Goal: Task Accomplishment & Management: Use online tool/utility

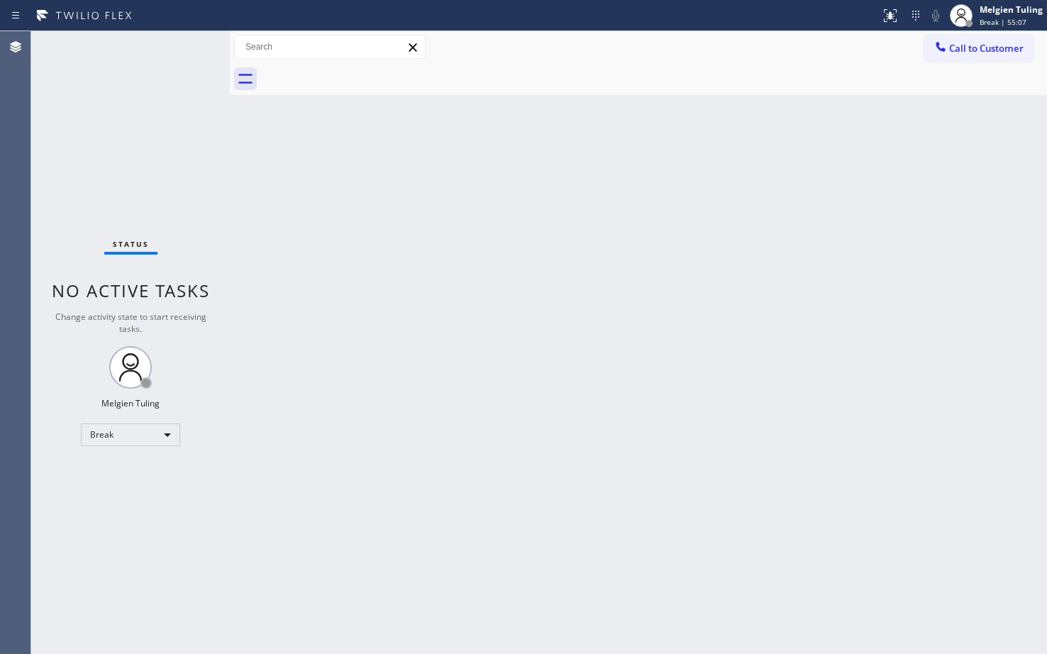
click at [378, 339] on div "Back to Dashboard Change Sender ID Customers Technicians Select a contact Outbo…" at bounding box center [638, 342] width 817 height 623
click at [127, 437] on div "Break" at bounding box center [130, 435] width 99 height 23
click at [135, 472] on li "Available" at bounding box center [130, 472] width 96 height 17
click at [704, 429] on div "Back to Dashboard Change Sender ID Customers Technicians Select a contact Outbo…" at bounding box center [638, 342] width 817 height 623
click at [243, 653] on html "Status report No issues detected If you experience an issue, please download th…" at bounding box center [523, 327] width 1047 height 654
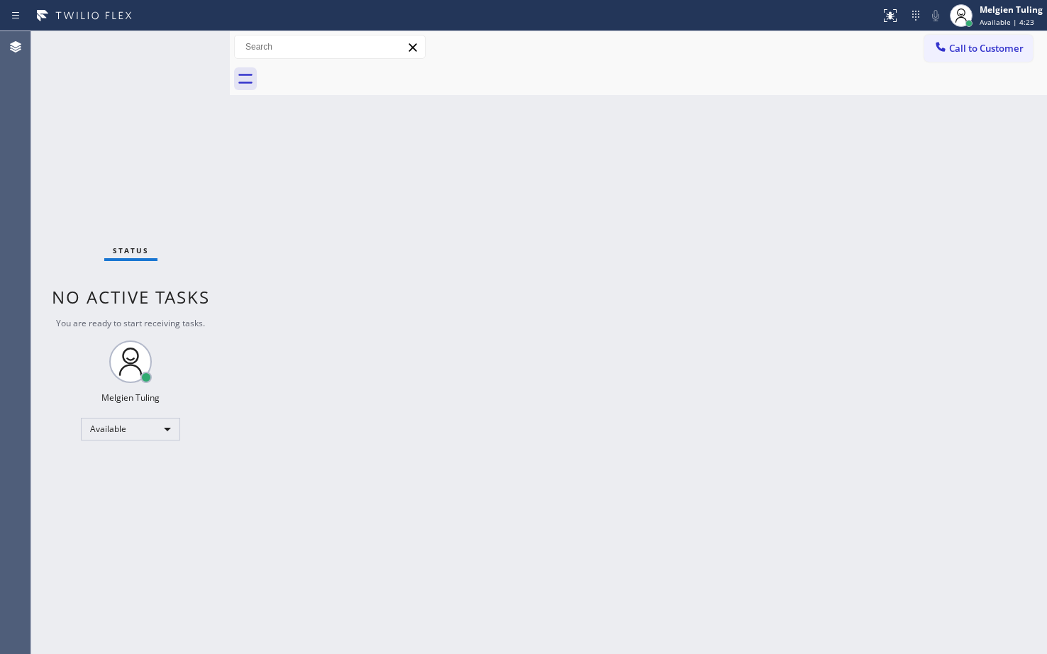
click at [187, 49] on div "Status No active tasks You are ready to start receiving tasks. Melgien Tuling A…" at bounding box center [130, 342] width 199 height 623
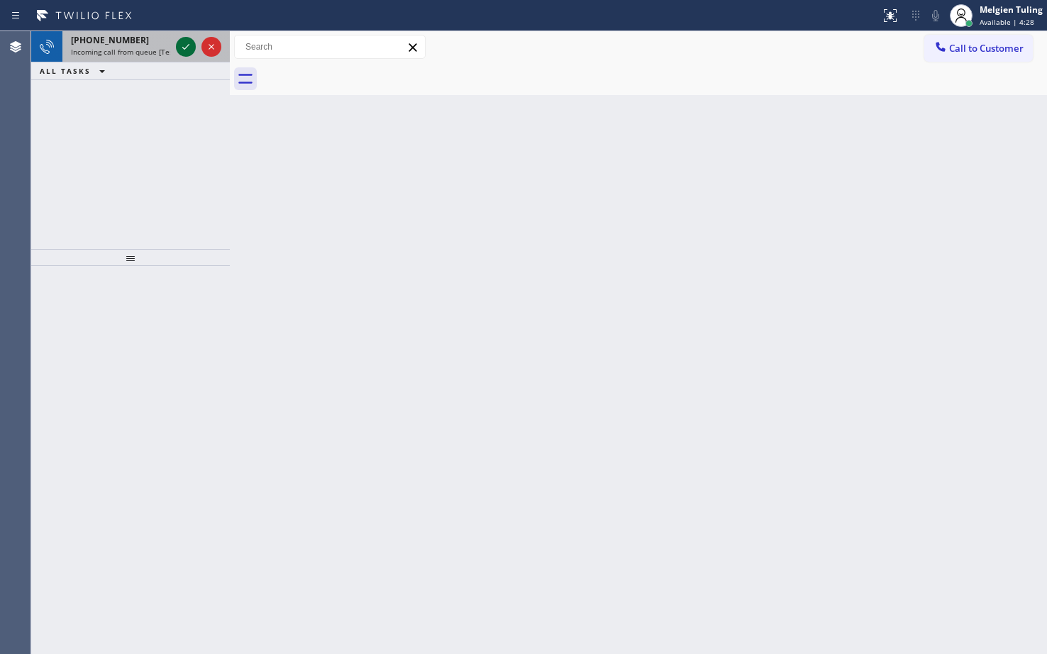
click at [187, 50] on icon at bounding box center [185, 46] width 17 height 17
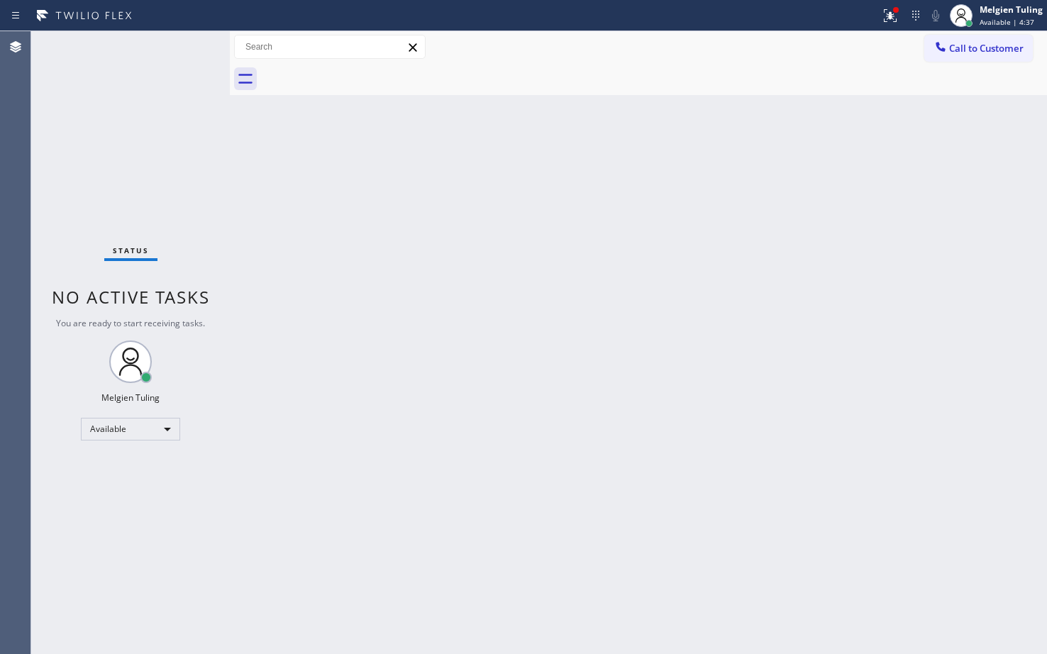
drag, startPoint x: 883, startPoint y: 13, endPoint x: 871, endPoint y: 17, distance: 12.1
click at [881, 14] on div at bounding box center [890, 15] width 31 height 17
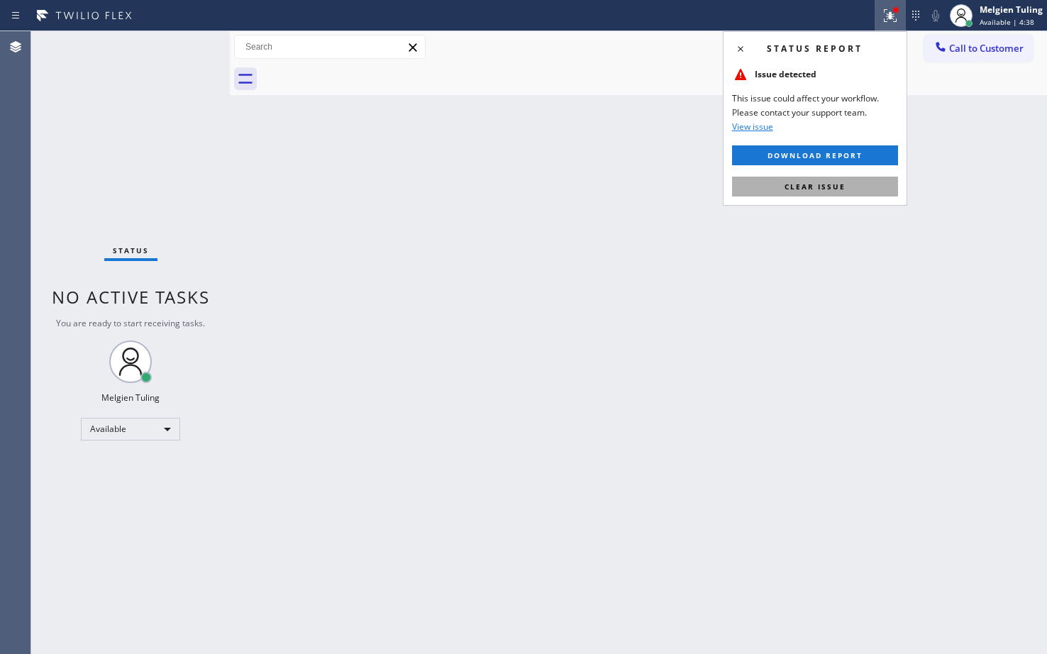
click at [829, 187] on span "Clear issue" at bounding box center [815, 187] width 61 height 10
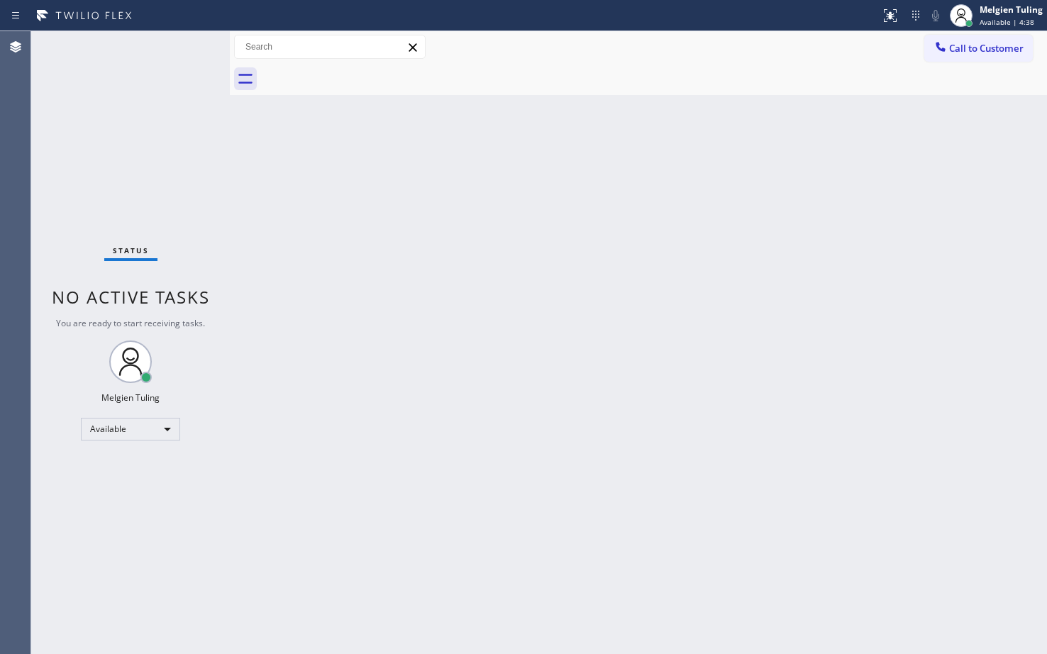
click at [831, 184] on div "Back to Dashboard Change Sender ID Customers Technicians Select a contact Outbo…" at bounding box center [638, 342] width 817 height 623
click at [175, 46] on div "Status No active tasks You are ready to start receiving tasks. Melgien Tuling A…" at bounding box center [130, 342] width 199 height 623
click at [178, 38] on div "Status No active tasks You are ready to start receiving tasks. Melgien Tuling A…" at bounding box center [130, 342] width 199 height 623
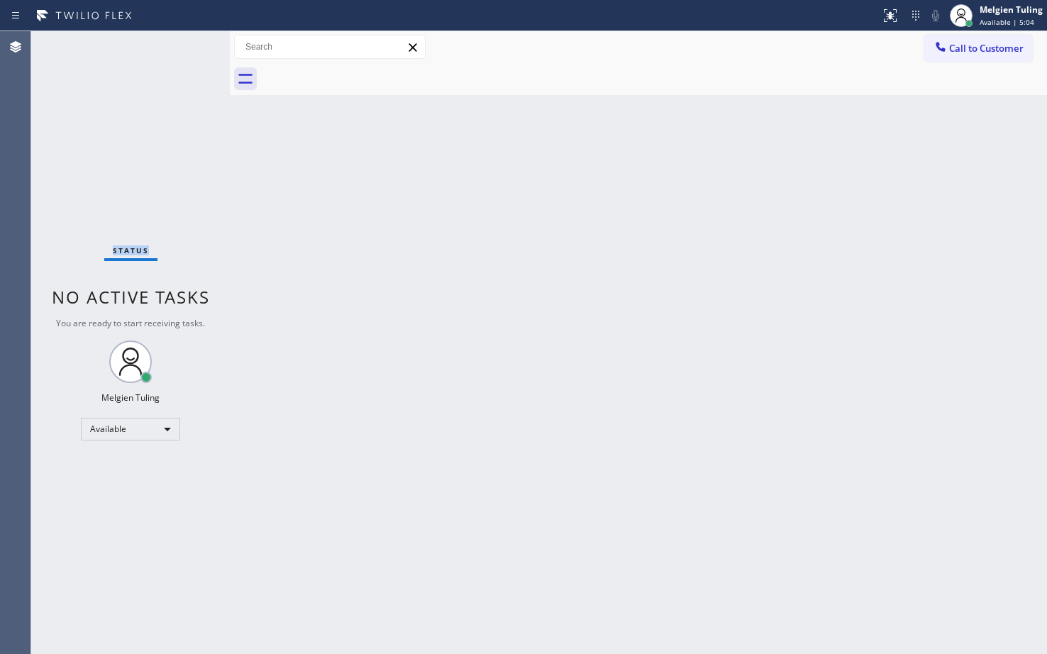
click at [178, 36] on div "Status No active tasks You are ready to start receiving tasks. Melgien Tuling A…" at bounding box center [130, 342] width 199 height 623
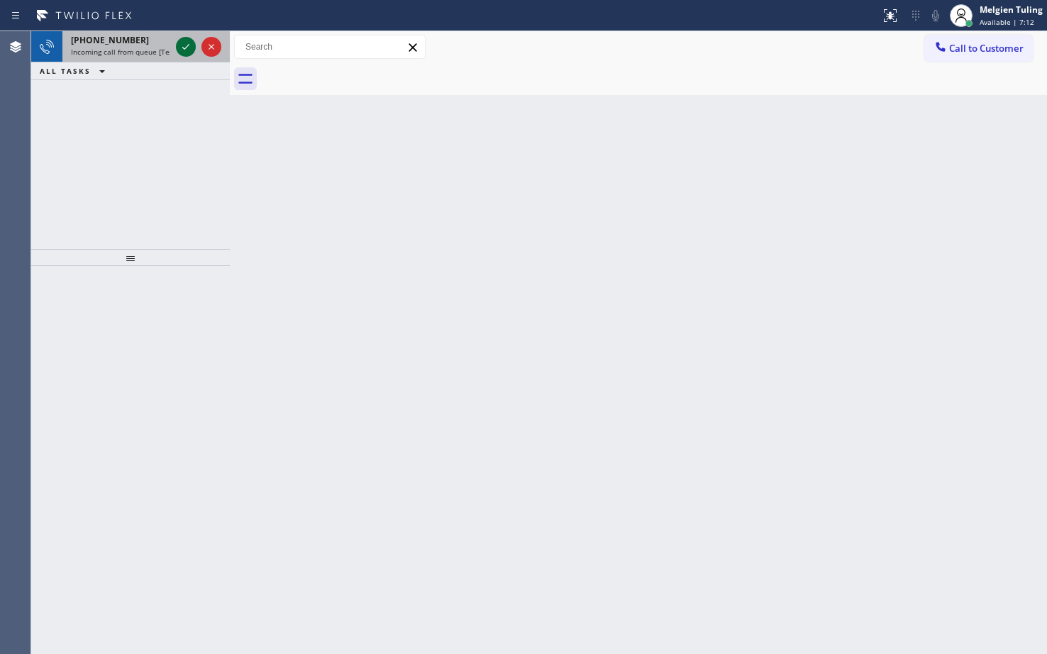
click at [183, 40] on icon at bounding box center [185, 46] width 17 height 17
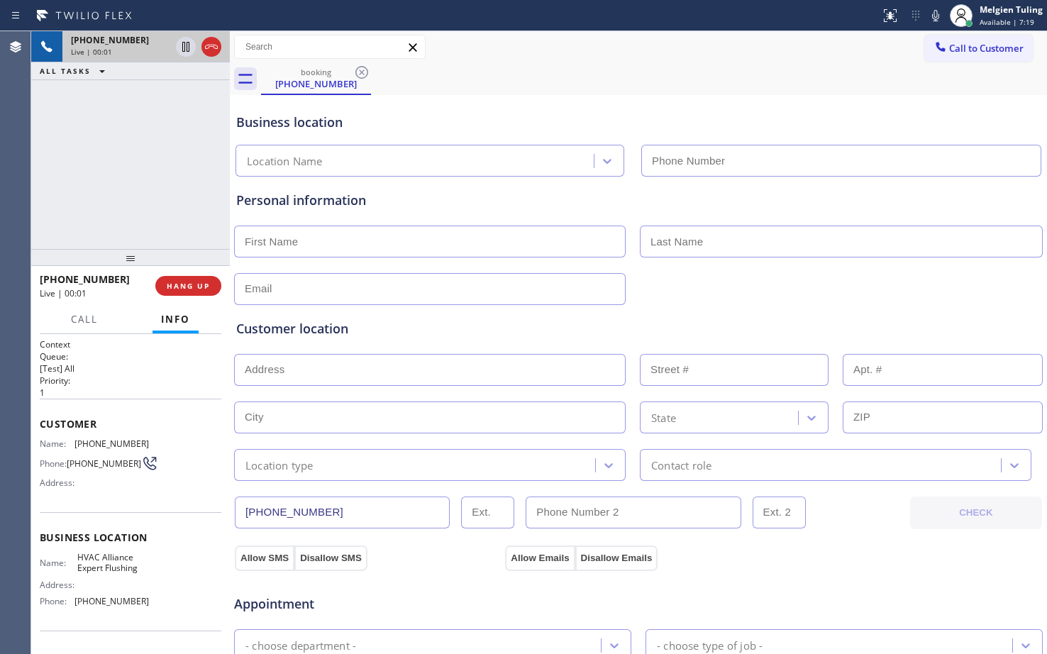
type input "[PHONE_NUMBER]"
click at [186, 287] on span "HANG UP" at bounding box center [188, 286] width 43 height 10
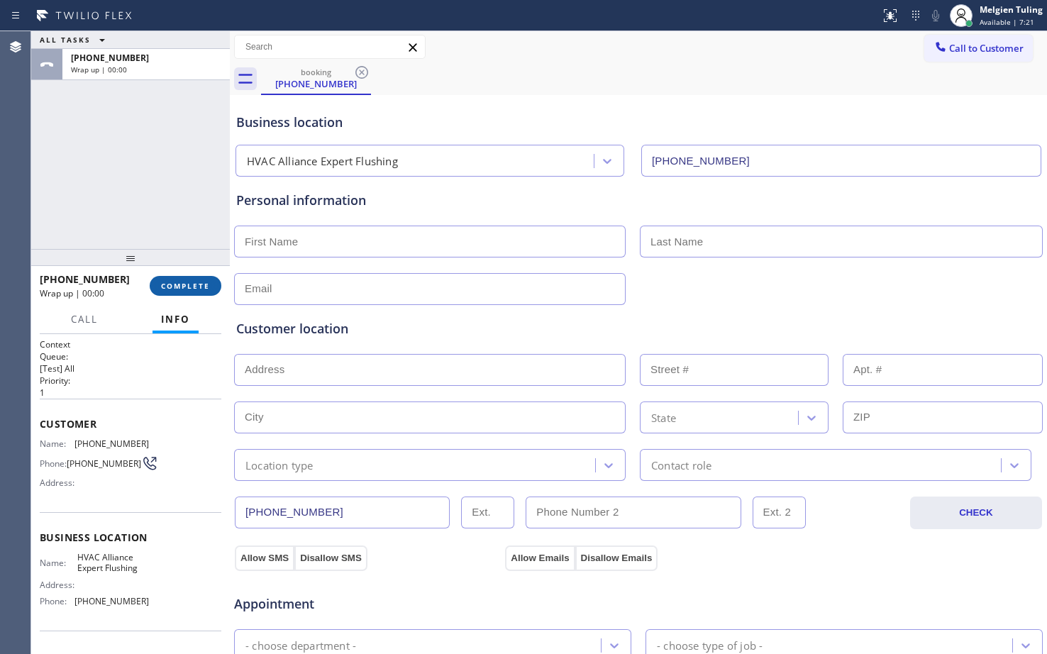
click at [187, 289] on span "COMPLETE" at bounding box center [185, 286] width 49 height 10
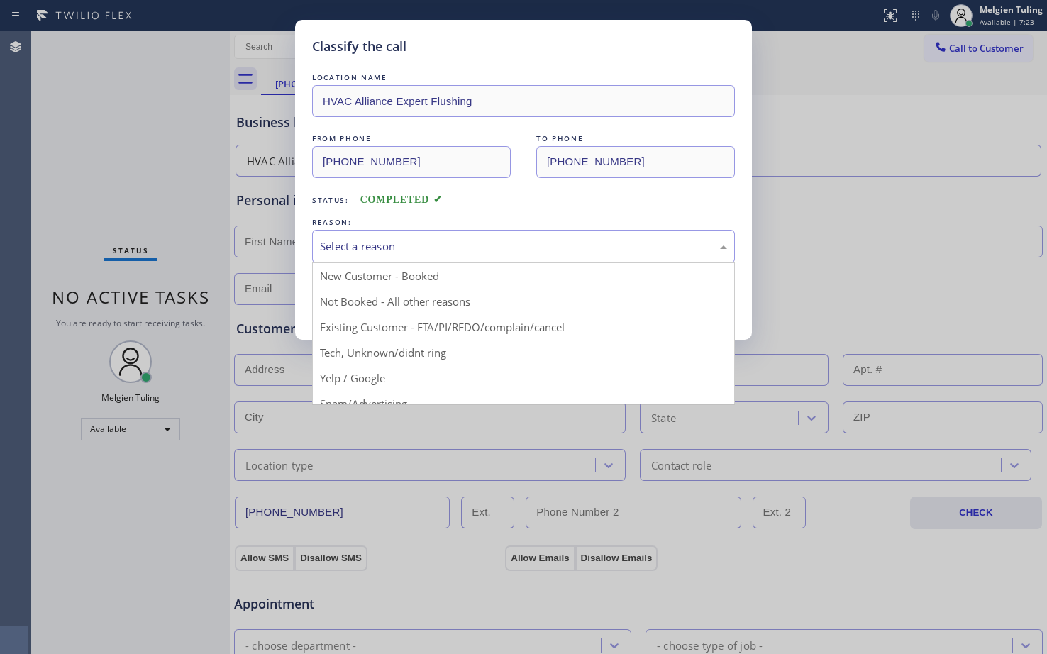
click at [369, 251] on div "Select a reason" at bounding box center [523, 246] width 407 height 16
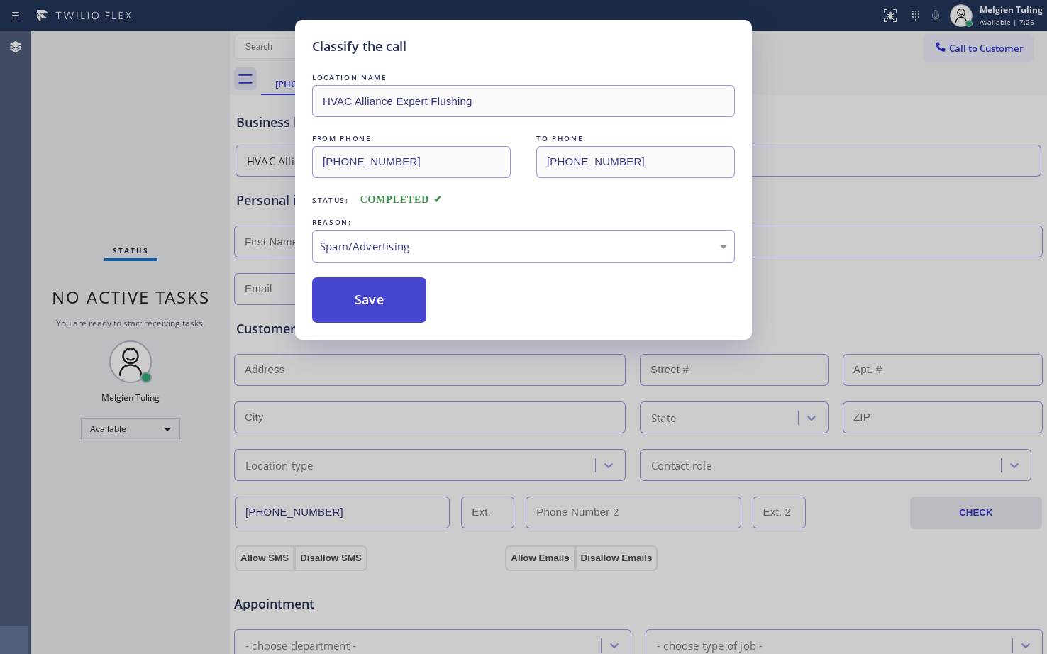
click at [409, 316] on button "Save" at bounding box center [369, 299] width 114 height 45
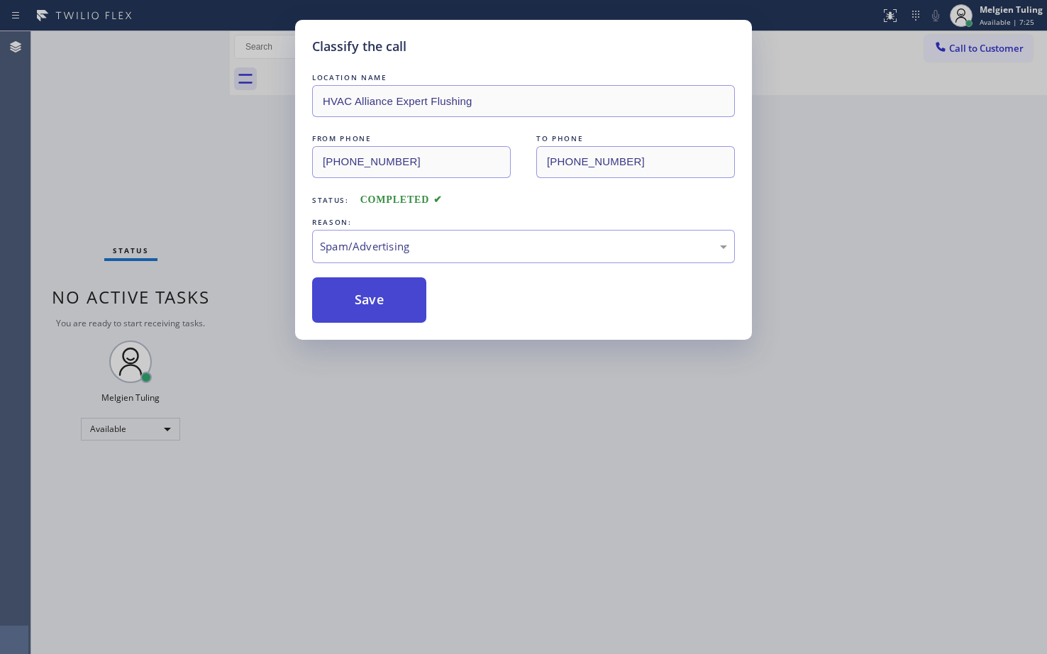
click at [409, 316] on button "Save" at bounding box center [369, 299] width 114 height 45
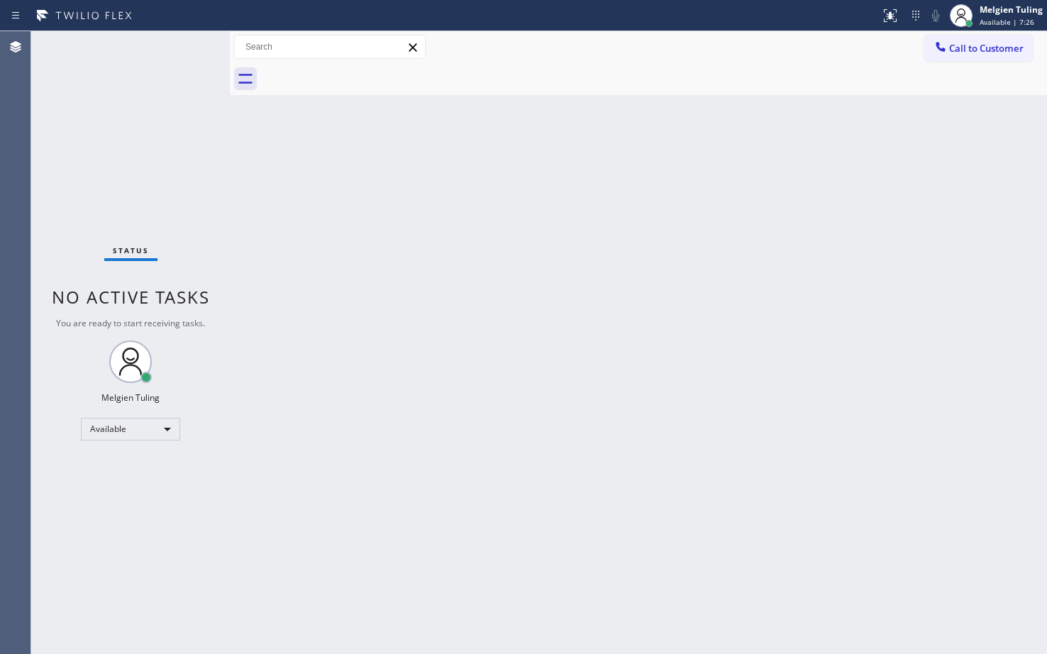
drag, startPoint x: 309, startPoint y: 289, endPoint x: 311, endPoint y: 301, distance: 11.4
click at [310, 299] on div "Back to Dashboard Change Sender ID Customers Technicians Select a contact Outbo…" at bounding box center [638, 342] width 817 height 623
click at [359, 260] on div "Back to Dashboard Change Sender ID Customers Technicians Select a contact Outbo…" at bounding box center [638, 342] width 817 height 623
click at [482, 258] on div "Back to Dashboard Change Sender ID Customers Technicians Select a contact Outbo…" at bounding box center [638, 342] width 817 height 623
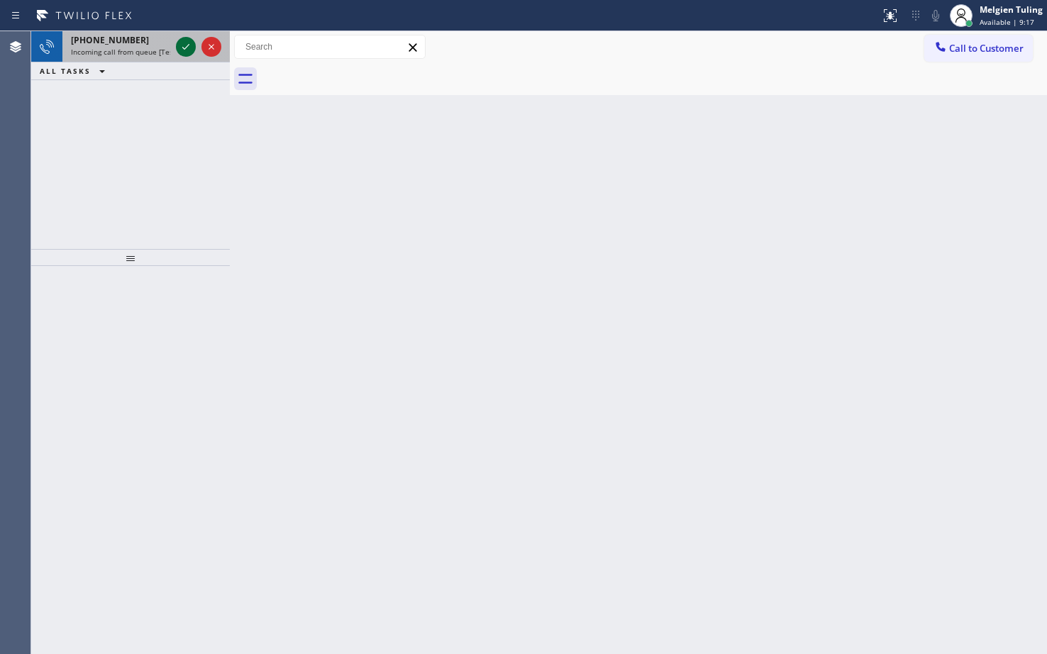
click at [182, 51] on icon at bounding box center [185, 46] width 17 height 17
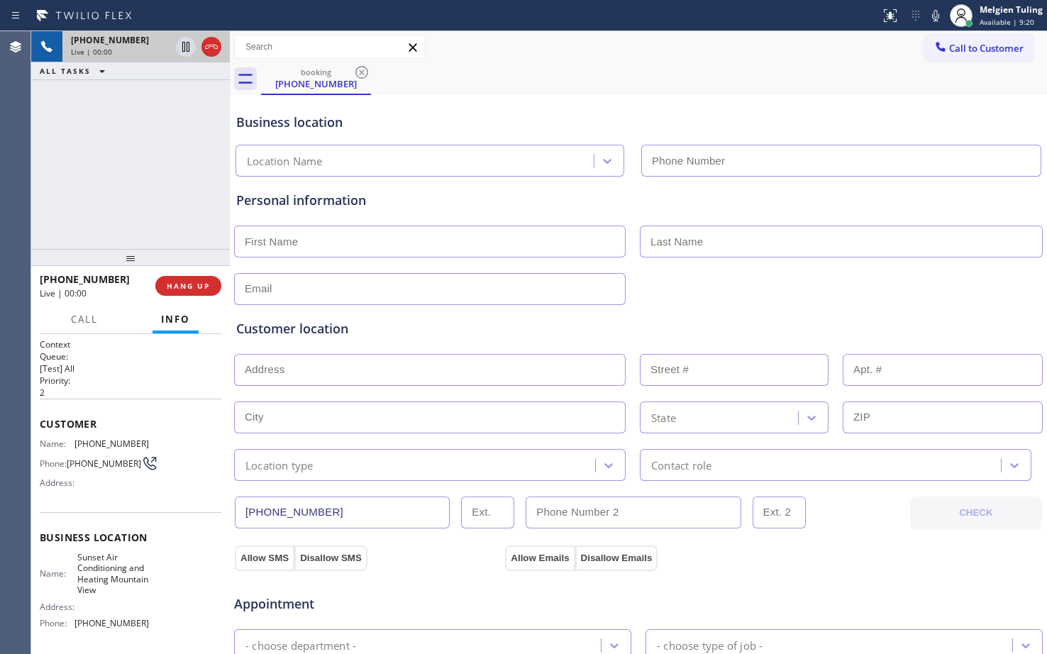
type input "[PHONE_NUMBER]"
click at [189, 287] on span "HANG UP" at bounding box center [188, 286] width 43 height 10
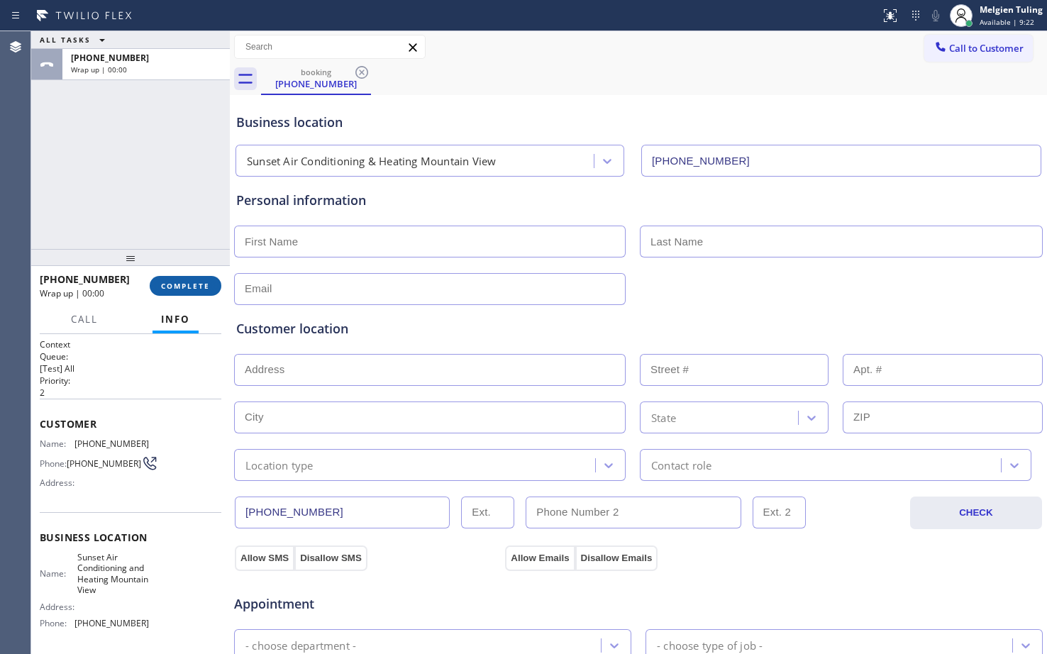
click at [202, 284] on span "COMPLETE" at bounding box center [185, 286] width 49 height 10
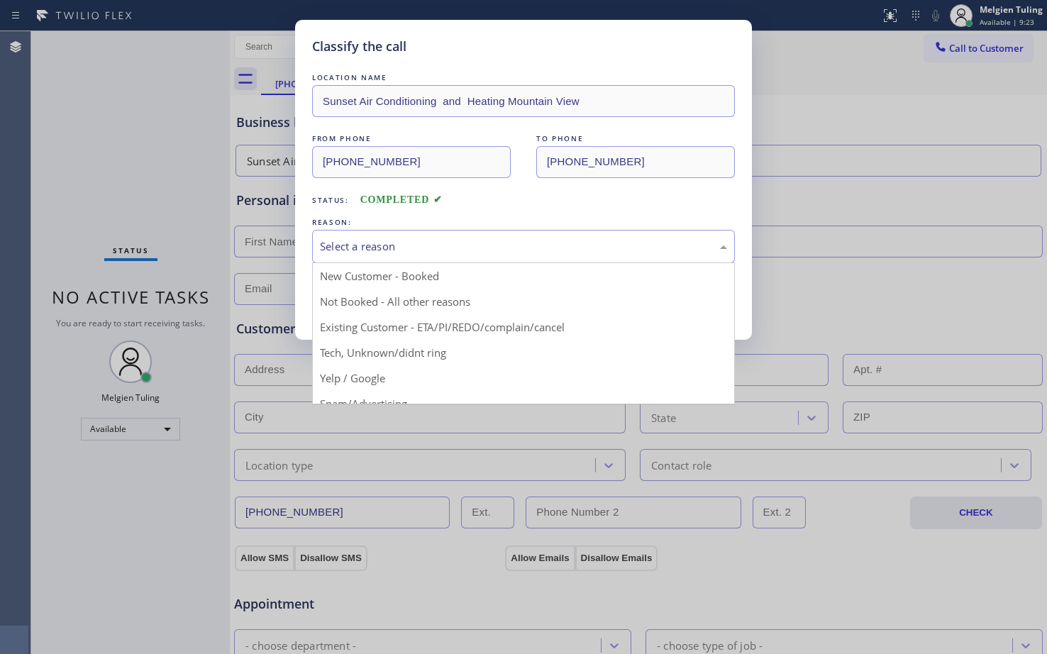
click at [354, 238] on div "Select a reason" at bounding box center [523, 246] width 423 height 33
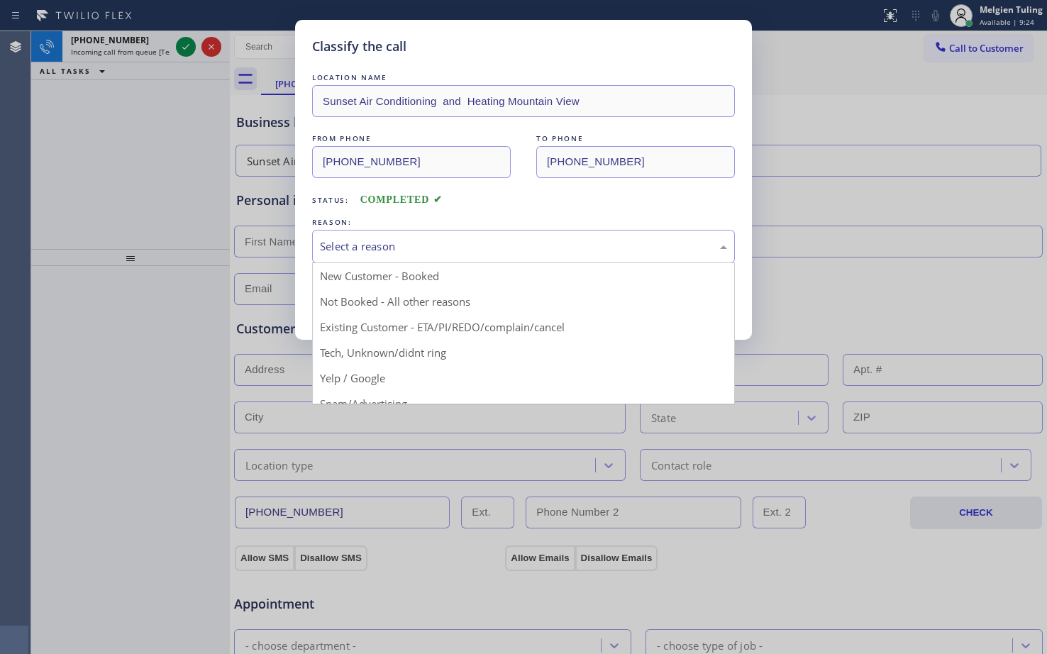
click at [342, 404] on div "Classify the call LOCATION NAME Sunset Air Conditioning and Heating Mountain Vi…" at bounding box center [523, 327] width 1047 height 654
click at [347, 236] on div "Select a reason" at bounding box center [523, 246] width 423 height 33
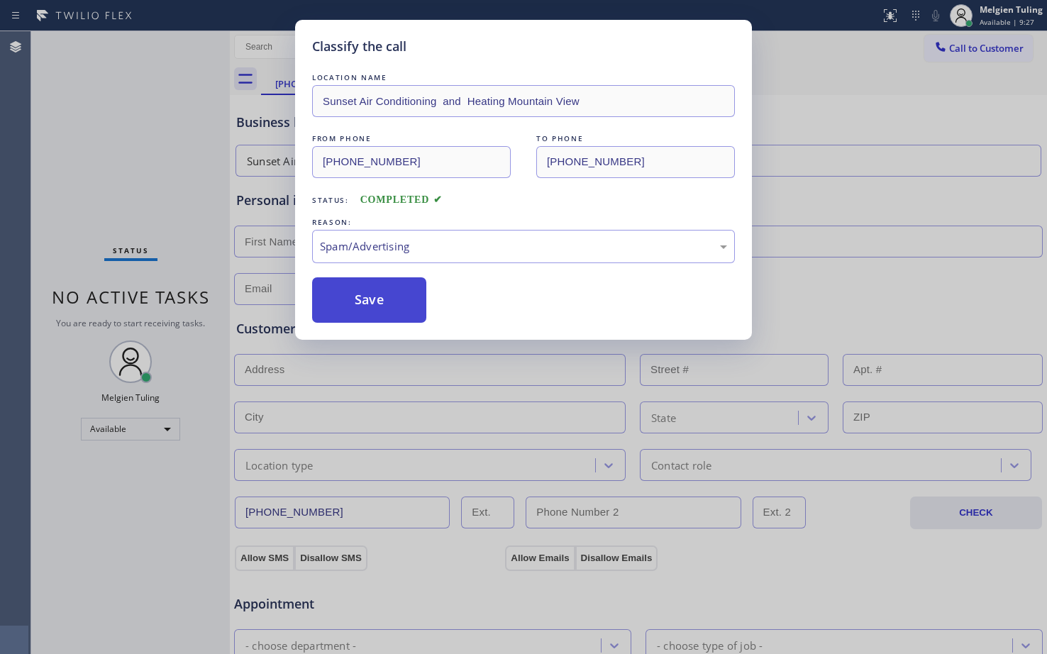
click at [375, 304] on button "Save" at bounding box center [369, 299] width 114 height 45
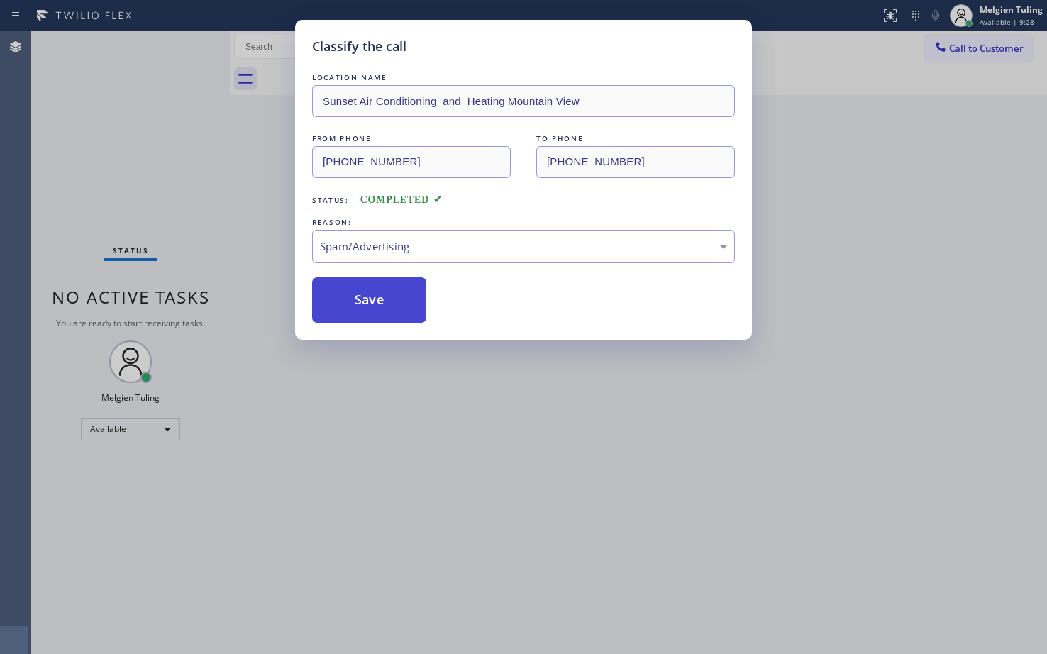
click at [375, 304] on div "Classify the call LOCATION NAME Viking Appliance Repair Pros [GEOGRAPHIC_DATA] …" at bounding box center [539, 342] width 1016 height 623
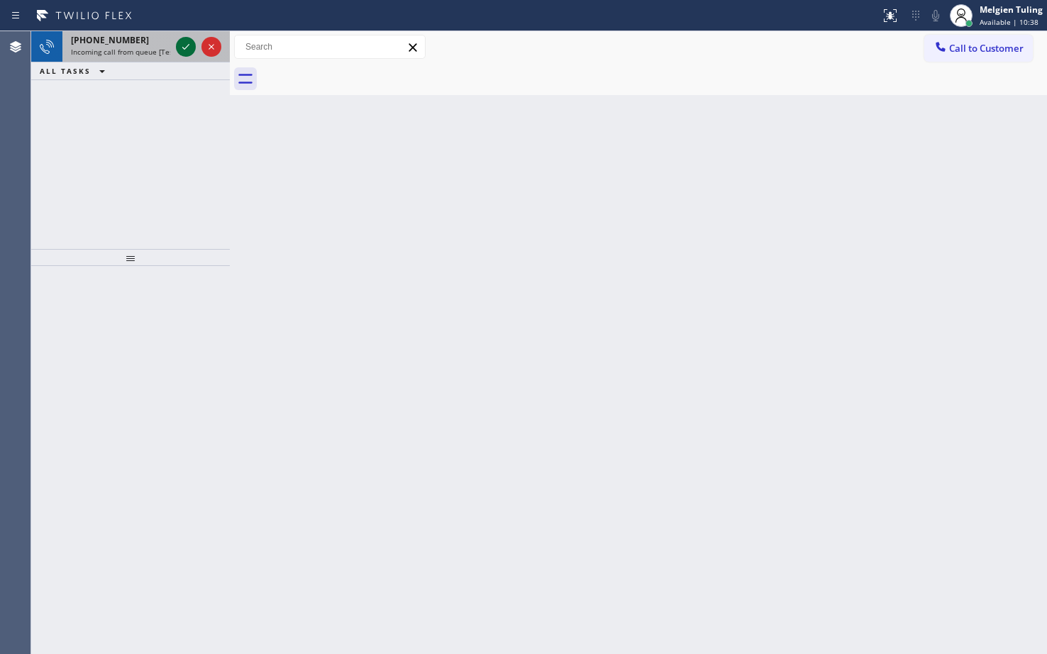
drag, startPoint x: 172, startPoint y: 45, endPoint x: 179, endPoint y: 49, distance: 7.9
click at [179, 49] on div "[PHONE_NUMBER] Incoming call from queue [Test] All" at bounding box center [130, 46] width 199 height 31
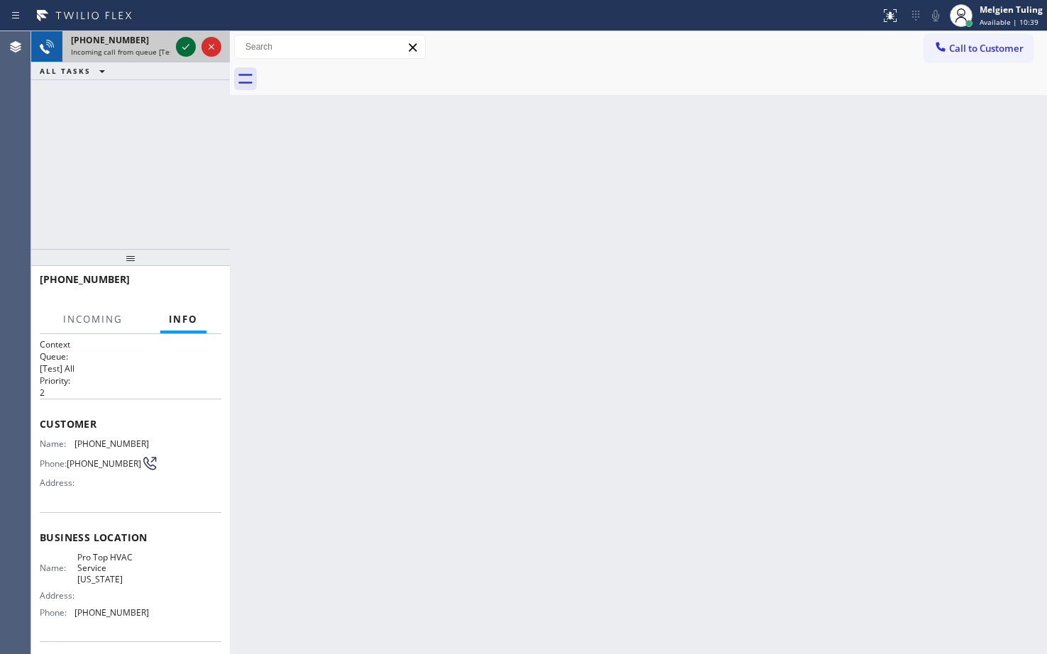
click at [180, 52] on icon at bounding box center [185, 46] width 17 height 17
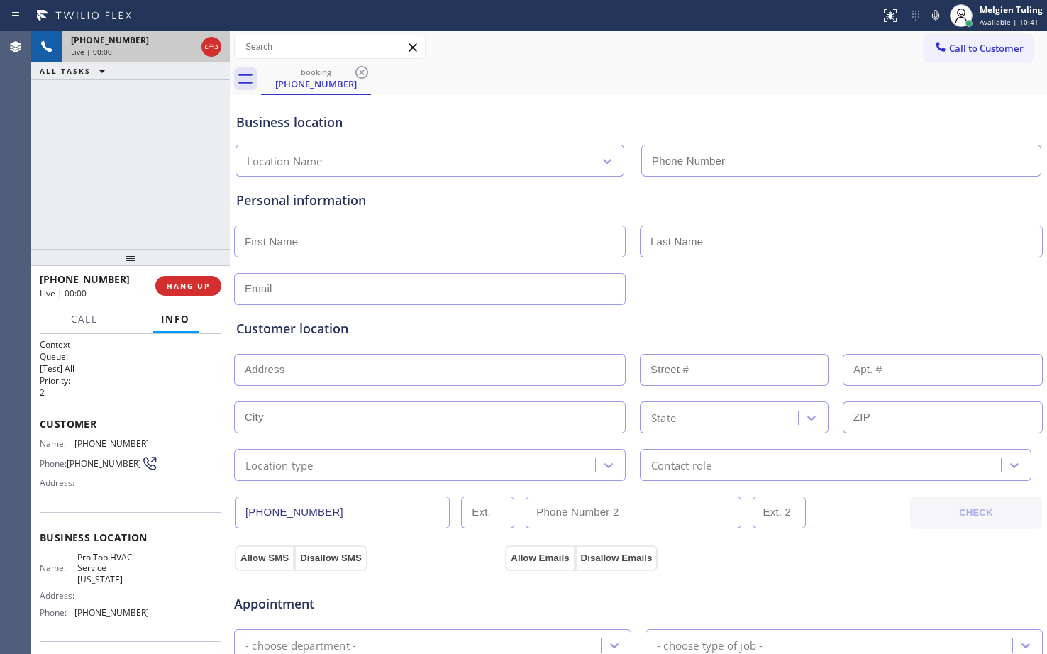
type input "[PHONE_NUMBER]"
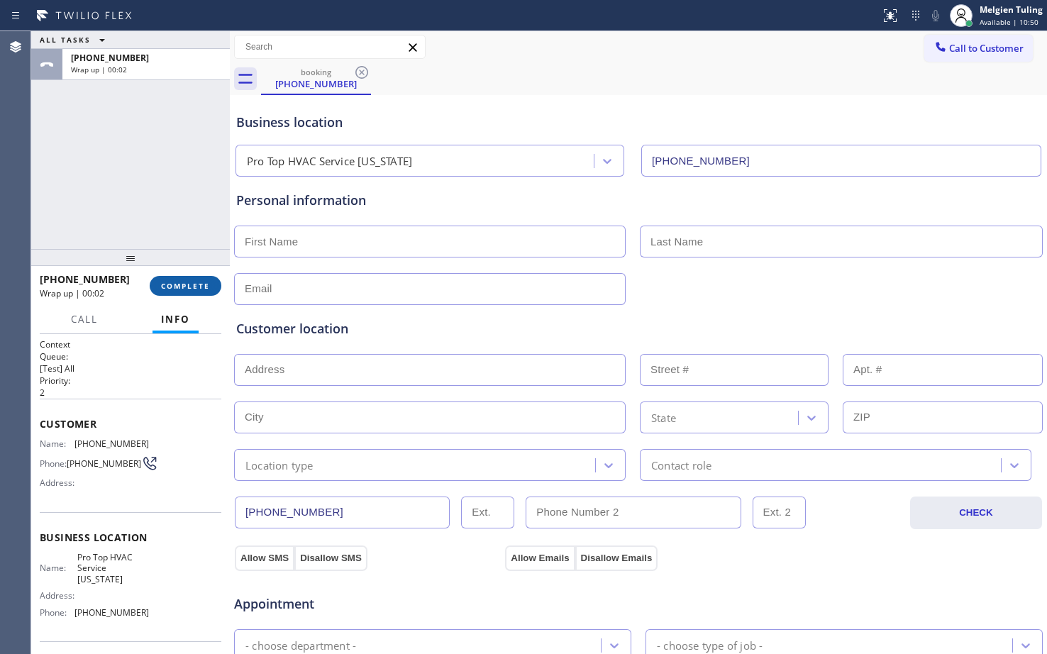
click at [193, 284] on span "COMPLETE" at bounding box center [185, 286] width 49 height 10
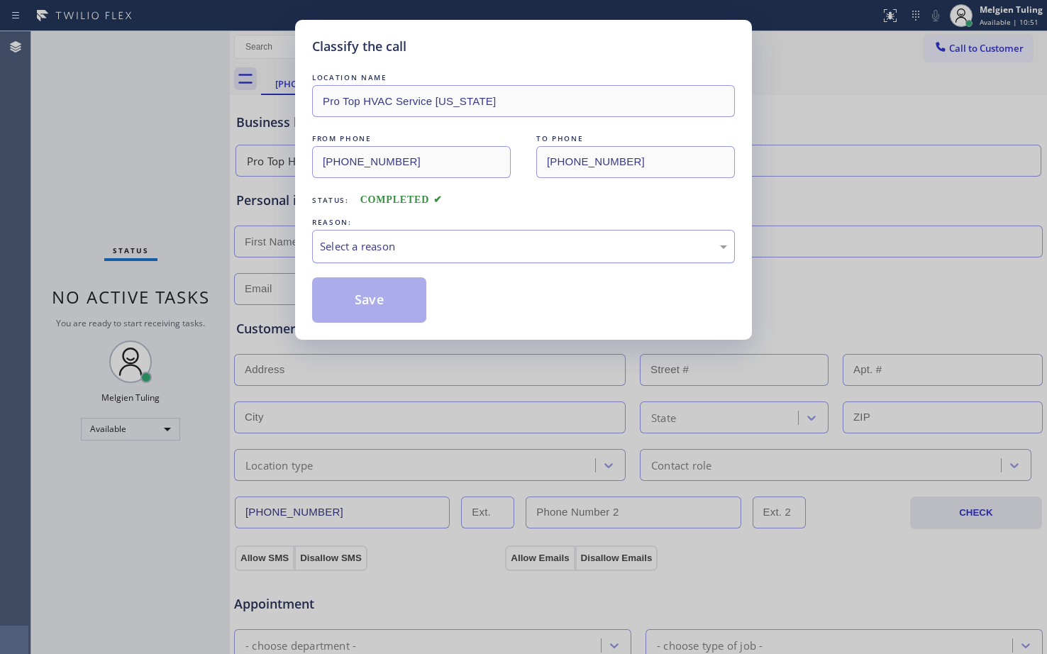
click at [360, 242] on div "Select a reason" at bounding box center [523, 246] width 407 height 16
click at [352, 301] on button "Save" at bounding box center [369, 299] width 114 height 45
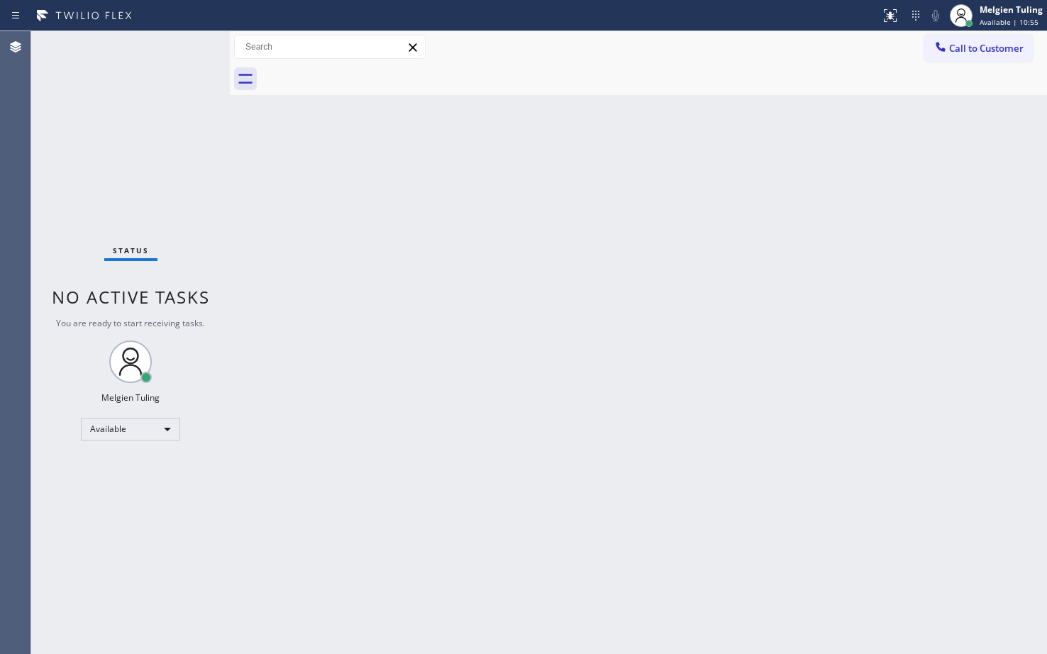
click at [380, 319] on div "Back to Dashboard Change Sender ID Customers Technicians Select a contact Outbo…" at bounding box center [638, 342] width 817 height 623
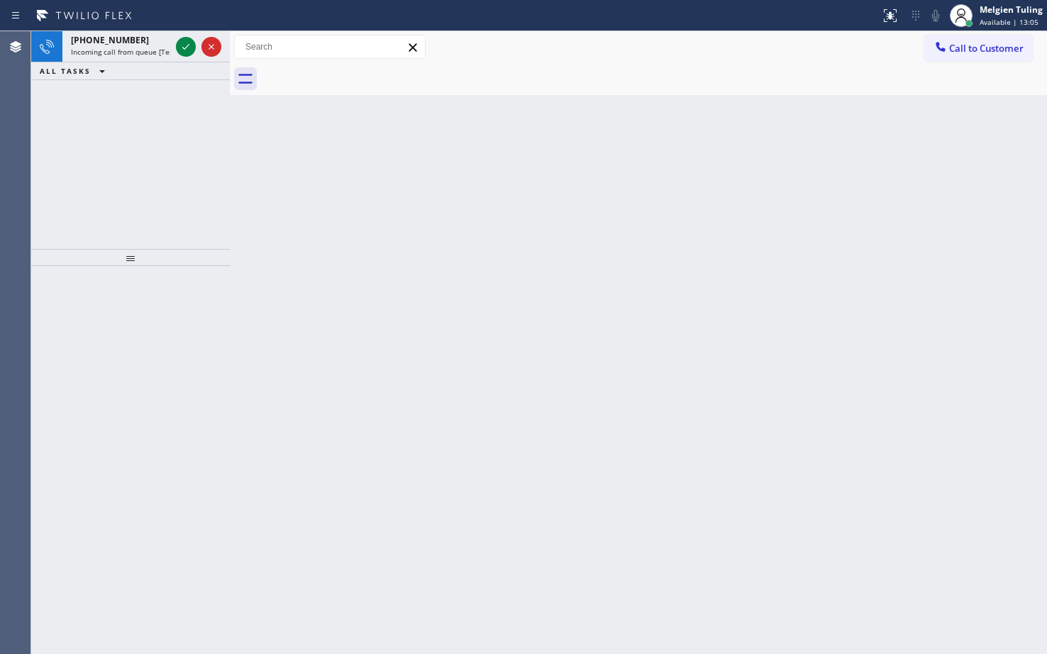
drag, startPoint x: 197, startPoint y: 44, endPoint x: 219, endPoint y: 69, distance: 33.2
click at [211, 61] on div at bounding box center [198, 46] width 51 height 31
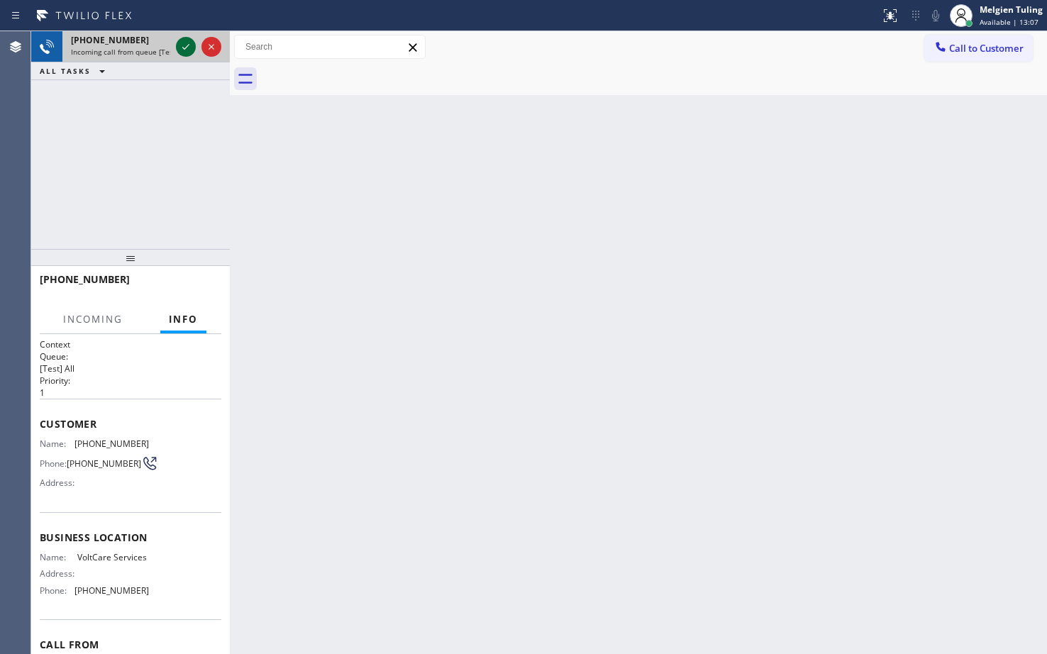
click at [182, 47] on icon at bounding box center [185, 46] width 17 height 17
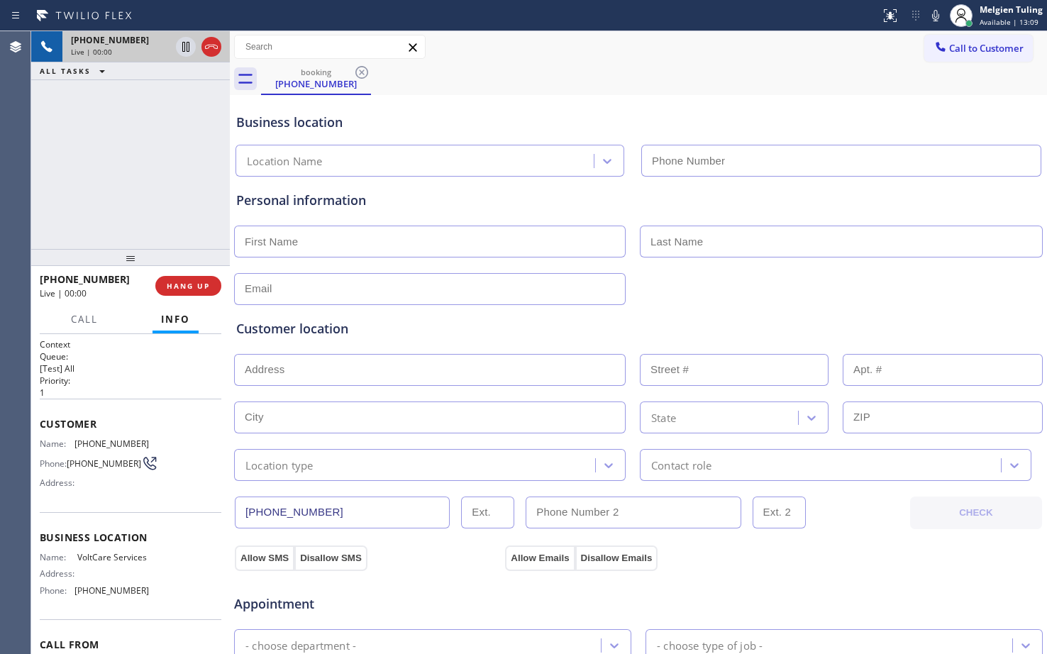
type input "[PHONE_NUMBER]"
click at [182, 285] on span "HANG UP" at bounding box center [188, 286] width 43 height 10
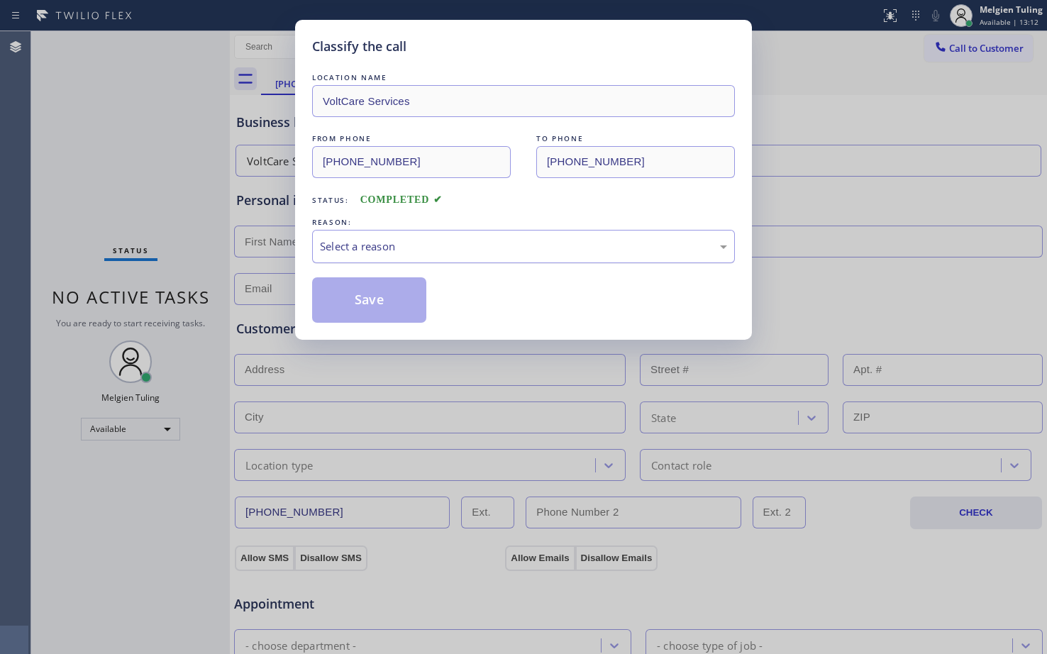
click at [380, 241] on div "Select a reason" at bounding box center [523, 246] width 407 height 16
click at [341, 396] on div "Classify the call LOCATION NAME VoltCare Services FROM PHONE [PHONE_NUMBER] TO …" at bounding box center [523, 327] width 1047 height 654
click at [373, 299] on button "Save" at bounding box center [369, 299] width 114 height 45
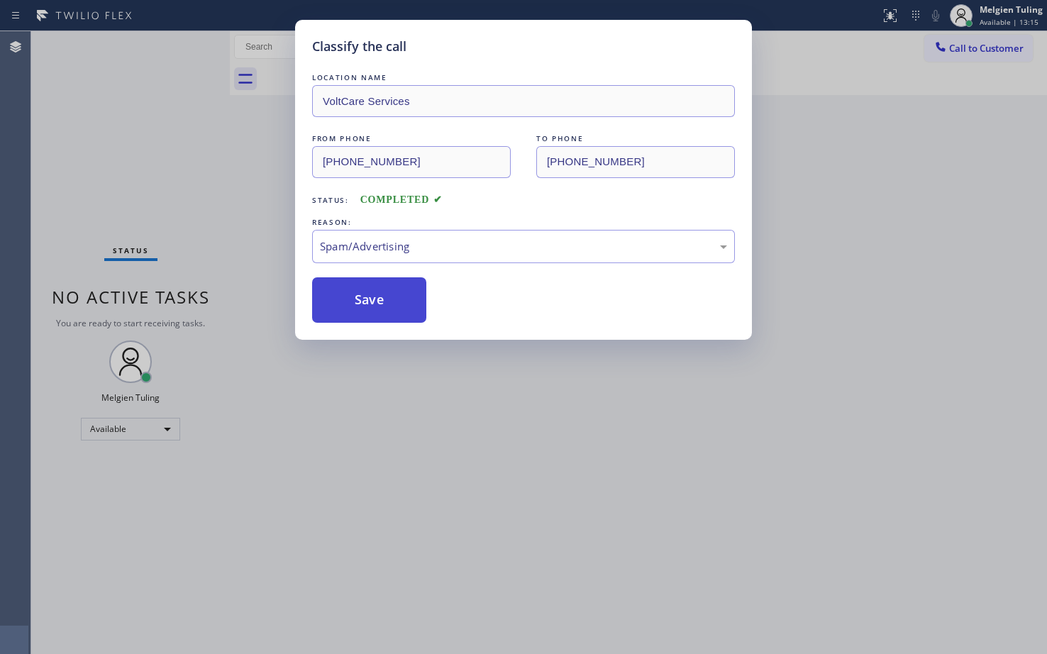
drag, startPoint x: 376, startPoint y: 299, endPoint x: 380, endPoint y: 305, distance: 7.3
click at [380, 302] on button "Save" at bounding box center [369, 299] width 114 height 45
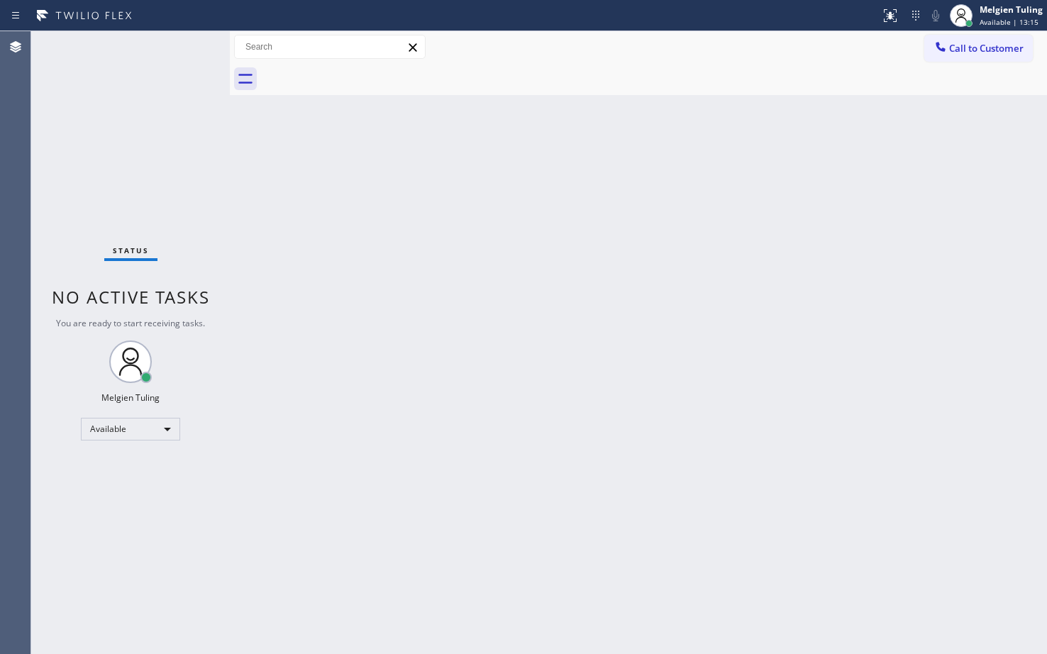
click at [380, 312] on div "Back to Dashboard Change Sender ID Customers Technicians Select a contact Outbo…" at bounding box center [638, 342] width 817 height 623
click at [333, 302] on div "Back to Dashboard Change Sender ID Customers Technicians Select a contact Outbo…" at bounding box center [638, 342] width 817 height 623
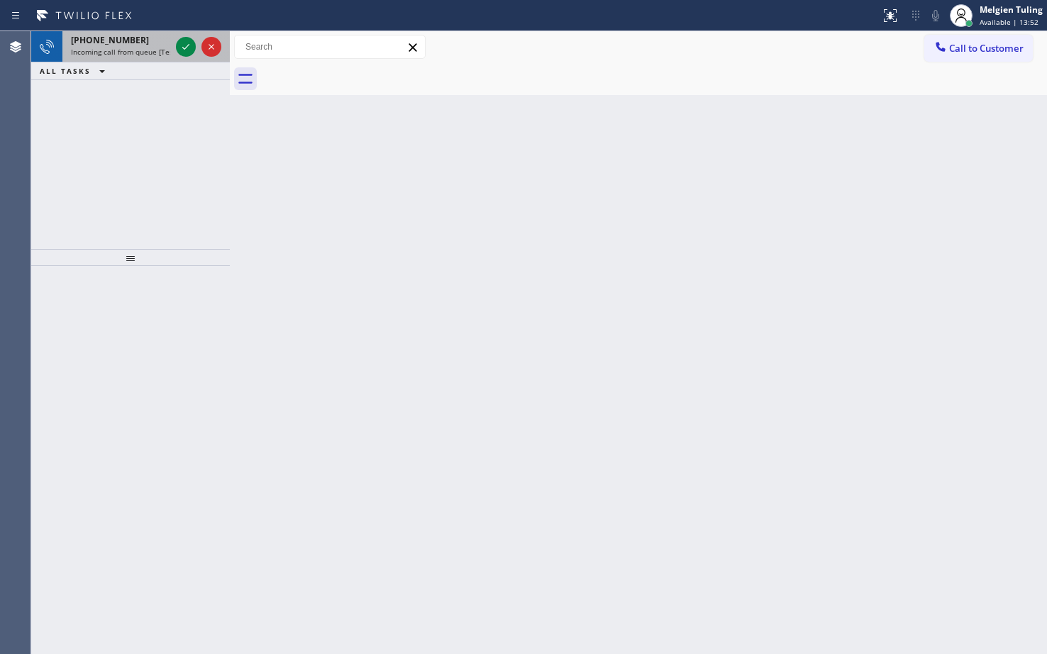
click at [163, 43] on div "[PHONE_NUMBER]" at bounding box center [120, 40] width 99 height 12
click at [166, 43] on div "[PHONE_NUMBER]" at bounding box center [120, 40] width 99 height 12
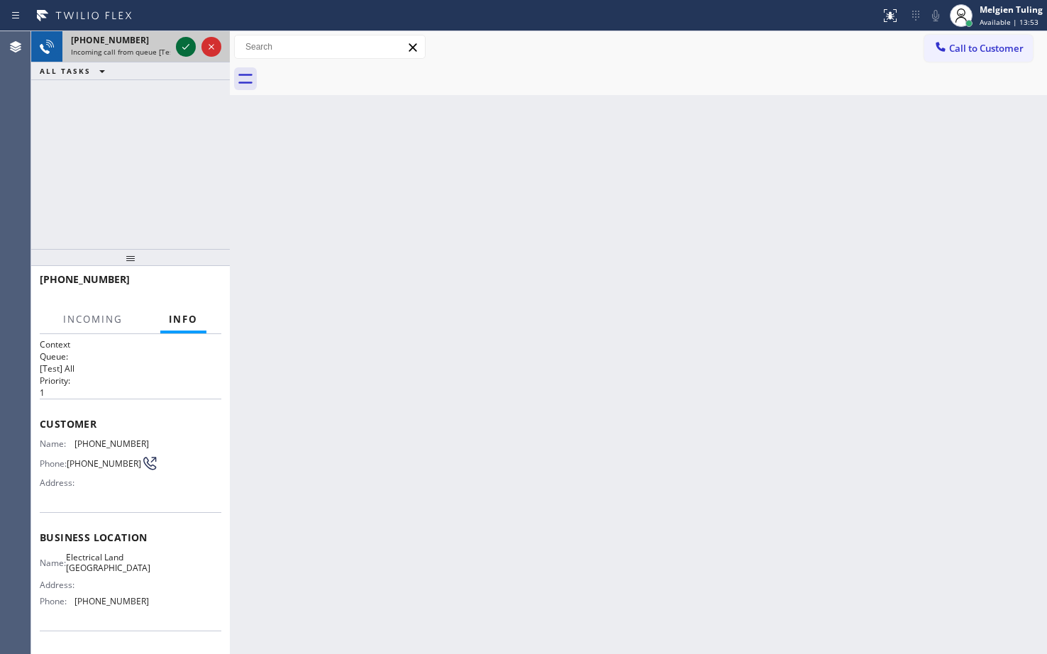
click at [187, 44] on icon at bounding box center [185, 46] width 17 height 17
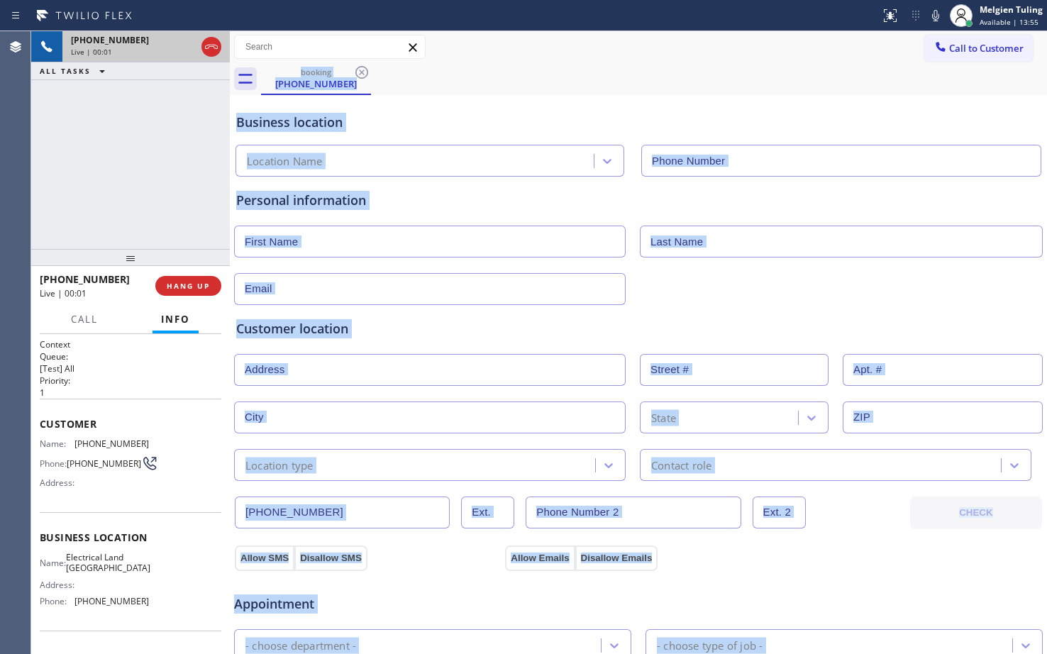
type input "[PHONE_NUMBER]"
click at [433, 190] on div "Personal information" at bounding box center [638, 241] width 810 height 128
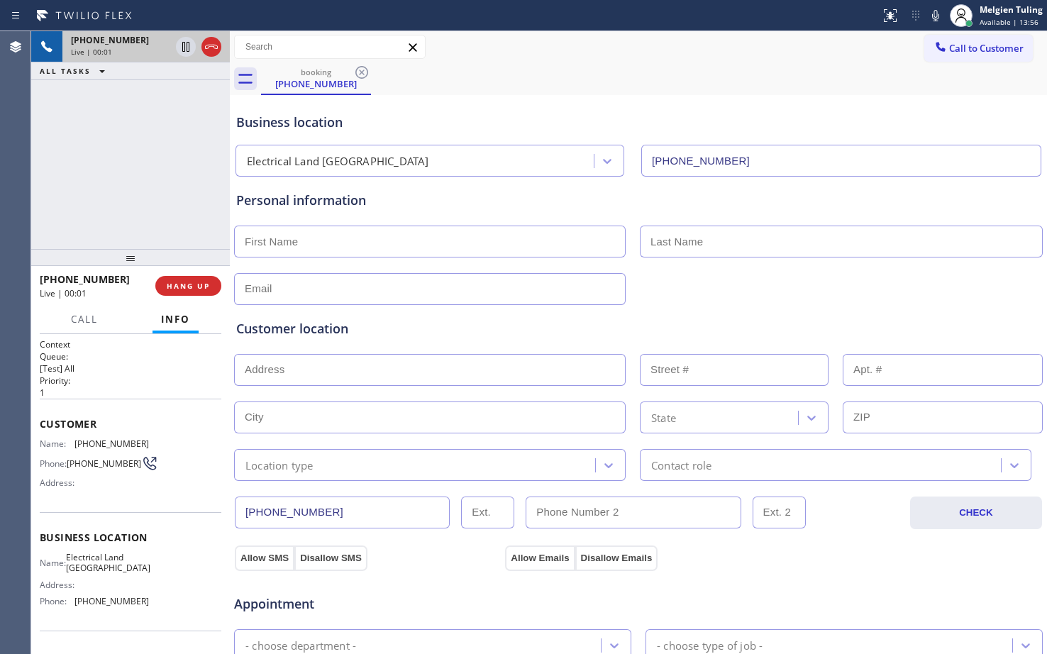
click at [433, 190] on div "Personal information" at bounding box center [638, 241] width 810 height 128
click at [192, 282] on span "HANG UP" at bounding box center [188, 286] width 43 height 10
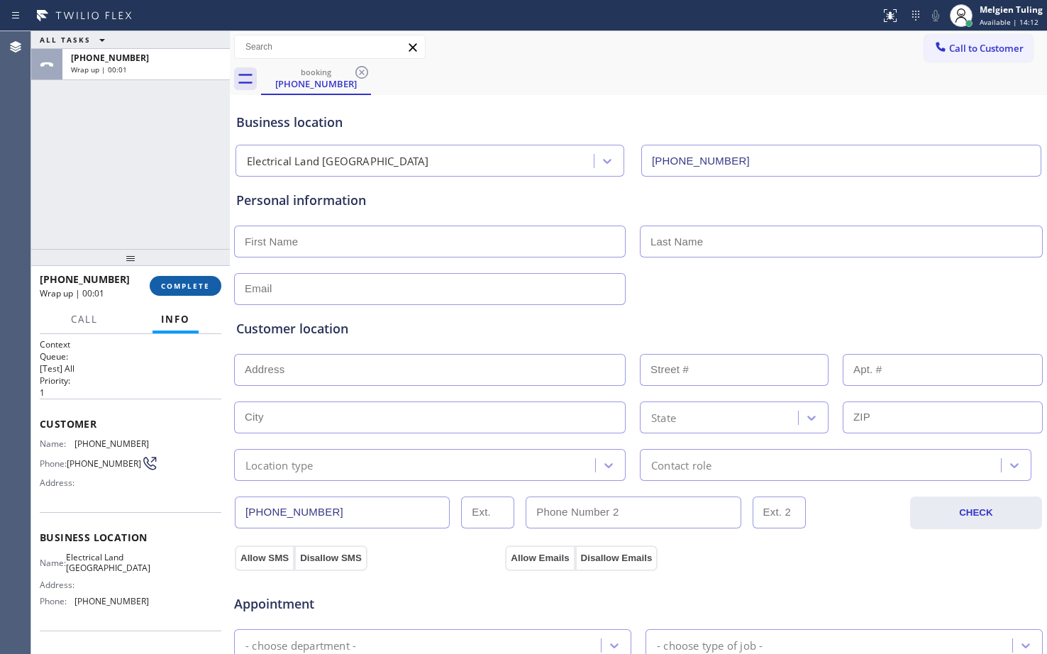
click at [180, 287] on span "COMPLETE" at bounding box center [185, 286] width 49 height 10
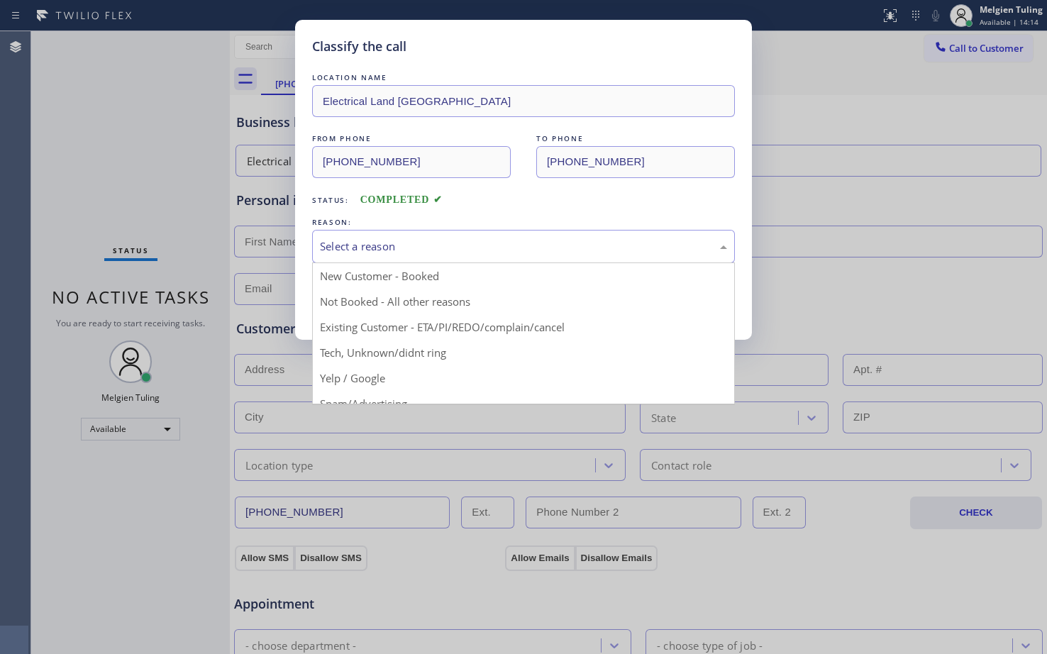
click at [373, 256] on div "Select a reason" at bounding box center [523, 246] width 423 height 33
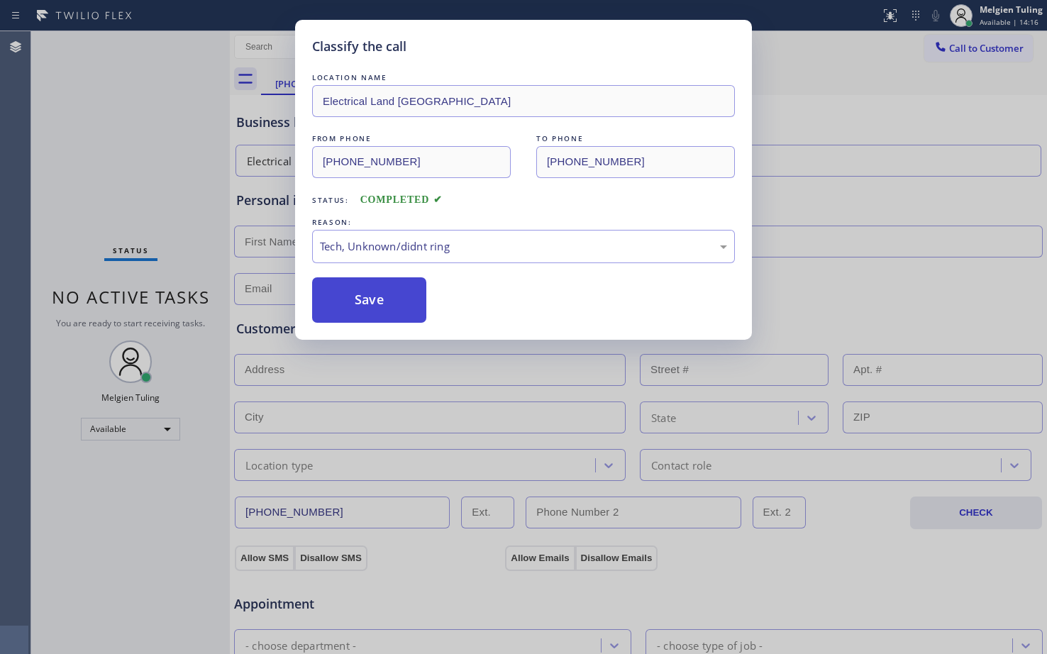
click at [366, 321] on button "Save" at bounding box center [369, 299] width 114 height 45
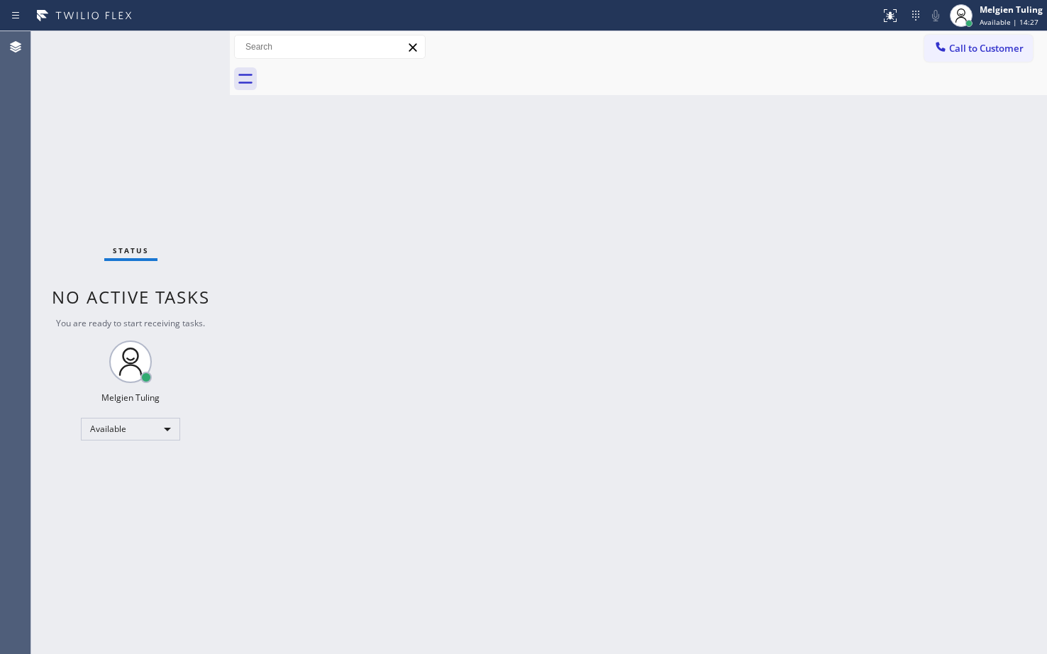
drag, startPoint x: 758, startPoint y: 371, endPoint x: 763, endPoint y: 379, distance: 9.2
click at [763, 379] on div "Back to Dashboard Change Sender ID Customers Technicians Select a contact Outbo…" at bounding box center [638, 342] width 817 height 623
click at [211, 653] on html "Status report No issues detected If you experience an issue, please download th…" at bounding box center [523, 327] width 1047 height 654
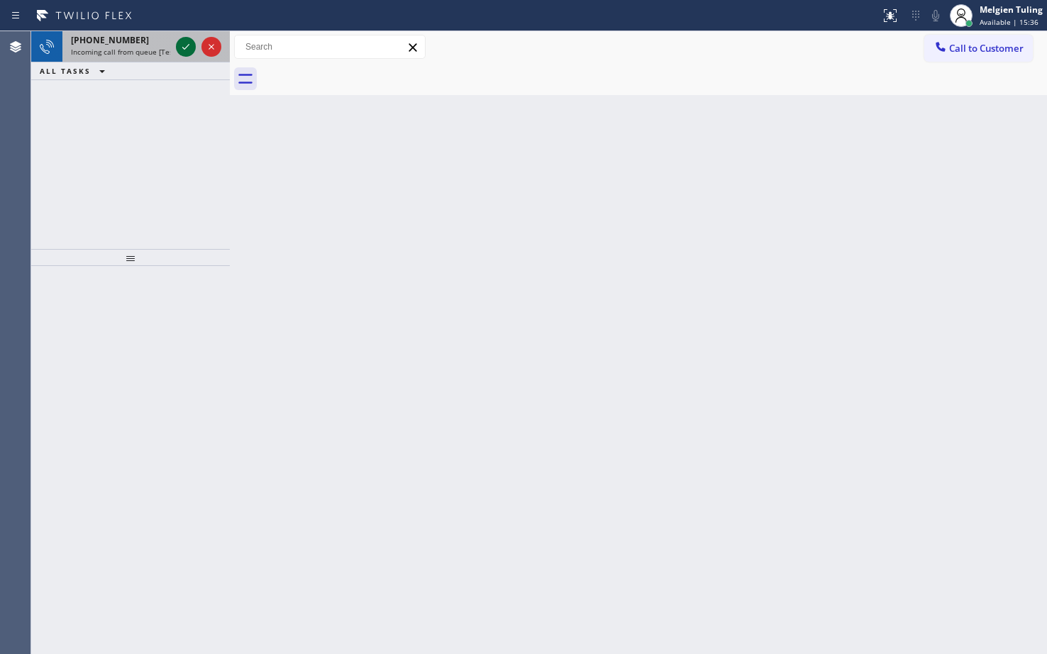
click at [188, 43] on icon at bounding box center [185, 46] width 17 height 17
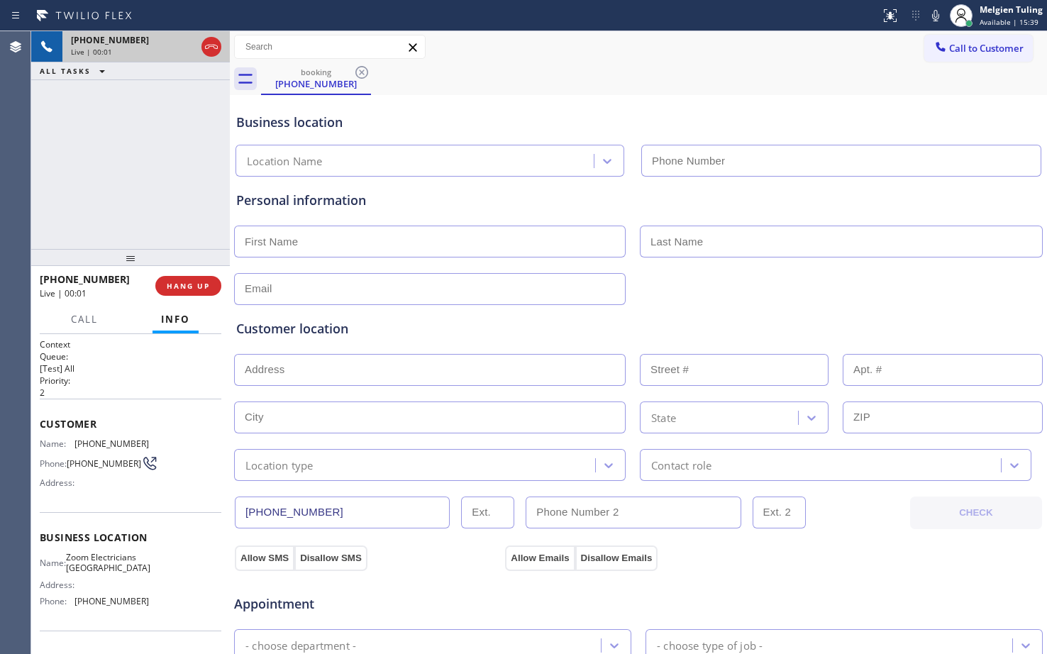
type input "[PHONE_NUMBER]"
click at [939, 17] on icon at bounding box center [935, 15] width 7 height 11
click at [184, 43] on icon at bounding box center [185, 46] width 17 height 17
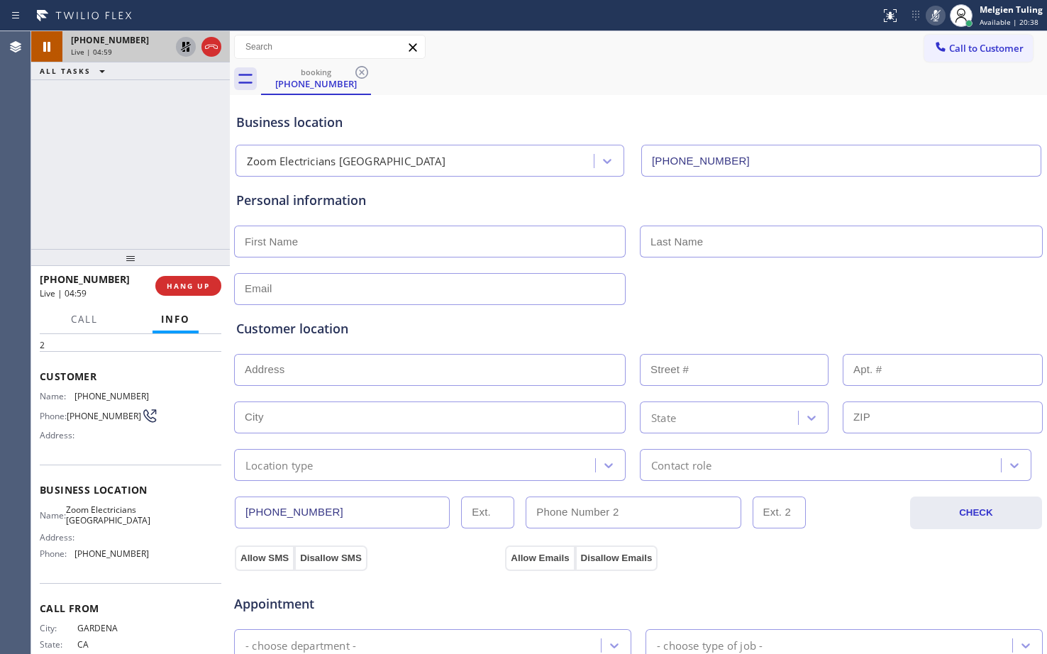
scroll to position [71, 0]
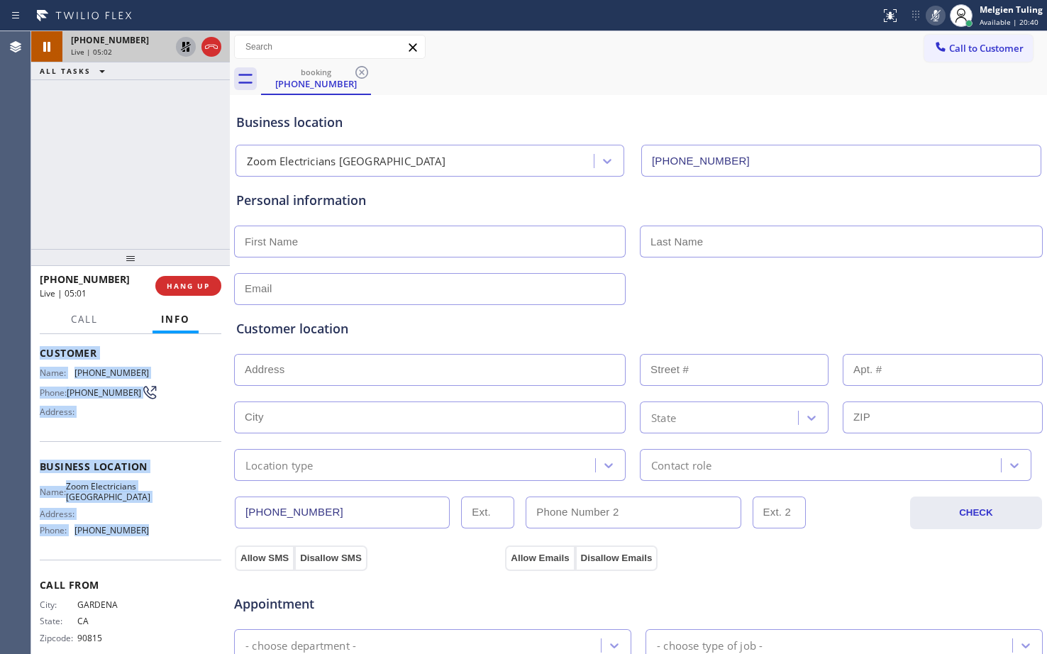
drag, startPoint x: 38, startPoint y: 353, endPoint x: 148, endPoint y: 554, distance: 229.3
click at [148, 554] on div "Context Queue: [Test] All Priority: 2 Customer Name: [PHONE_NUMBER] Phone: [PHO…" at bounding box center [130, 494] width 199 height 320
copy div "Customer Name: [PHONE_NUMBER] Phone: [PHONE_NUMBER] Address: Business location …"
click at [142, 149] on div "[PHONE_NUMBER] Live | 06:08 ALL TASKS ALL TASKS ACTIVE TASKS TASKS IN WRAP UP" at bounding box center [130, 140] width 199 height 218
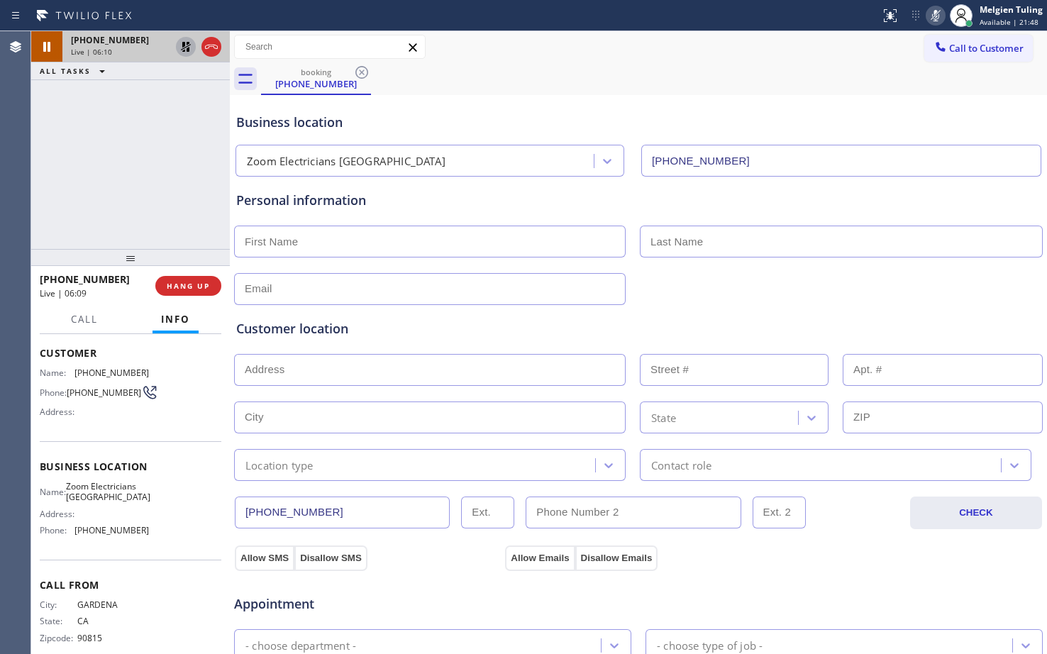
click at [187, 48] on icon at bounding box center [185, 46] width 17 height 17
click at [934, 14] on icon at bounding box center [935, 15] width 17 height 17
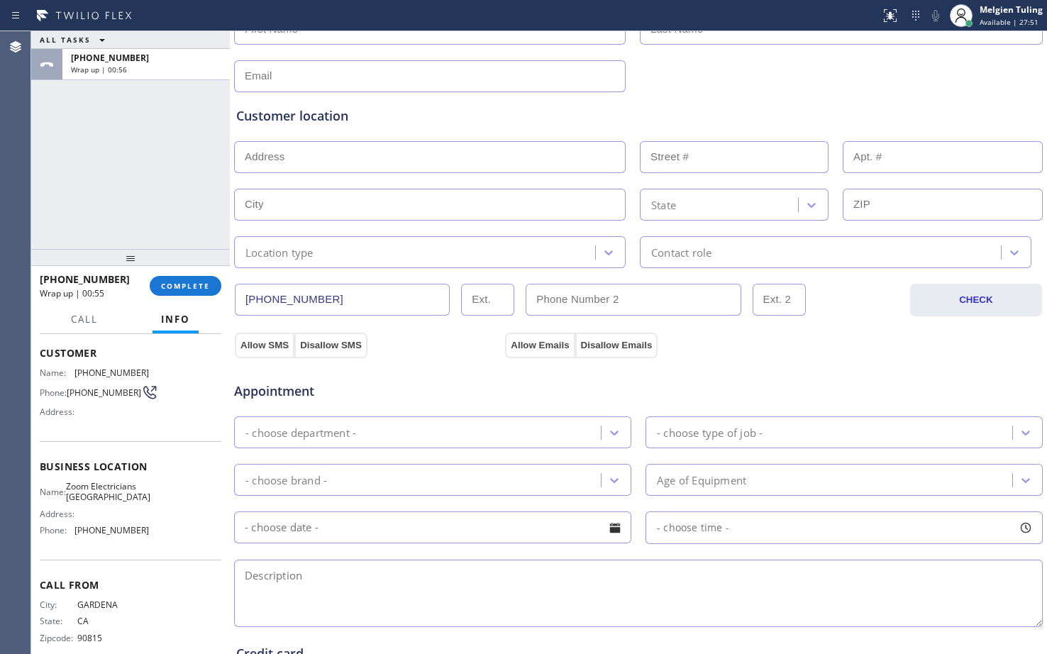
scroll to position [284, 0]
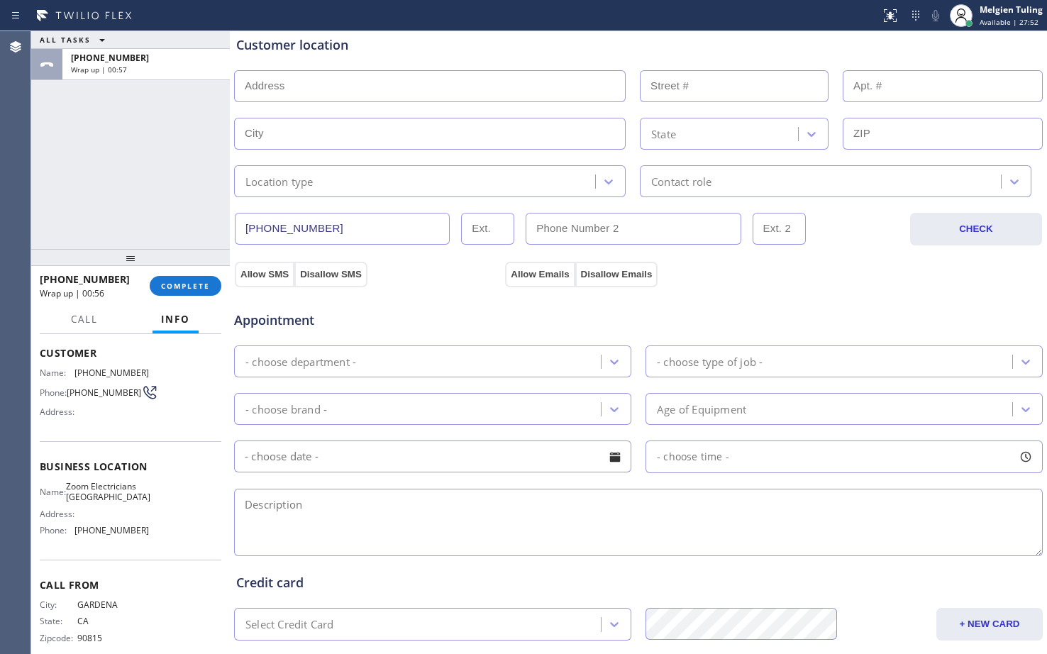
click at [274, 508] on textarea at bounding box center [638, 522] width 809 height 67
paste textarea "multiplets outlets not working 1 in bed room and in living room|house-ho| [STRE…"
click at [293, 504] on textarea "multiplets outlets not working 1 in bed room and in living room|house-ho| [STRE…" at bounding box center [638, 522] width 809 height 67
click at [565, 507] on textarea "multiple outlets not working 1 in bed room and in living room|house-ho| [STREET…" at bounding box center [638, 522] width 809 height 67
click at [850, 500] on textarea "multiple outlets not working 1 in bed room and in living room|vhouse-ho| [STREE…" at bounding box center [638, 522] width 809 height 67
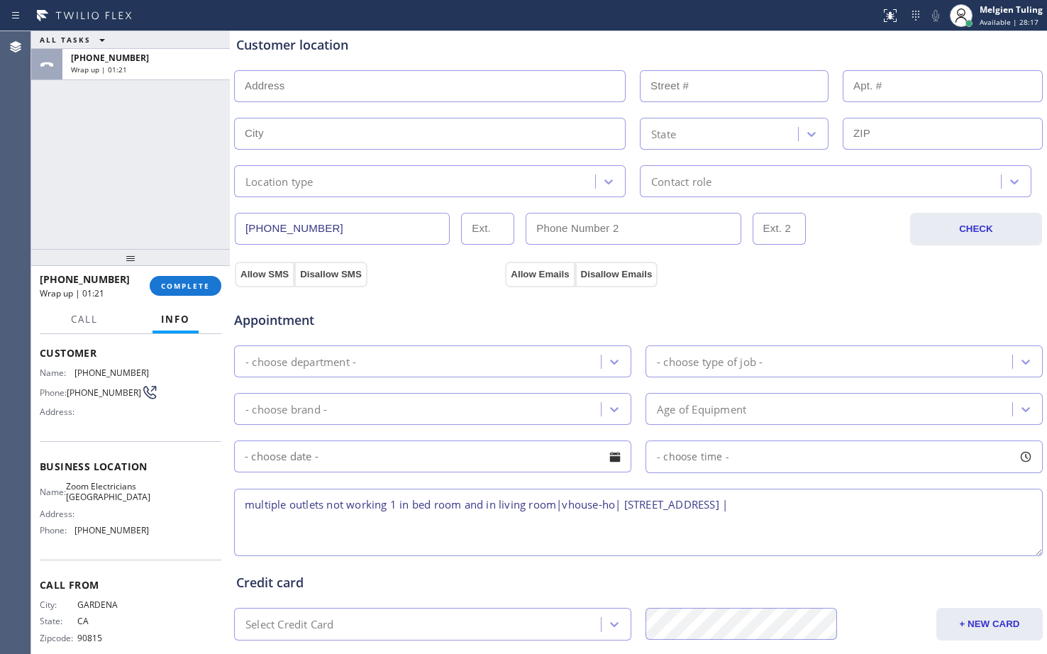
click at [857, 499] on textarea "multiple outlets not working 1 in bed room and in living room|vhouse-ho| [STREE…" at bounding box center [638, 522] width 809 height 67
paste textarea "Zoom Electricians [GEOGRAPHIC_DATA]"
click at [570, 504] on textarea "multiple outlets not working 1 in bed room and in living room| vhouse-ho| [STRE…" at bounding box center [638, 522] width 809 height 67
click at [1010, 499] on textarea "multiple outlets not working 1 in bed room and in living room| house-ho| [STREE…" at bounding box center [638, 522] width 809 height 67
click at [243, 505] on textarea "multiple outlets not working 1 in bed room and in living room| house-ho| [STREE…" at bounding box center [638, 522] width 809 height 67
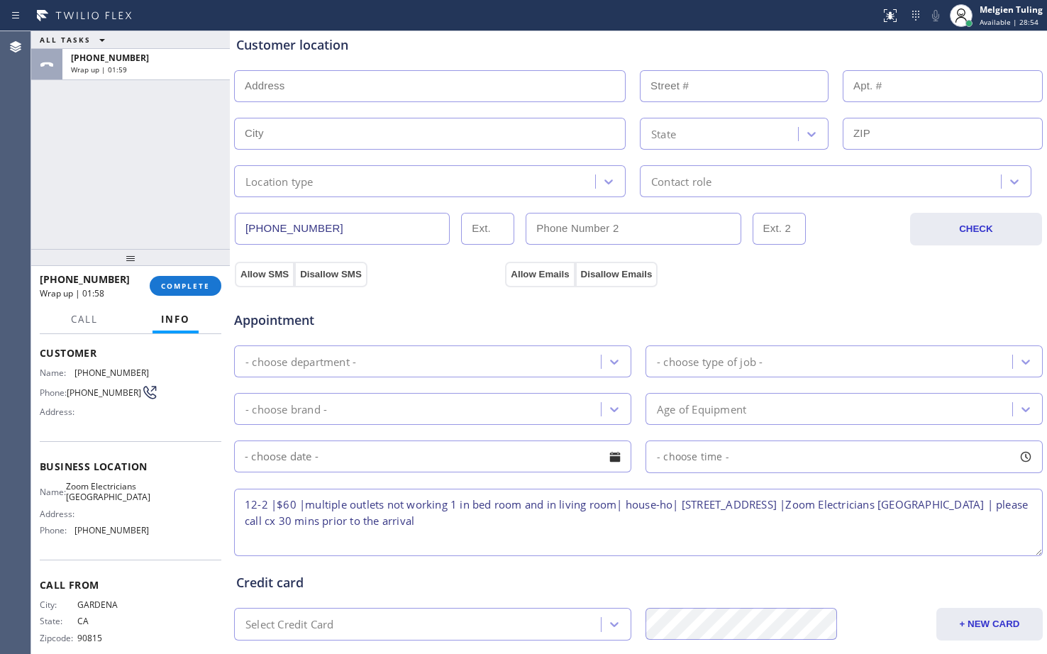
type textarea "12-2 |$60 |multiple outlets not working 1 in bed room and in living room| house…"
click at [334, 363] on div "- choose department -" at bounding box center [300, 361] width 111 height 16
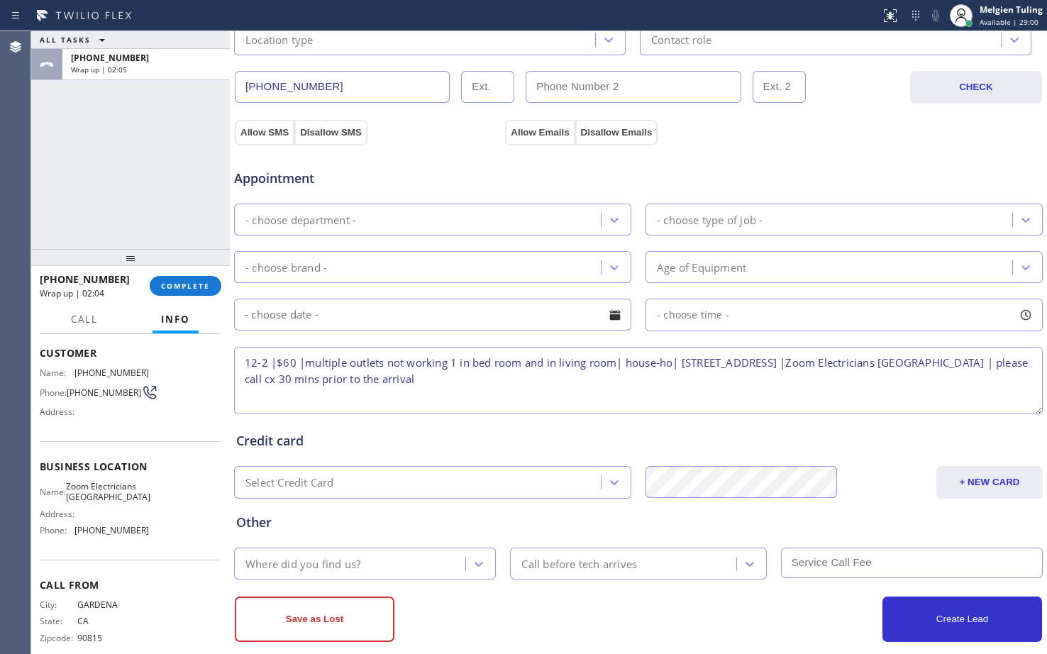
drag, startPoint x: 504, startPoint y: 382, endPoint x: 246, endPoint y: 360, distance: 258.5
click at [246, 360] on textarea "12-2 |$60 |multiple outlets not working 1 in bed room and in living room| house…" at bounding box center [638, 380] width 809 height 67
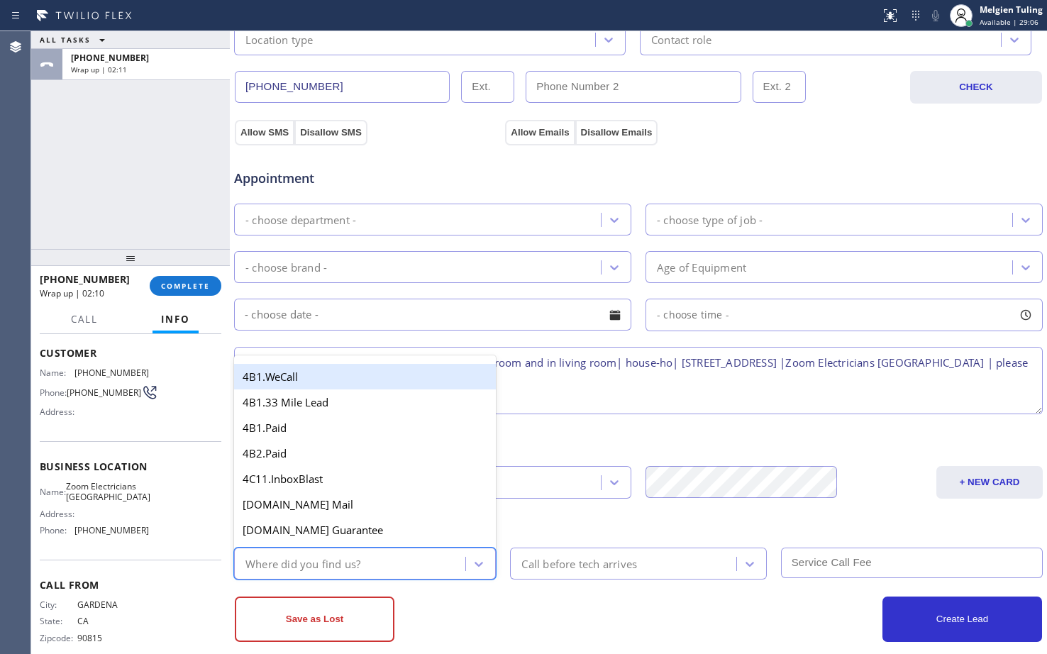
click at [328, 560] on div "Where did you find us?" at bounding box center [302, 563] width 115 height 16
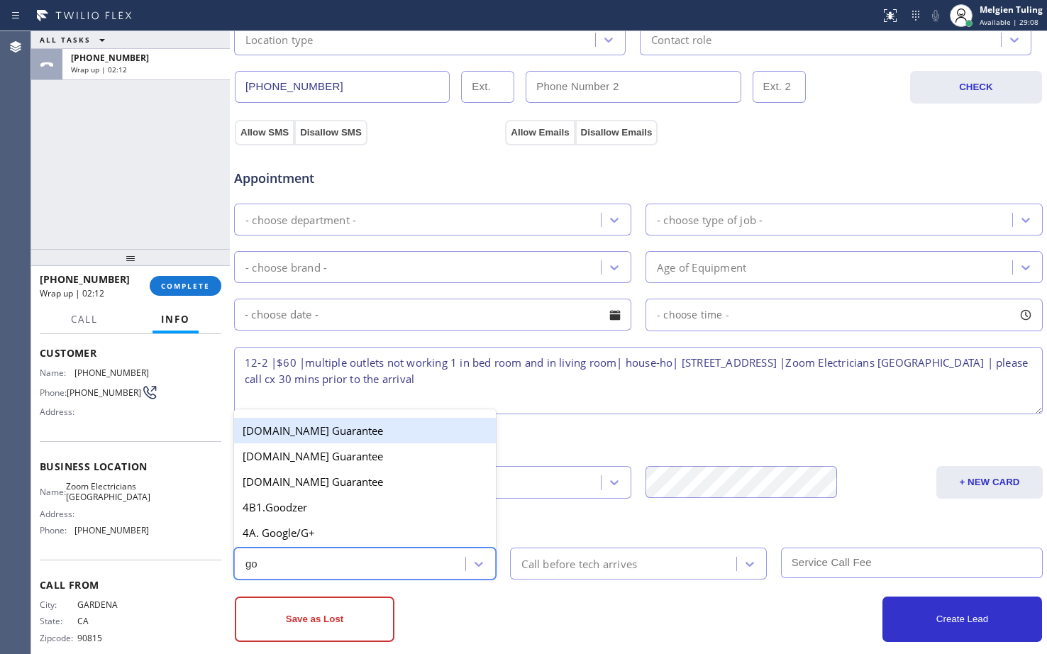
type input "goo"
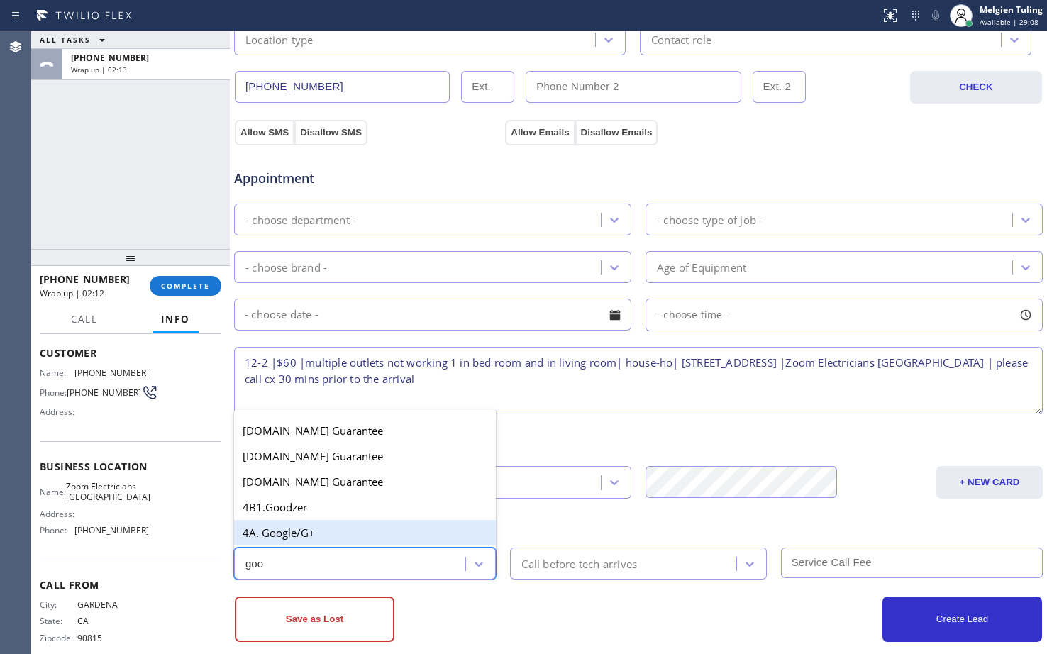
click at [319, 536] on div "4A. Google/G+" at bounding box center [365, 533] width 262 height 26
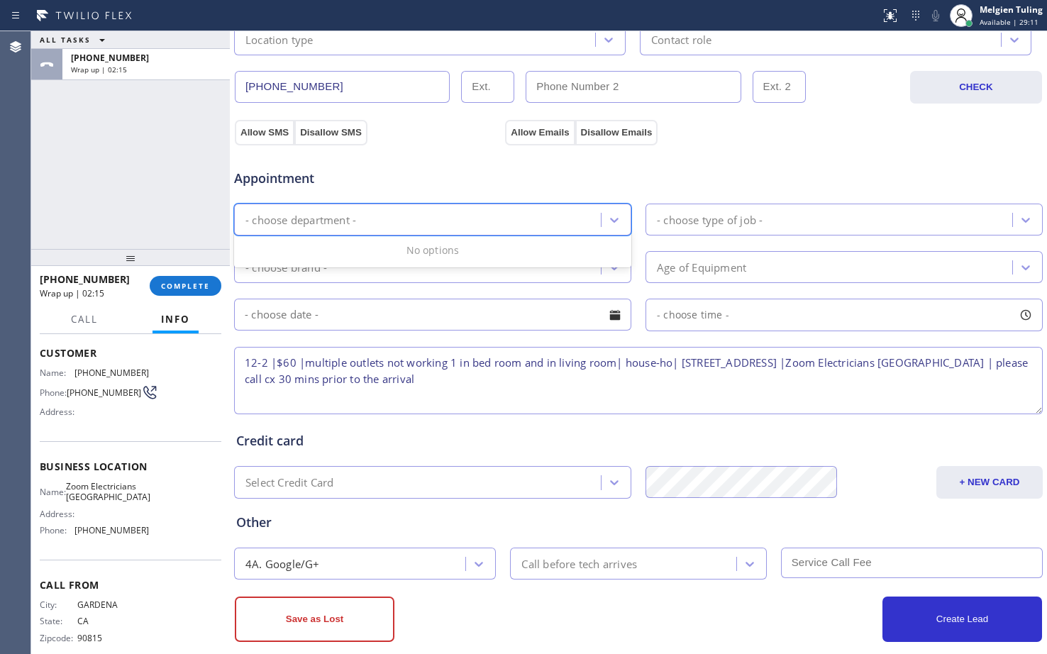
click at [339, 222] on div "- choose department -" at bounding box center [300, 219] width 111 height 16
click at [614, 219] on icon at bounding box center [614, 220] width 14 height 14
click at [557, 228] on div "- choose department -" at bounding box center [419, 219] width 363 height 25
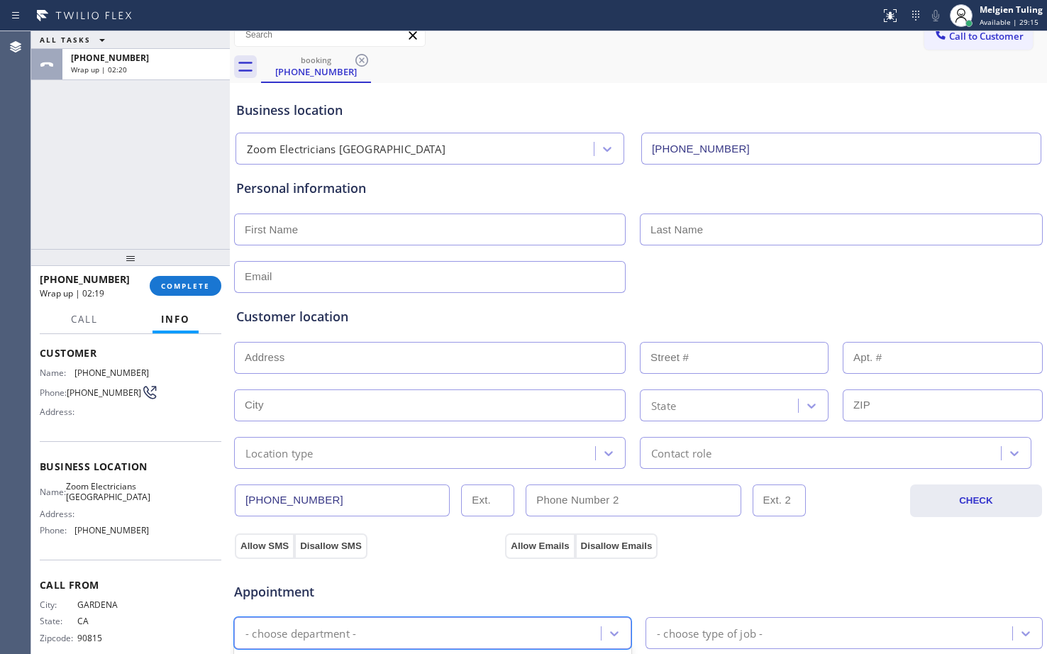
scroll to position [0, 0]
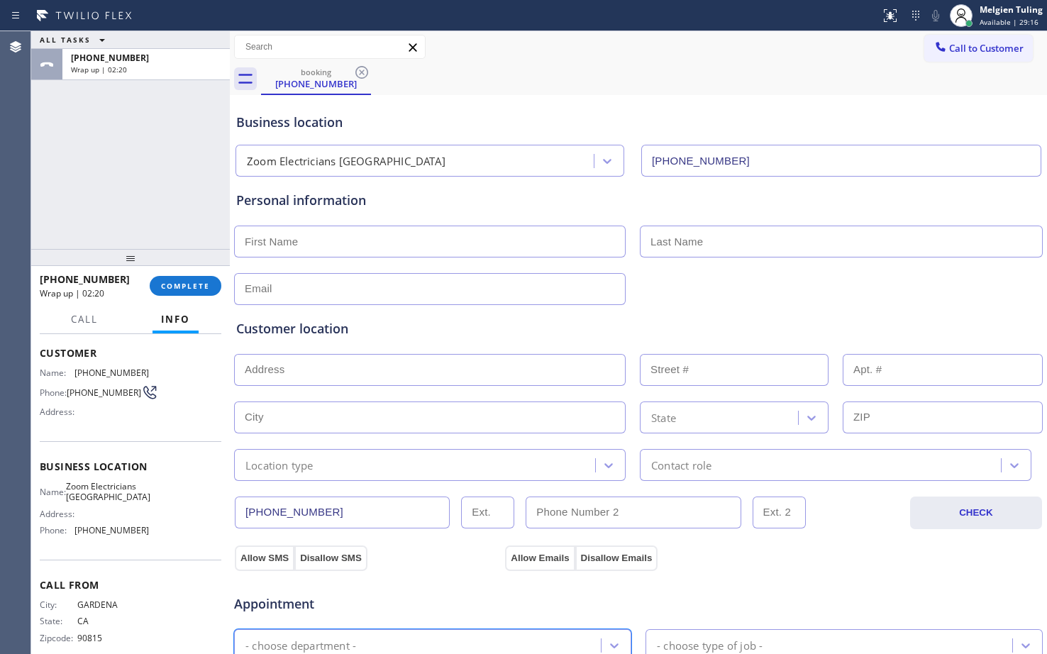
click at [308, 251] on input "text" at bounding box center [430, 242] width 392 height 32
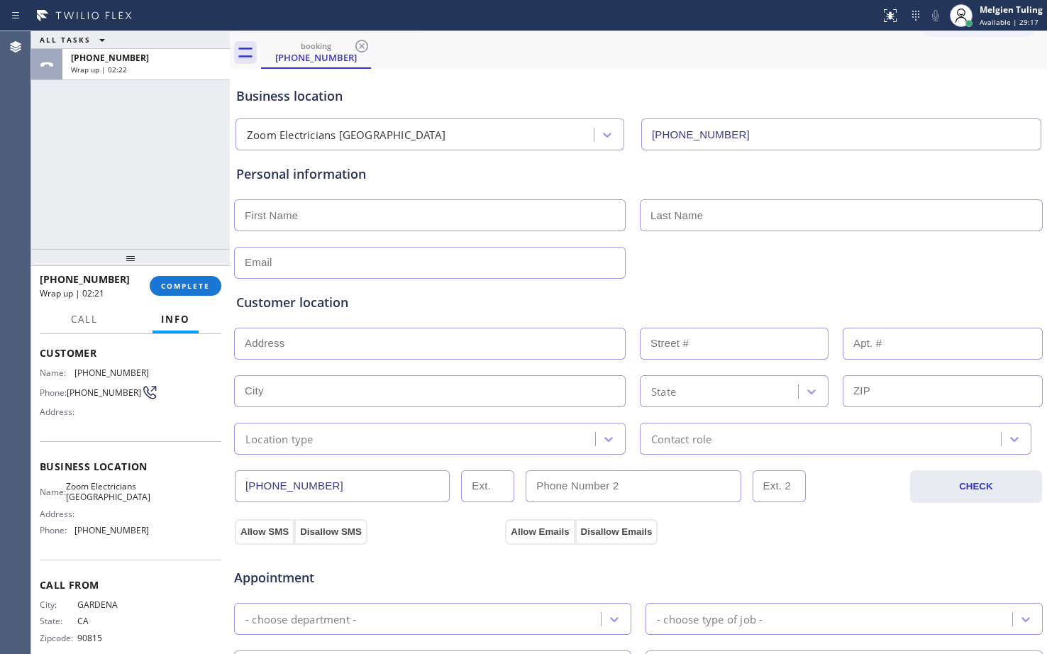
scroll to position [71, 0]
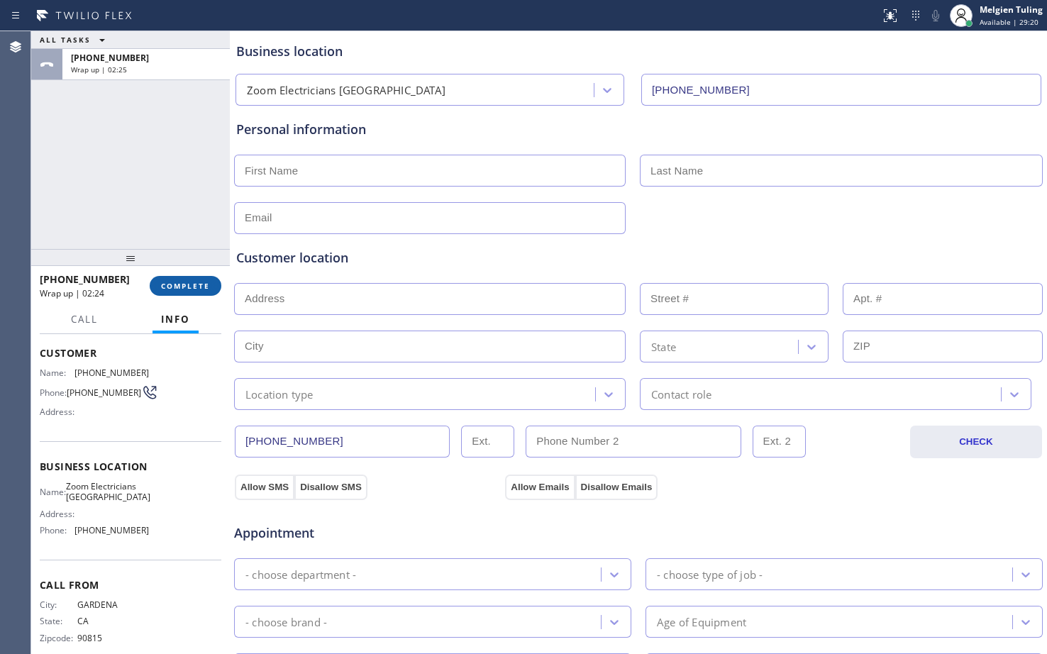
click at [172, 283] on span "COMPLETE" at bounding box center [185, 286] width 49 height 10
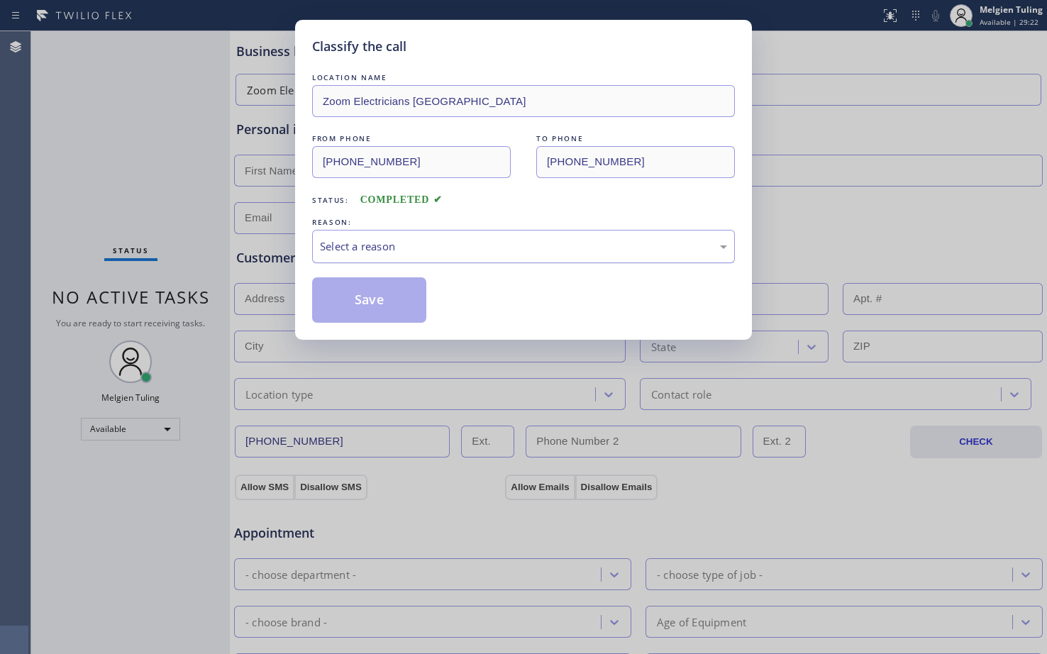
click at [340, 241] on div "Select a reason" at bounding box center [523, 246] width 407 height 16
click at [350, 306] on button "Save" at bounding box center [369, 299] width 114 height 45
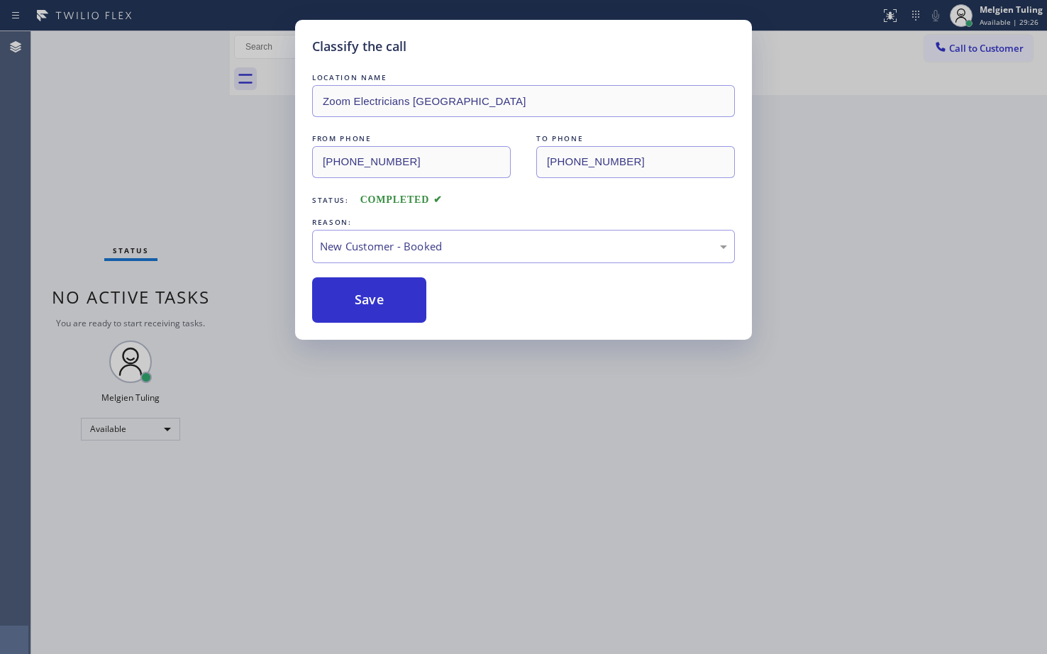
click at [222, 197] on div "Classify the call LOCATION NAME Zoom Electricians [GEOGRAPHIC_DATA] FROM PHONE …" at bounding box center [523, 327] width 1047 height 654
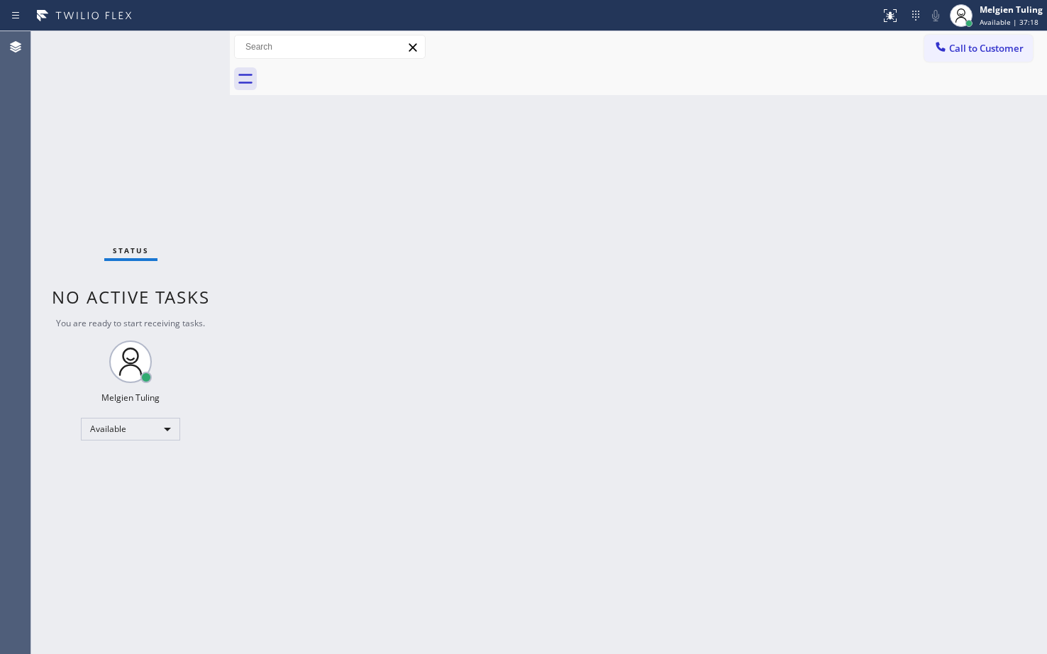
click at [504, 340] on div "Back to Dashboard Change Sender ID Customers Technicians Select a contact Outbo…" at bounding box center [638, 342] width 817 height 623
drag, startPoint x: 179, startPoint y: 40, endPoint x: 172, endPoint y: 43, distance: 7.6
click at [172, 43] on div "Status No active tasks You are ready to start receiving tasks. Melgien Tuling A…" at bounding box center [130, 342] width 199 height 623
click at [171, 47] on div "Status No active tasks You are ready to start receiving tasks. Melgien Tuling A…" at bounding box center [130, 342] width 199 height 623
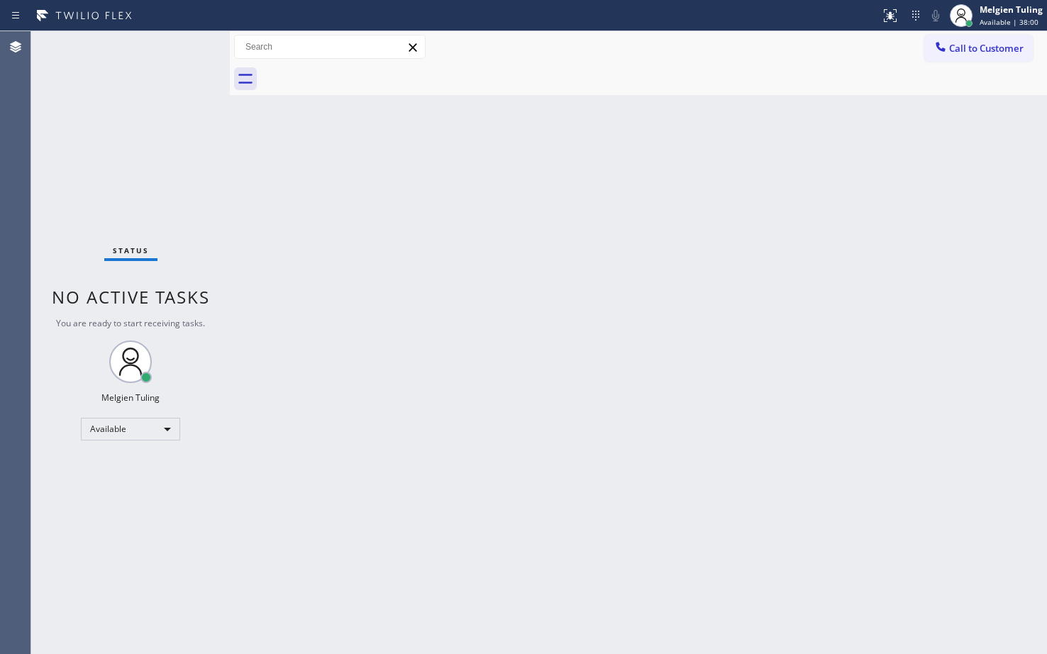
click at [199, 54] on div "Status No active tasks You are ready to start receiving tasks. Melgien Tuling A…" at bounding box center [130, 342] width 199 height 623
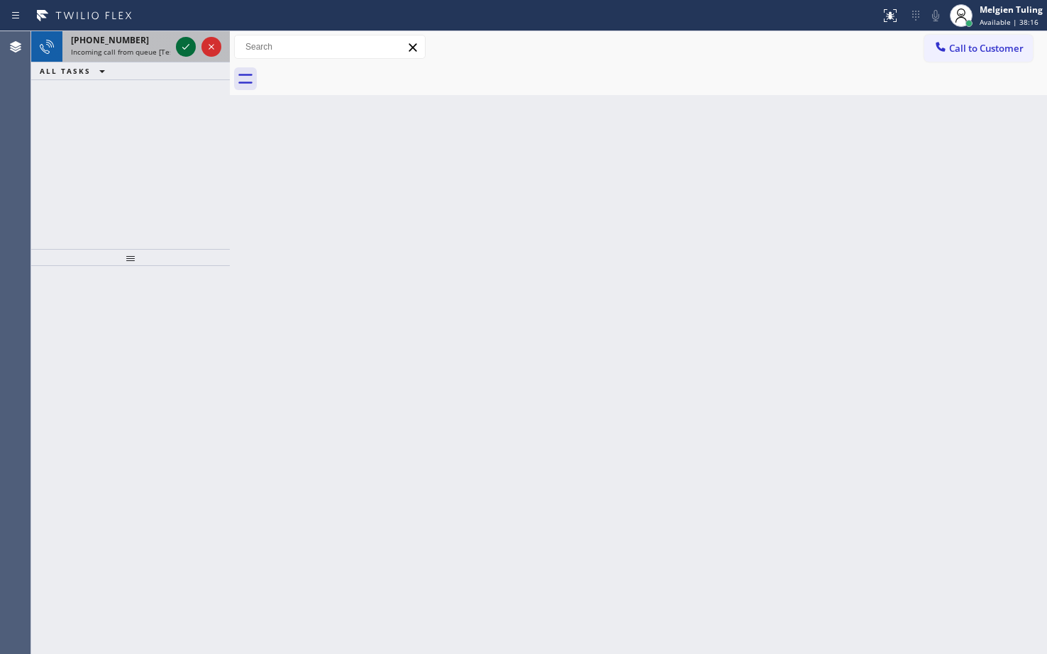
click at [184, 50] on icon at bounding box center [185, 46] width 17 height 17
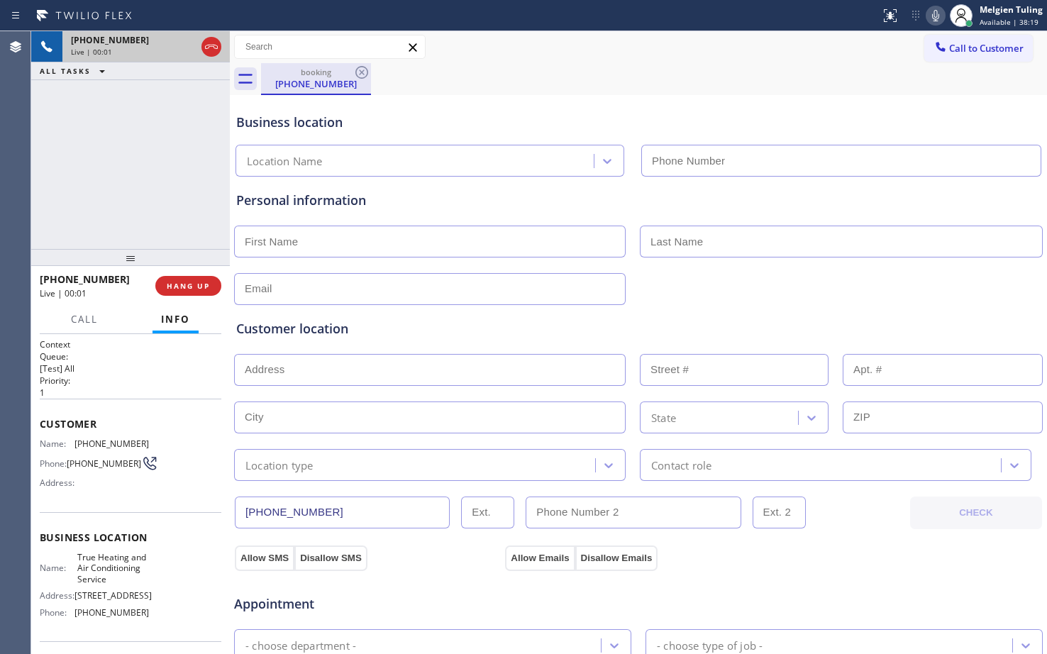
type input "[PHONE_NUMBER]"
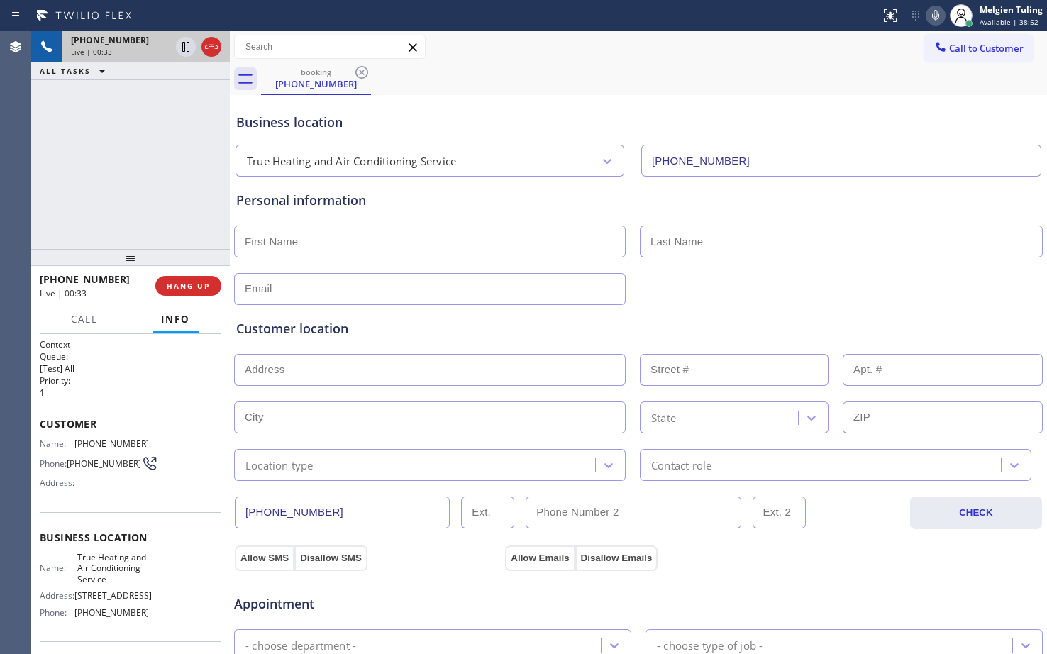
click at [931, 14] on icon at bounding box center [935, 15] width 17 height 17
click at [531, 65] on div "booking [PHONE_NUMBER]" at bounding box center [654, 79] width 786 height 32
click at [940, 18] on icon at bounding box center [935, 15] width 17 height 17
click at [753, 80] on div "booking [PHONE_NUMBER]" at bounding box center [654, 79] width 786 height 32
click at [159, 288] on button "HANG UP" at bounding box center [188, 286] width 66 height 20
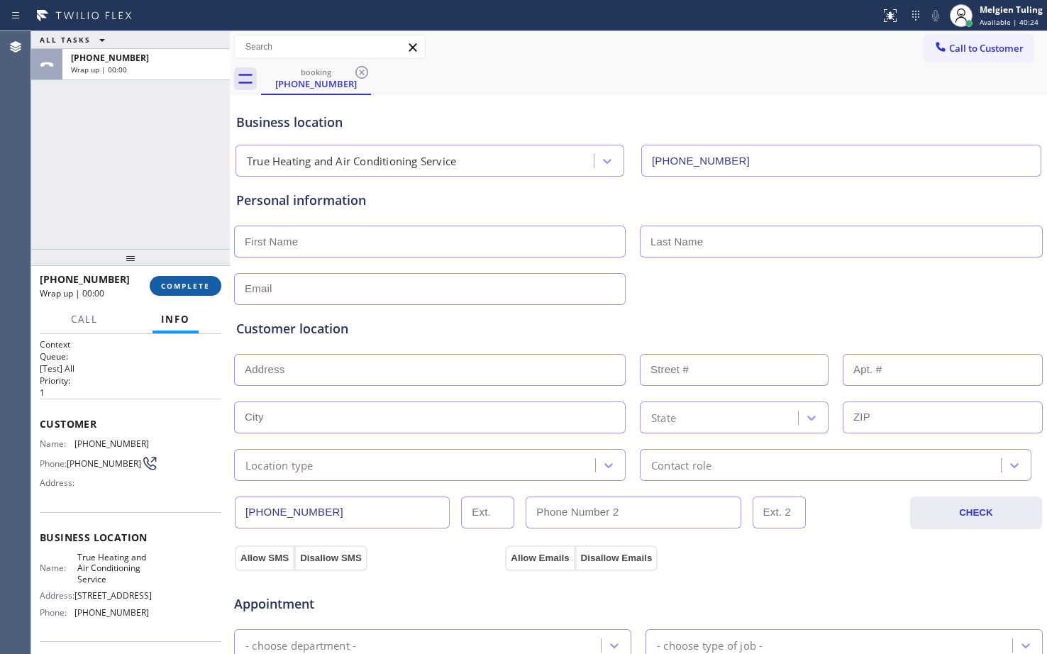
drag, startPoint x: 182, startPoint y: 297, endPoint x: 191, endPoint y: 286, distance: 14.1
click at [182, 297] on div "[PHONE_NUMBER] Wrap up | 00:00 COMPLETE" at bounding box center [131, 285] width 182 height 37
click at [192, 283] on span "COMPLETE" at bounding box center [185, 286] width 49 height 10
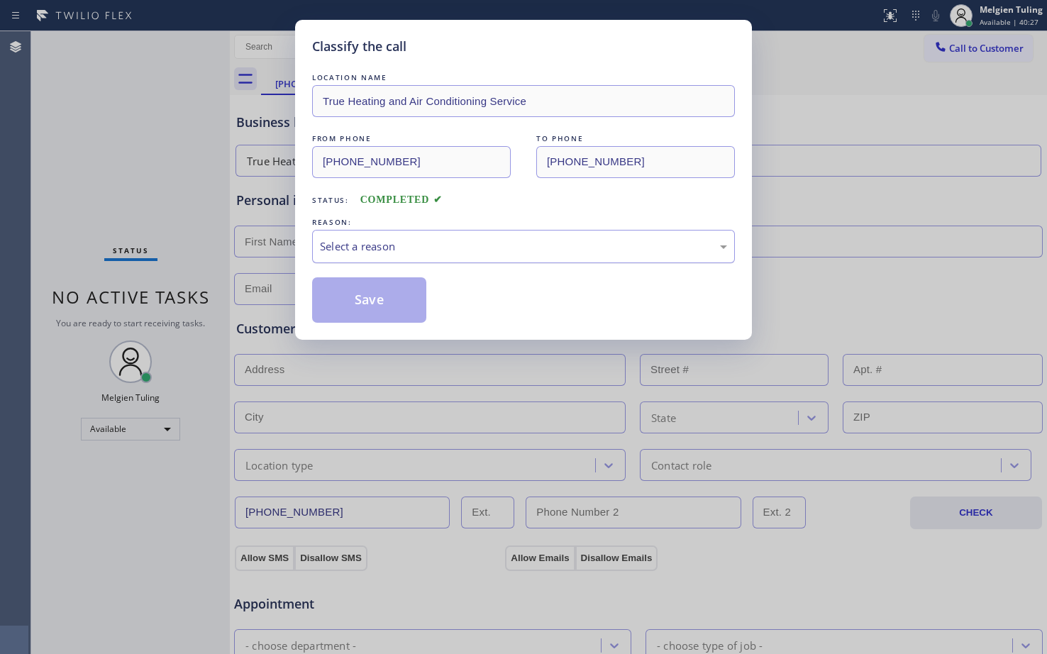
click at [347, 246] on div "Select a reason" at bounding box center [523, 246] width 407 height 16
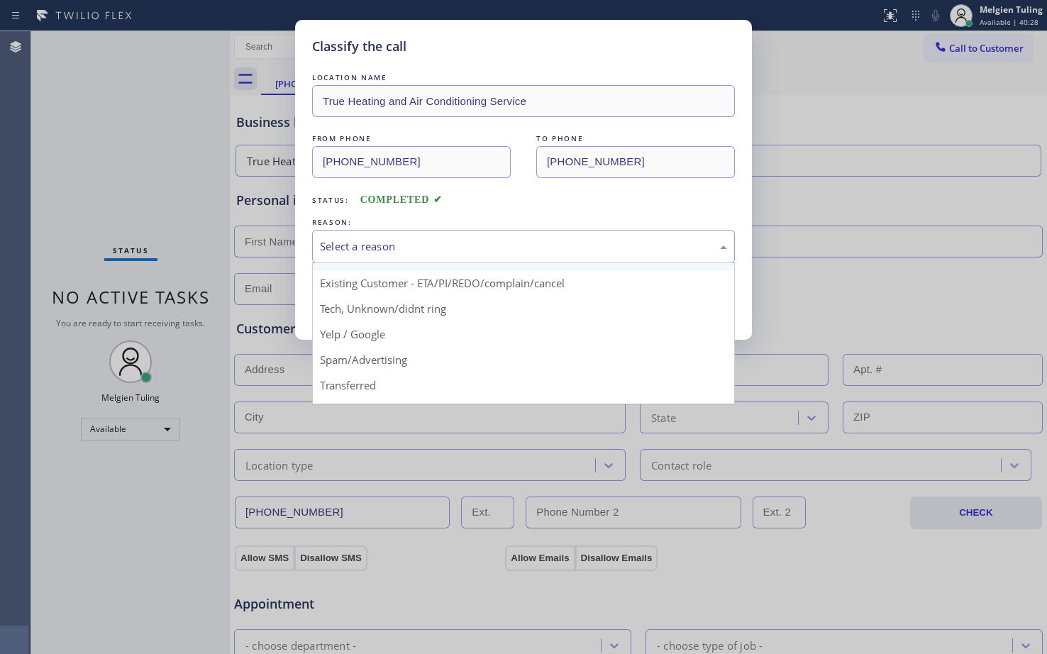
scroll to position [89, 0]
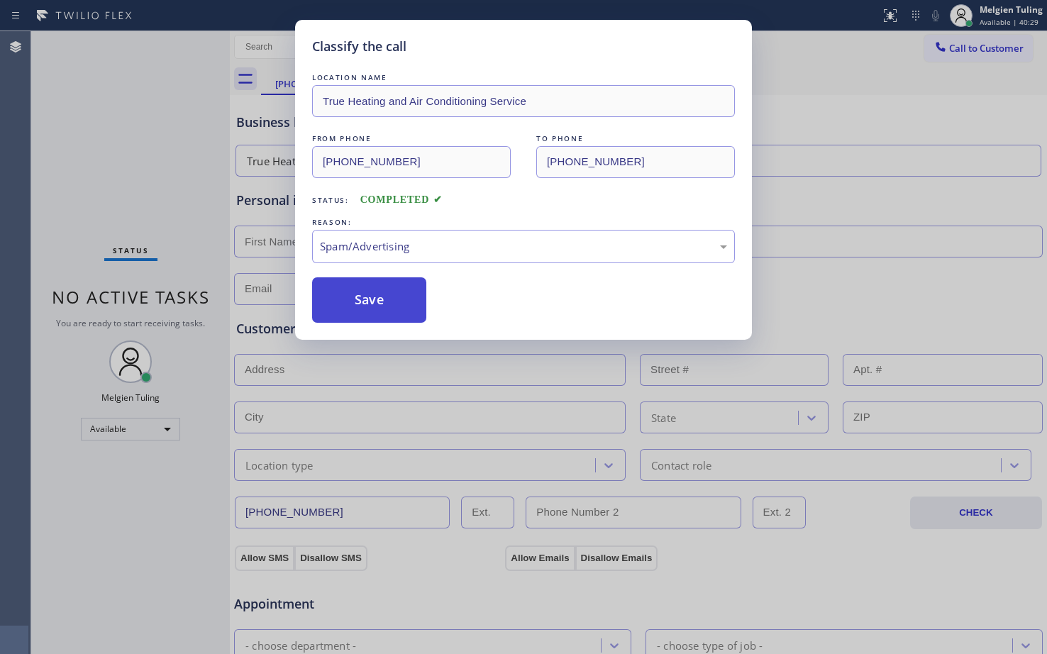
click at [387, 311] on button "Save" at bounding box center [369, 299] width 114 height 45
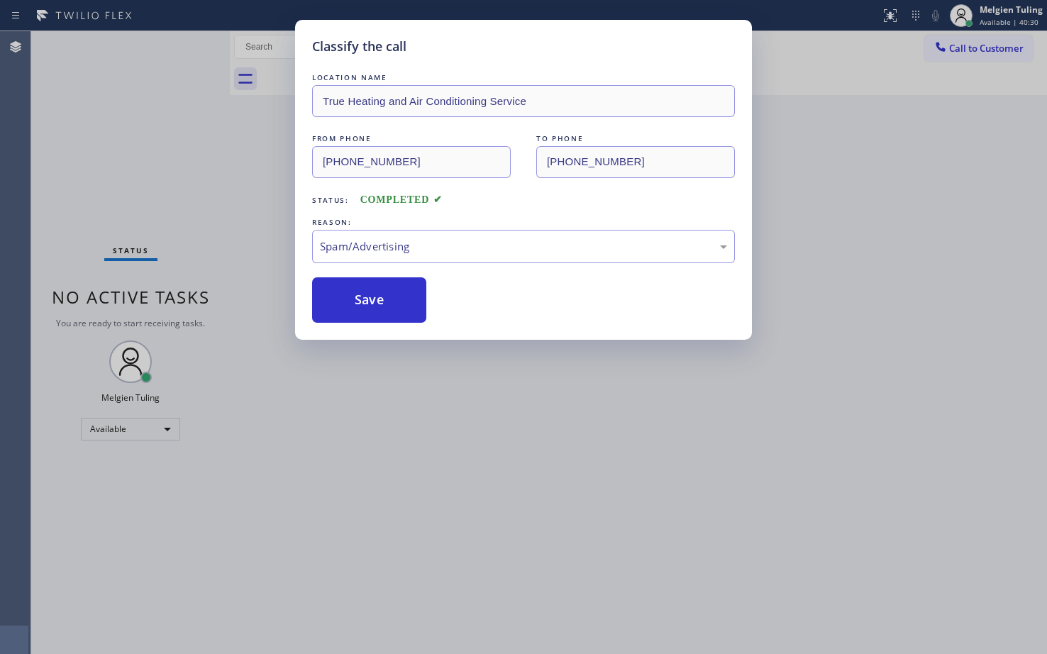
click at [253, 248] on div "Classify the call LOCATION NAME True Heating and Air Conditioning Service FROM …" at bounding box center [523, 327] width 1047 height 654
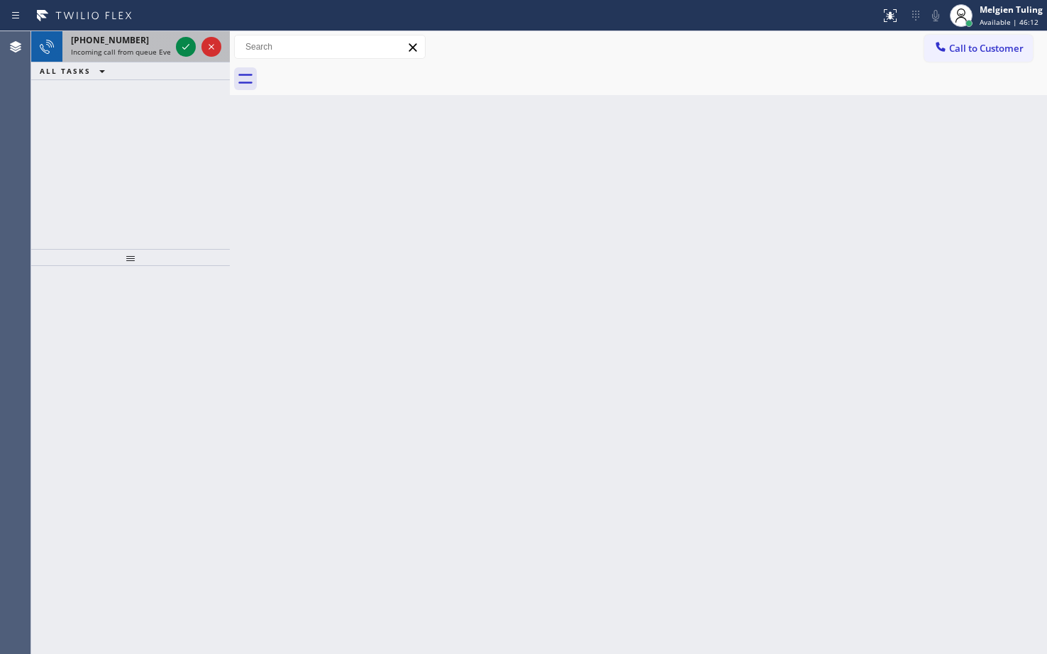
click at [170, 48] on div "[PHONE_NUMBER] Incoming call from queue Everybody" at bounding box center [117, 46] width 111 height 31
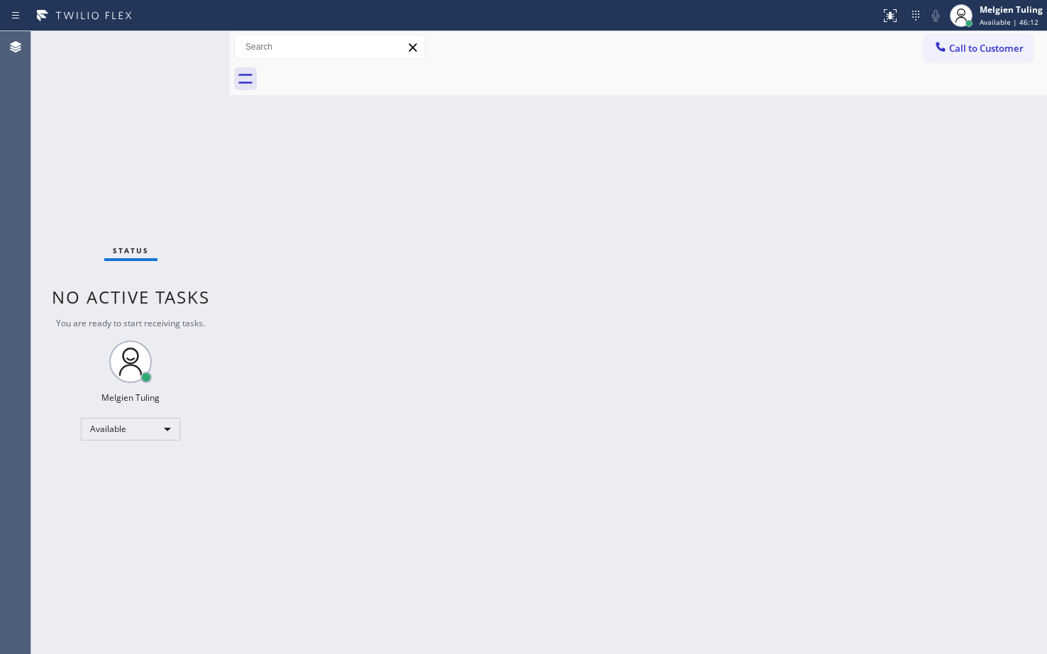
click at [182, 49] on div "Status No active tasks You are ready to start receiving tasks. Melgien Tuling A…" at bounding box center [130, 342] width 199 height 623
click at [320, 349] on div "Back to Dashboard Change Sender ID Customers Technicians Select a contact Outbo…" at bounding box center [638, 342] width 817 height 623
click at [153, 82] on div "Status No active tasks You are ready to start receiving tasks. Melgien Tuling A…" at bounding box center [130, 342] width 199 height 623
click at [183, 48] on div "Status No active tasks You are ready to start receiving tasks. Melgien Tuling A…" at bounding box center [130, 342] width 199 height 623
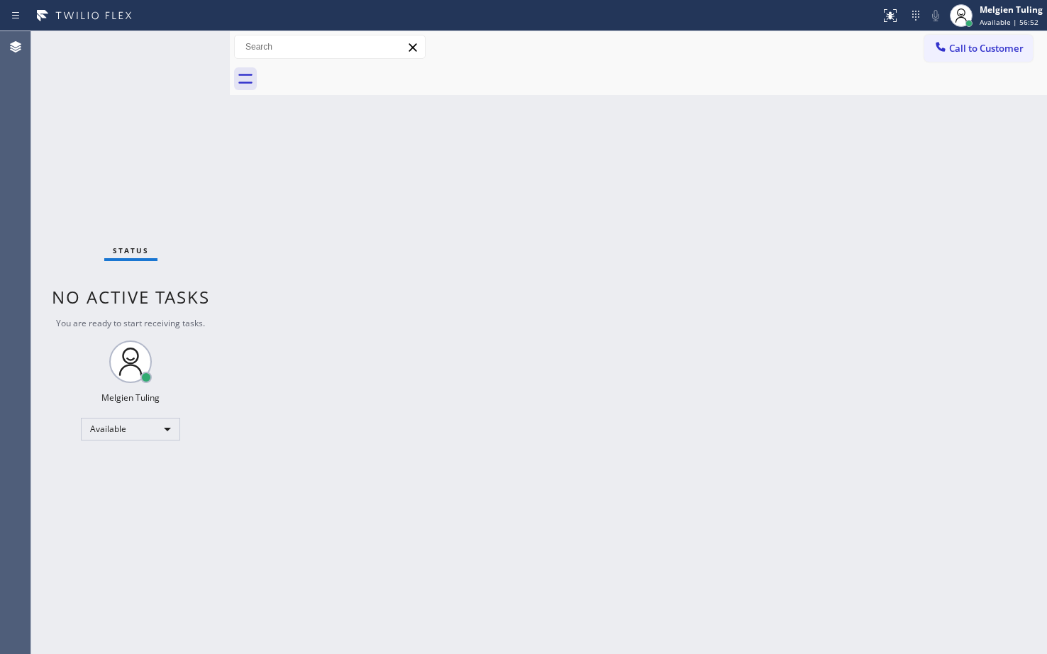
click at [180, 48] on div "Status No active tasks You are ready to start receiving tasks. Melgien Tuling A…" at bounding box center [130, 342] width 199 height 623
click at [181, 46] on div "Status No active tasks You are ready to start receiving tasks. Melgien Tuling A…" at bounding box center [130, 342] width 199 height 623
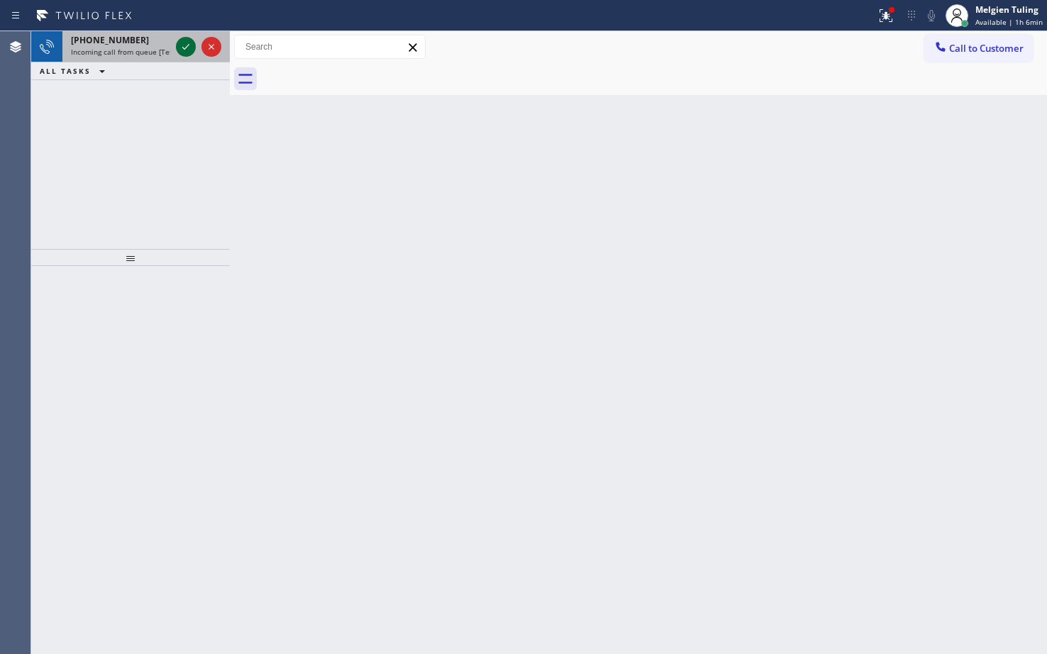
click at [177, 40] on div at bounding box center [198, 46] width 51 height 31
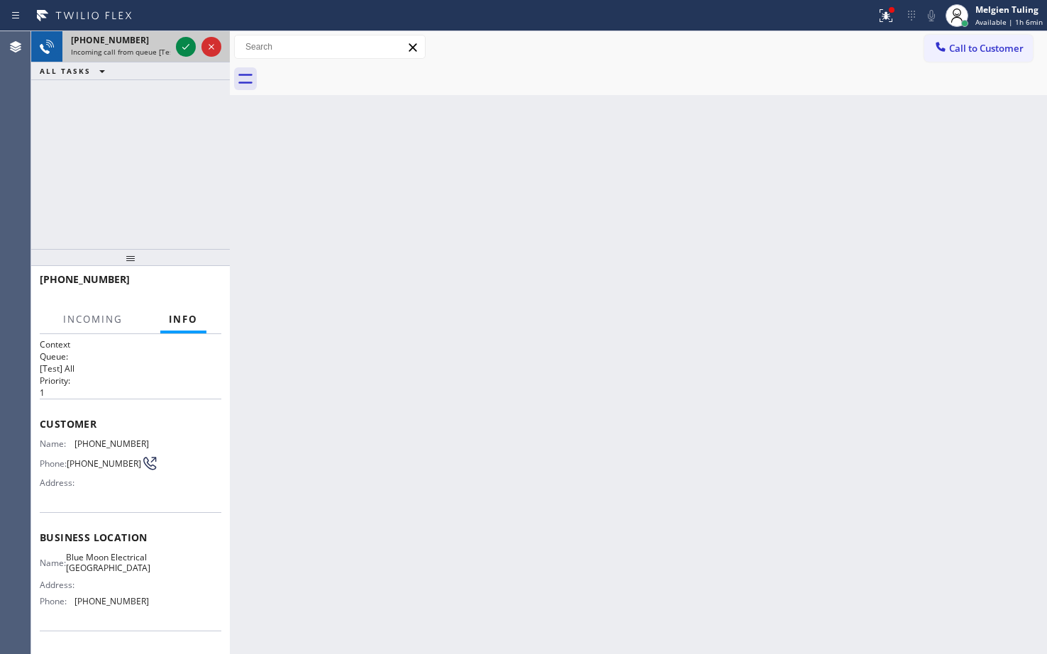
click at [175, 45] on div at bounding box center [198, 46] width 51 height 31
click at [183, 46] on icon at bounding box center [185, 46] width 17 height 17
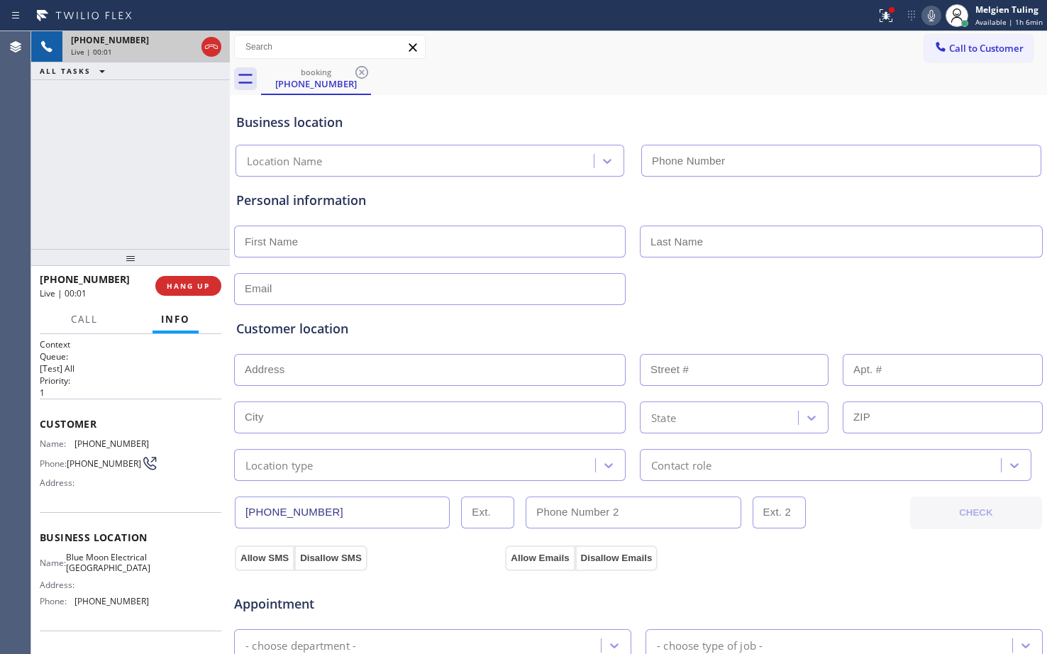
type input "[PHONE_NUMBER]"
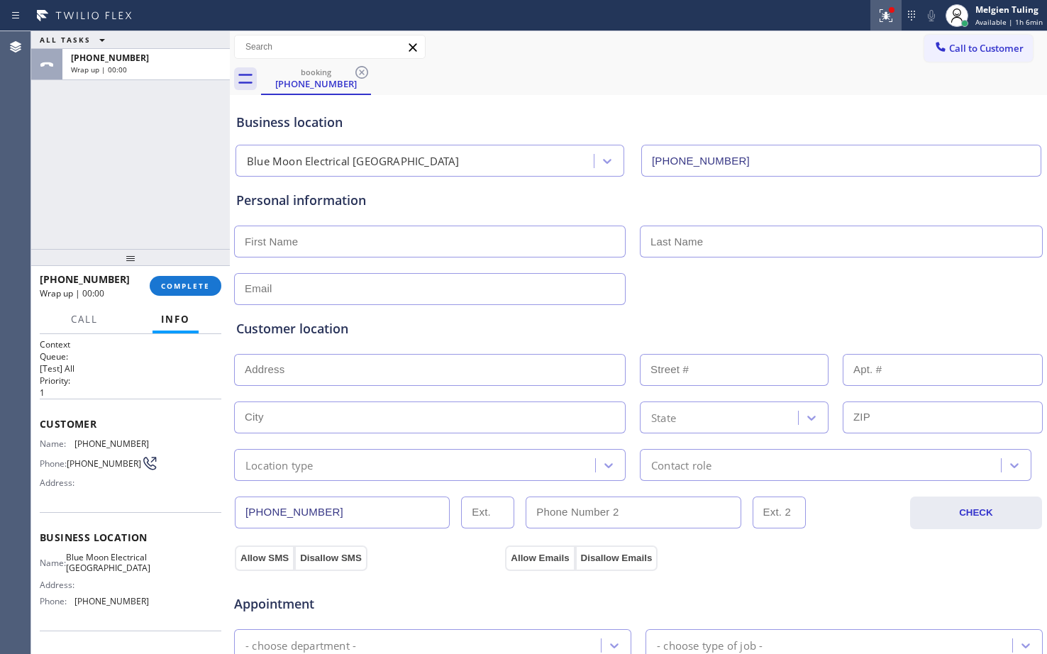
click at [881, 15] on icon at bounding box center [886, 15] width 17 height 17
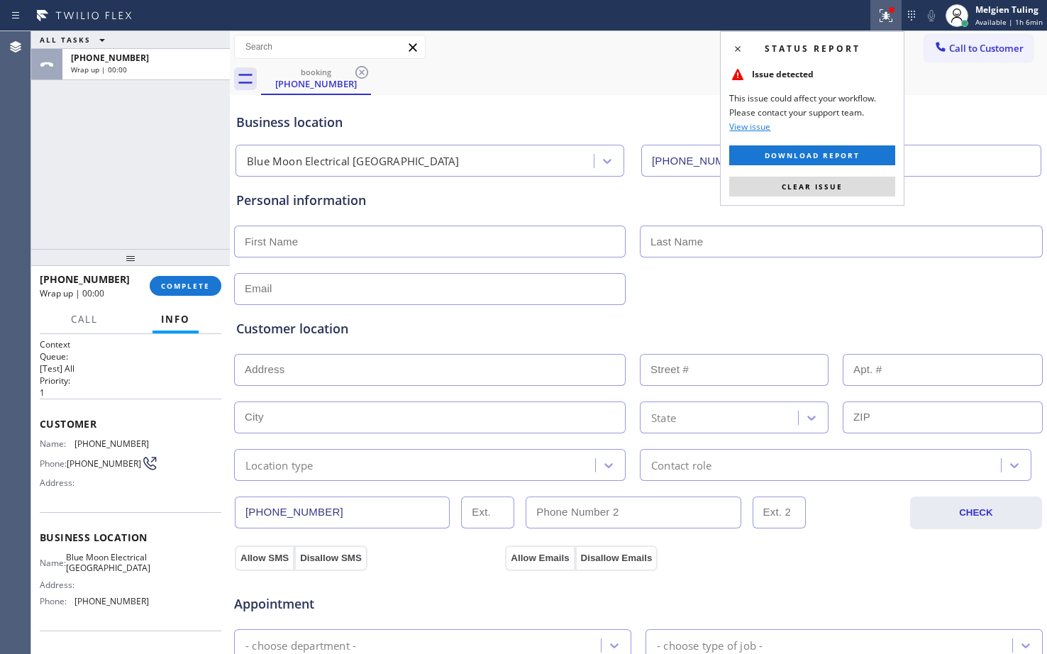
click at [881, 15] on icon at bounding box center [886, 15] width 17 height 17
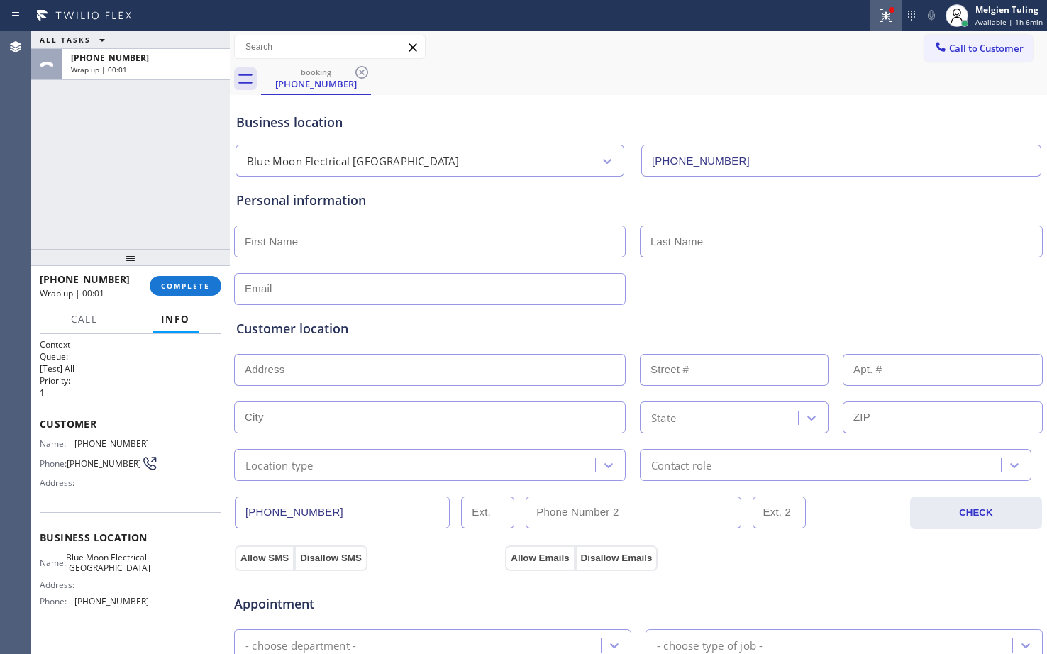
click at [894, 14] on icon at bounding box center [886, 15] width 17 height 17
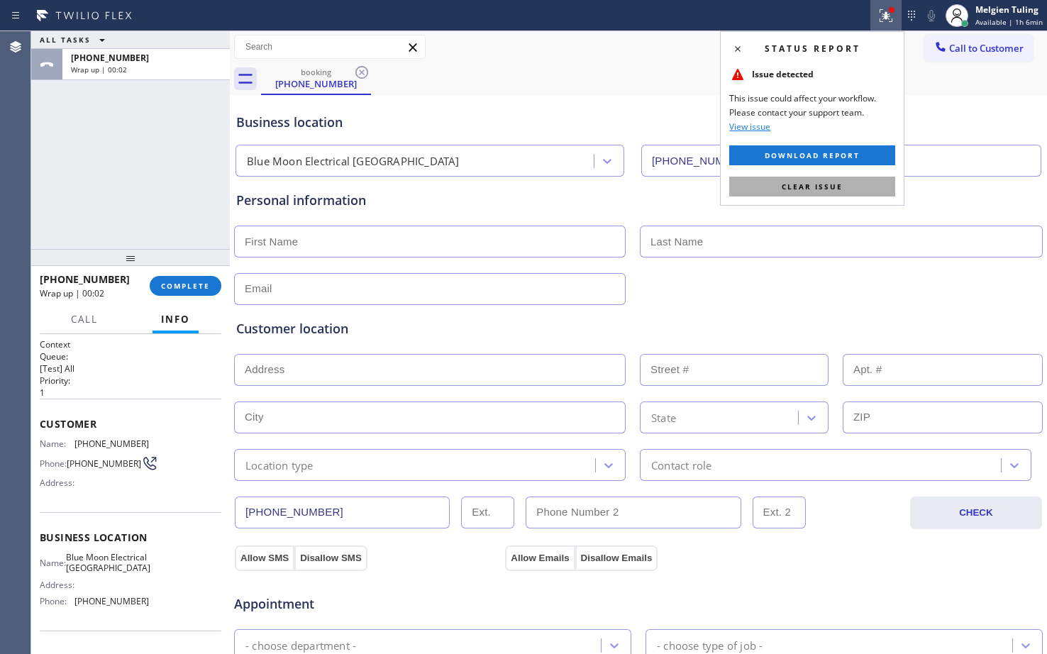
click at [775, 186] on button "Clear issue" at bounding box center [812, 187] width 166 height 20
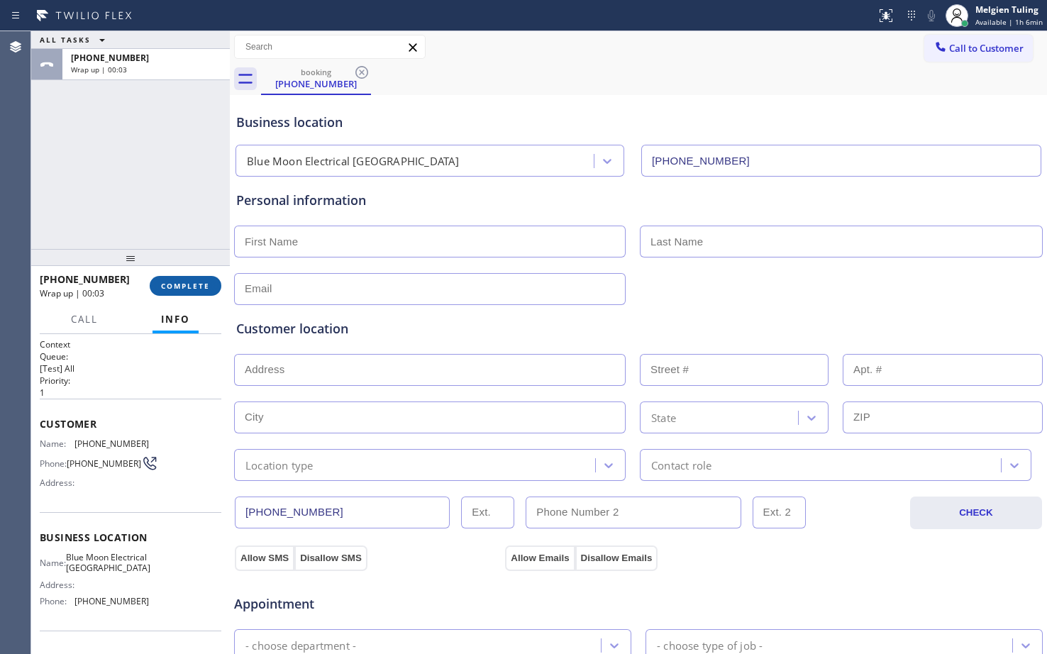
click at [191, 295] on button "COMPLETE" at bounding box center [186, 286] width 72 height 20
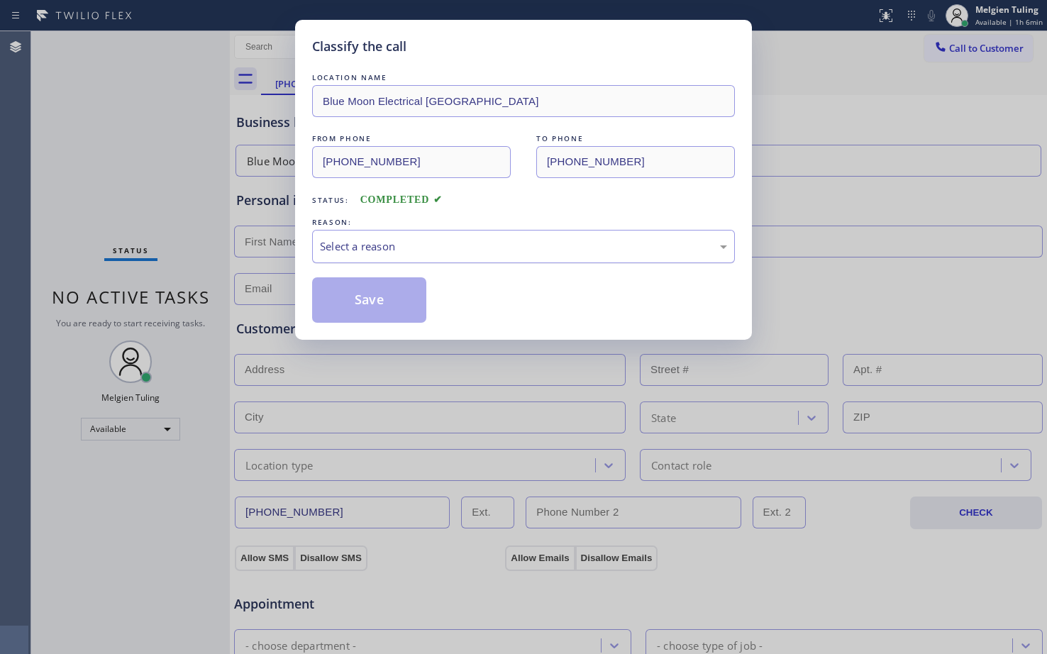
click at [382, 243] on div "Select a reason" at bounding box center [523, 246] width 407 height 16
click at [372, 305] on button "Save" at bounding box center [369, 299] width 114 height 45
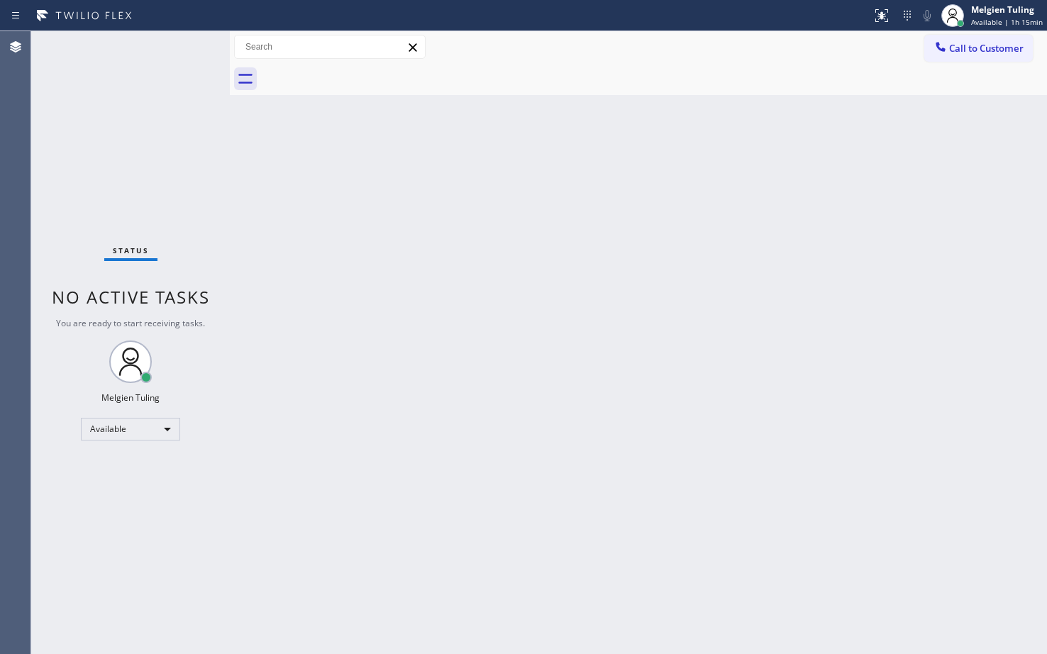
click at [297, 166] on div "Back to Dashboard Change Sender ID Customers Technicians Select a contact Outbo…" at bounding box center [638, 342] width 817 height 623
click at [417, 354] on div "Back to Dashboard Change Sender ID Customers Technicians Select a contact Outbo…" at bounding box center [638, 342] width 817 height 623
click at [209, 158] on div "Status No active tasks You are ready to start receiving tasks. Melgien Tuling A…" at bounding box center [130, 342] width 199 height 623
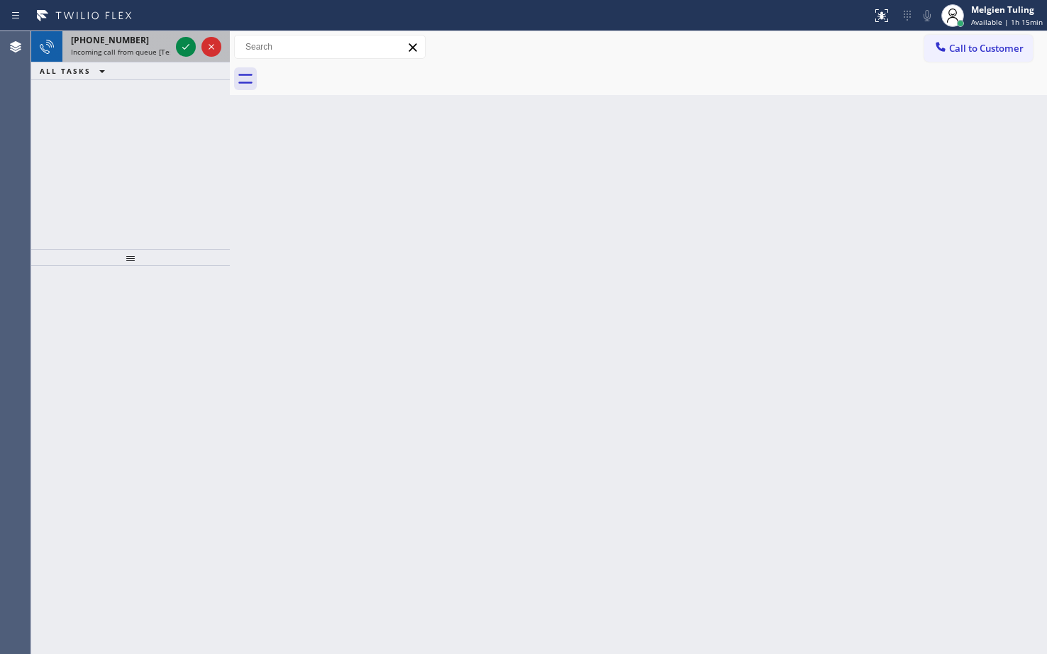
click at [171, 34] on div "[PHONE_NUMBER] Incoming call from queue [Test] All" at bounding box center [117, 46] width 111 height 31
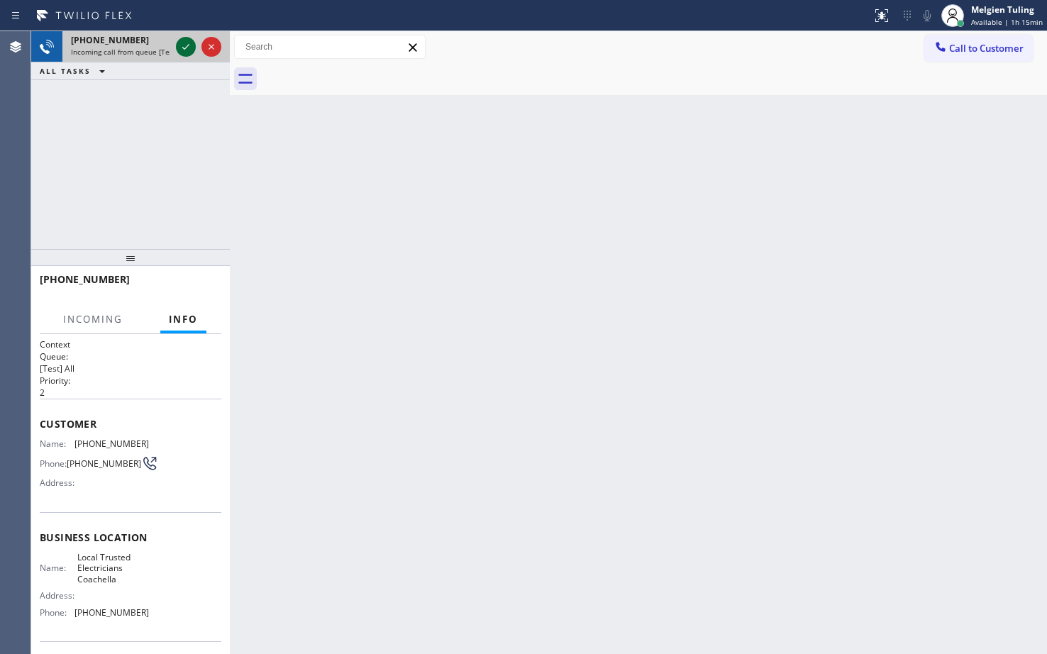
click at [182, 45] on icon at bounding box center [185, 46] width 17 height 17
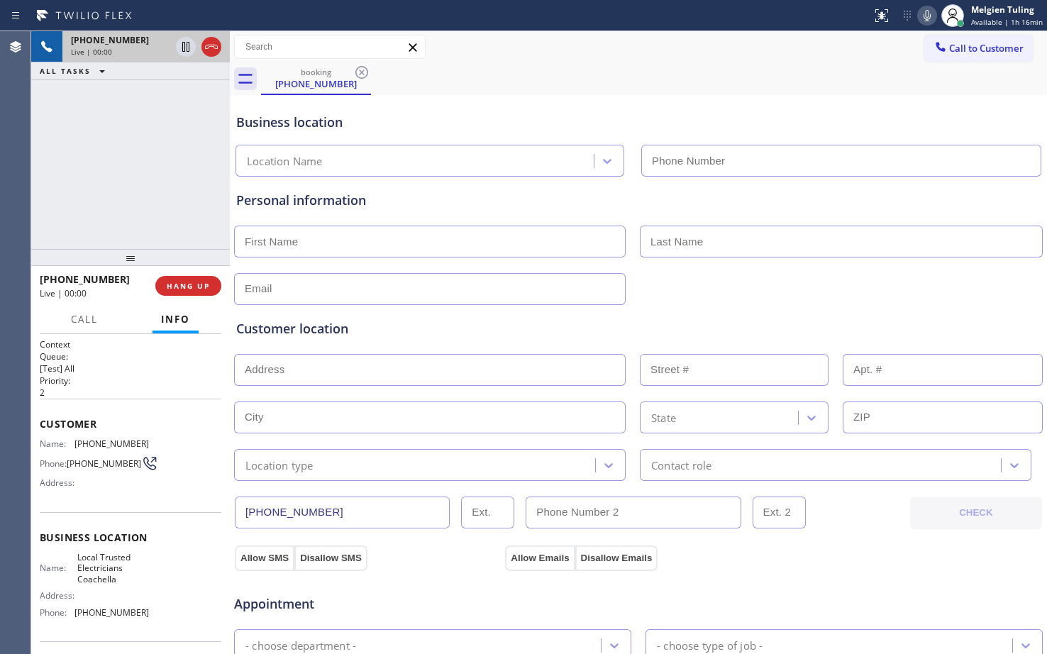
type input "[PHONE_NUMBER]"
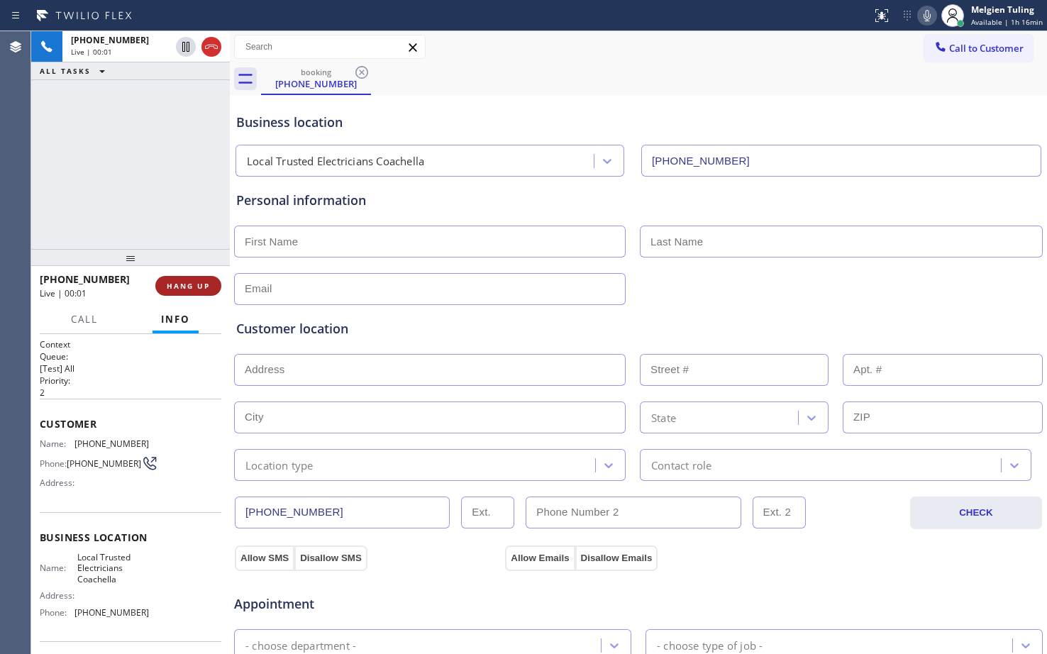
click at [182, 285] on span "HANG UP" at bounding box center [188, 286] width 43 height 10
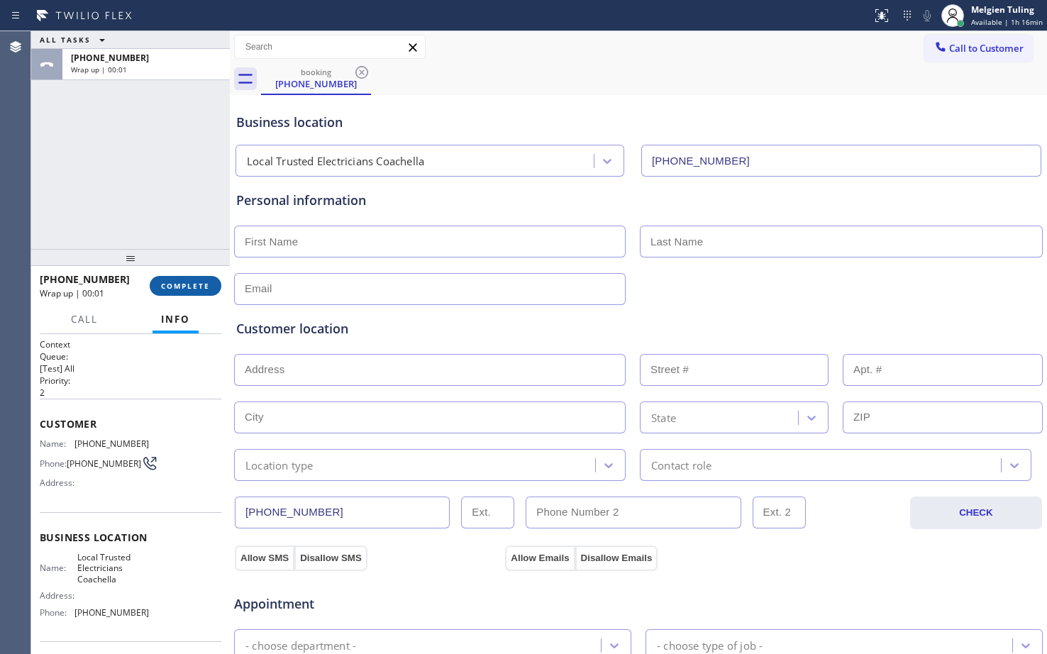
click at [183, 285] on span "COMPLETE" at bounding box center [185, 286] width 49 height 10
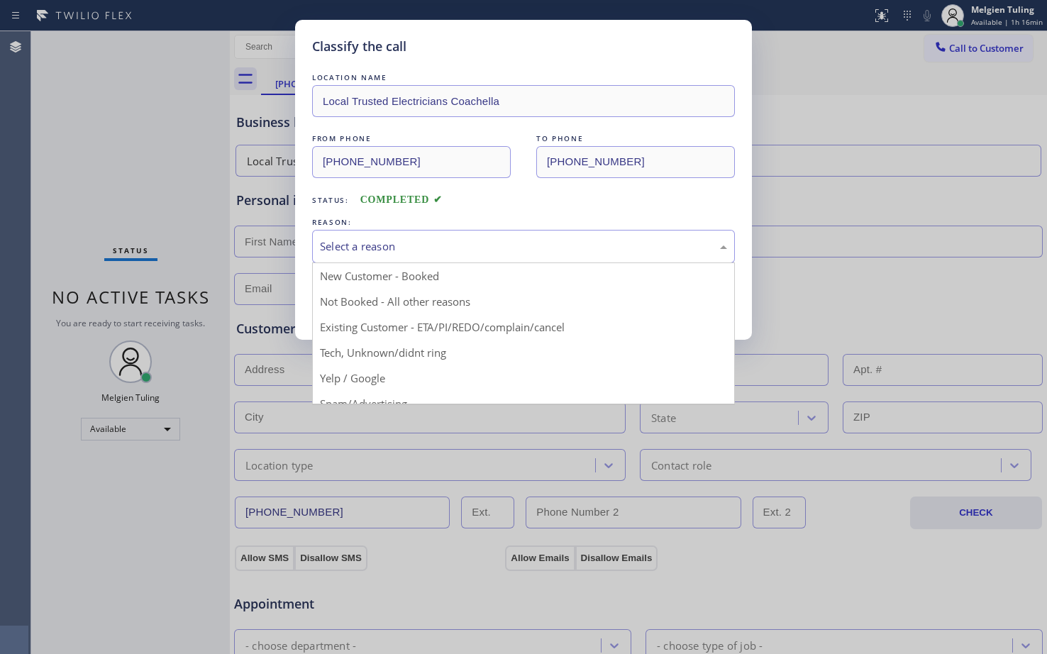
click at [383, 243] on div "Select a reason" at bounding box center [523, 246] width 407 height 16
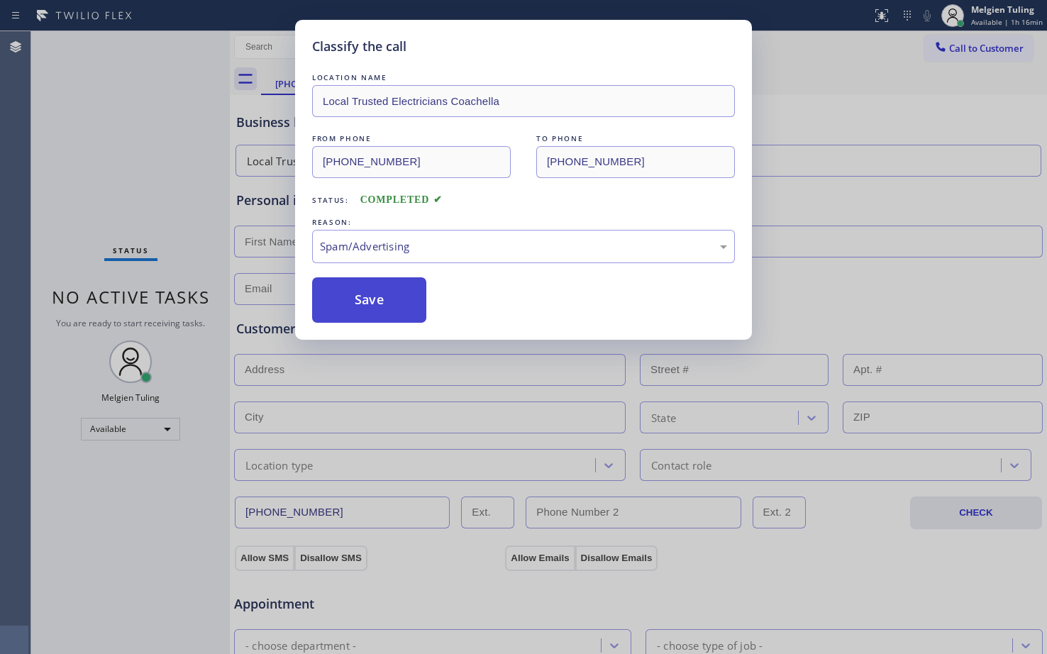
click at [377, 311] on button "Save" at bounding box center [369, 299] width 114 height 45
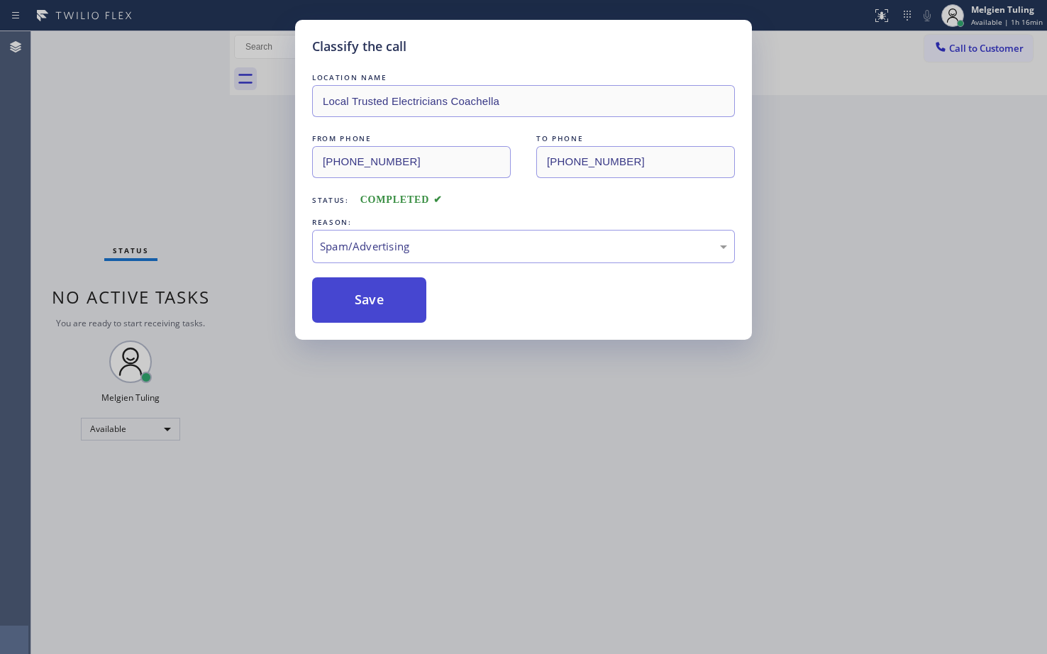
click at [377, 311] on button "Save" at bounding box center [369, 299] width 114 height 45
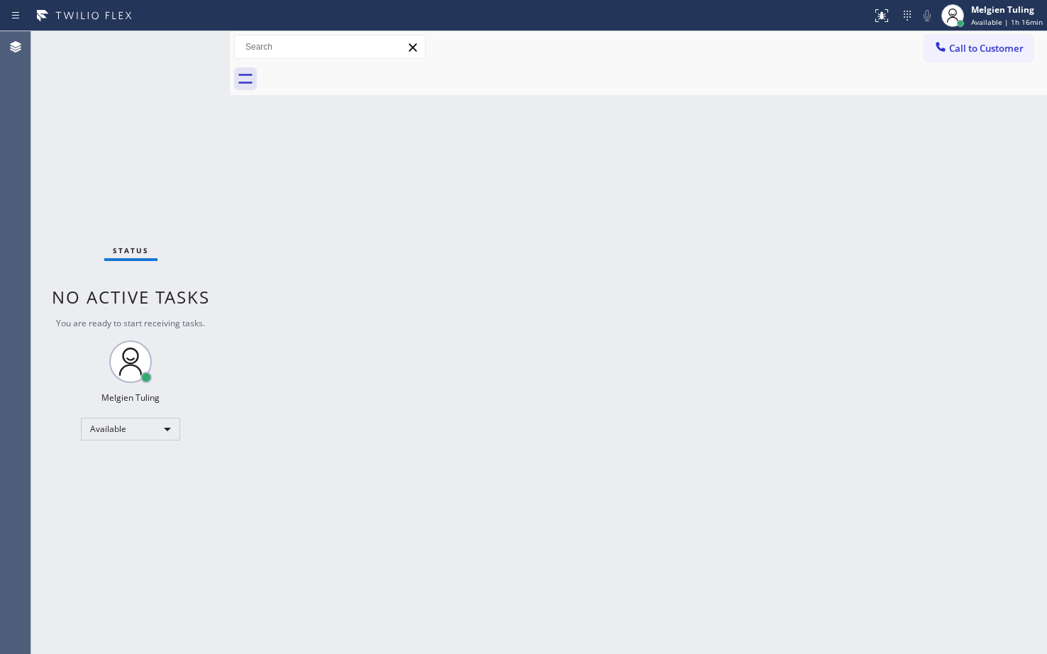
click at [177, 47] on div "Status No active tasks You are ready to start receiving tasks. Melgien Tuling A…" at bounding box center [130, 342] width 199 height 623
click at [177, 45] on div "Status No active tasks You are ready to start receiving tasks. Melgien Tuling A…" at bounding box center [130, 342] width 199 height 623
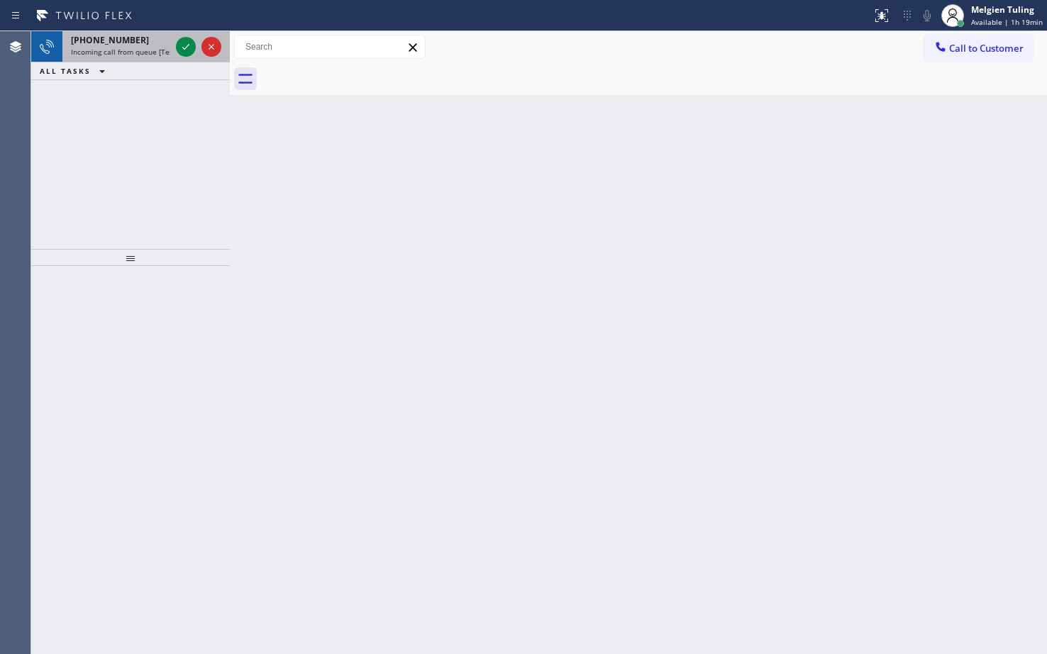
click at [175, 44] on div at bounding box center [198, 46] width 51 height 31
click at [175, 45] on div at bounding box center [198, 46] width 51 height 31
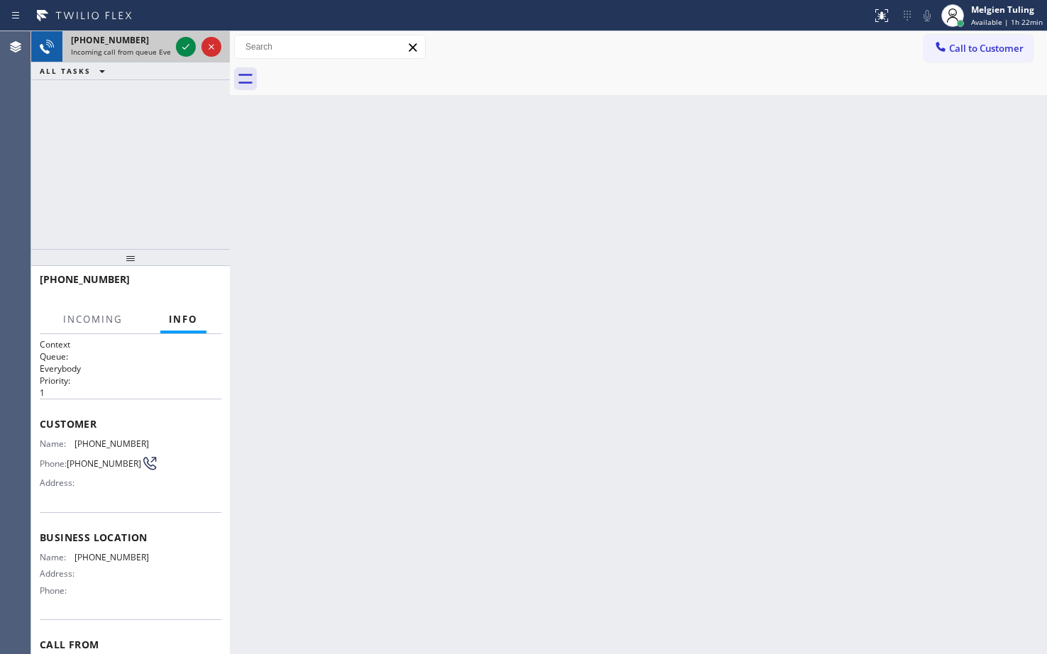
click at [174, 46] on div at bounding box center [198, 46] width 51 height 31
click at [175, 46] on div at bounding box center [198, 46] width 51 height 31
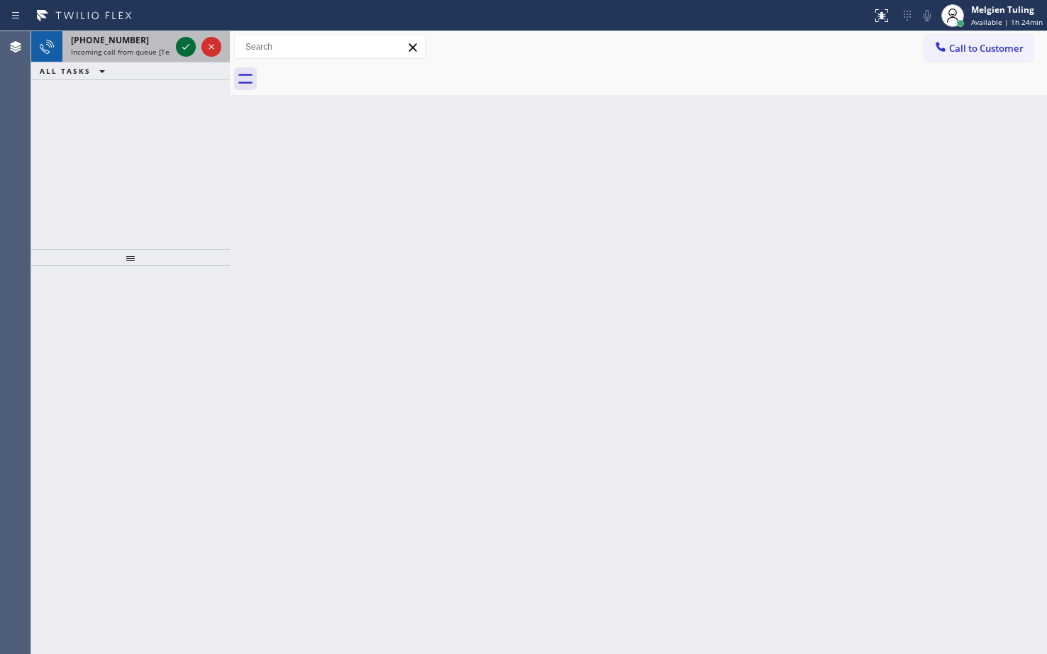
click at [185, 50] on icon at bounding box center [185, 46] width 17 height 17
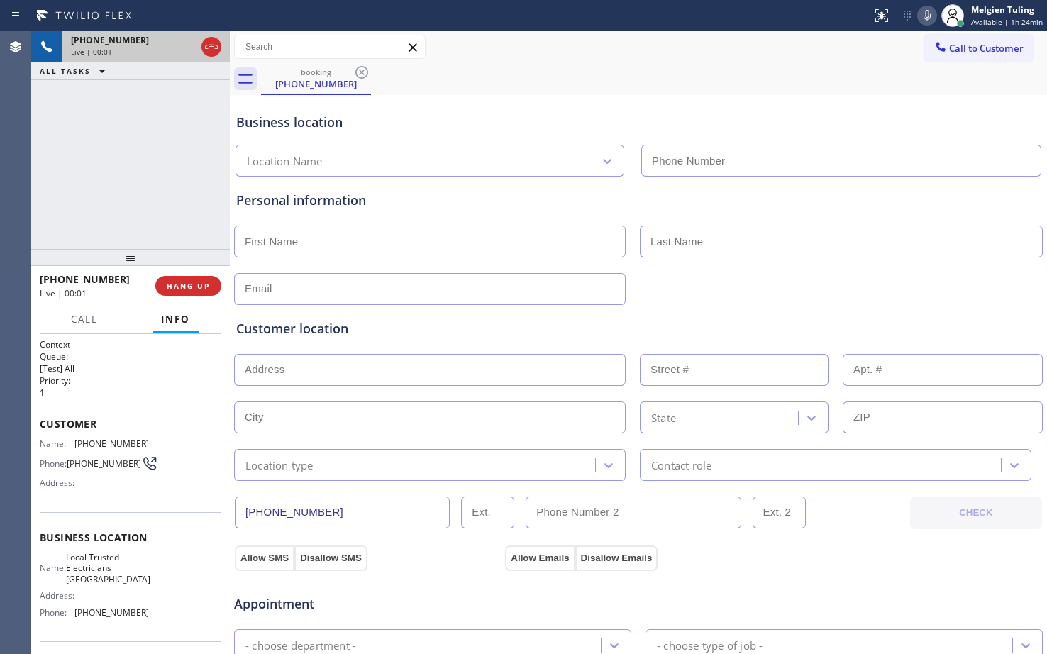
type input "[PHONE_NUMBER]"
click at [188, 284] on span "HANG UP" at bounding box center [188, 286] width 43 height 10
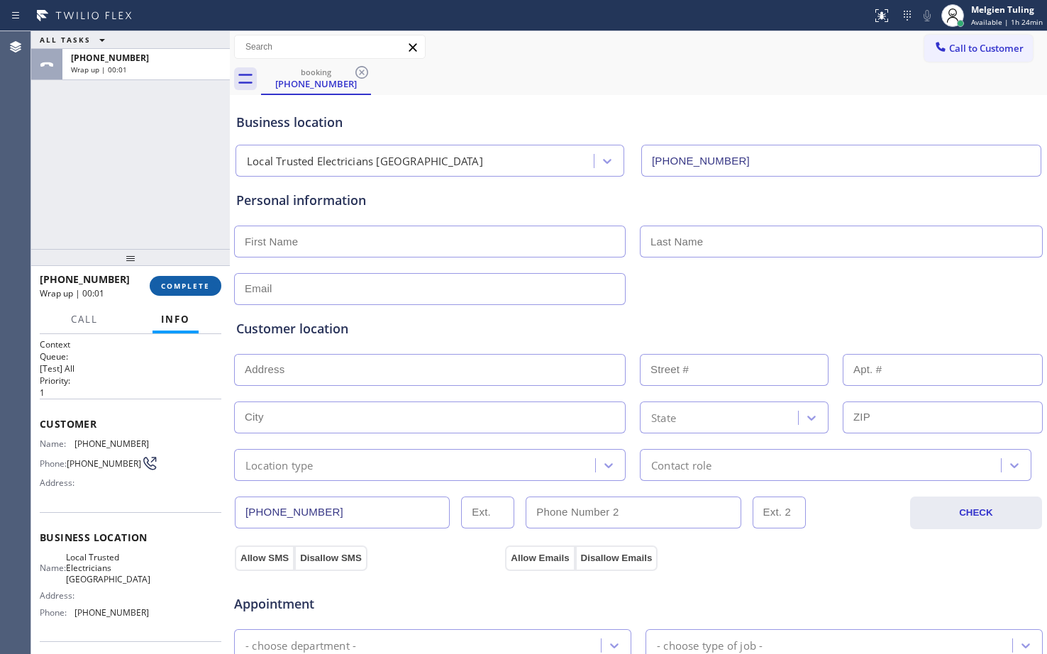
click at [180, 294] on button "COMPLETE" at bounding box center [186, 286] width 72 height 20
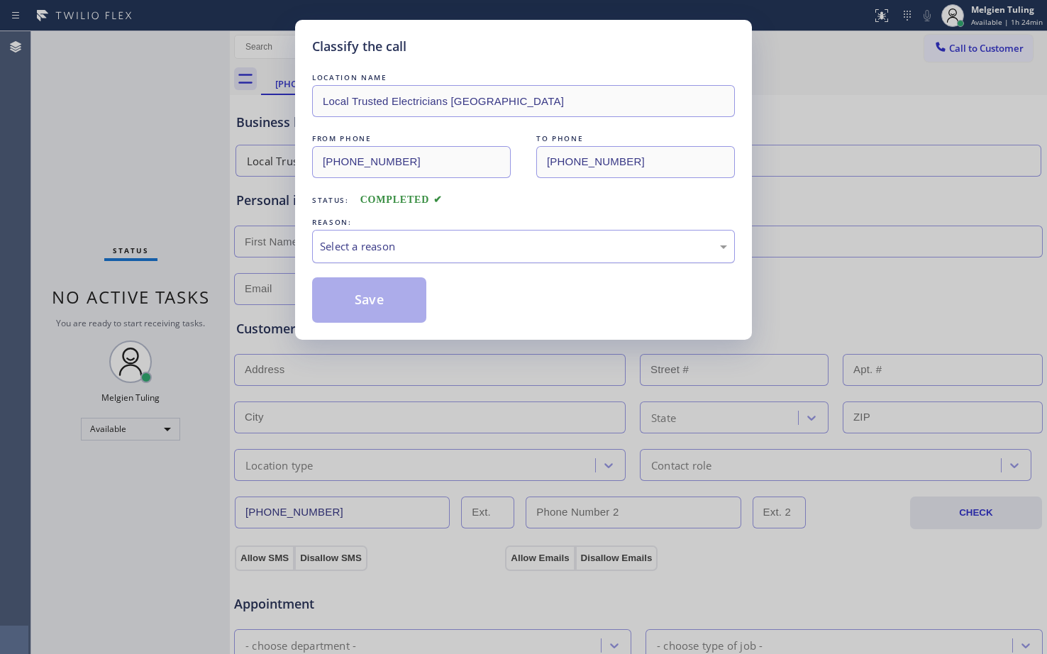
click at [386, 250] on div "Select a reason" at bounding box center [523, 246] width 407 height 16
click at [380, 297] on button "Save" at bounding box center [369, 299] width 114 height 45
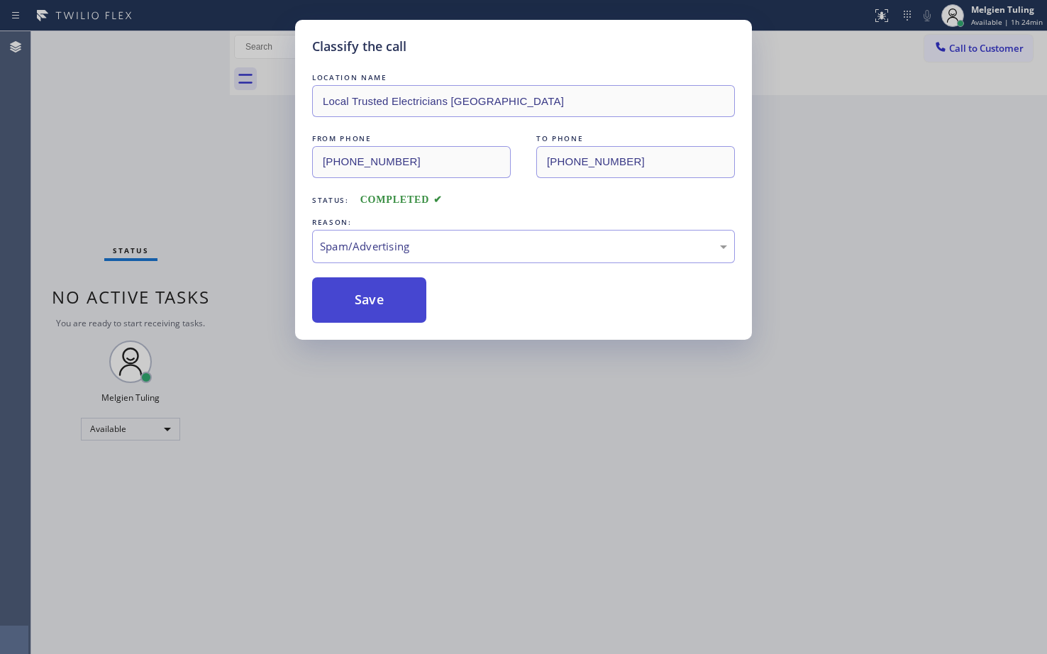
click at [377, 302] on button "Save" at bounding box center [369, 299] width 114 height 45
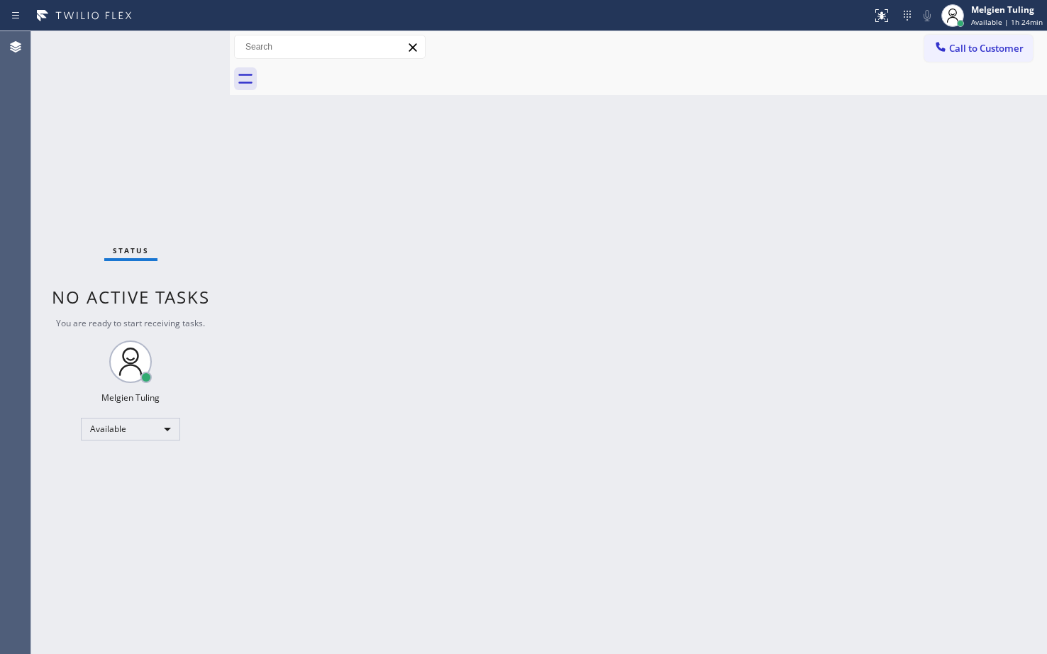
click at [181, 46] on div "Status No active tasks You are ready to start receiving tasks. Melgien Tuling A…" at bounding box center [130, 342] width 199 height 623
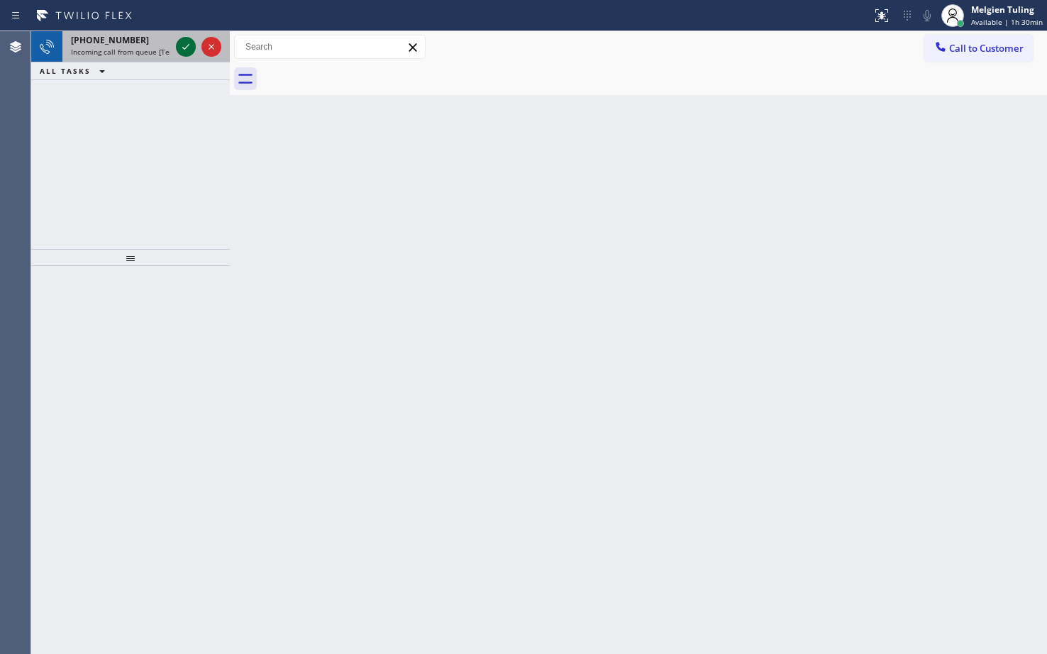
click at [177, 54] on div at bounding box center [186, 46] width 20 height 17
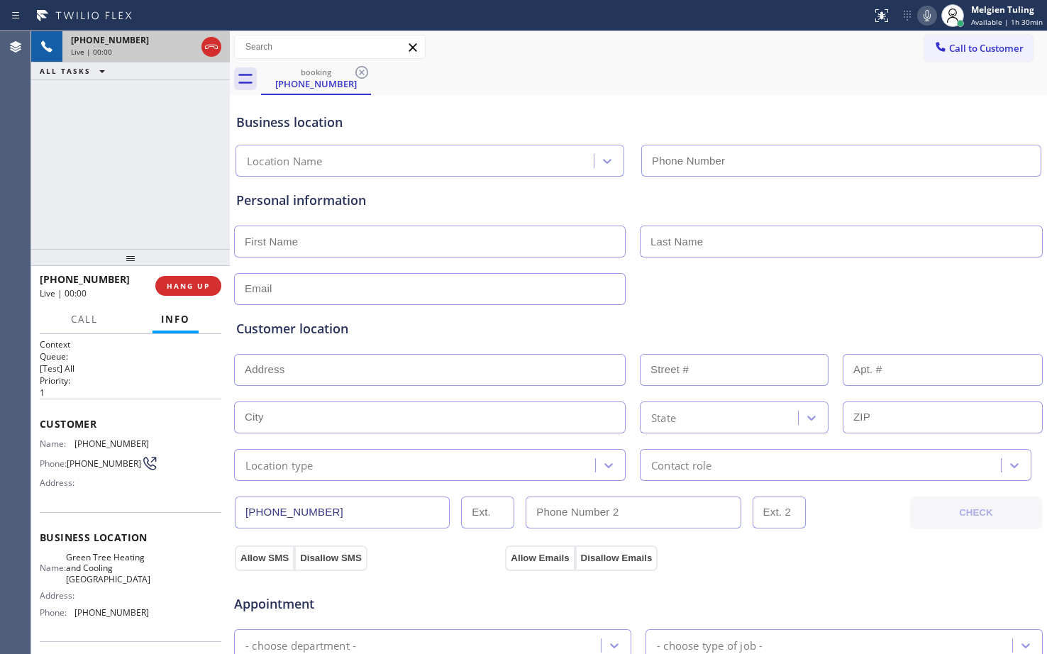
type input "[PHONE_NUMBER]"
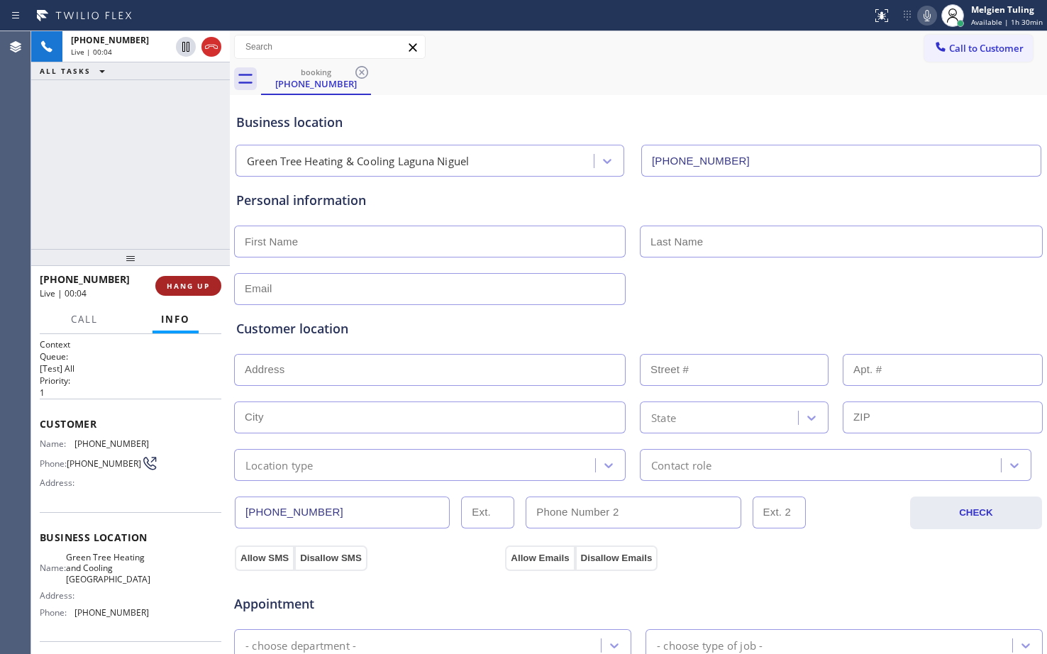
click at [215, 291] on button "HANG UP" at bounding box center [188, 286] width 66 height 20
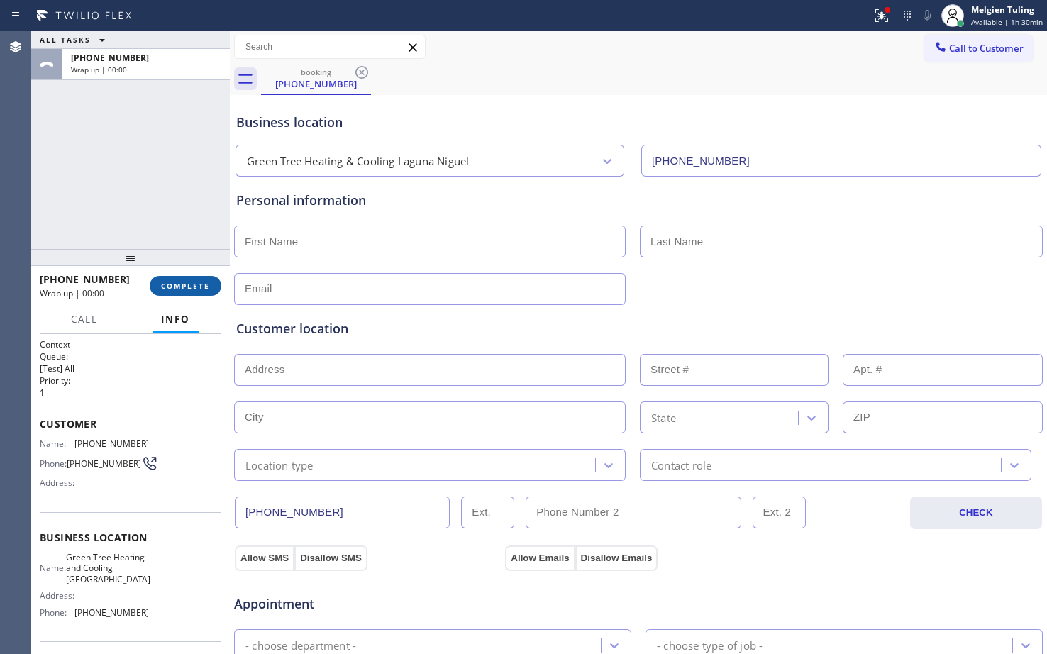
click at [187, 280] on button "COMPLETE" at bounding box center [186, 286] width 72 height 20
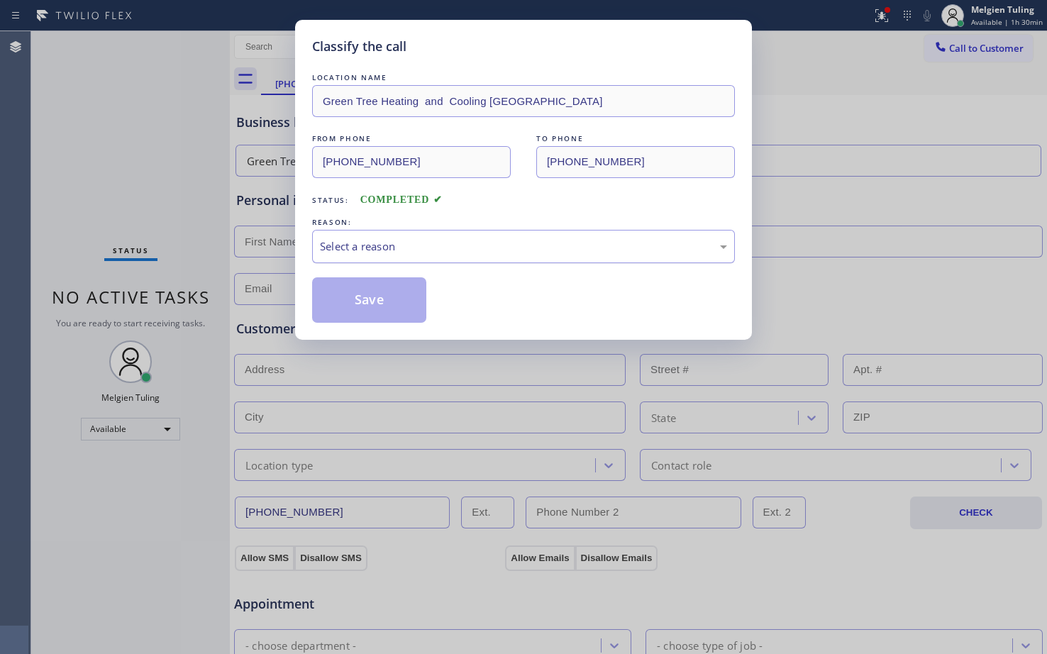
click at [369, 249] on div "Select a reason" at bounding box center [523, 246] width 407 height 16
click at [359, 307] on button "Save" at bounding box center [369, 299] width 114 height 45
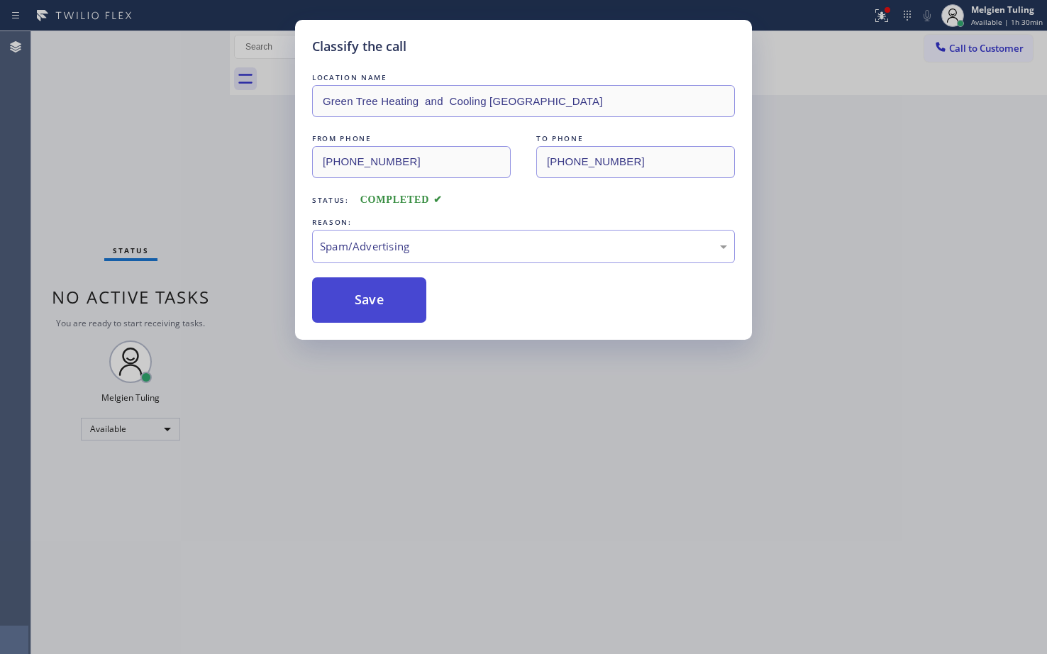
click at [359, 307] on button "Save" at bounding box center [369, 299] width 114 height 45
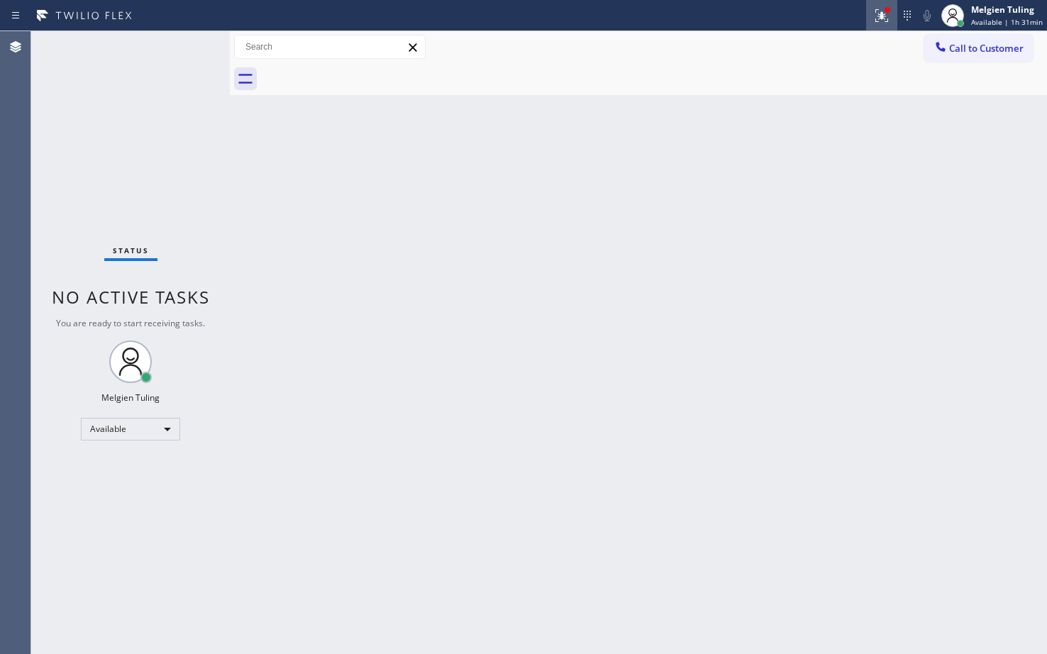
click at [886, 11] on icon at bounding box center [881, 15] width 17 height 17
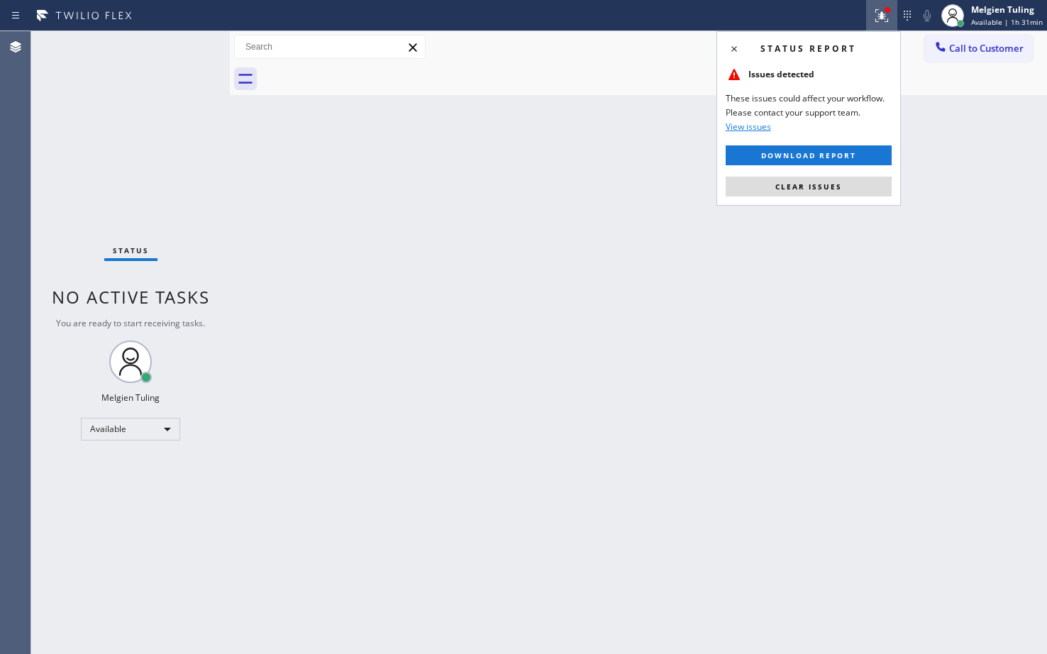
click at [815, 187] on span "Clear issues" at bounding box center [808, 187] width 67 height 10
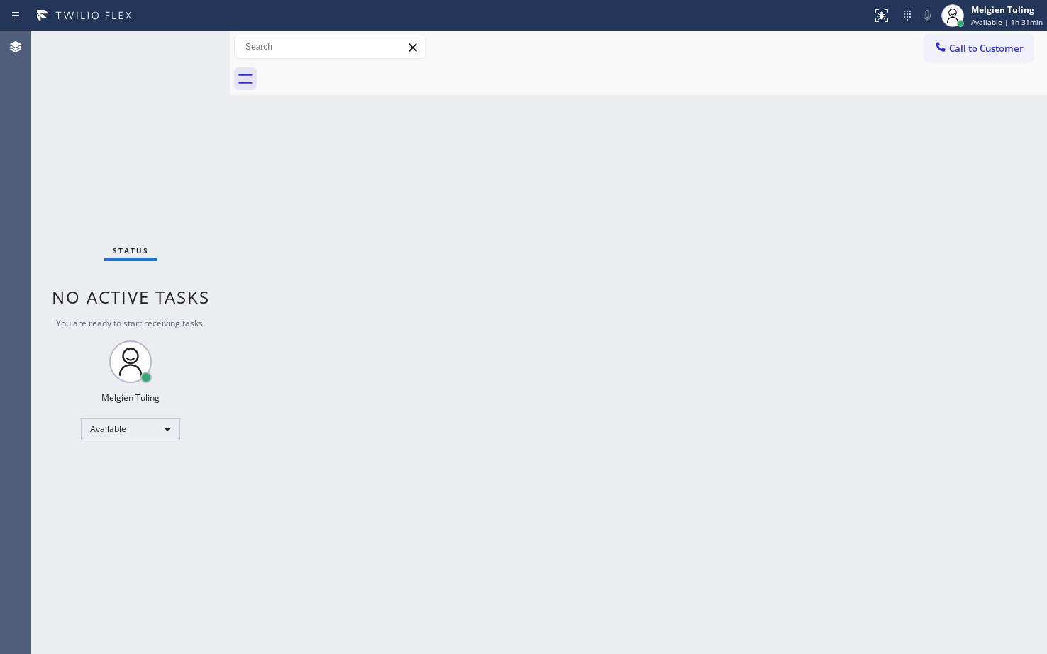
click at [856, 297] on div "Back to Dashboard Change Sender ID Customers Technicians Select a contact Outbo…" at bounding box center [638, 342] width 817 height 623
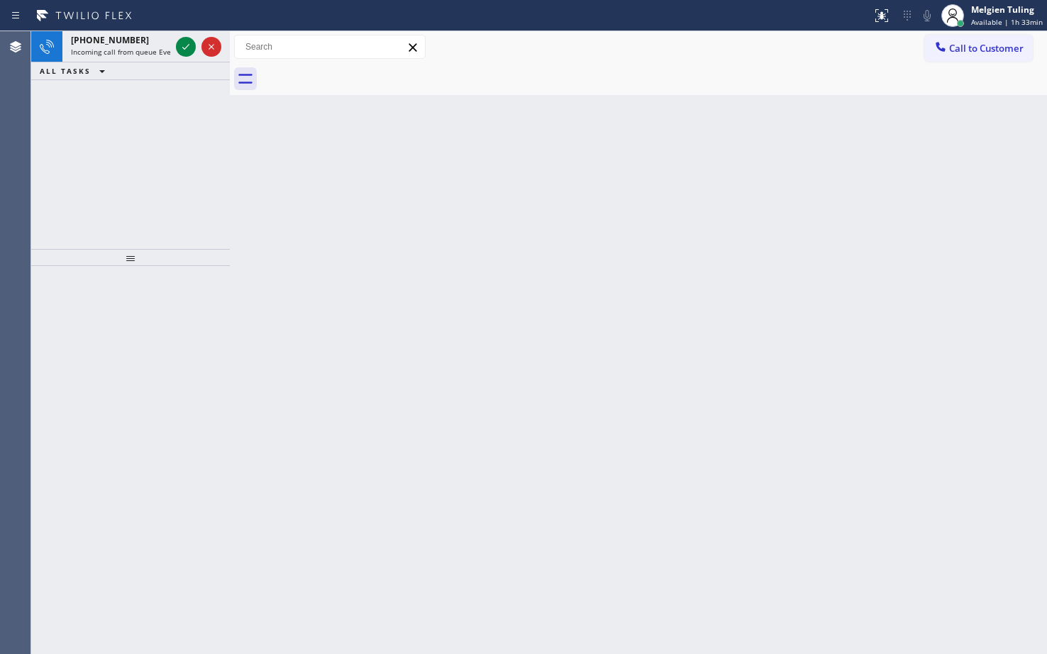
click at [153, 116] on div "[PHONE_NUMBER] Incoming call from queue Everybody ALL TASKS ALL TASKS ACTIVE TA…" at bounding box center [130, 140] width 199 height 218
click at [190, 43] on icon at bounding box center [185, 46] width 17 height 17
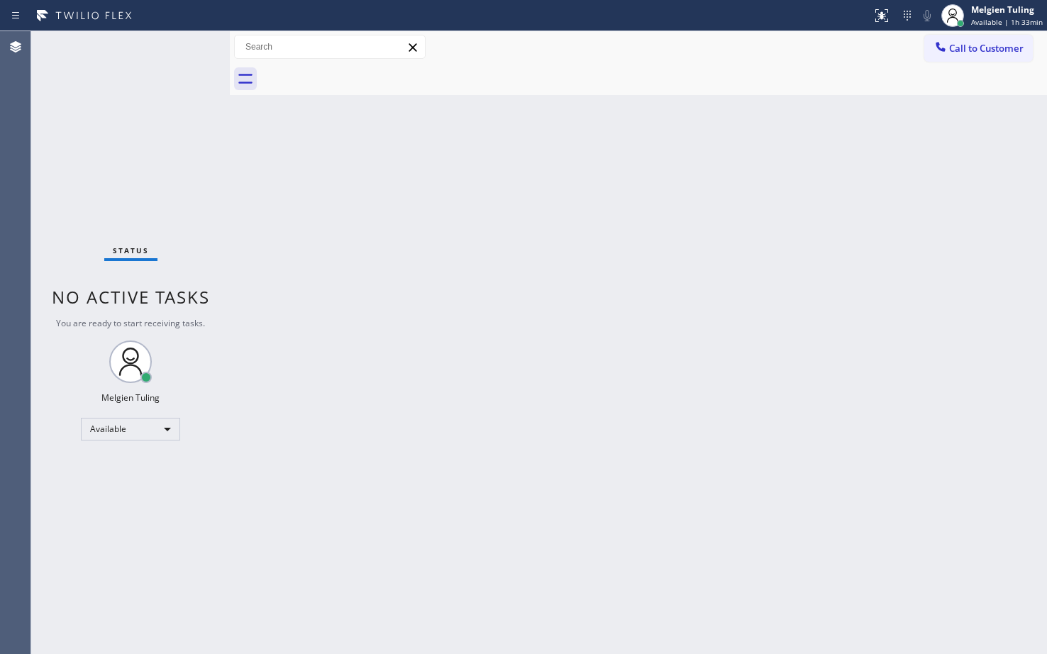
click at [188, 44] on div "Status No active tasks You are ready to start receiving tasks. Melgien Tuling A…" at bounding box center [130, 342] width 199 height 623
click at [603, 353] on div "Back to Dashboard Change Sender ID Customers Technicians Select a contact Outbo…" at bounding box center [638, 342] width 817 height 623
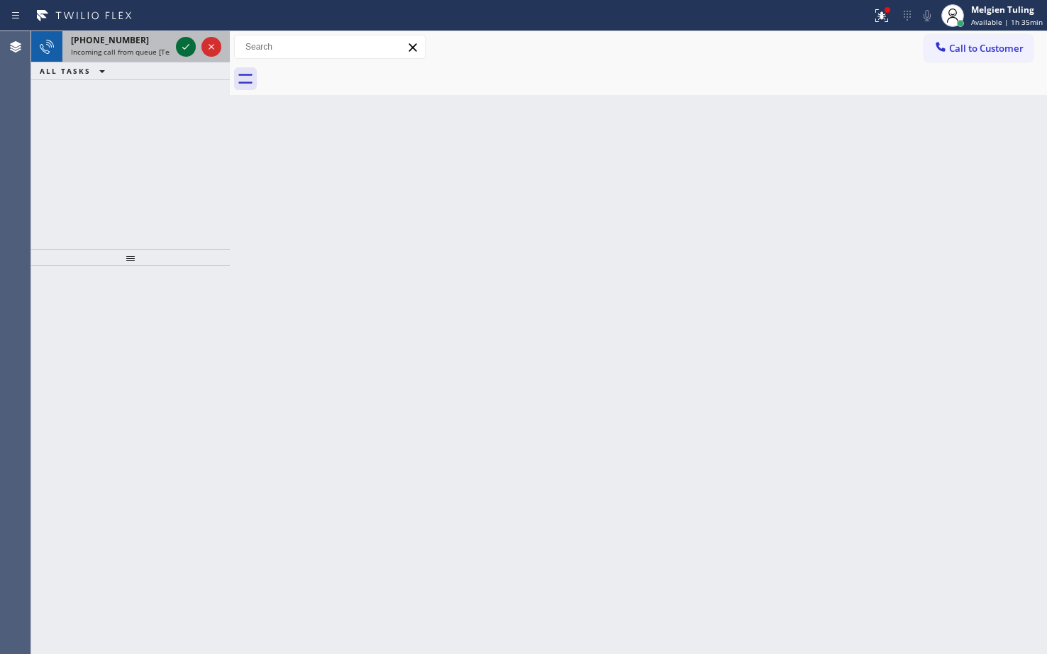
click at [181, 48] on icon at bounding box center [185, 46] width 17 height 17
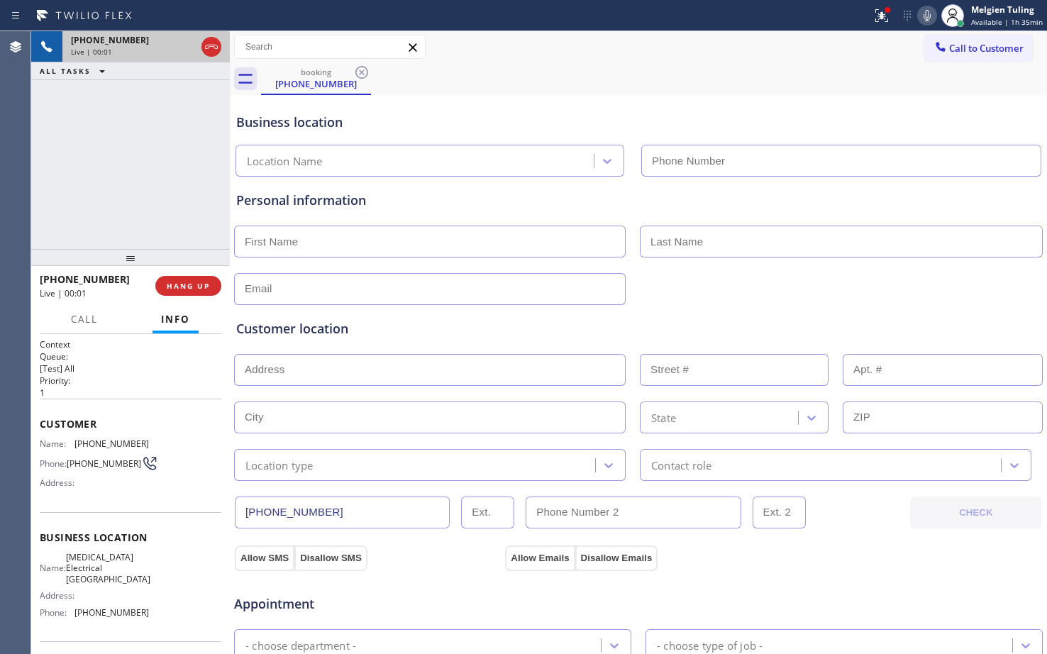
type input "[PHONE_NUMBER]"
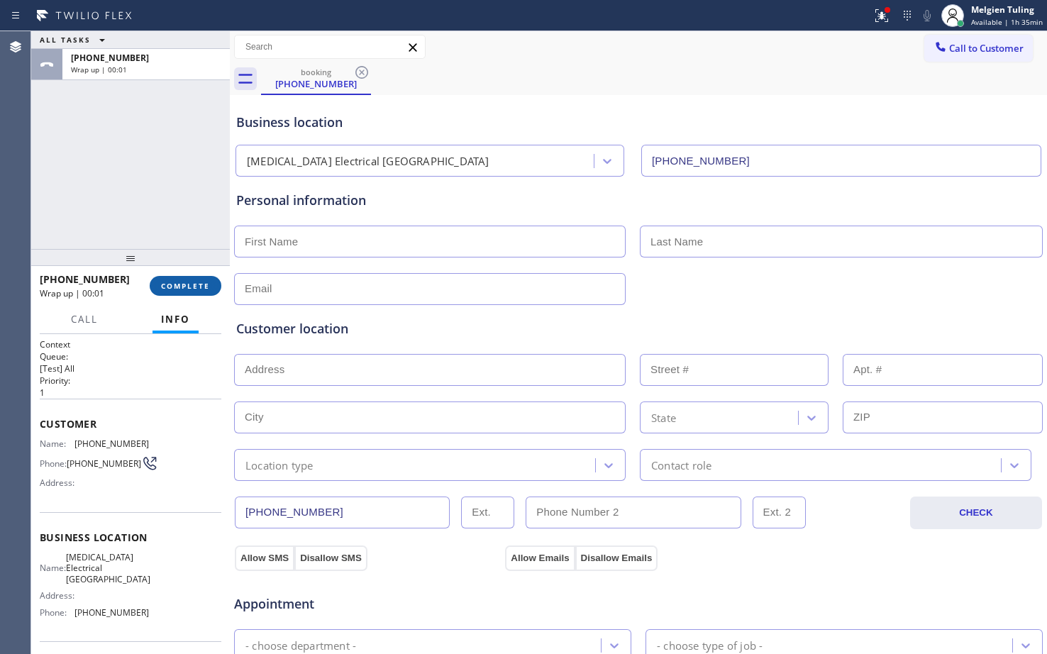
click at [204, 290] on span "COMPLETE" at bounding box center [185, 286] width 49 height 10
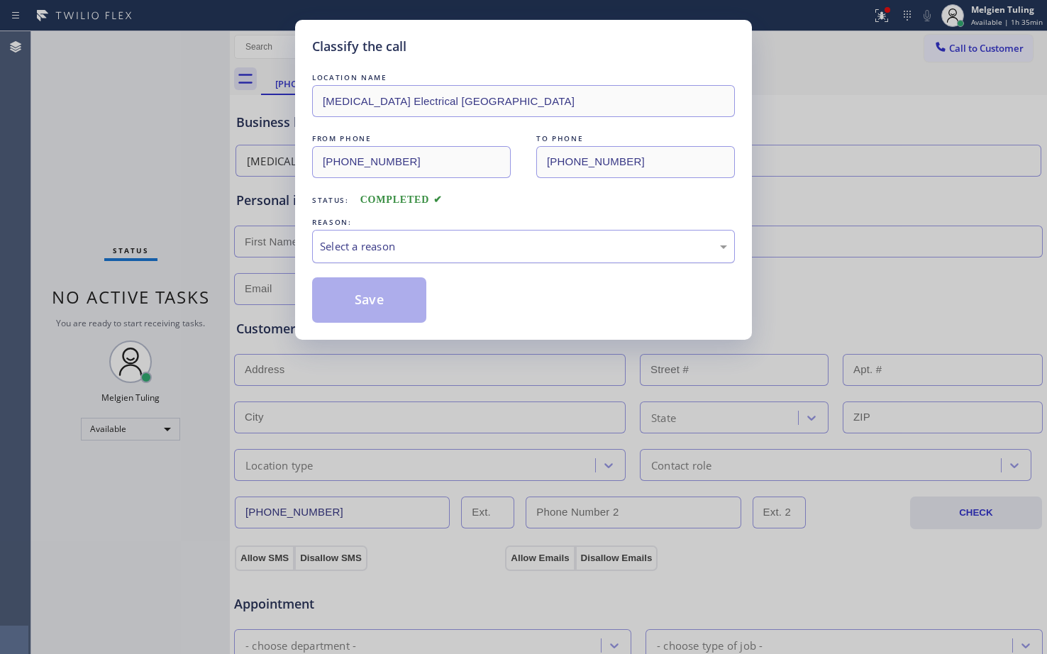
click at [349, 245] on div "Select a reason" at bounding box center [523, 246] width 407 height 16
click at [348, 299] on button "Save" at bounding box center [369, 299] width 114 height 45
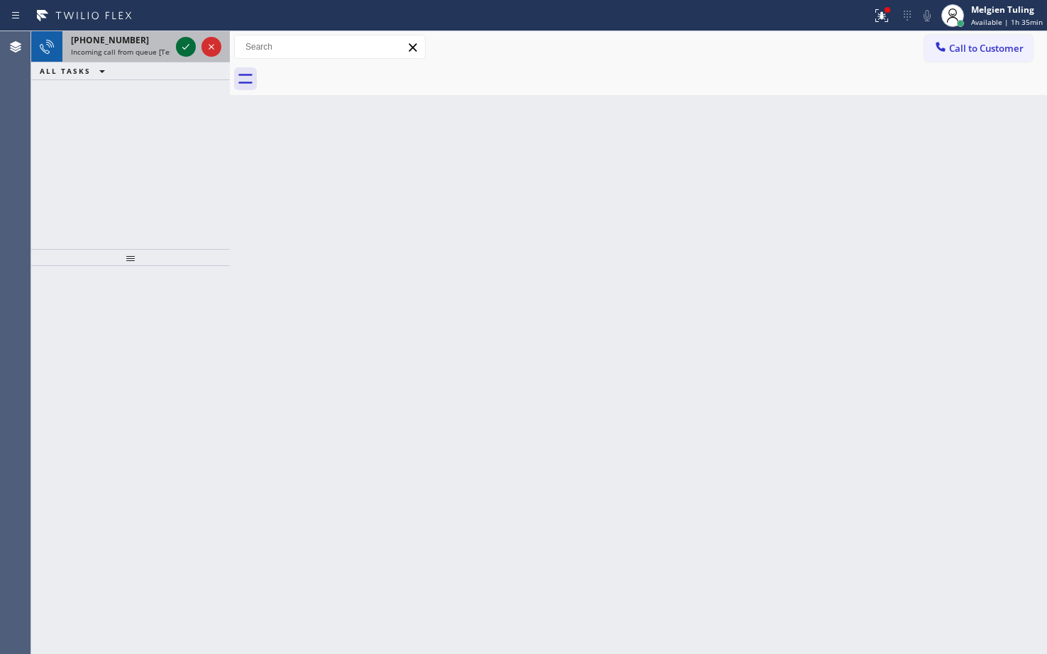
click at [188, 43] on icon at bounding box center [185, 46] width 17 height 17
click at [182, 43] on icon at bounding box center [185, 46] width 17 height 17
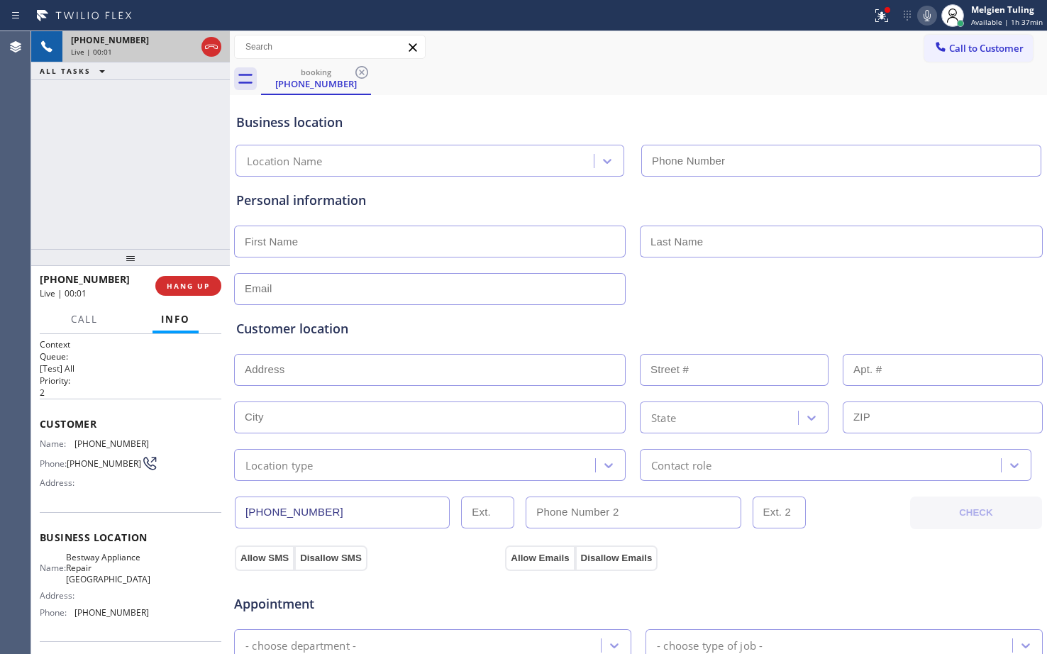
type input "[PHONE_NUMBER]"
click at [928, 16] on icon at bounding box center [927, 15] width 17 height 17
click at [931, 13] on icon at bounding box center [927, 15] width 7 height 11
click at [187, 45] on icon at bounding box center [185, 47] width 7 height 10
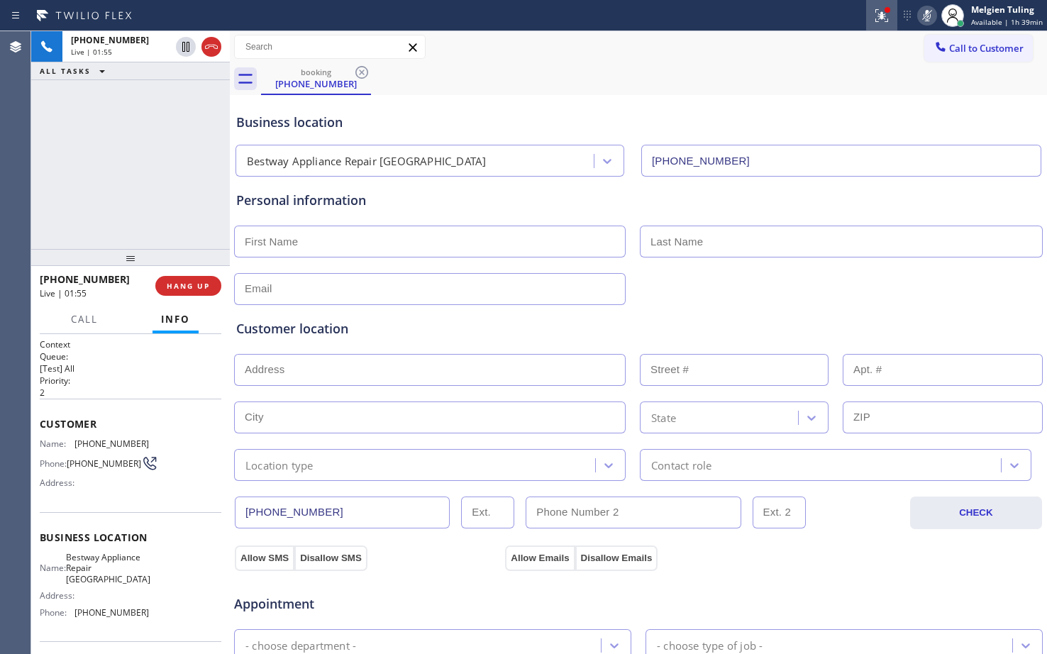
click at [884, 14] on icon at bounding box center [881, 15] width 13 height 13
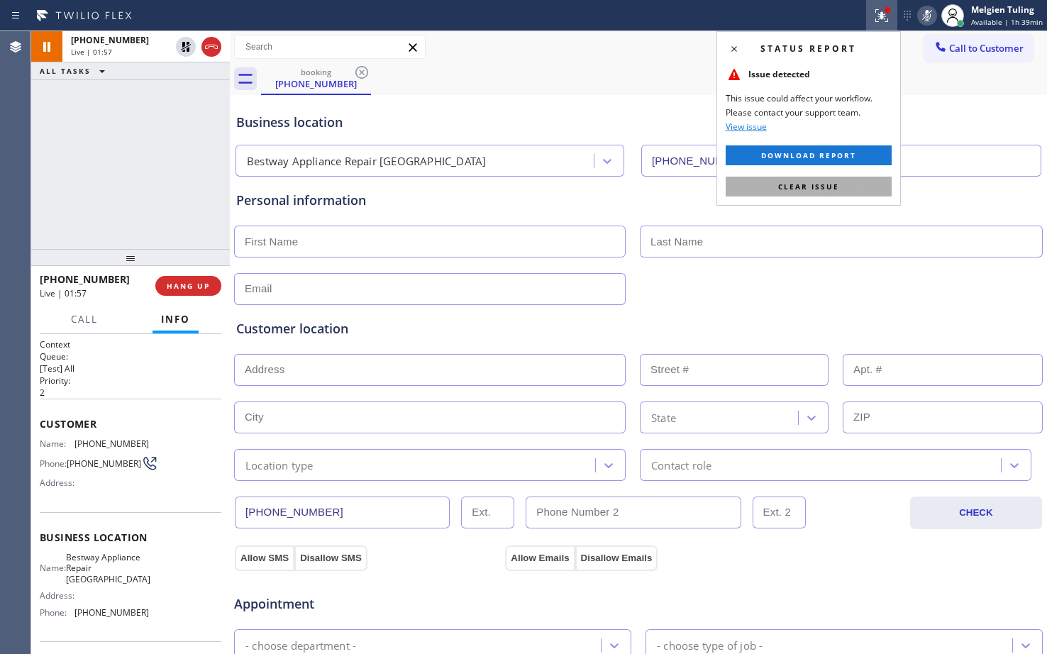
click at [817, 187] on span "Clear issue" at bounding box center [808, 187] width 61 height 10
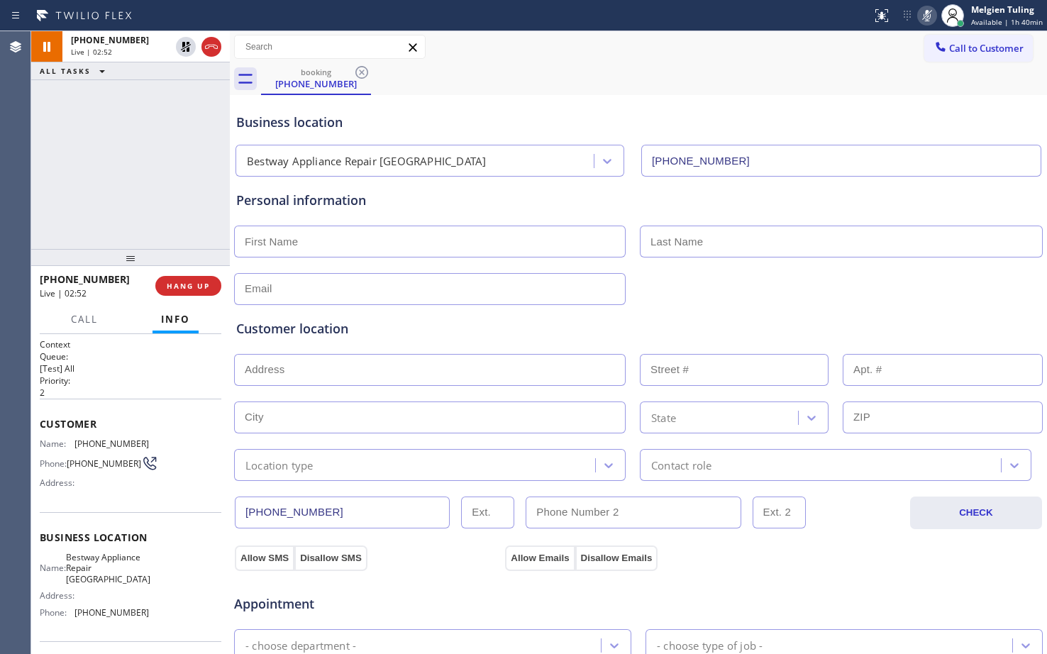
click at [616, 72] on div "booking [PHONE_NUMBER]" at bounding box center [654, 79] width 786 height 32
click at [928, 13] on icon at bounding box center [927, 15] width 17 height 17
click at [184, 48] on icon at bounding box center [186, 47] width 10 height 10
click at [503, 288] on input "text" at bounding box center [430, 289] width 392 height 32
click at [930, 11] on icon at bounding box center [927, 15] width 17 height 17
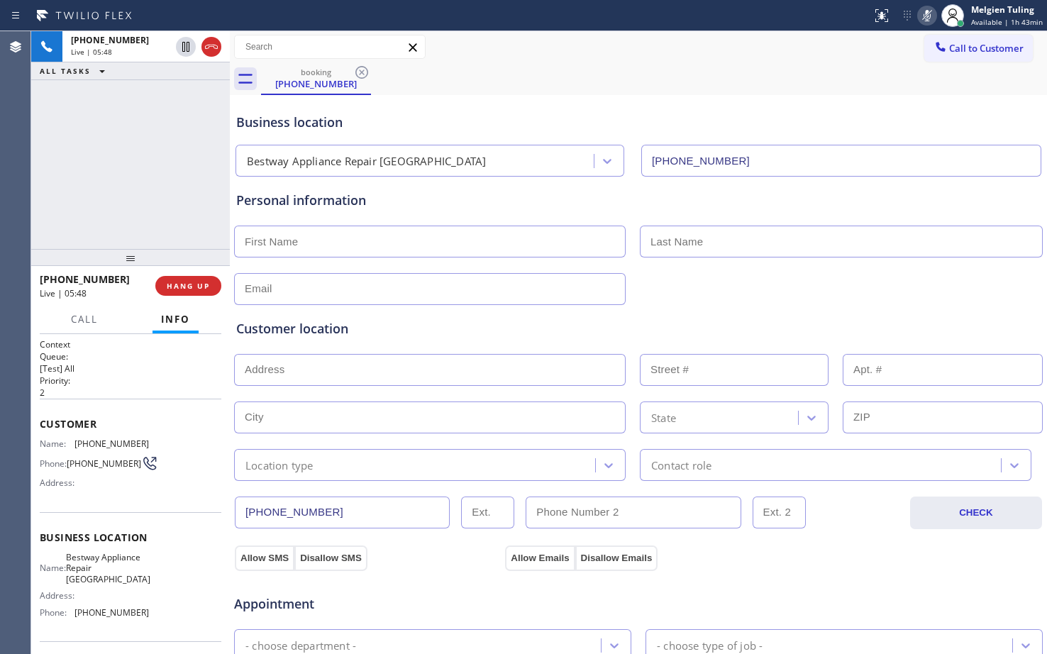
click at [930, 11] on icon at bounding box center [927, 15] width 7 height 11
click at [930, 11] on icon at bounding box center [927, 15] width 17 height 17
click at [930, 11] on icon at bounding box center [927, 15] width 7 height 11
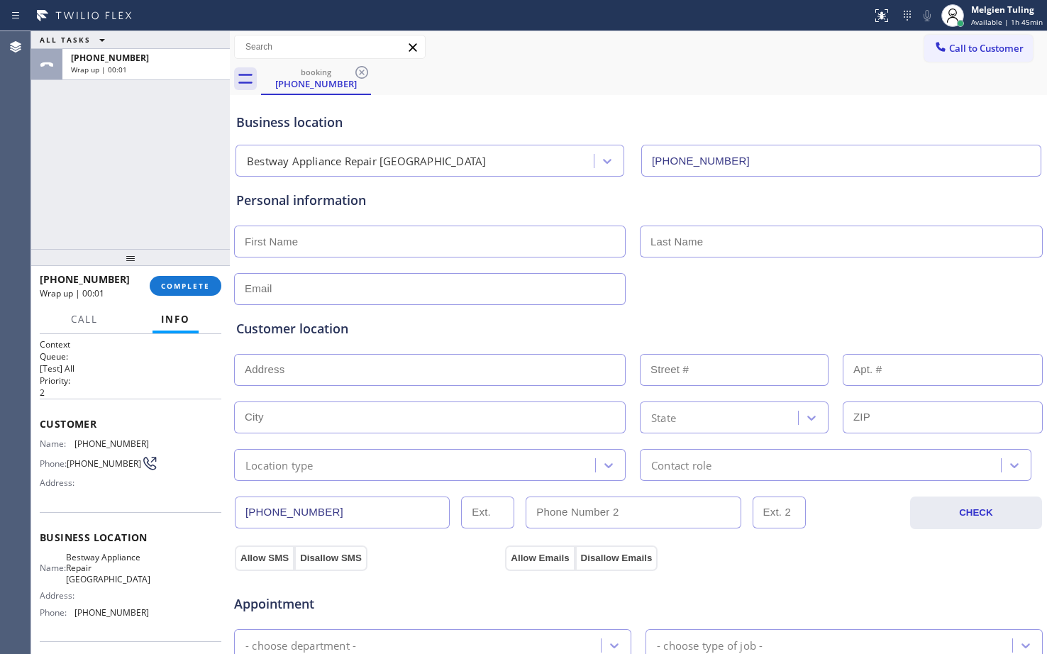
drag, startPoint x: 303, startPoint y: 242, endPoint x: 301, endPoint y: 267, distance: 24.9
click at [303, 242] on input "text" at bounding box center [430, 242] width 392 height 32
type input "m"
type input "Mr."
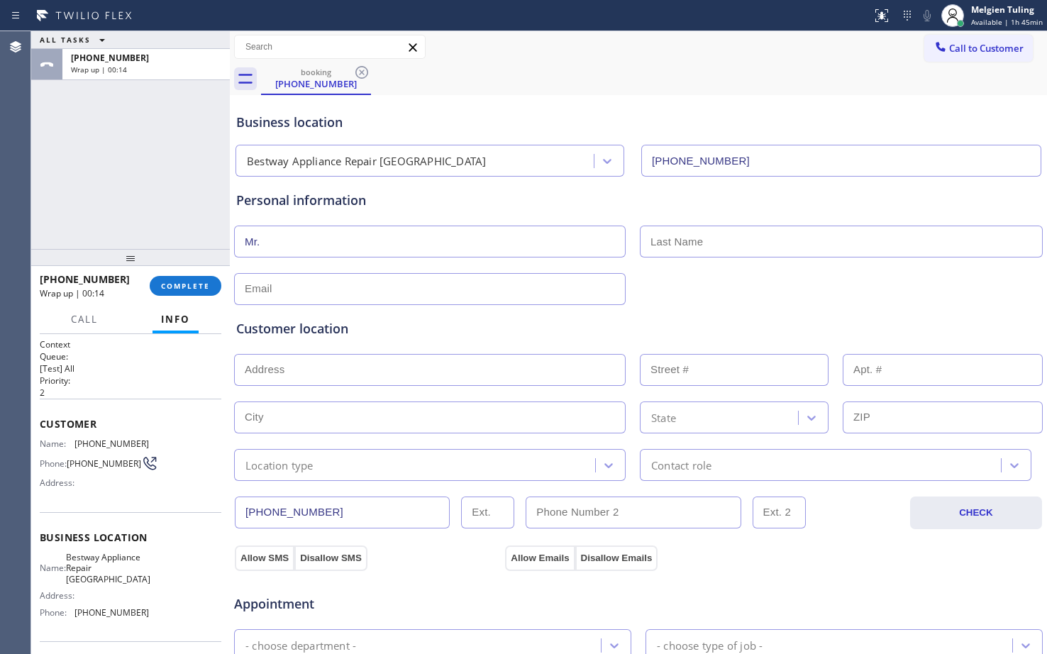
click at [648, 243] on input "text" at bounding box center [841, 242] width 403 height 32
type input "[PERSON_NAME]"
click at [294, 296] on input "text" at bounding box center [430, 289] width 392 height 32
type input "[EMAIL_ADDRESS][DOMAIN_NAME]"
click at [252, 365] on input "text" at bounding box center [430, 370] width 392 height 32
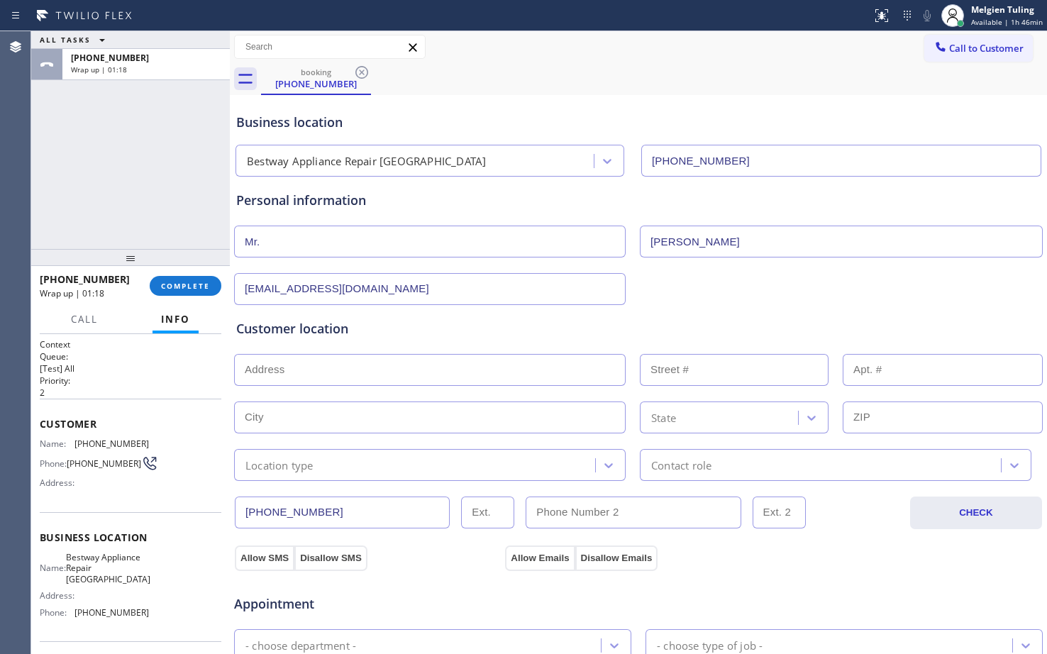
paste input "[PERSON_NAME][GEOGRAPHIC_DATA]"
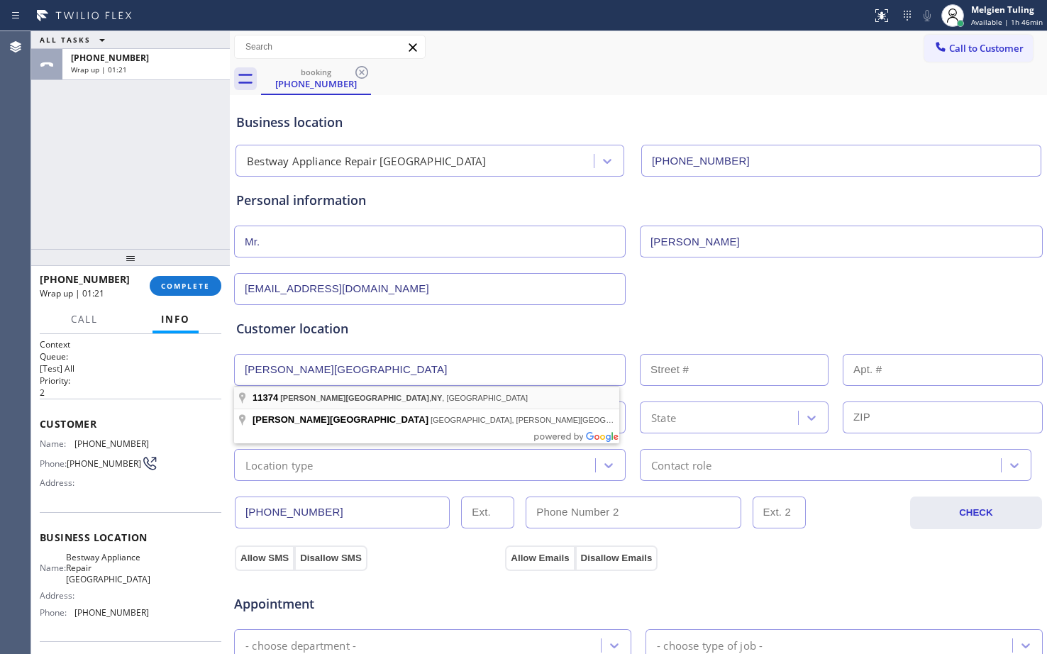
type input "[PERSON_NAME][GEOGRAPHIC_DATA], [GEOGRAPHIC_DATA]"
click at [311, 397] on div "Customer location >> ADD NEW ADDRESS << + NEW ADDRESS [PERSON_NAME][GEOGRAPHIC_…" at bounding box center [638, 400] width 805 height 162
type input "Queens"
type input "11374"
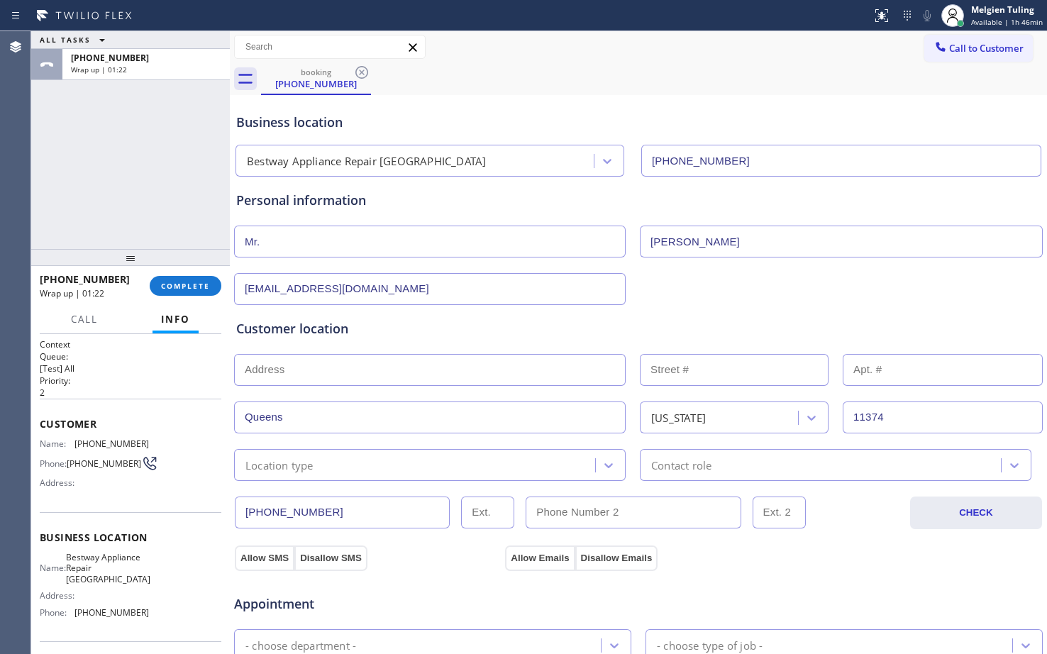
click at [321, 370] on input "text" at bounding box center [430, 370] width 392 height 32
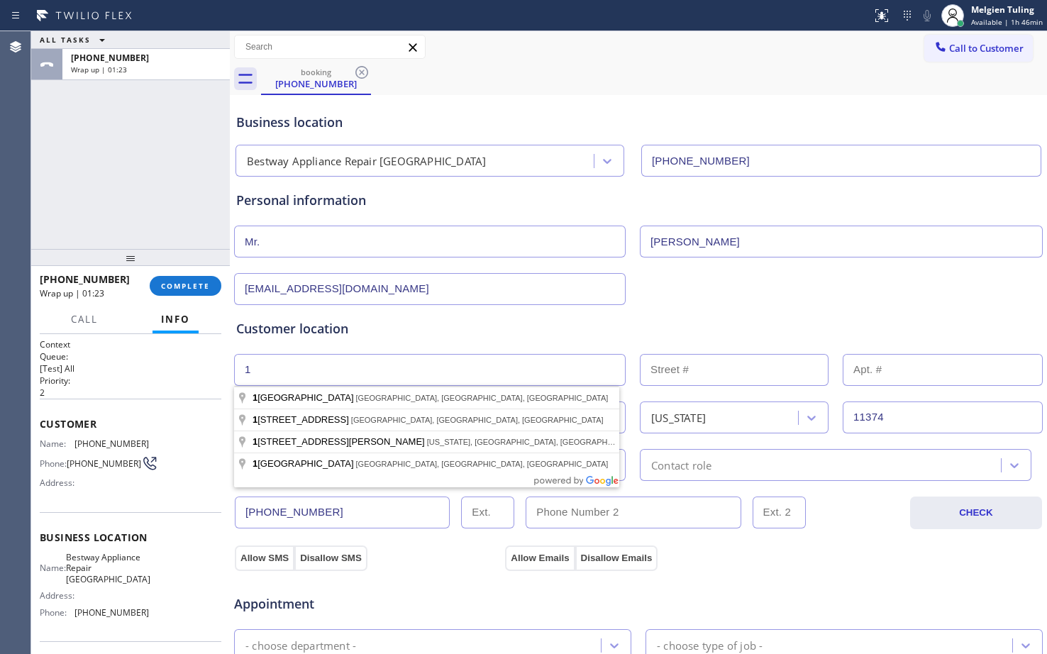
type input "1"
click at [679, 365] on input "text" at bounding box center [734, 370] width 189 height 32
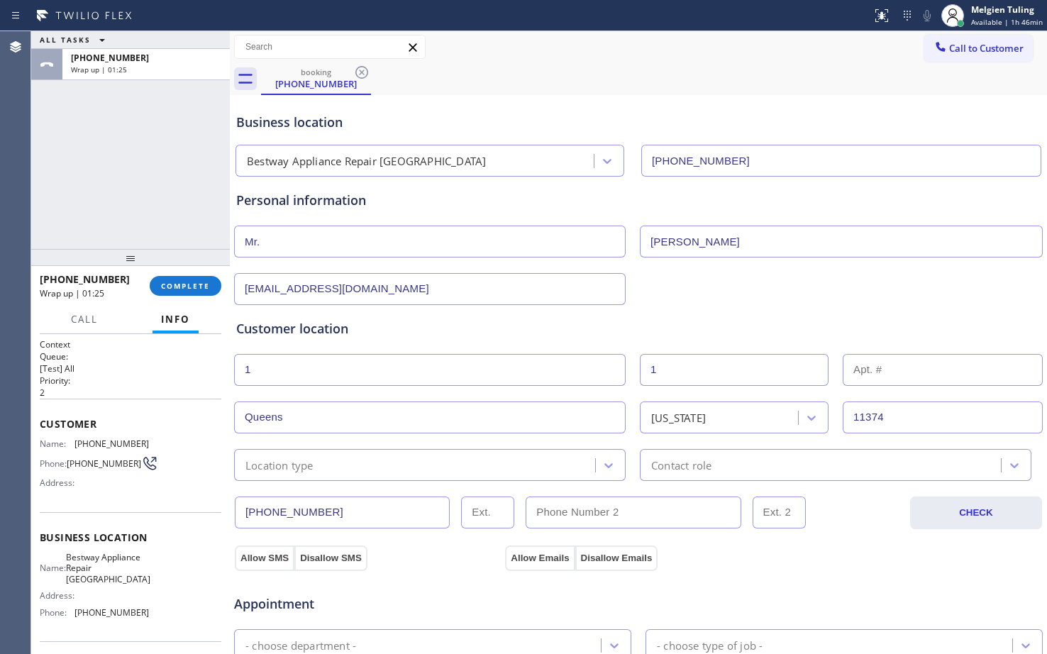
type input "1"
click at [460, 469] on div "Location type" at bounding box center [416, 465] width 357 height 25
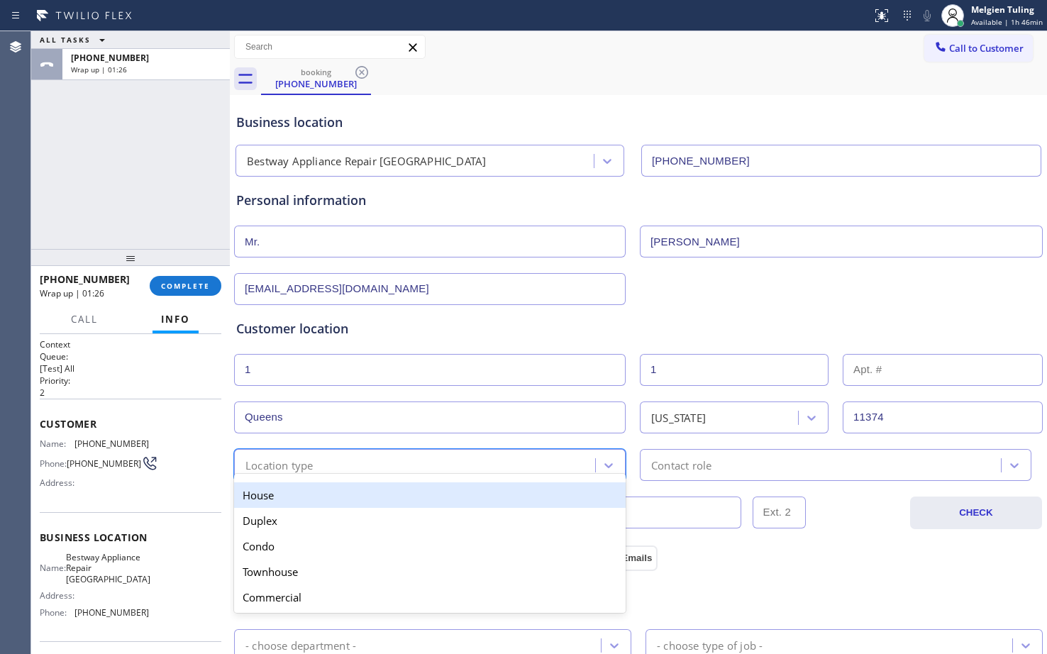
click at [374, 501] on div "House" at bounding box center [430, 495] width 392 height 26
click at [374, 501] on input "[PHONE_NUMBER]" at bounding box center [342, 513] width 215 height 32
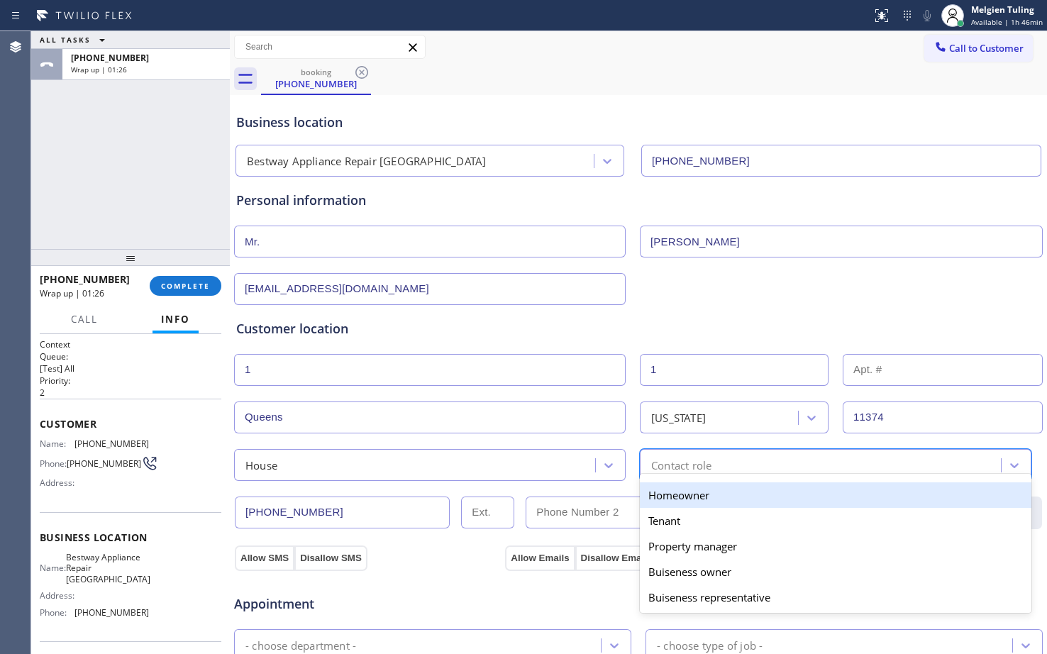
click at [663, 472] on div "Contact role" at bounding box center [681, 465] width 60 height 16
click at [665, 504] on div "Homeowner" at bounding box center [836, 495] width 392 height 26
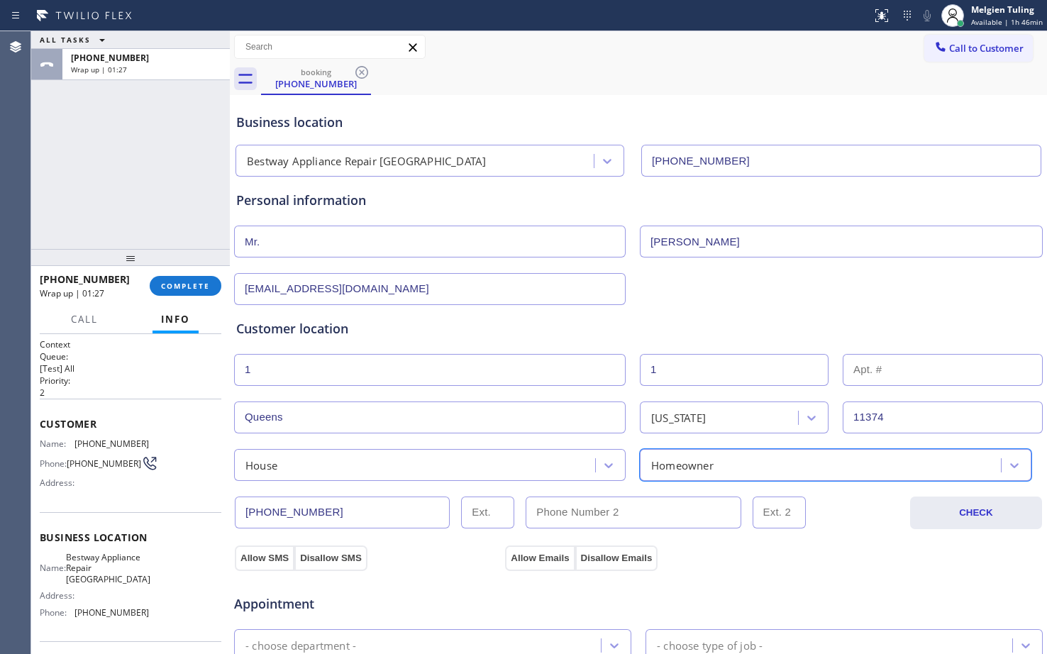
scroll to position [284, 0]
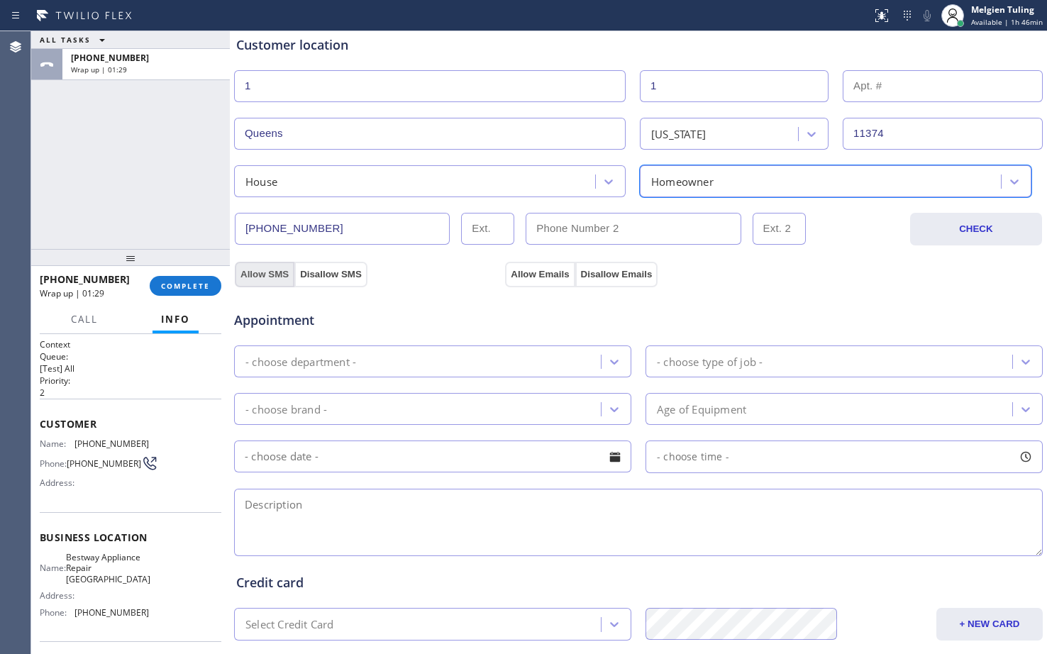
click at [256, 275] on button "Allow SMS" at bounding box center [265, 275] width 60 height 26
click at [527, 275] on button "Allow Emails" at bounding box center [540, 275] width 70 height 26
click at [417, 360] on div "- choose department -" at bounding box center [419, 361] width 363 height 25
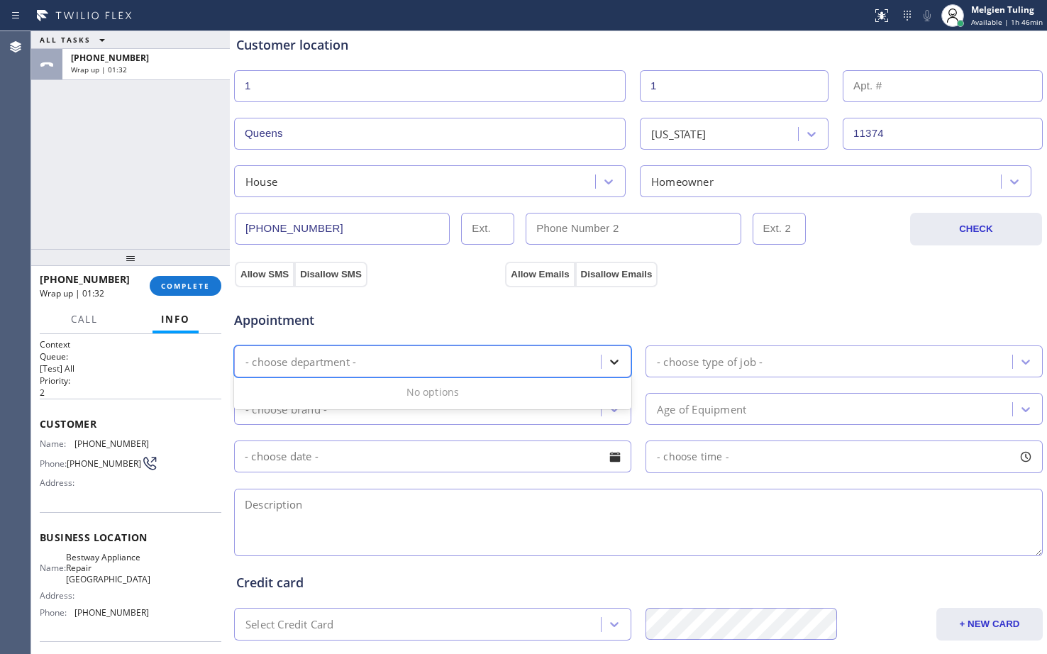
click at [607, 363] on icon at bounding box center [614, 362] width 14 height 14
click at [610, 362] on icon at bounding box center [614, 362] width 9 height 5
click at [56, 421] on div "Context Queue: [Test] All Priority: 2 Customer Name: [PHONE_NUMBER] Phone: [PHO…" at bounding box center [130, 494] width 199 height 320
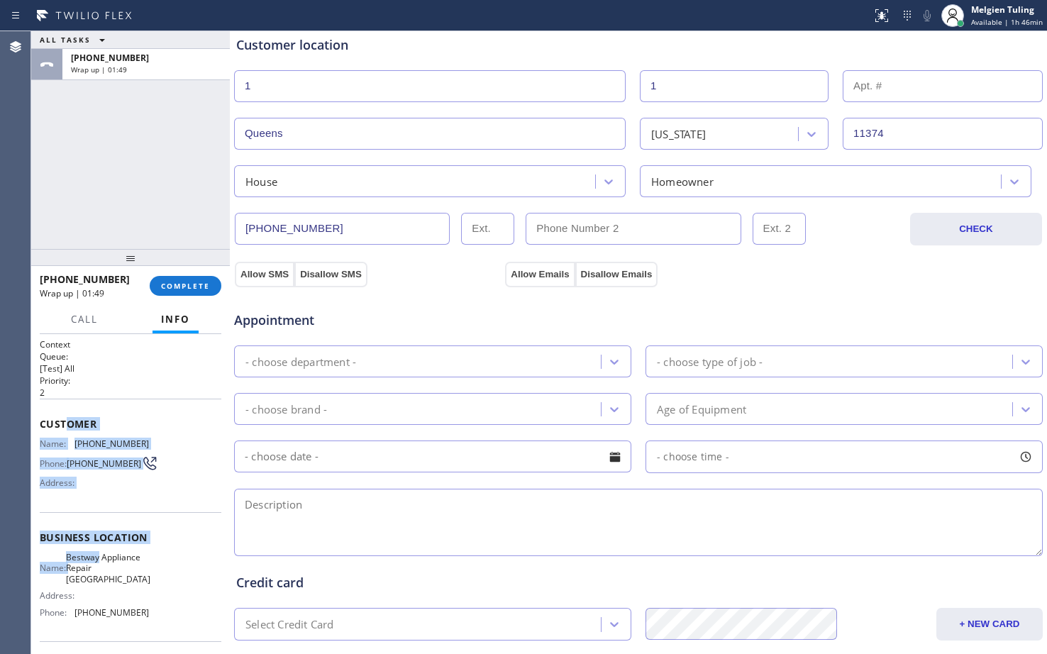
drag, startPoint x: 68, startPoint y: 425, endPoint x: 153, endPoint y: 553, distance: 153.7
click at [153, 553] on div "Context Queue: [Test] All Priority: 2 Customer Name: [PHONE_NUMBER] Phone: [PHO…" at bounding box center [131, 543] width 182 height 411
drag, startPoint x: 33, startPoint y: 420, endPoint x: 144, endPoint y: 617, distance: 225.5
click at [144, 617] on div "Context Queue: [Test] All Priority: 2 Customer Name: [PHONE_NUMBER] Phone: [PHO…" at bounding box center [130, 494] width 199 height 320
copy div "Customer Name: [PHONE_NUMBER] Phone: [PHONE_NUMBER] Address: Business location …"
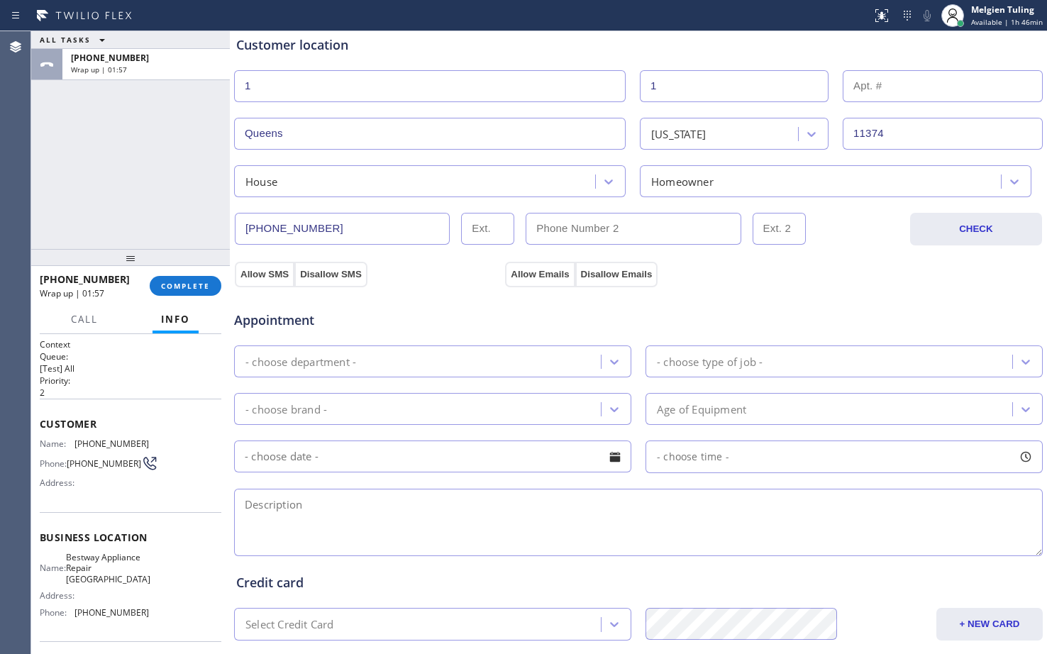
click at [167, 372] on p "[Test] All" at bounding box center [131, 369] width 182 height 12
click at [189, 282] on span "COMPLETE" at bounding box center [185, 286] width 49 height 10
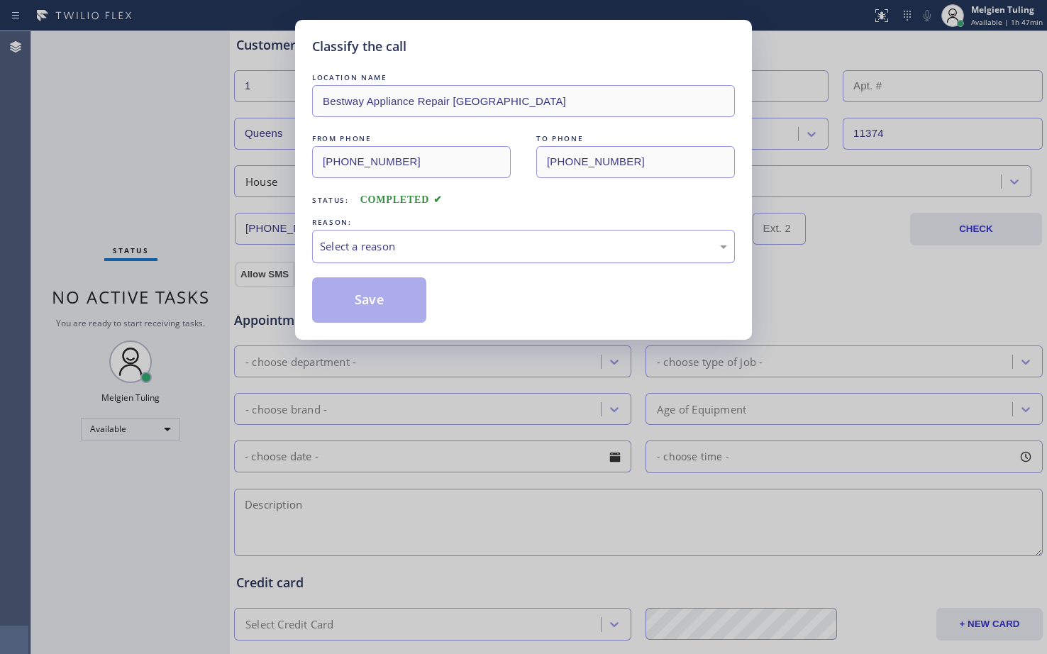
click at [363, 243] on div "Select a reason" at bounding box center [523, 246] width 407 height 16
click at [338, 297] on button "Save" at bounding box center [369, 299] width 114 height 45
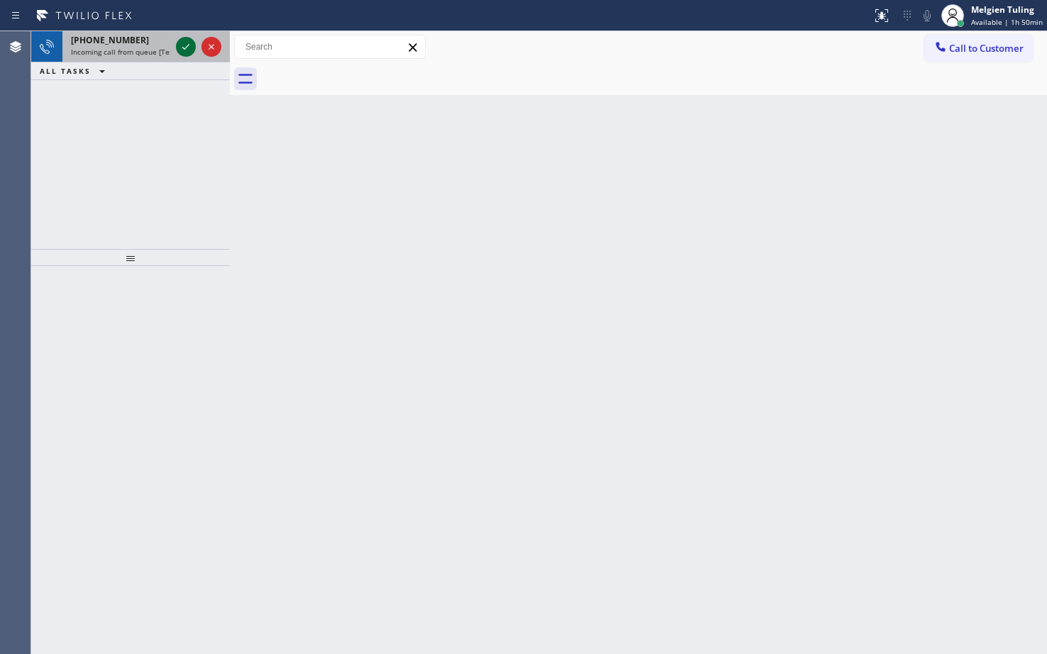
click at [188, 43] on icon at bounding box center [185, 46] width 17 height 17
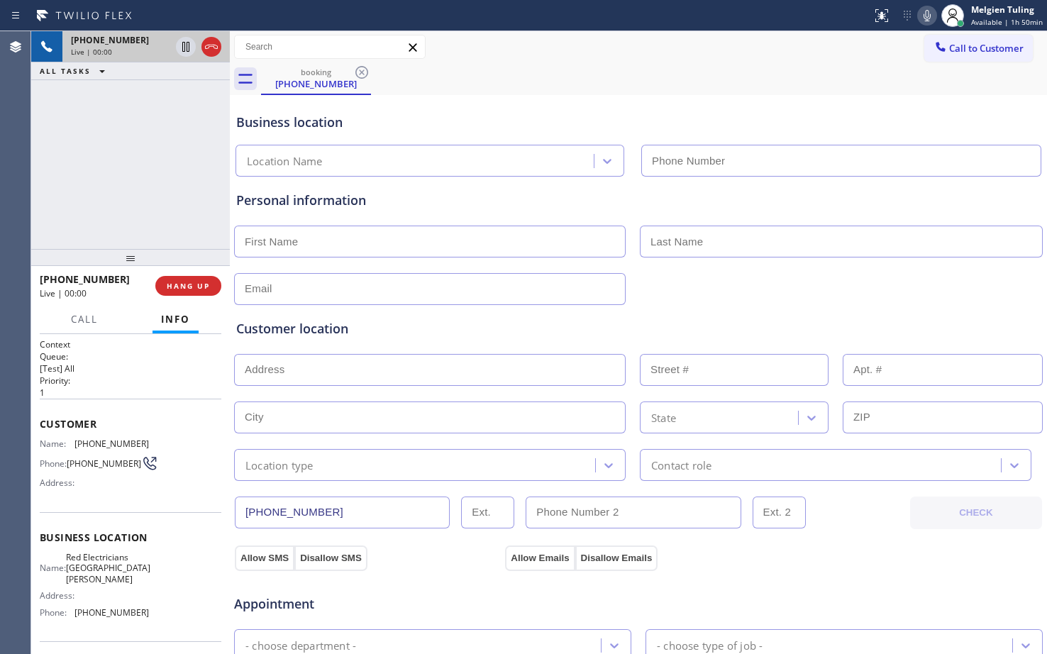
type input "[PHONE_NUMBER]"
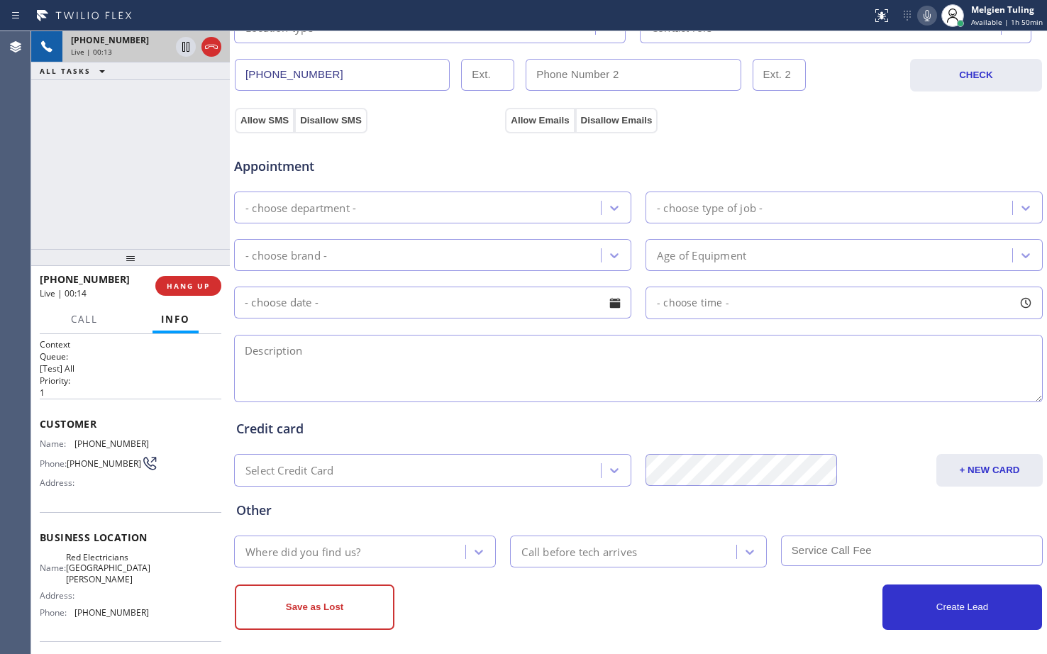
scroll to position [446, 0]
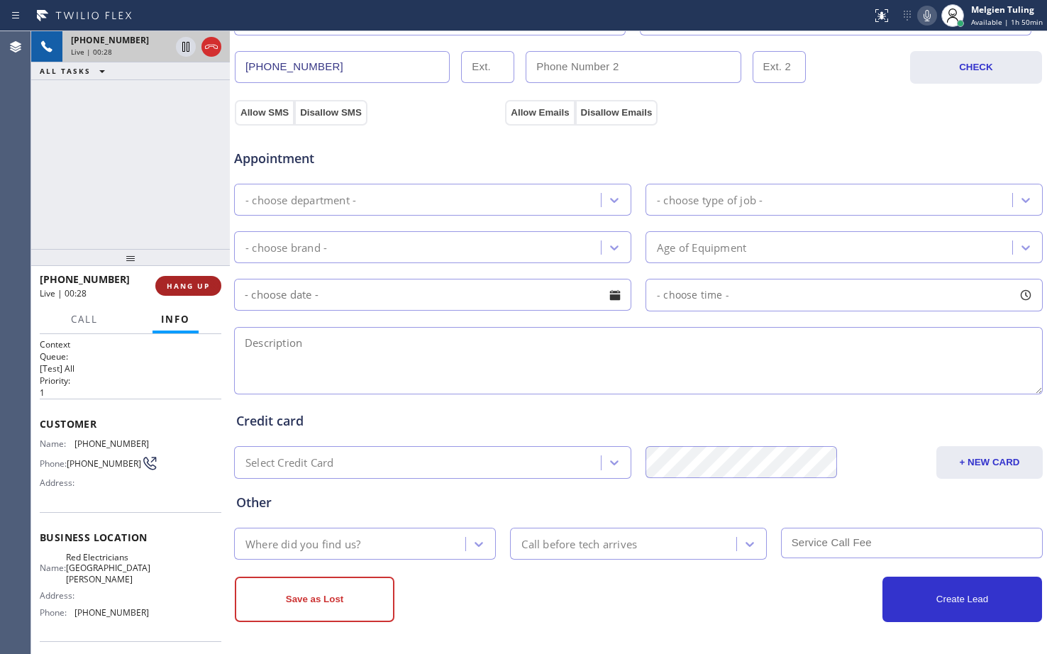
click at [197, 289] on span "HANG UP" at bounding box center [188, 286] width 43 height 10
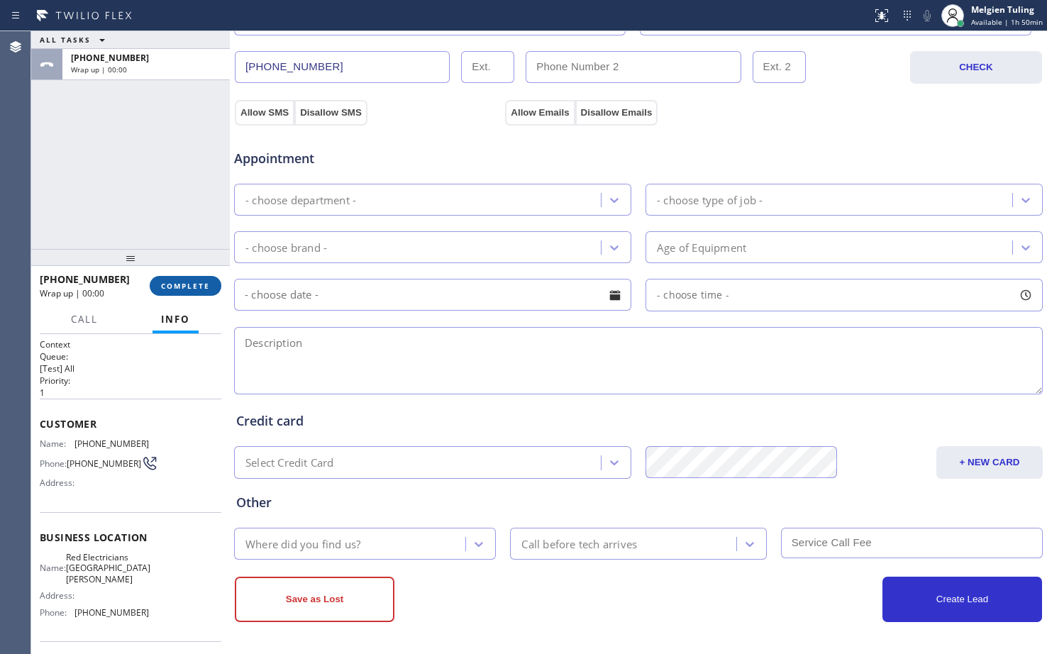
click at [216, 278] on button "COMPLETE" at bounding box center [186, 286] width 72 height 20
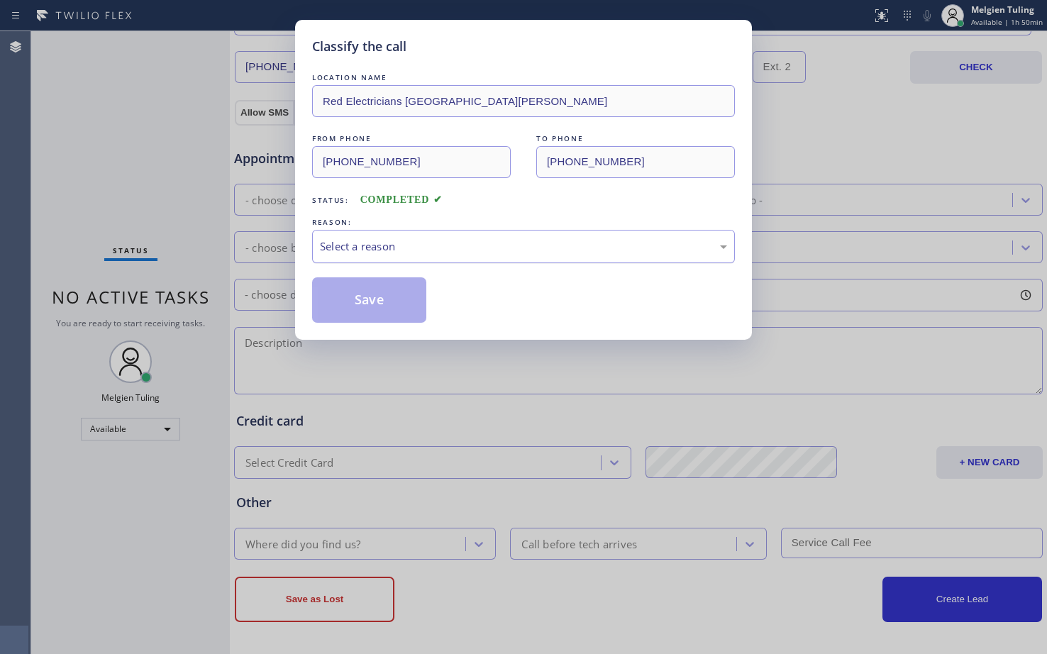
click at [341, 254] on div "Select a reason" at bounding box center [523, 246] width 407 height 16
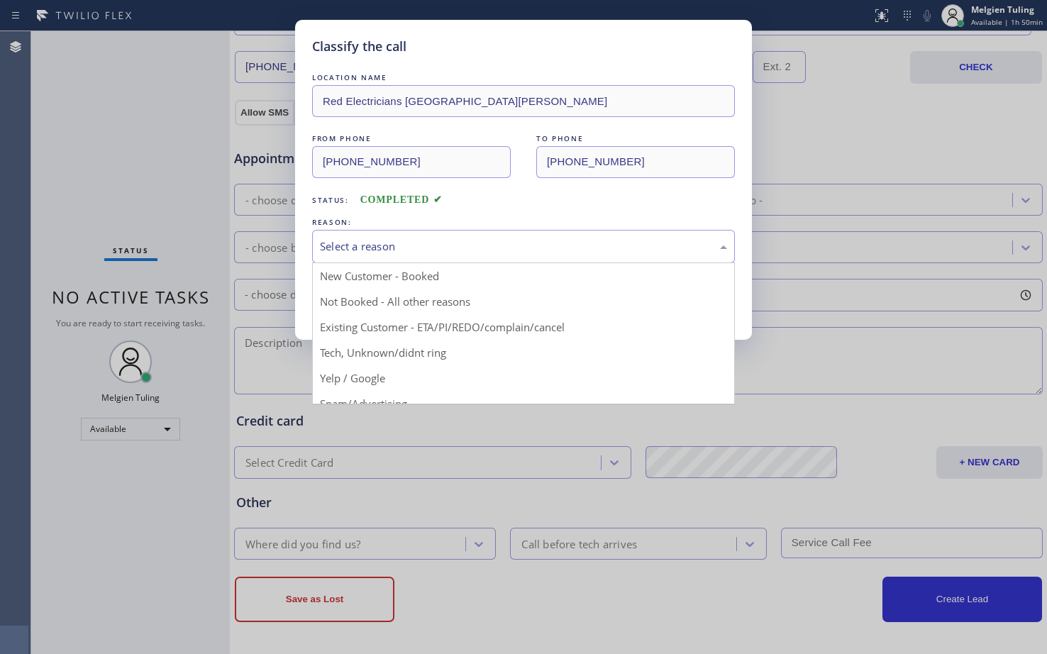
drag, startPoint x: 389, startPoint y: 234, endPoint x: 393, endPoint y: 259, distance: 25.2
click at [393, 258] on div "Select a reason" at bounding box center [523, 246] width 423 height 33
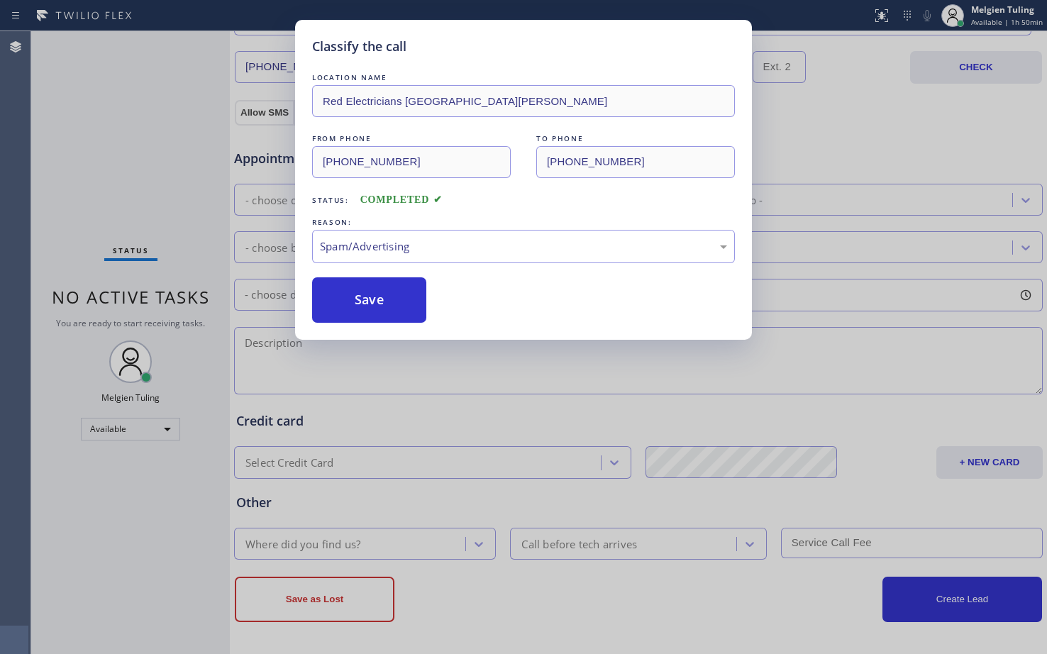
click at [356, 275] on div "LOCATION NAME Red Electricians [GEOGRAPHIC_DATA][PERSON_NAME] FROM PHONE [PHONE…" at bounding box center [523, 196] width 423 height 253
click at [348, 296] on button "Save" at bounding box center [369, 299] width 114 height 45
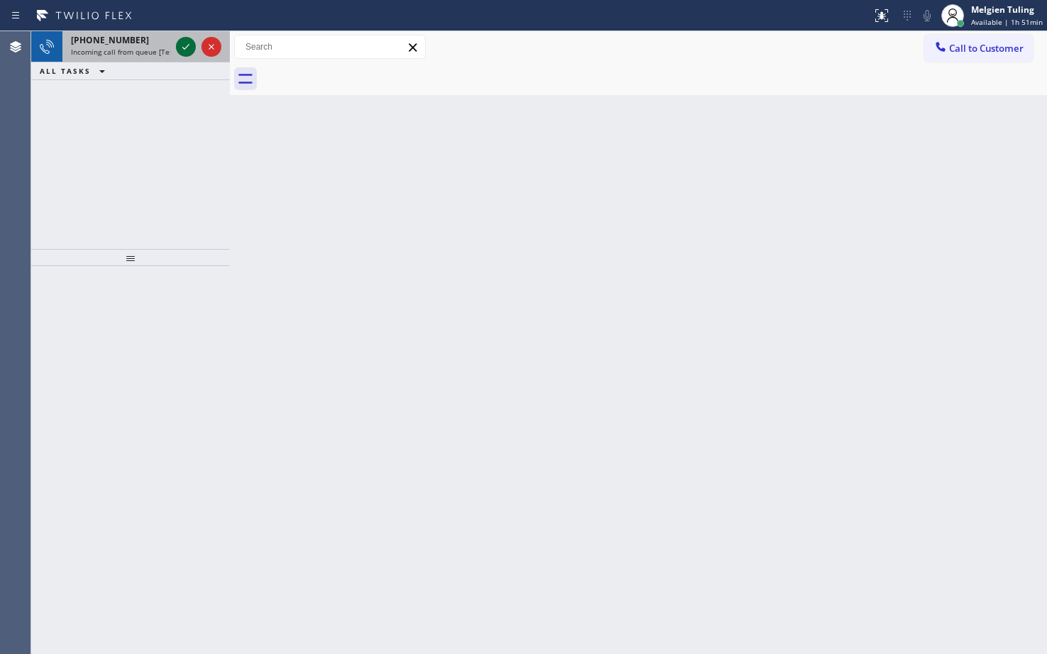
click at [189, 50] on icon at bounding box center [185, 46] width 17 height 17
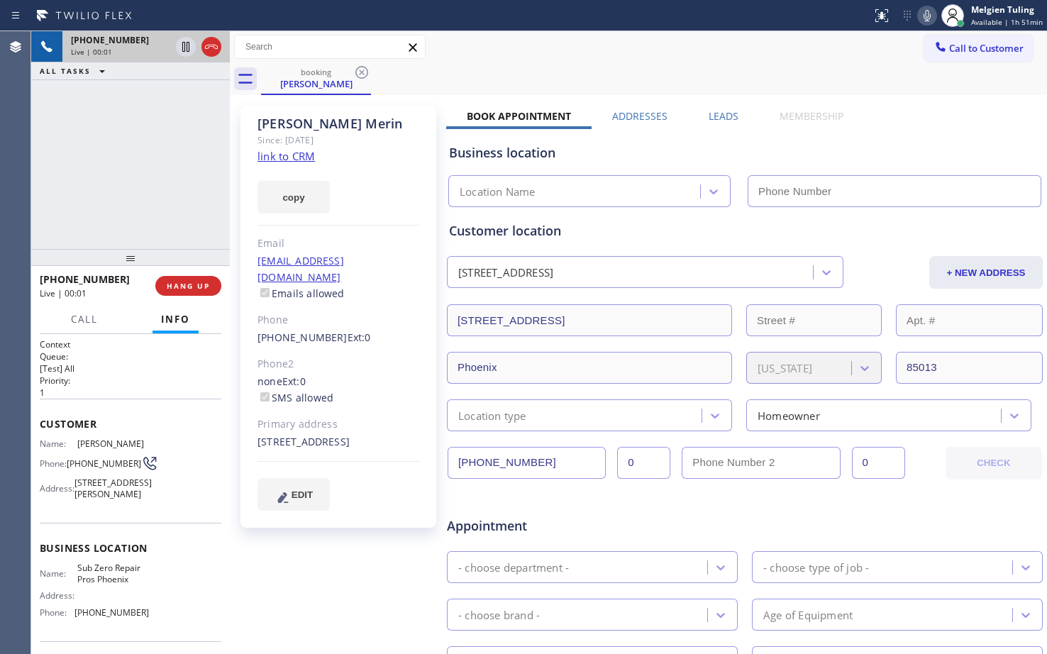
type input "[PHONE_NUMBER]"
click at [286, 160] on link "link to CRM" at bounding box center [286, 156] width 57 height 14
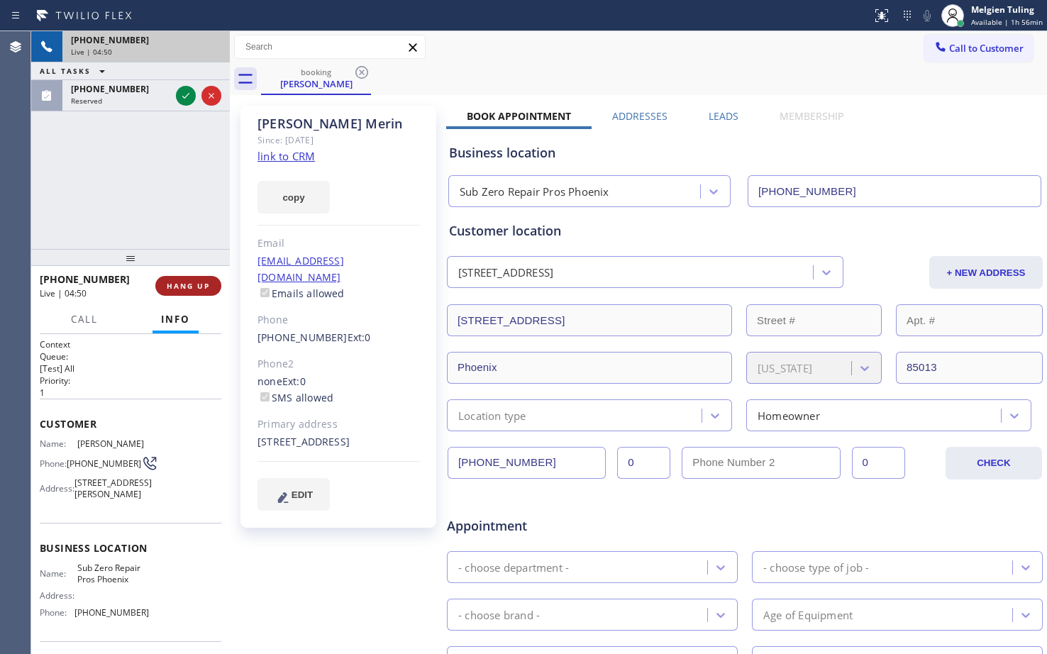
click at [199, 287] on span "HANG UP" at bounding box center [188, 286] width 43 height 10
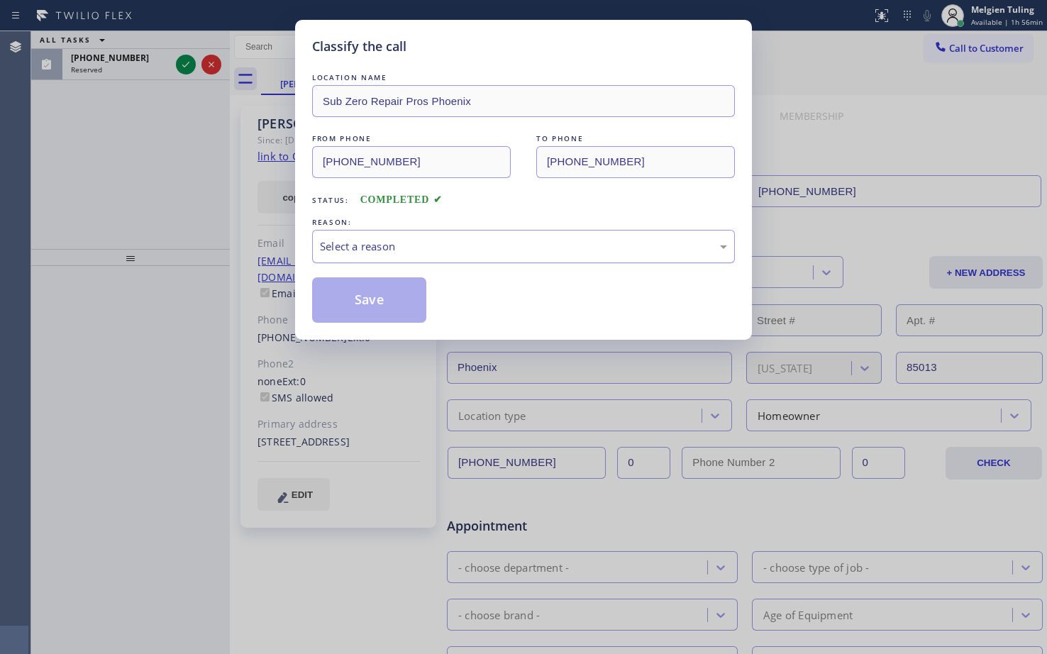
click at [359, 239] on div "Select a reason" at bounding box center [523, 246] width 407 height 16
click at [375, 253] on div "#2 Not Booked - Dont do type/out of service area/bad call" at bounding box center [523, 246] width 407 height 16
click at [369, 291] on button "Save" at bounding box center [369, 299] width 114 height 45
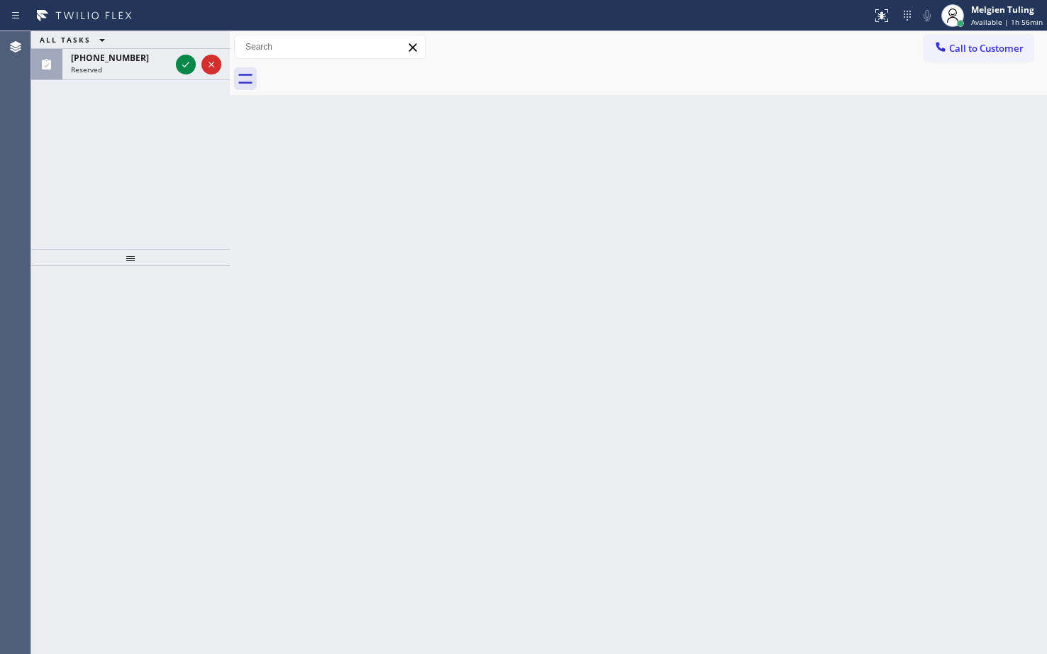
click at [219, 152] on div "ALL TASKS ALL TASKS ACTIVE TASKS TASKS IN WRAP UP [PHONE_NUMBER] Reserved" at bounding box center [130, 140] width 199 height 218
click at [183, 69] on icon at bounding box center [185, 64] width 17 height 17
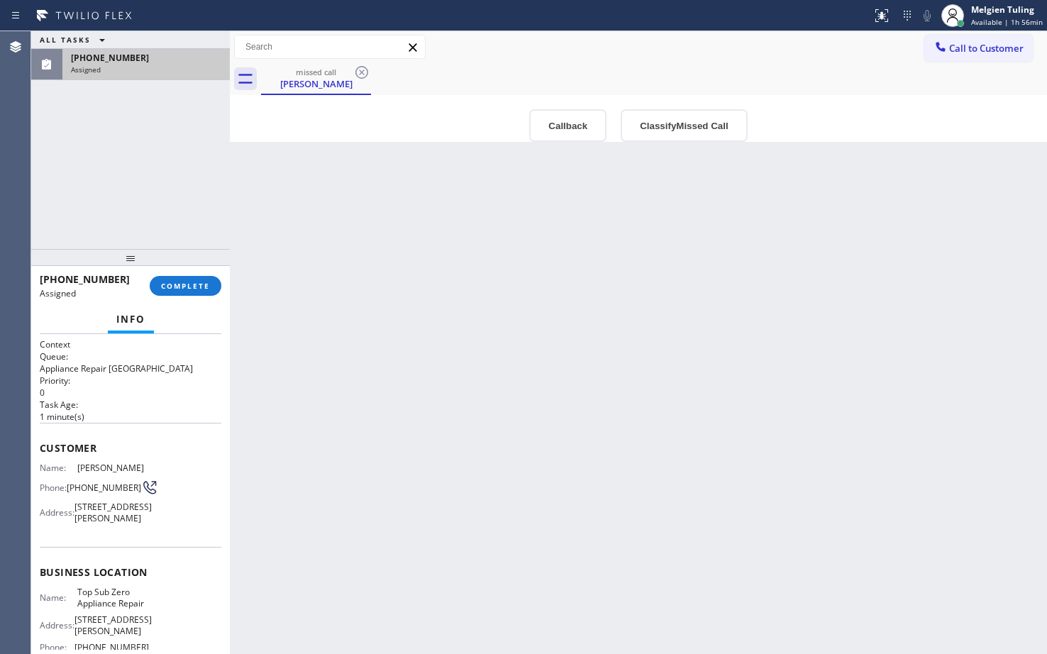
drag, startPoint x: 39, startPoint y: 448, endPoint x: 138, endPoint y: 566, distance: 154.1
click at [133, 555] on div "Context Queue: Appliance Repair High End Priority: 0 Task Age: [DEMOGRAPHIC_DAT…" at bounding box center [130, 494] width 199 height 320
click at [126, 458] on div "Customer Name: [PERSON_NAME] Phone: [PHONE_NUMBER] Address: [STREET_ADDRESS][PE…" at bounding box center [131, 485] width 182 height 124
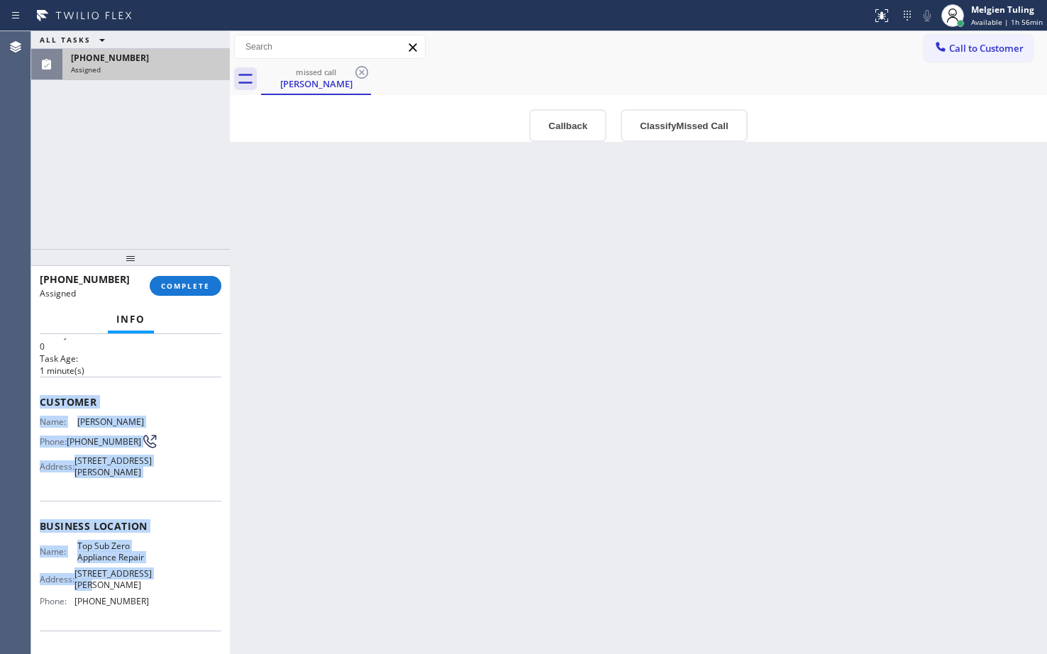
scroll to position [71, 0]
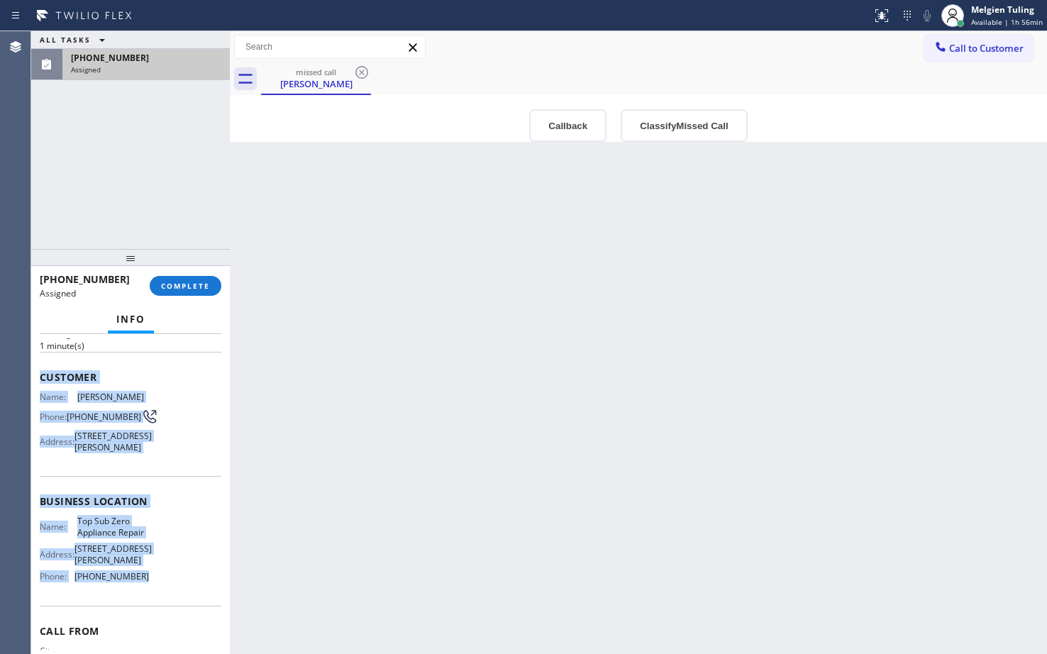
drag, startPoint x: 87, startPoint y: 445, endPoint x: 153, endPoint y: 617, distance: 184.6
click at [153, 617] on div "Context Queue: Appliance Repair High End Priority: 0 Task Age: [DEMOGRAPHIC_DAT…" at bounding box center [130, 494] width 199 height 320
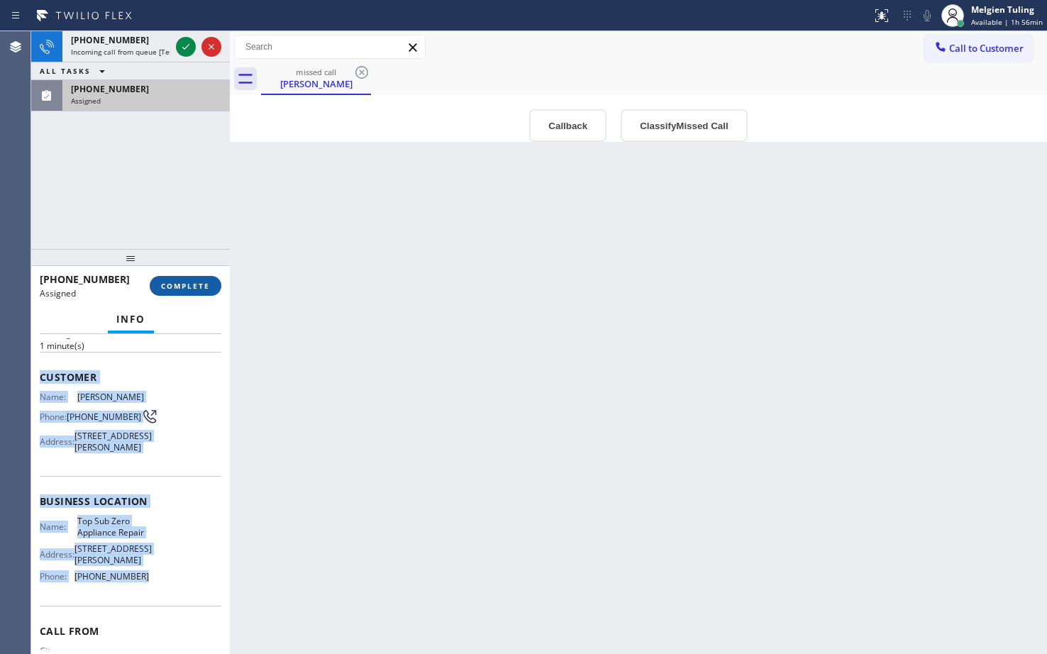
click at [187, 280] on button "COMPLETE" at bounding box center [186, 286] width 72 height 20
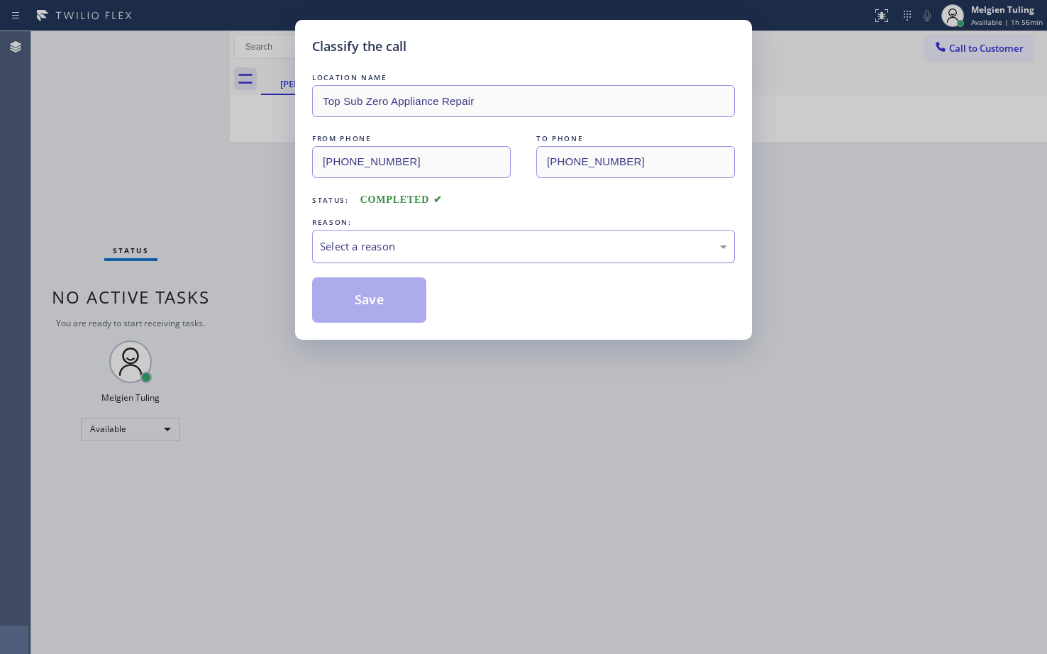
click at [338, 242] on div "Select a reason" at bounding box center [523, 246] width 407 height 16
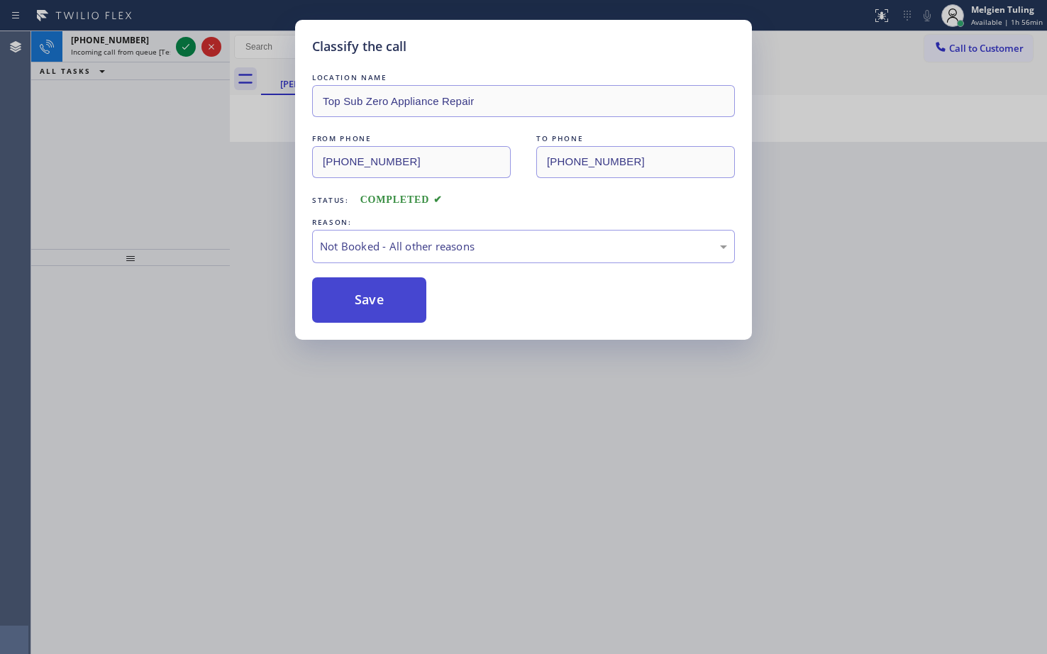
click at [370, 299] on button "Save" at bounding box center [369, 299] width 114 height 45
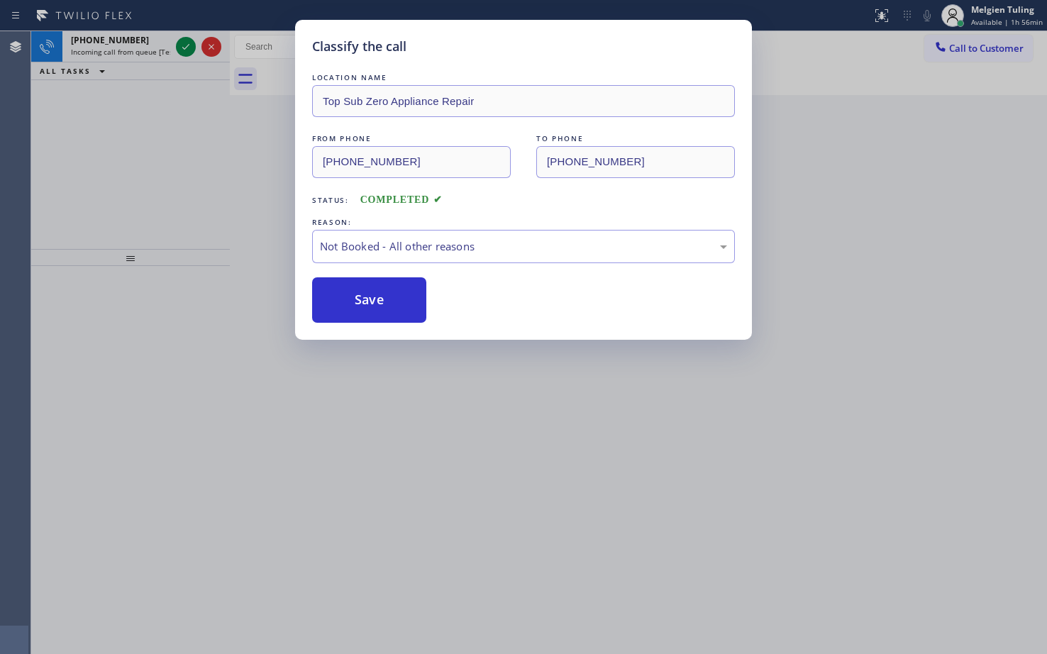
drag, startPoint x: 213, startPoint y: 180, endPoint x: 180, endPoint y: 112, distance: 75.5
click at [211, 176] on div "Classify the call LOCATION NAME Top Sub Zero Appliance Repair FROM PHONE [PHONE…" at bounding box center [523, 327] width 1047 height 654
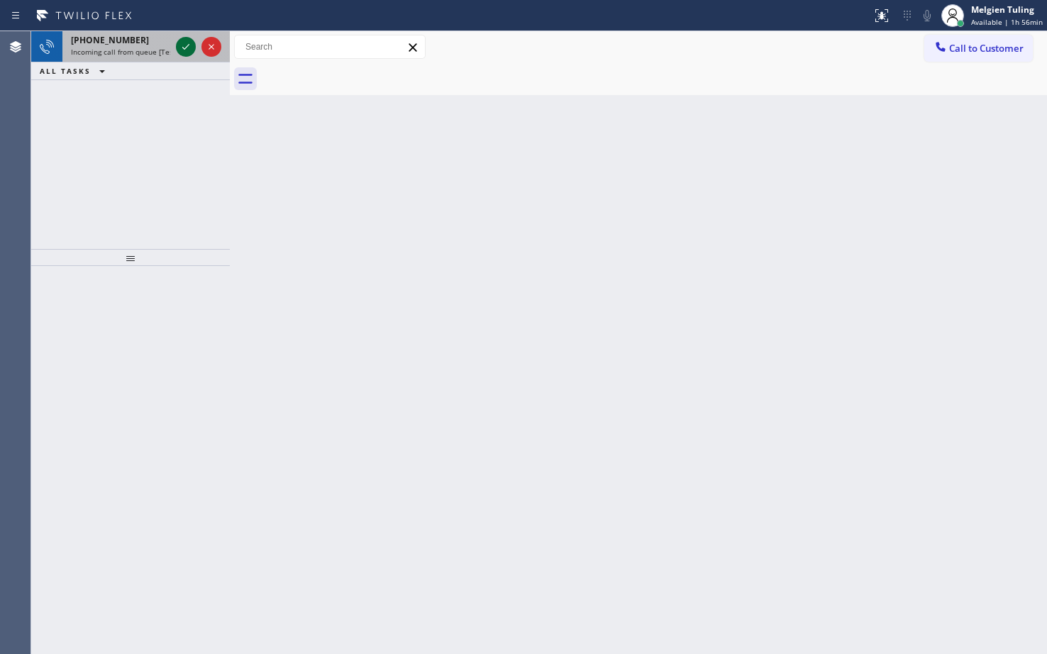
click at [188, 48] on icon at bounding box center [185, 46] width 17 height 17
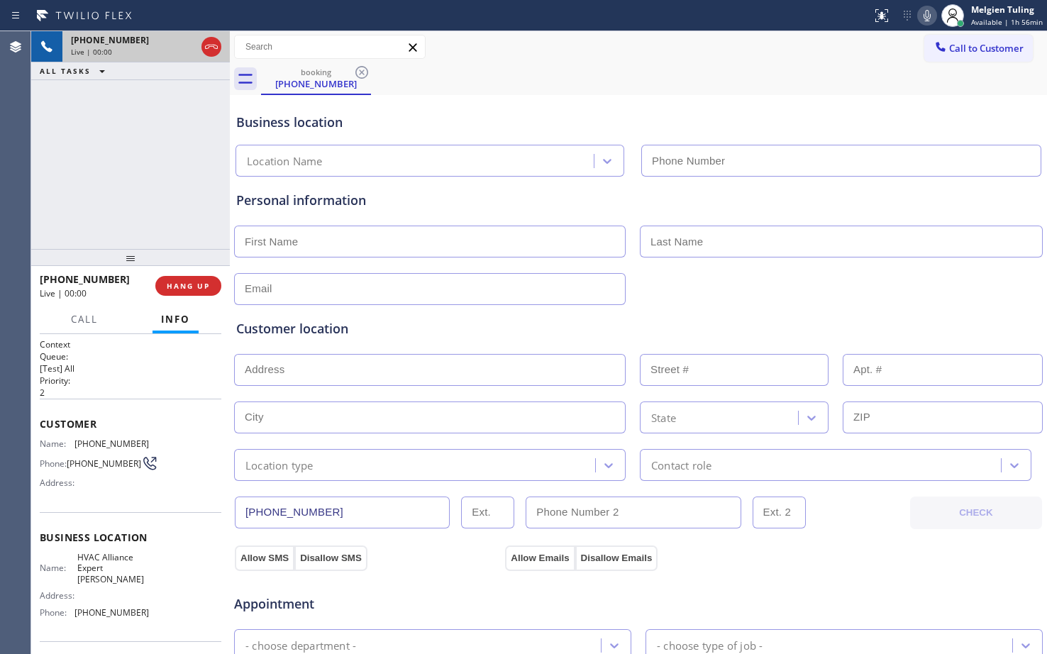
type input "[PHONE_NUMBER]"
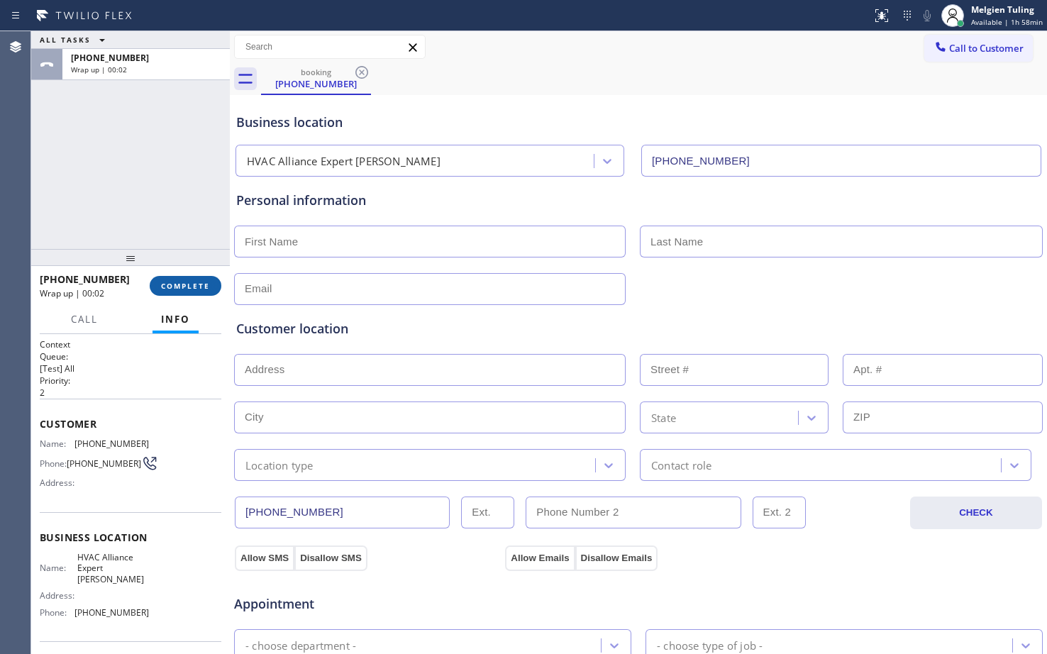
click at [177, 286] on span "COMPLETE" at bounding box center [185, 286] width 49 height 10
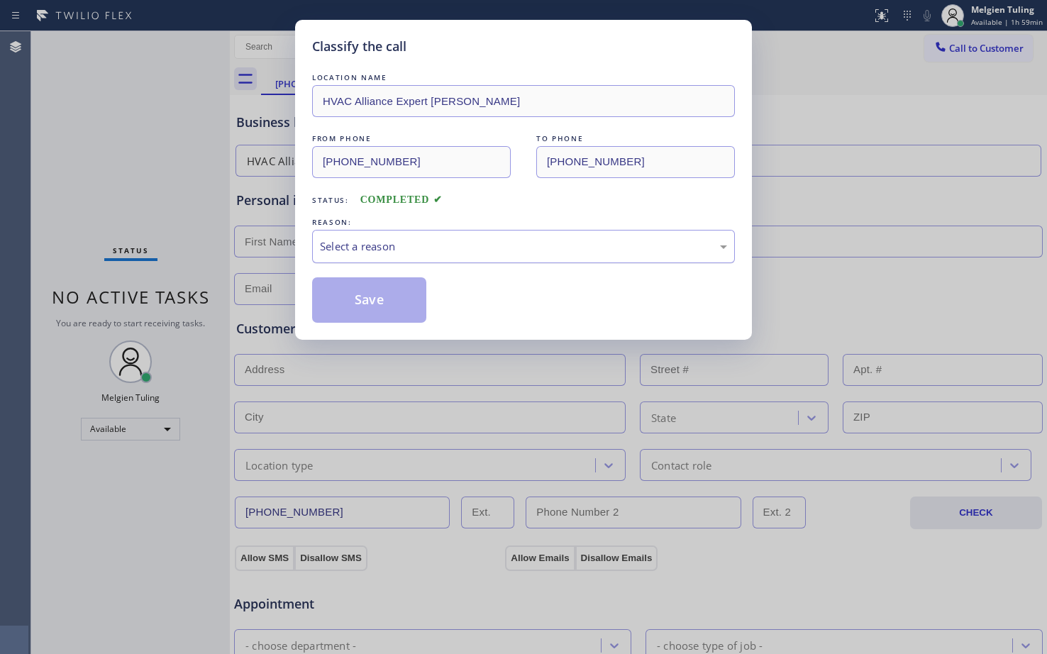
click at [375, 245] on div "Select a reason" at bounding box center [523, 246] width 407 height 16
click at [380, 307] on button "Save" at bounding box center [369, 299] width 114 height 45
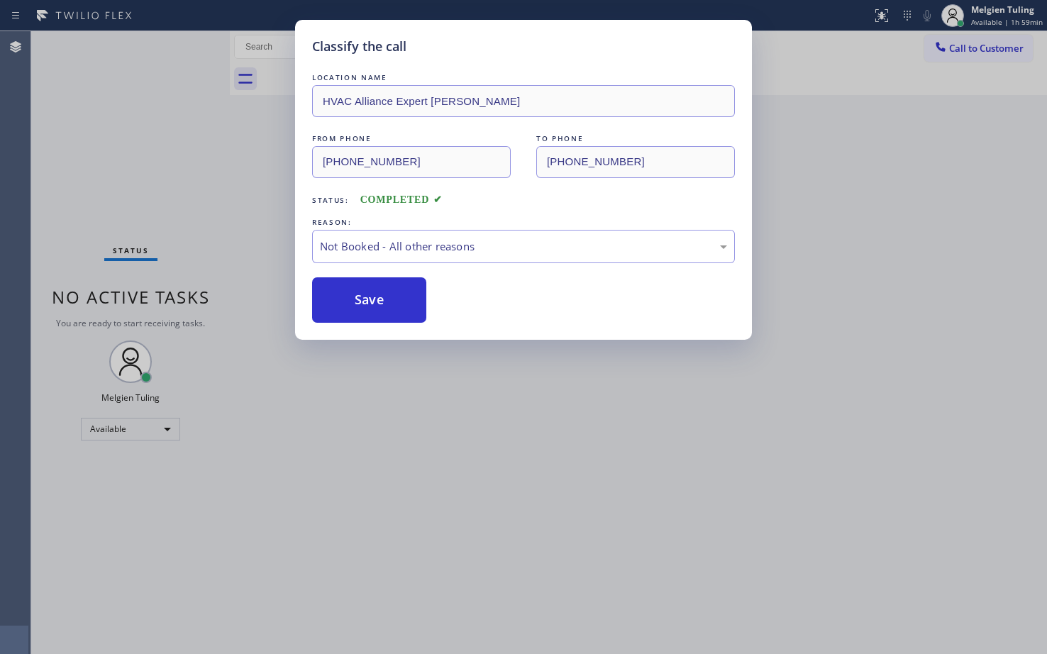
click at [183, 128] on div "Classify the call LOCATION NAME HVAC Alliance Expert [PERSON_NAME] FROM PHONE […" at bounding box center [523, 327] width 1047 height 654
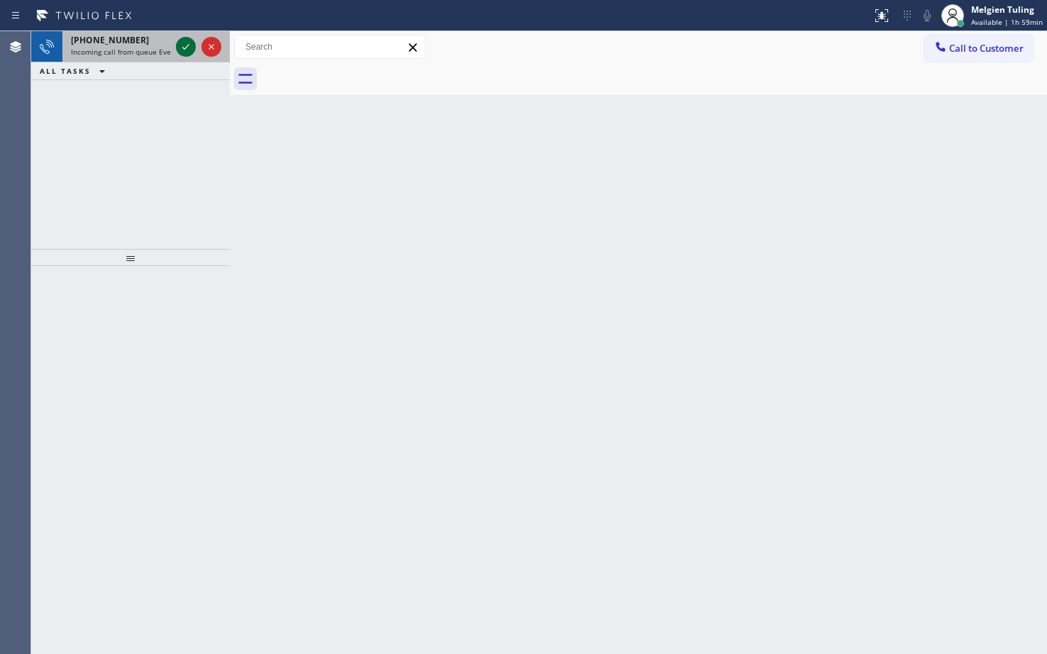
click at [187, 47] on icon at bounding box center [185, 47] width 7 height 6
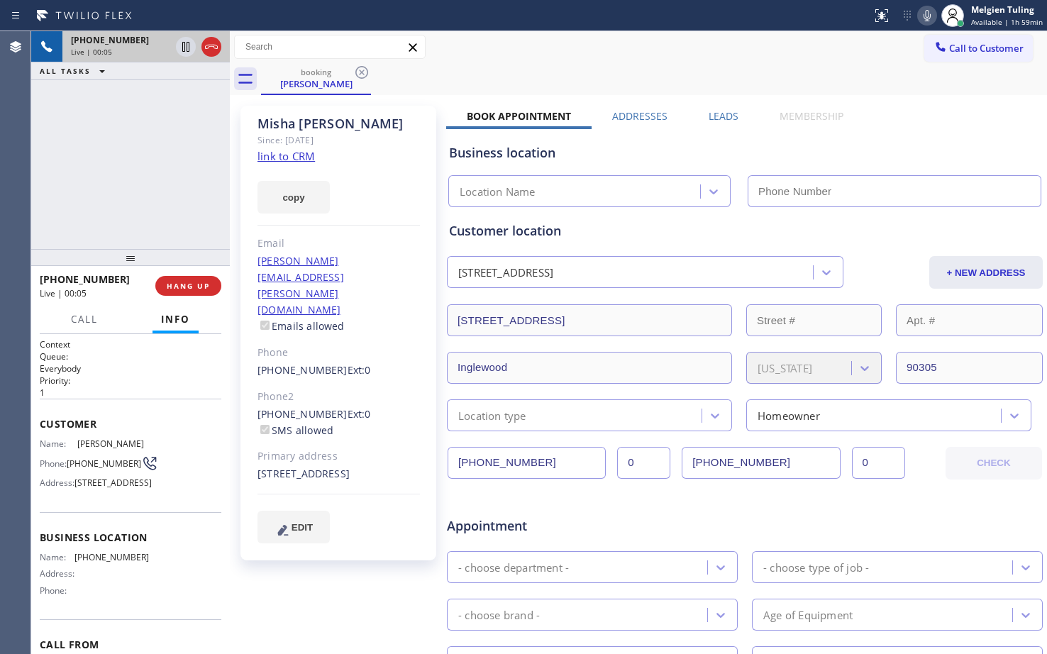
click at [298, 156] on link "link to CRM" at bounding box center [286, 156] width 57 height 14
click at [287, 153] on link "link to CRM" at bounding box center [286, 156] width 57 height 14
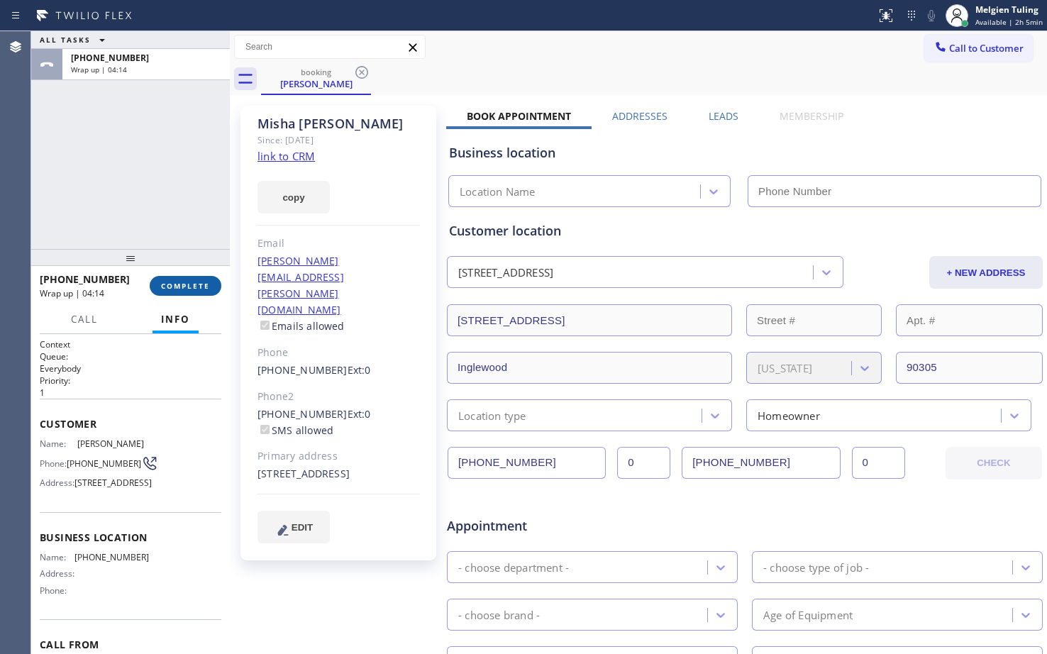
click at [190, 289] on span "COMPLETE" at bounding box center [185, 286] width 49 height 10
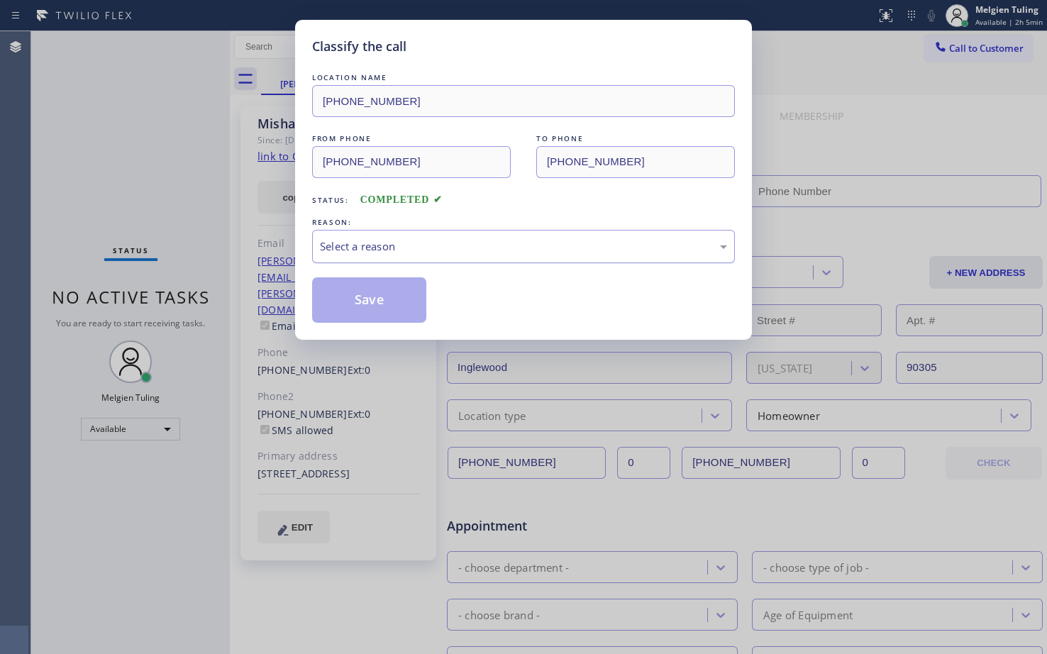
click at [363, 247] on div "Select a reason" at bounding box center [523, 246] width 407 height 16
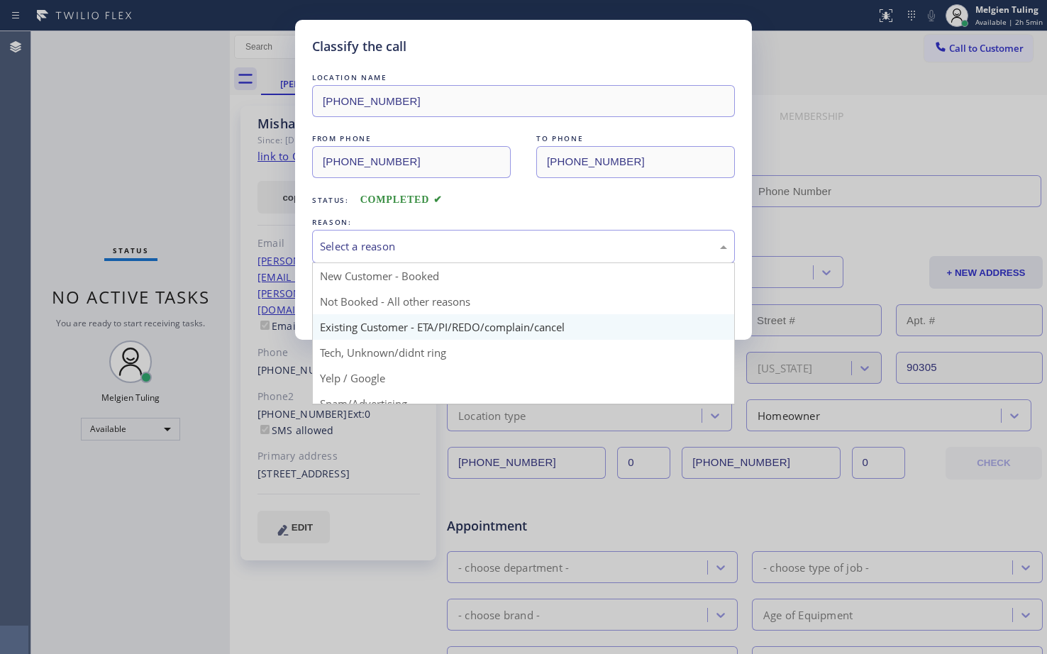
click at [360, 328] on div "Classify the call LOCATION NAME [PHONE_NUMBER] FROM PHONE [PHONE_NUMBER] TO PHO…" at bounding box center [523, 180] width 457 height 320
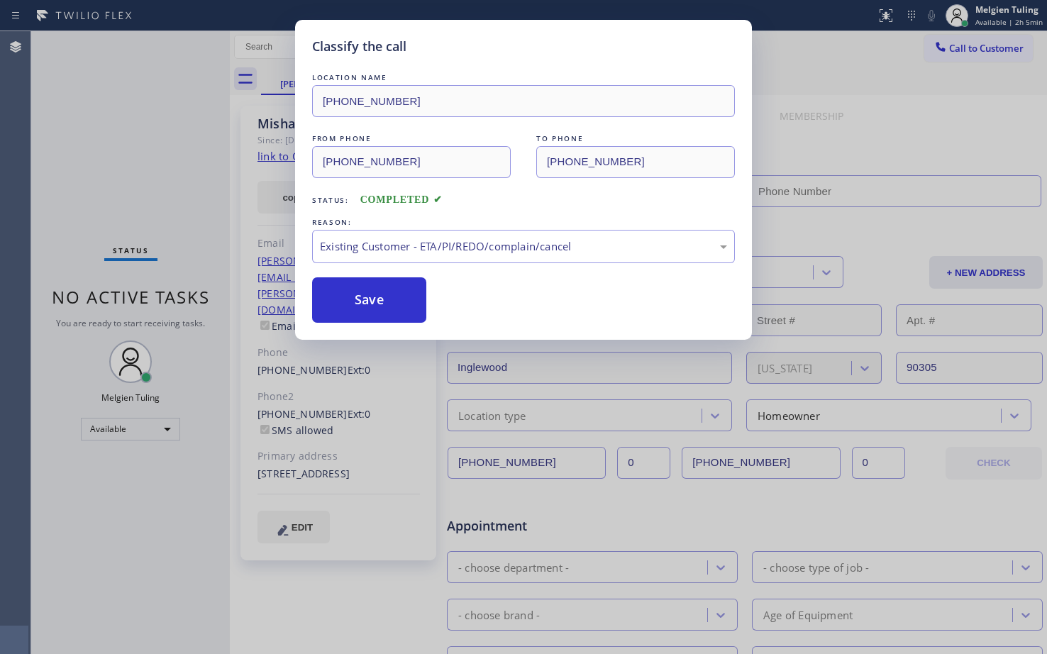
click at [361, 324] on div "Classify the call LOCATION NAME [PHONE_NUMBER] FROM PHONE [PHONE_NUMBER] TO PHO…" at bounding box center [523, 180] width 457 height 320
click at [365, 304] on button "Save" at bounding box center [369, 299] width 114 height 45
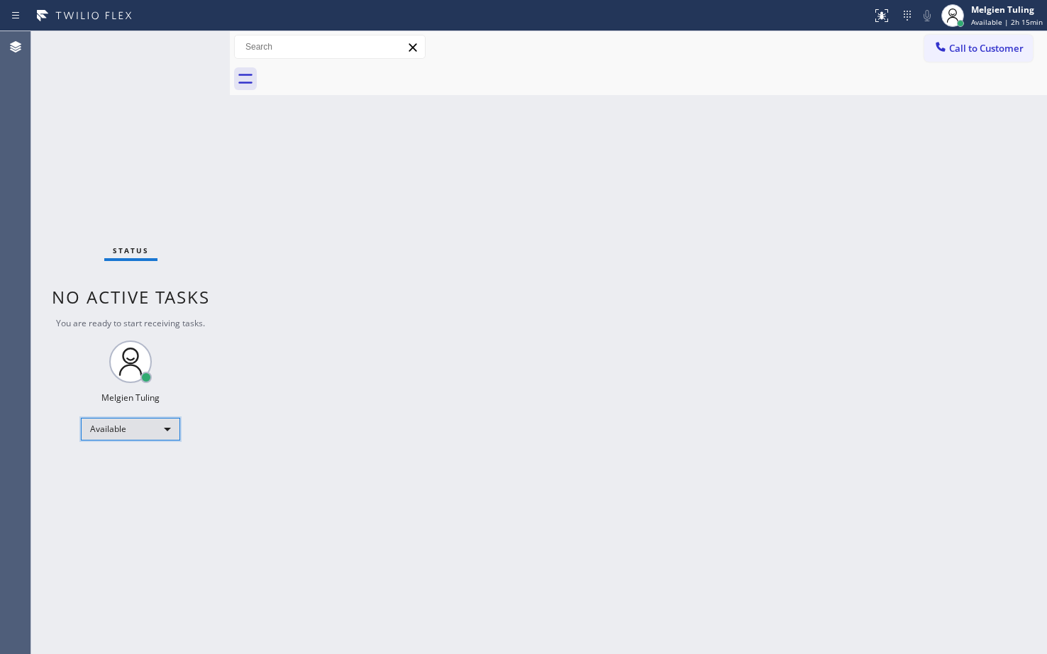
click at [160, 422] on div "Available" at bounding box center [130, 429] width 99 height 23
click at [127, 497] on li "Break" at bounding box center [130, 502] width 96 height 17
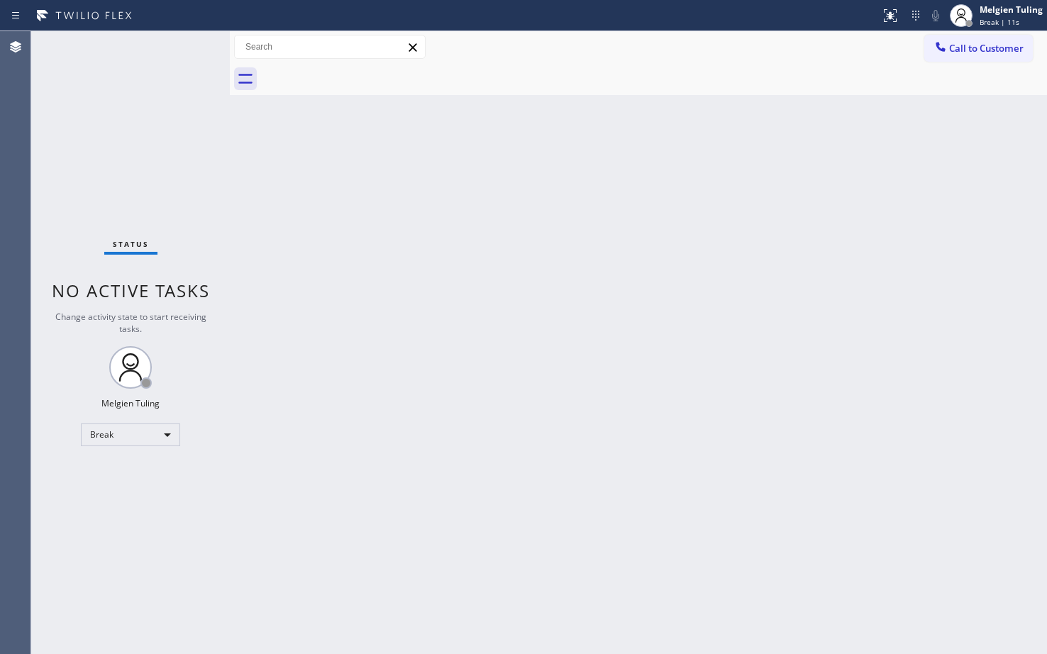
click at [192, 478] on div "Status No active tasks Change activity state to start receiving tasks. Melgien …" at bounding box center [130, 342] width 199 height 623
click at [107, 434] on div "Break" at bounding box center [130, 435] width 99 height 23
click at [104, 472] on li "Available" at bounding box center [130, 472] width 96 height 17
click at [350, 425] on div "Back to Dashboard Change Sender ID Customers Technicians Select a contact Outbo…" at bounding box center [638, 342] width 817 height 623
click at [493, 317] on div "Back to Dashboard Change Sender ID Customers Technicians Select a contact Outbo…" at bounding box center [638, 342] width 817 height 623
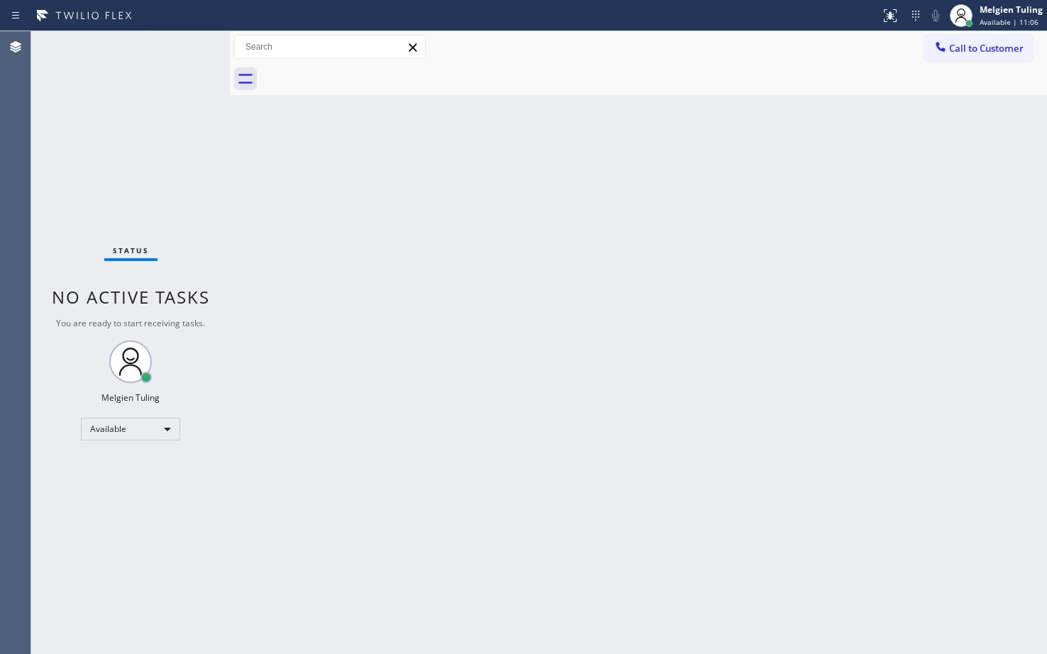
click at [675, 177] on div "Back to Dashboard Change Sender ID Customers Technicians Select a contact Outbo…" at bounding box center [638, 342] width 817 height 623
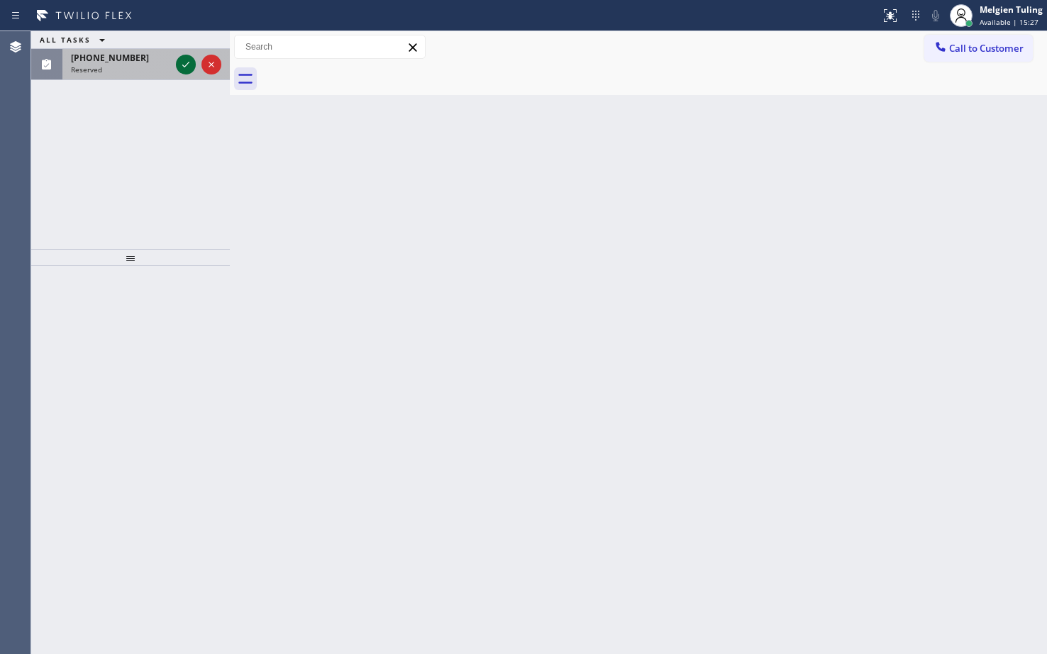
click at [182, 65] on icon at bounding box center [185, 64] width 17 height 17
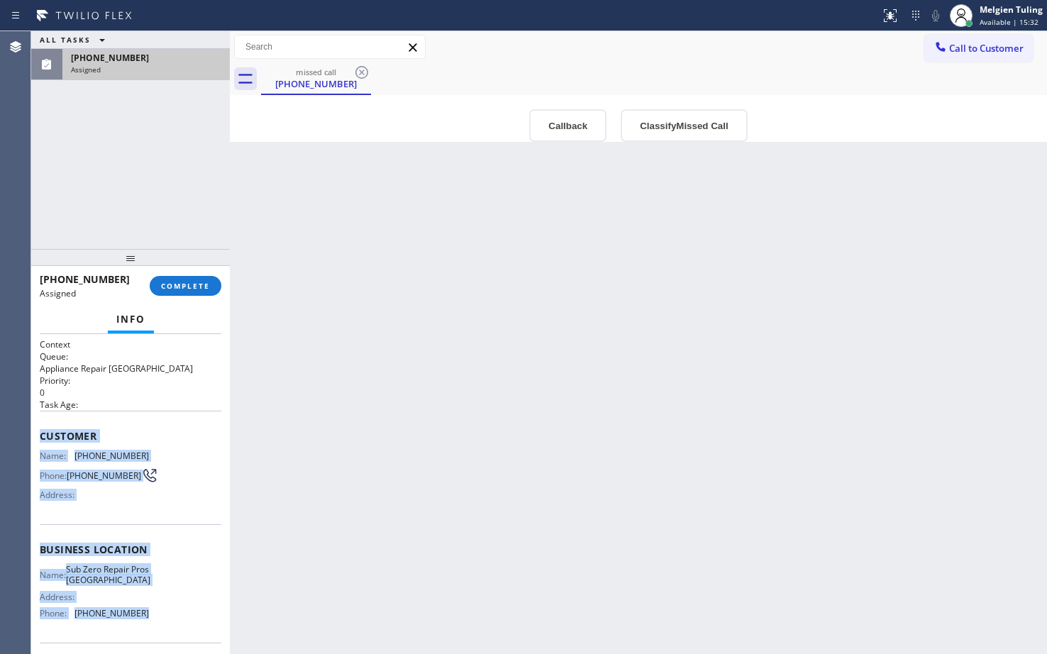
drag, startPoint x: 43, startPoint y: 431, endPoint x: 137, endPoint y: 635, distance: 224.8
click at [137, 635] on div "Context Queue: Appliance Repair High End Priority: 0 Task Age: Customer Name: […" at bounding box center [131, 543] width 182 height 411
click at [137, 619] on span "[PHONE_NUMBER]" at bounding box center [111, 613] width 74 height 11
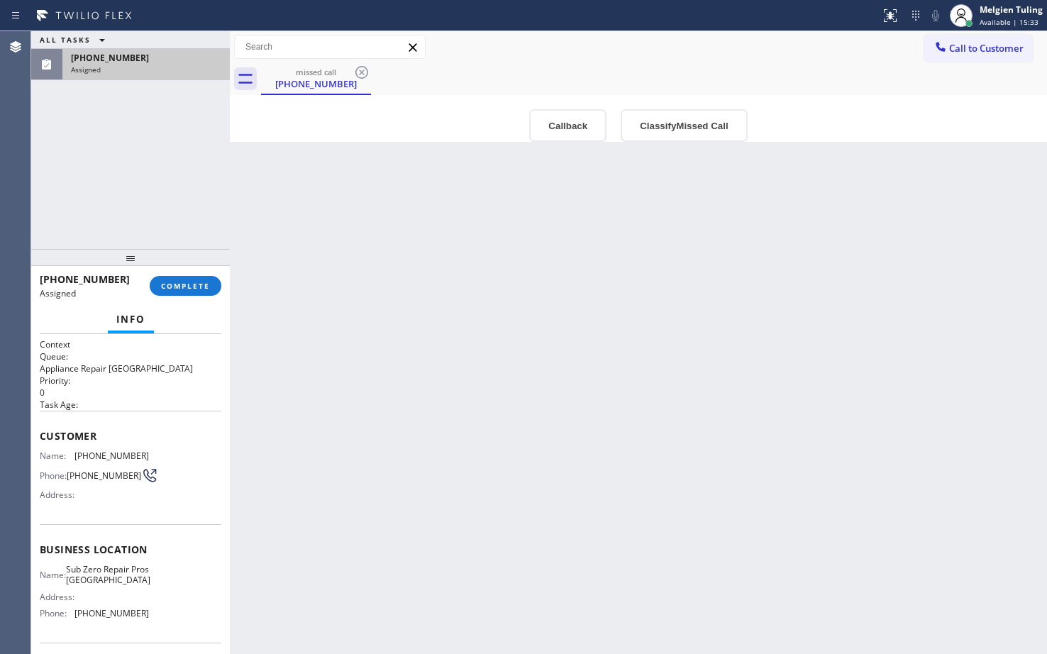
drag, startPoint x: 38, startPoint y: 436, endPoint x: 82, endPoint y: 448, distance: 45.4
click at [40, 437] on div "Context Queue: Appliance Repair High End Priority: 0 Task Age: Customer Name: […" at bounding box center [130, 494] width 199 height 320
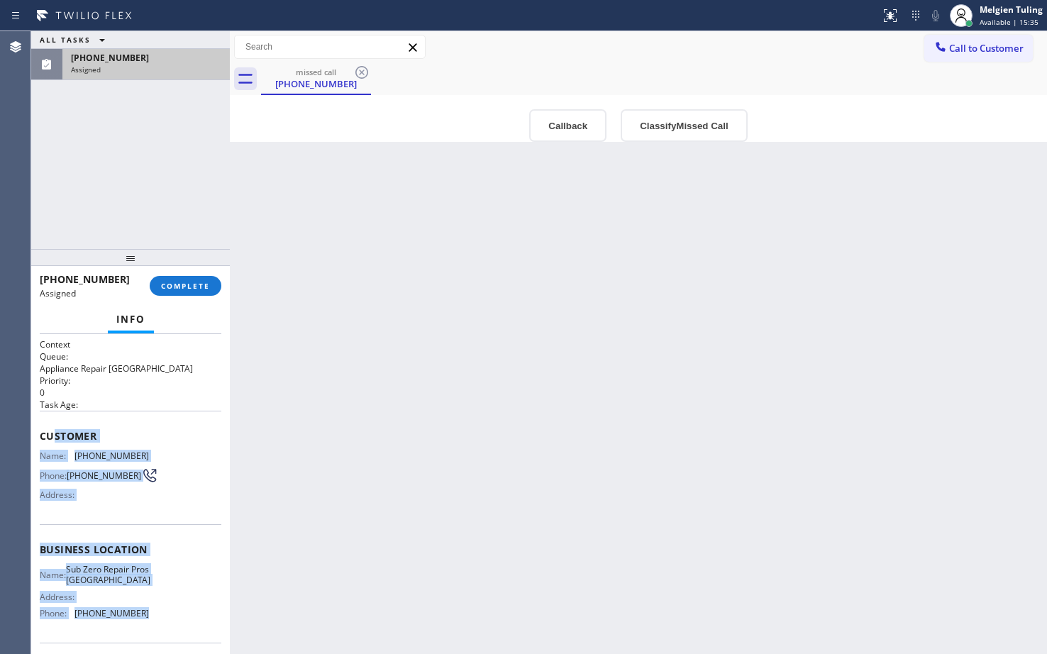
drag, startPoint x: 82, startPoint y: 448, endPoint x: 149, endPoint y: 626, distance: 191.1
click at [149, 626] on div "Context Queue: Appliance Repair High End Priority: 0 Task Age: Customer Name: […" at bounding box center [131, 543] width 182 height 411
copy div "stomer Name: [PHONE_NUMBER] Phone: [PHONE_NUMBER] Address: Business location Na…"
click at [190, 286] on span "COMPLETE" at bounding box center [185, 286] width 49 height 10
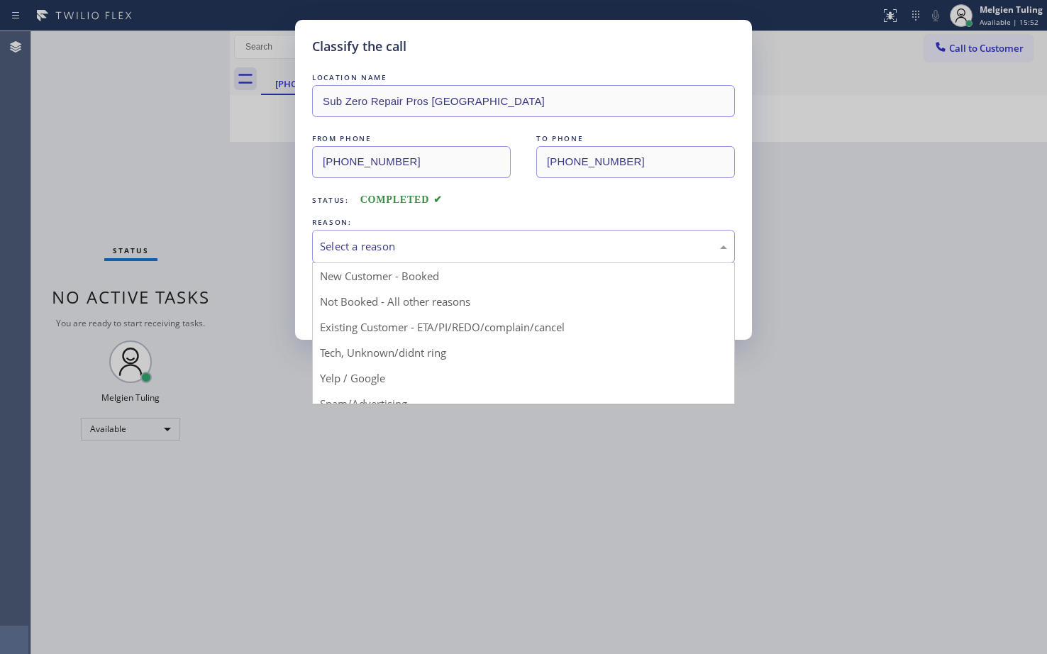
click at [342, 242] on div "Select a reason" at bounding box center [523, 246] width 407 height 16
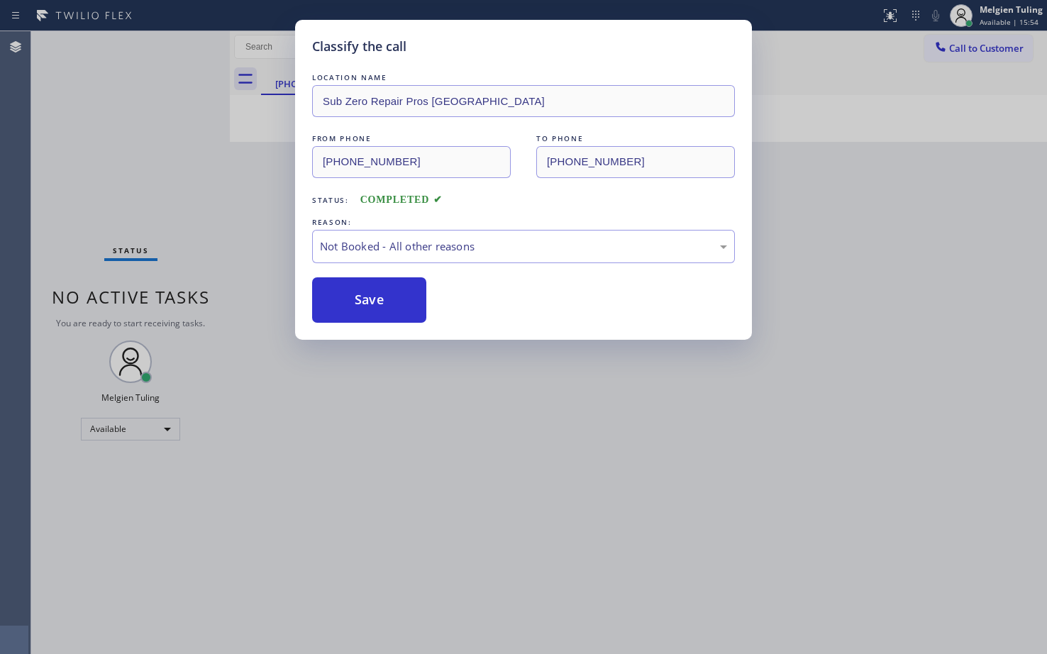
click at [347, 300] on button "Save" at bounding box center [369, 299] width 114 height 45
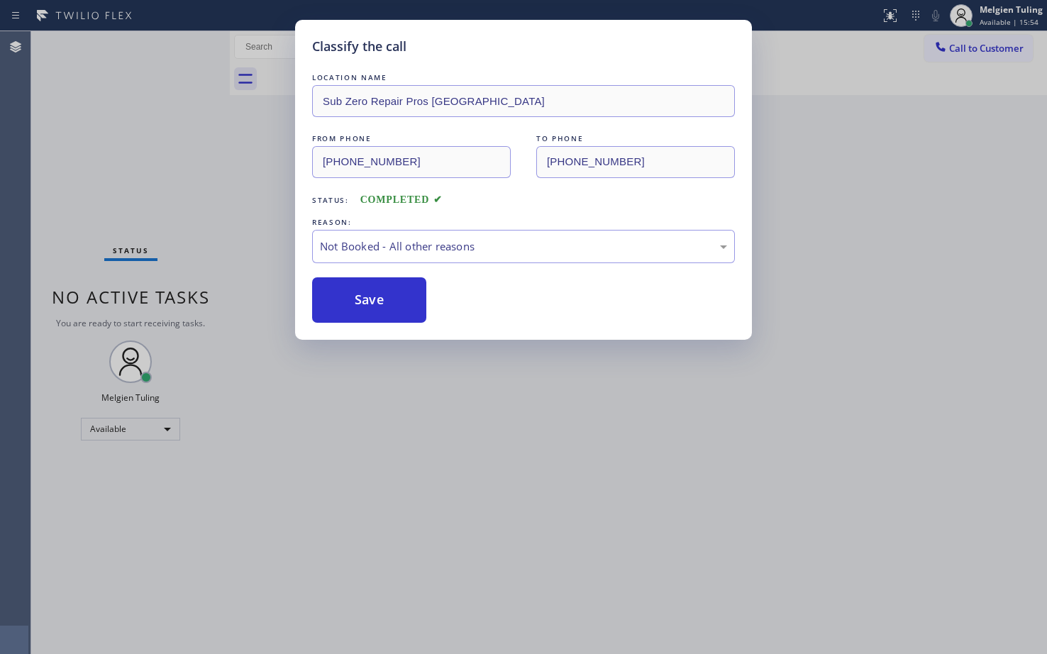
click at [347, 300] on button "Save" at bounding box center [369, 299] width 114 height 45
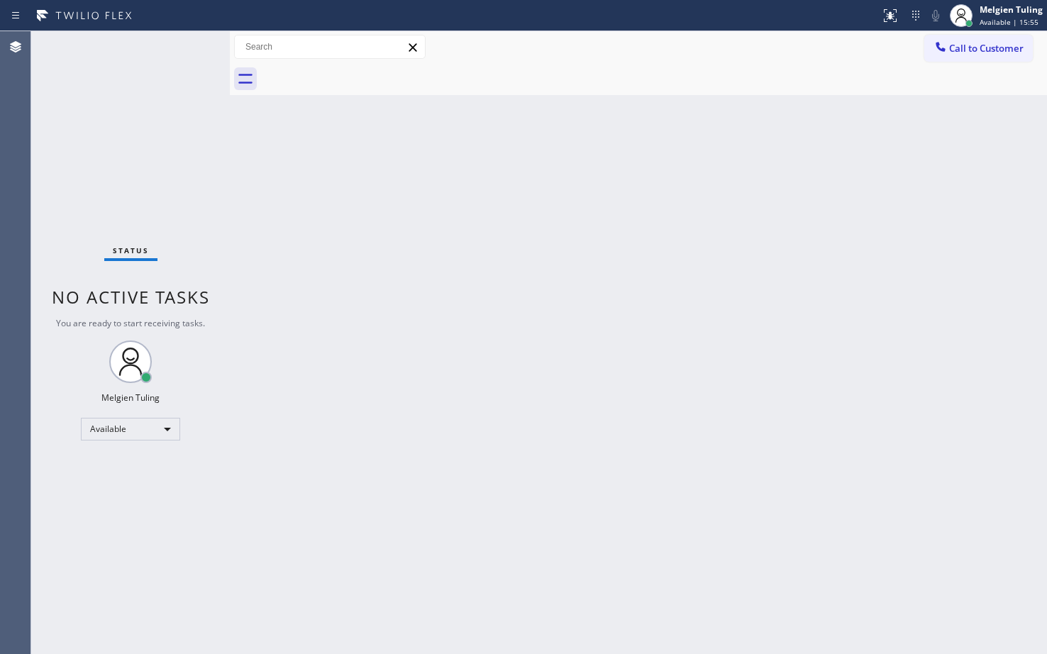
click at [385, 282] on div "Back to Dashboard Change Sender ID Customers Technicians Select a contact Outbo…" at bounding box center [638, 342] width 817 height 623
click at [118, 141] on div "Status No active tasks You are ready to start receiving tasks. Melgien Tuling A…" at bounding box center [130, 342] width 199 height 623
click at [146, 137] on div "Status No active tasks You are ready to start receiving tasks. Melgien Tuling A…" at bounding box center [130, 342] width 199 height 623
click at [145, 137] on div "Status No active tasks You are ready to start receiving tasks. Melgien Tuling A…" at bounding box center [130, 342] width 199 height 623
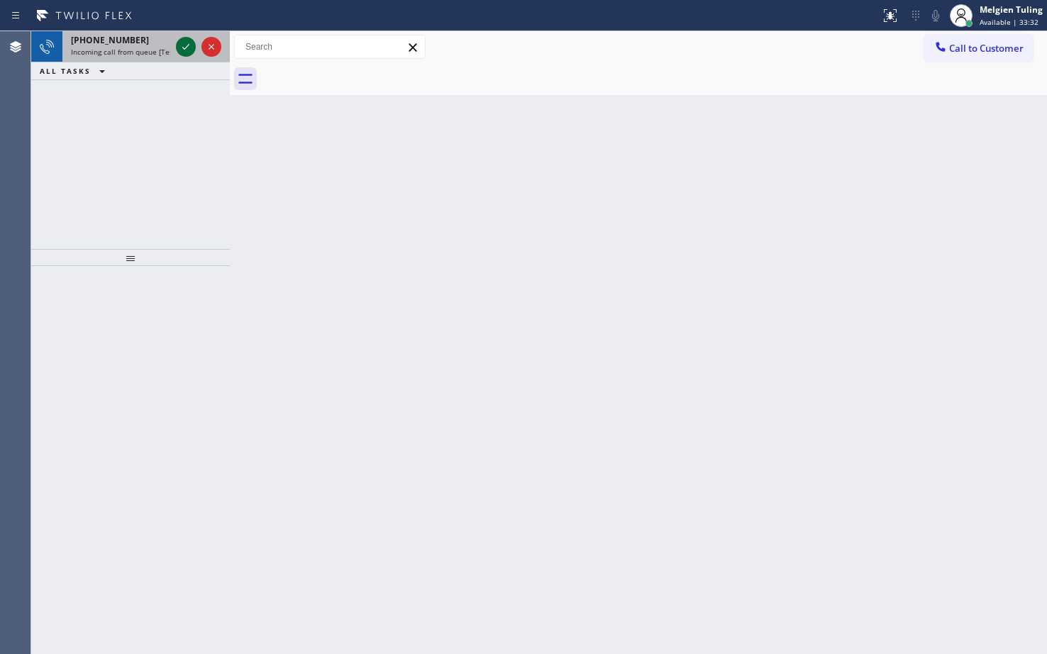
click at [179, 43] on icon at bounding box center [185, 46] width 17 height 17
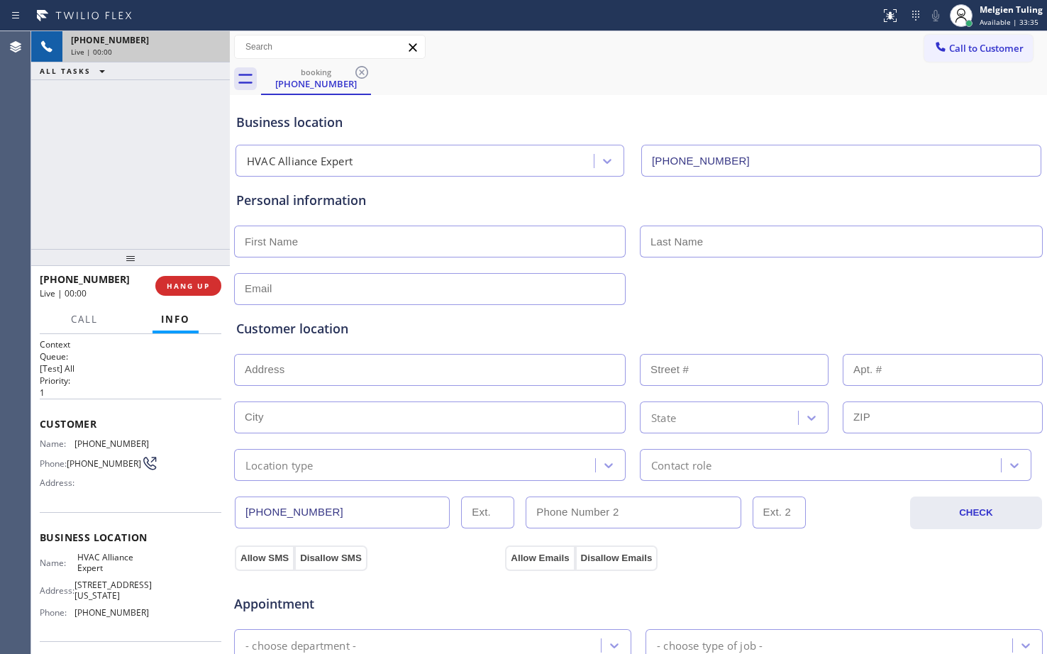
type input "[PHONE_NUMBER]"
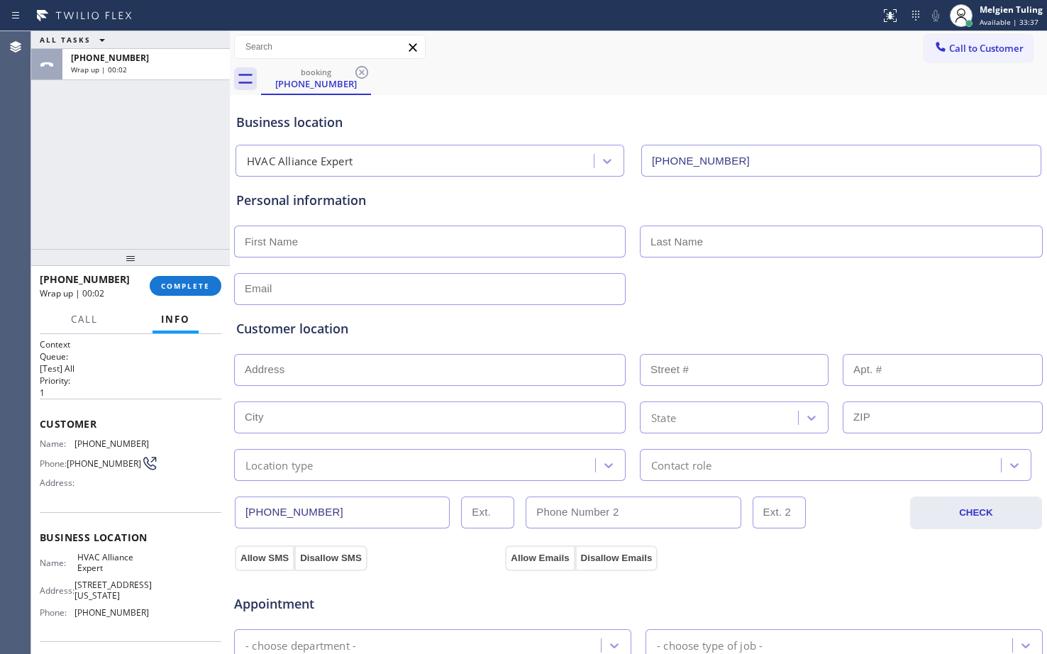
drag, startPoint x: 182, startPoint y: 284, endPoint x: 182, endPoint y: 297, distance: 12.1
click at [182, 284] on span "COMPLETE" at bounding box center [185, 286] width 49 height 10
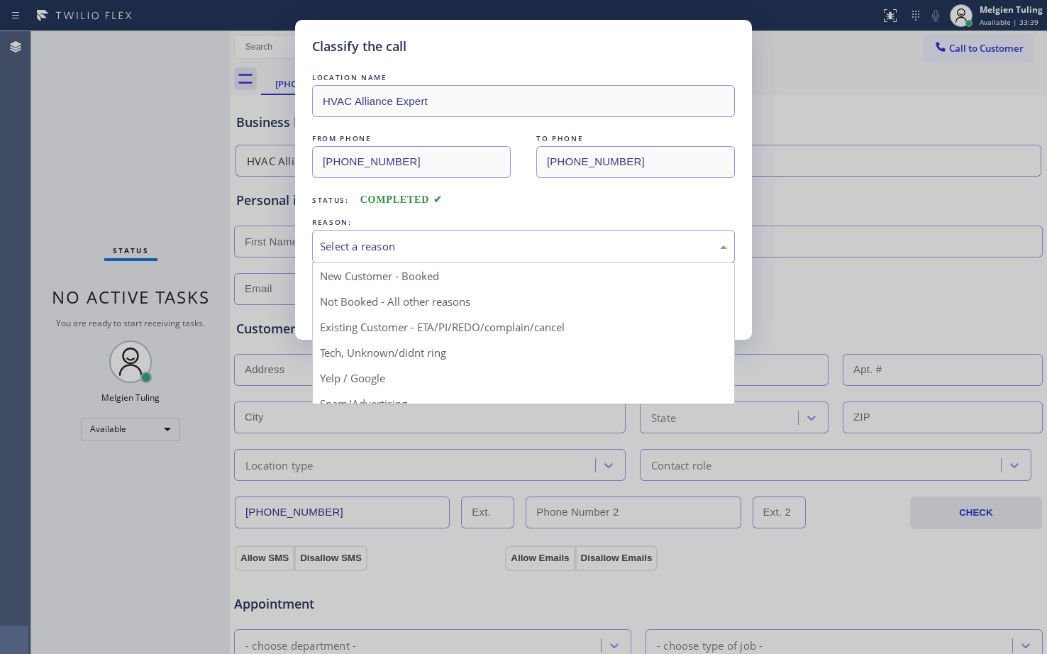
click at [385, 243] on div "Select a reason" at bounding box center [523, 246] width 407 height 16
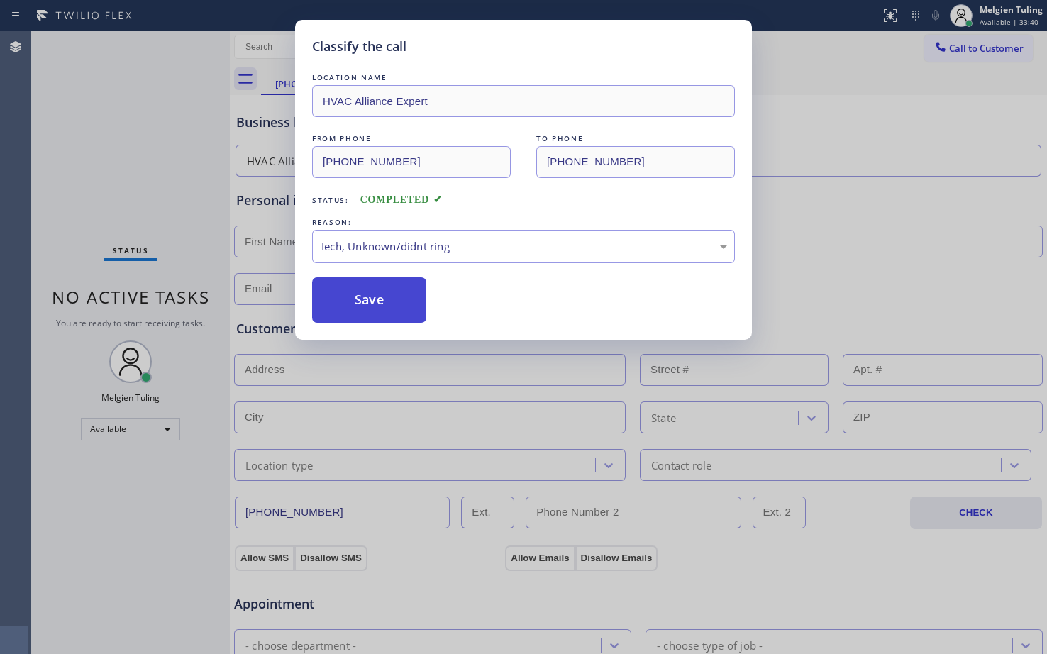
click at [387, 298] on button "Save" at bounding box center [369, 299] width 114 height 45
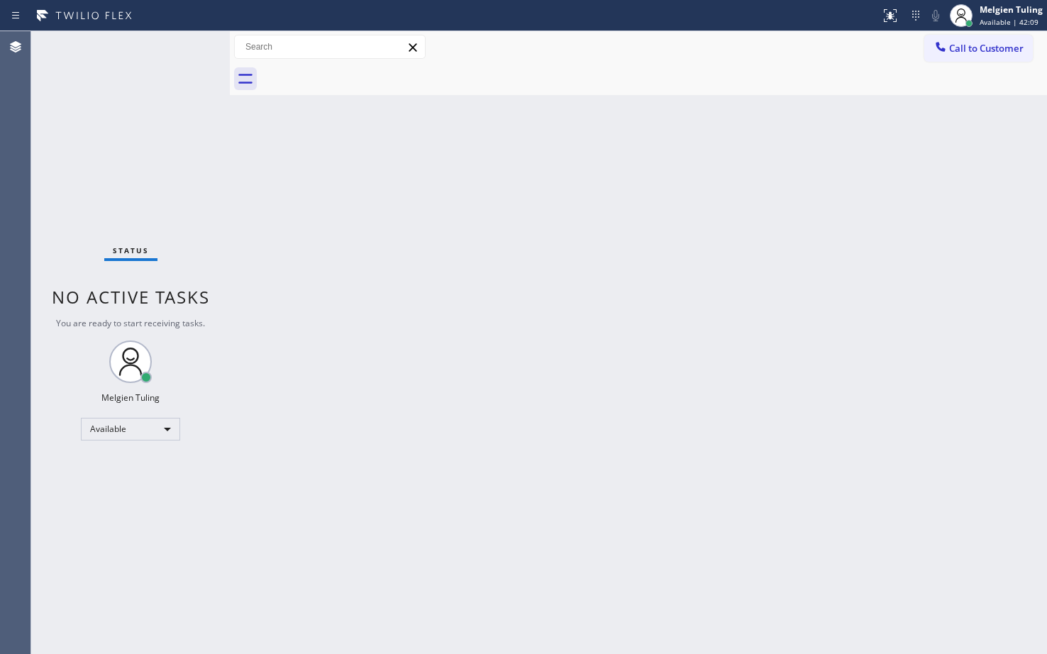
click at [293, 246] on div "Back to Dashboard Change Sender ID Customers Technicians Select a contact Outbo…" at bounding box center [638, 342] width 817 height 623
click at [114, 130] on div "Status No active tasks You are ready to start receiving tasks. Melgien Tuling A…" at bounding box center [130, 342] width 199 height 623
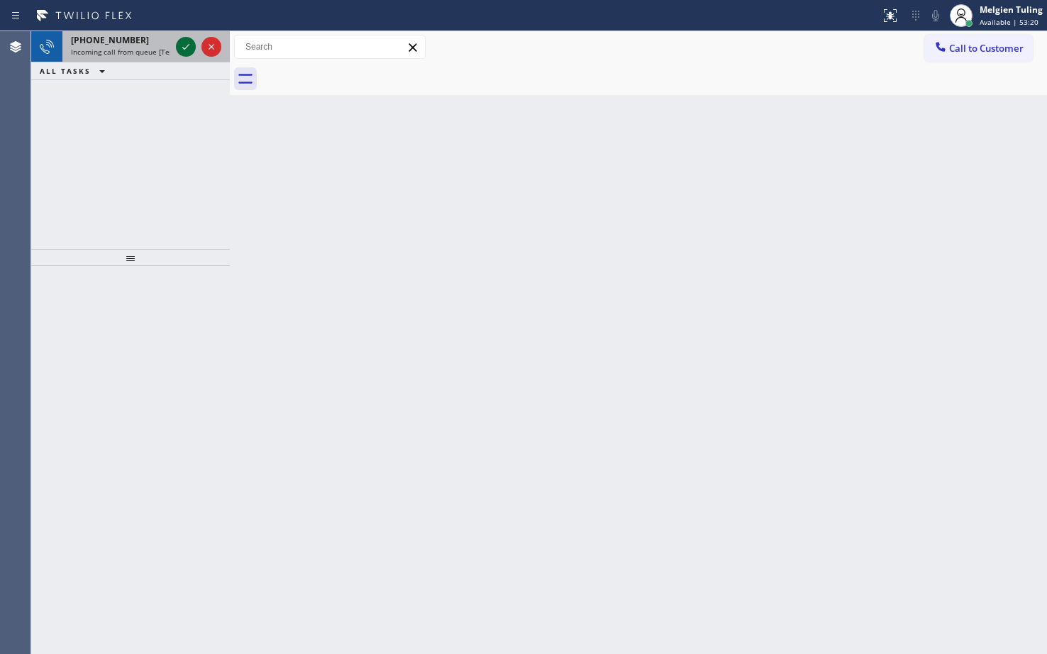
click at [189, 49] on icon at bounding box center [185, 46] width 17 height 17
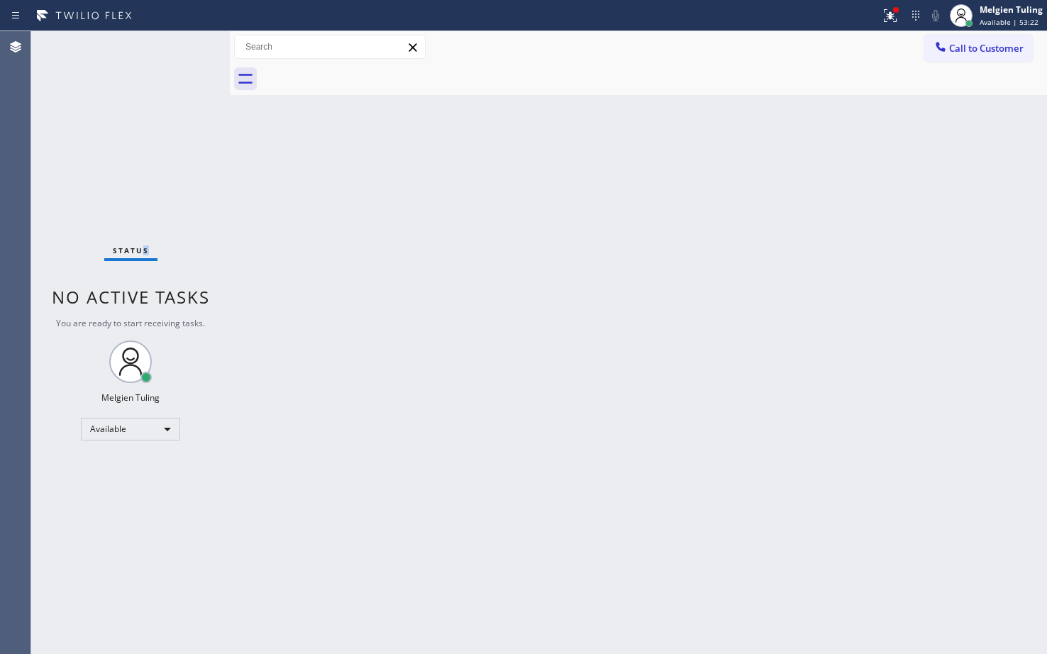
click at [156, 133] on div "Status No active tasks You are ready to start receiving tasks. Melgien Tuling A…" at bounding box center [130, 342] width 199 height 623
click at [898, 16] on icon at bounding box center [890, 15] width 17 height 17
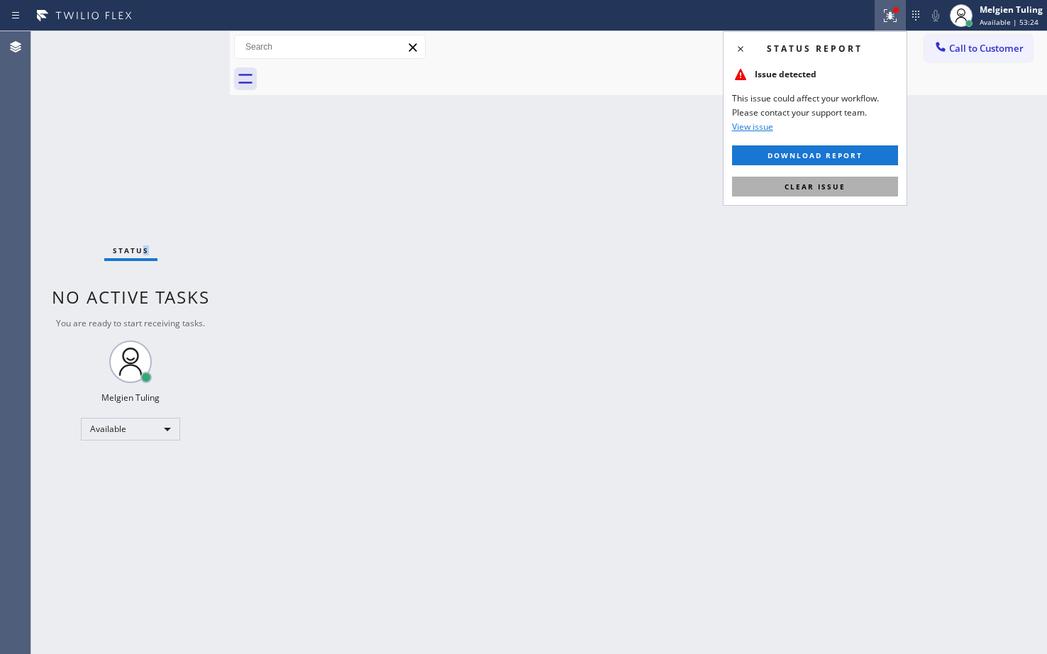
click at [813, 184] on span "Clear issue" at bounding box center [815, 187] width 61 height 10
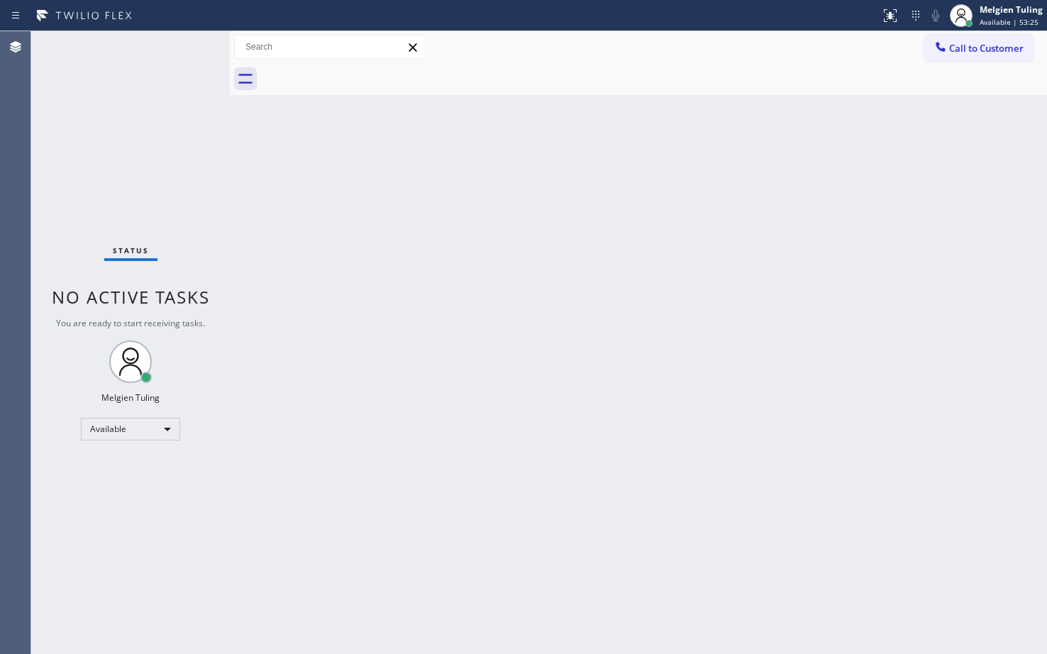
click at [847, 184] on div "Back to Dashboard Change Sender ID Customers Technicians Select a contact Outbo…" at bounding box center [638, 342] width 817 height 623
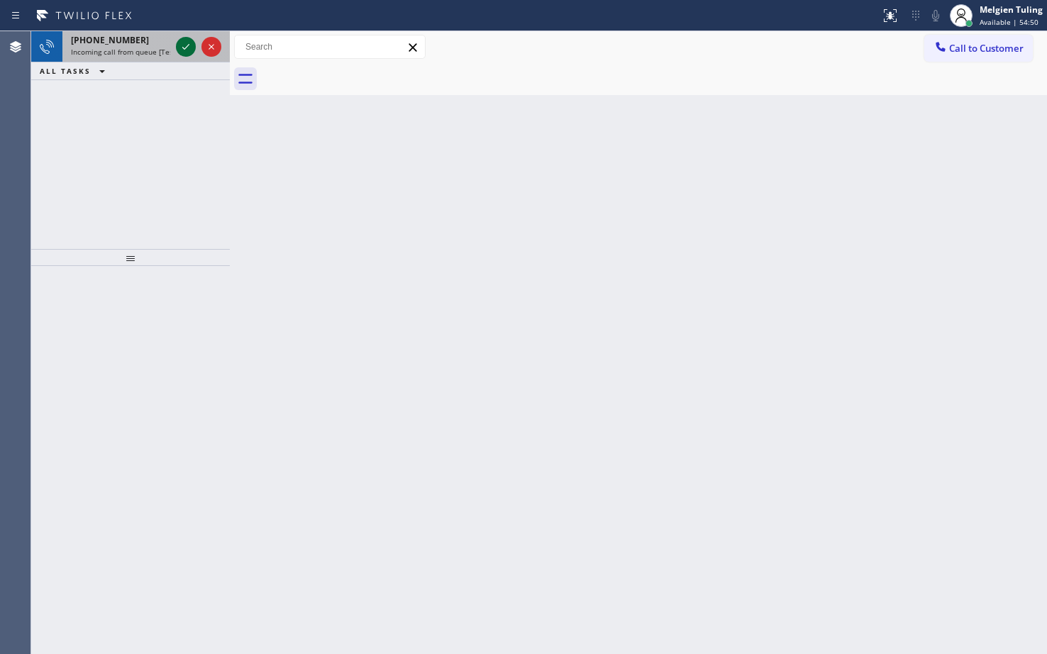
click at [179, 43] on icon at bounding box center [185, 46] width 17 height 17
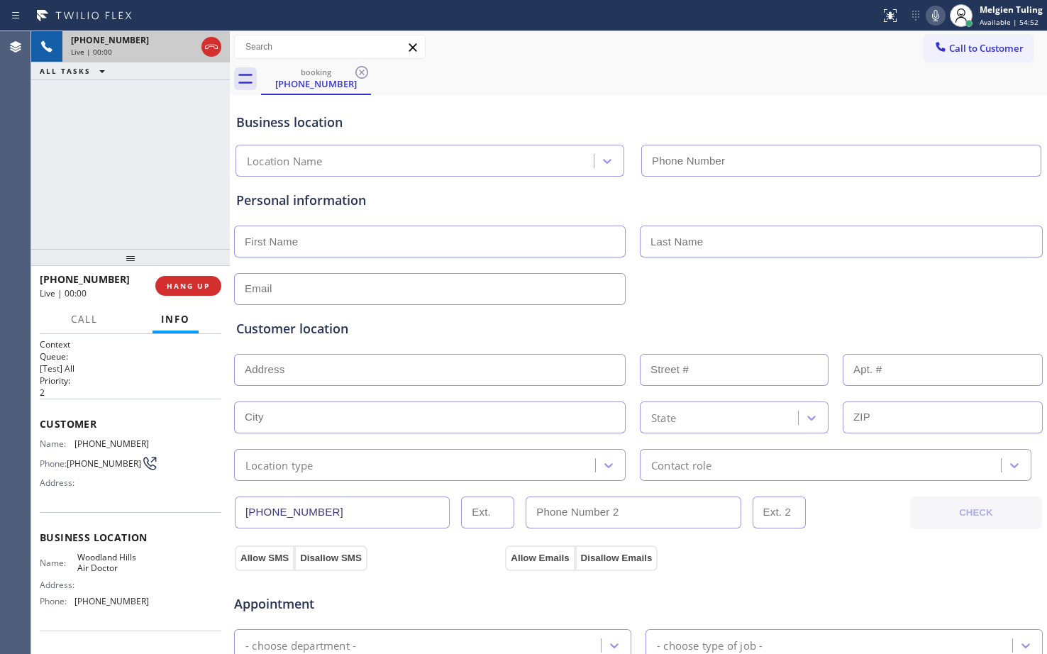
type input "[PHONE_NUMBER]"
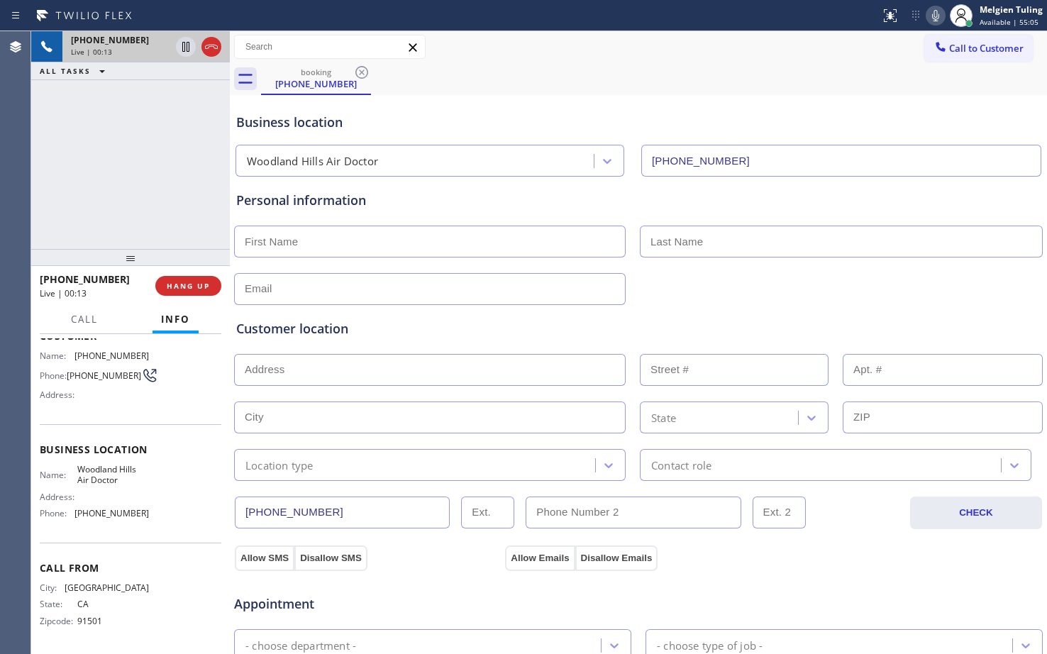
scroll to position [93, 0]
click at [667, 323] on div "Customer location" at bounding box center [638, 328] width 805 height 19
click at [827, 93] on div "Business location [GEOGRAPHIC_DATA] Air Doctor [PHONE_NUMBER]" at bounding box center [638, 135] width 810 height 84
click at [933, 16] on icon at bounding box center [935, 15] width 17 height 17
click at [186, 48] on icon at bounding box center [185, 46] width 17 height 17
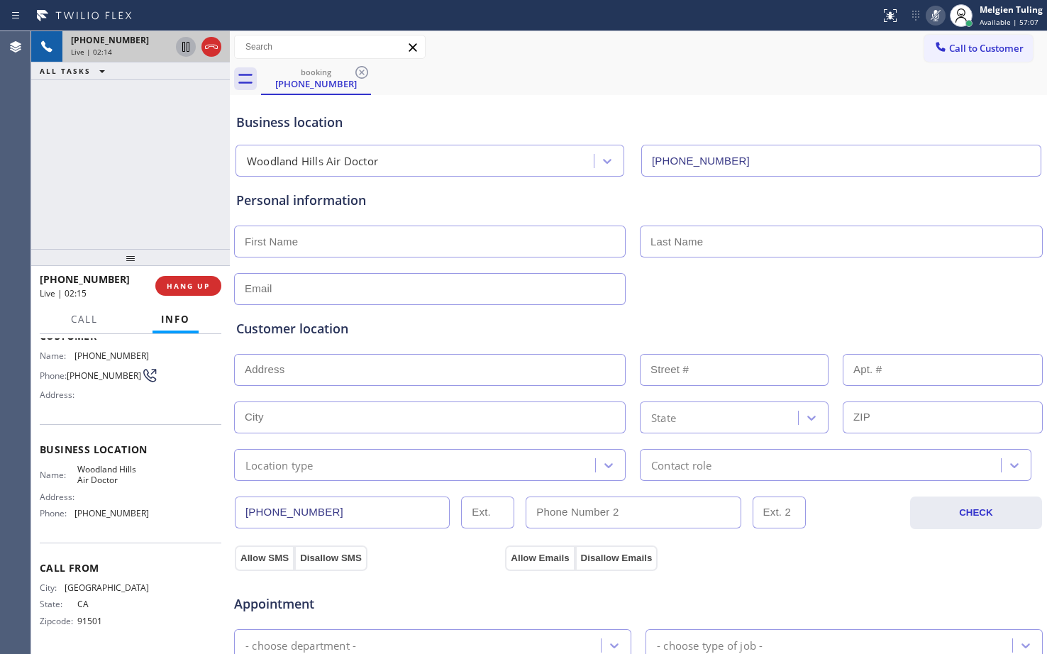
click at [186, 48] on icon at bounding box center [185, 46] width 17 height 17
click at [183, 52] on icon at bounding box center [186, 47] width 10 height 10
click at [932, 16] on icon at bounding box center [935, 15] width 17 height 17
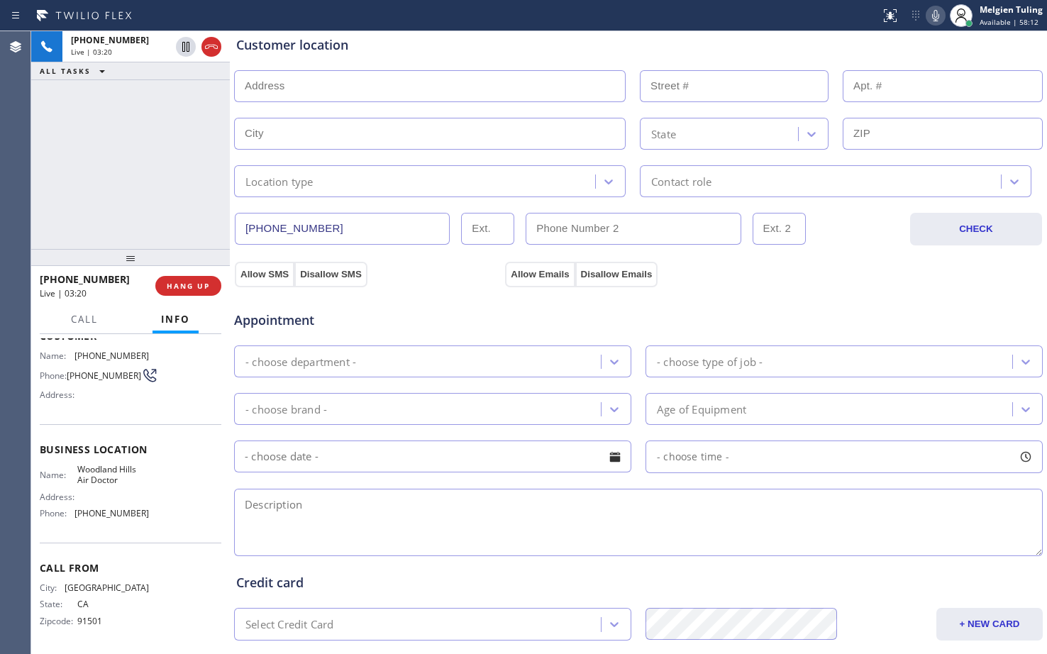
scroll to position [426, 0]
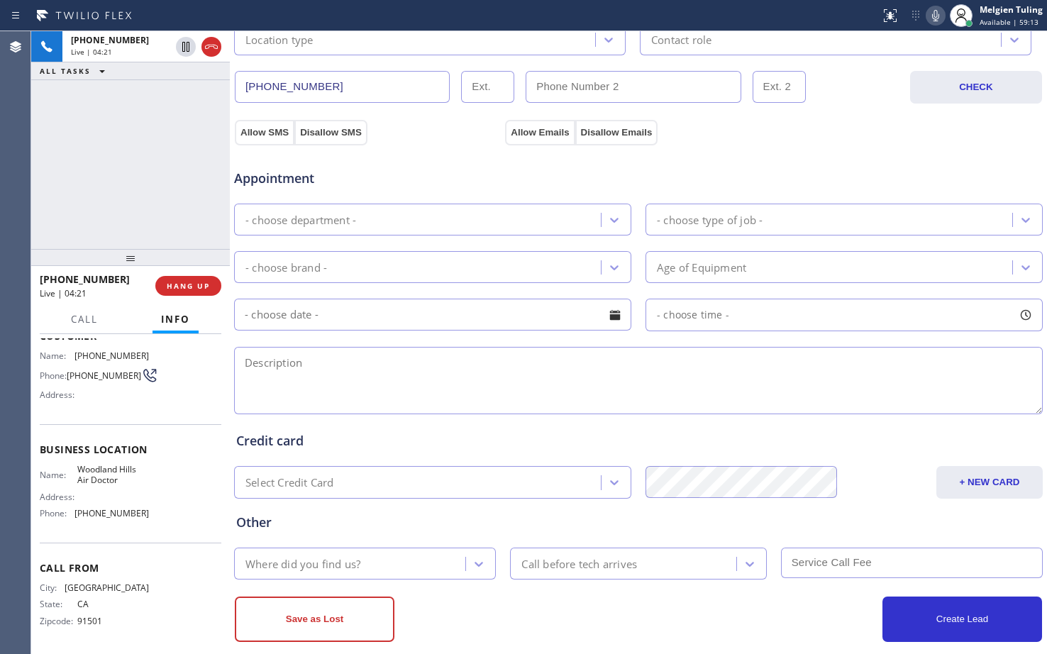
click at [939, 12] on icon at bounding box center [935, 15] width 7 height 11
click at [185, 45] on icon at bounding box center [185, 47] width 7 height 10
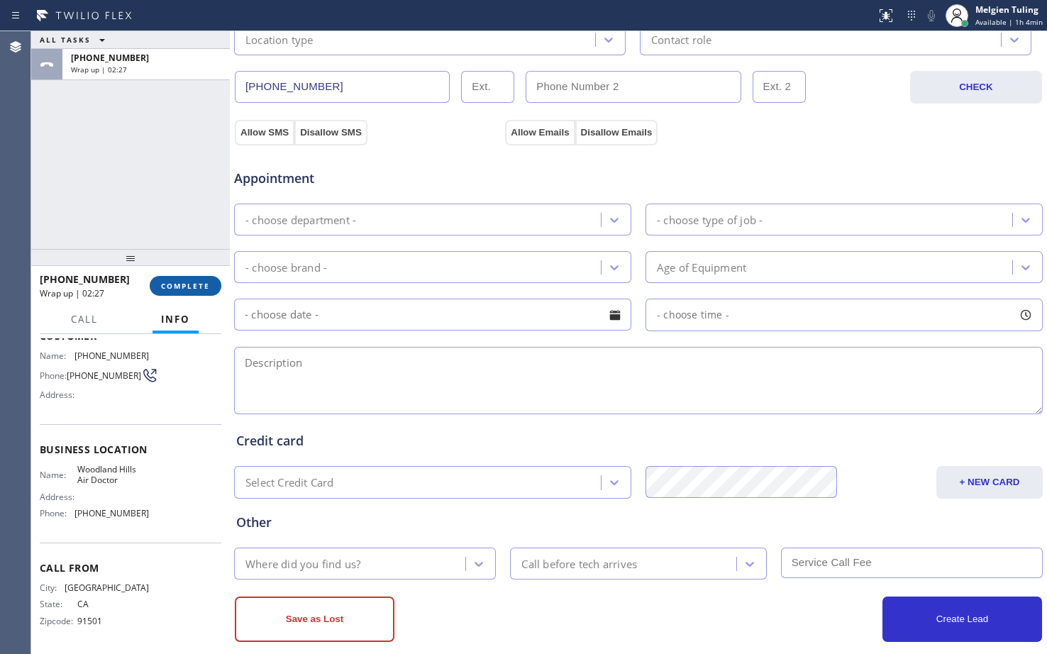
click at [184, 287] on span "COMPLETE" at bounding box center [185, 286] width 49 height 10
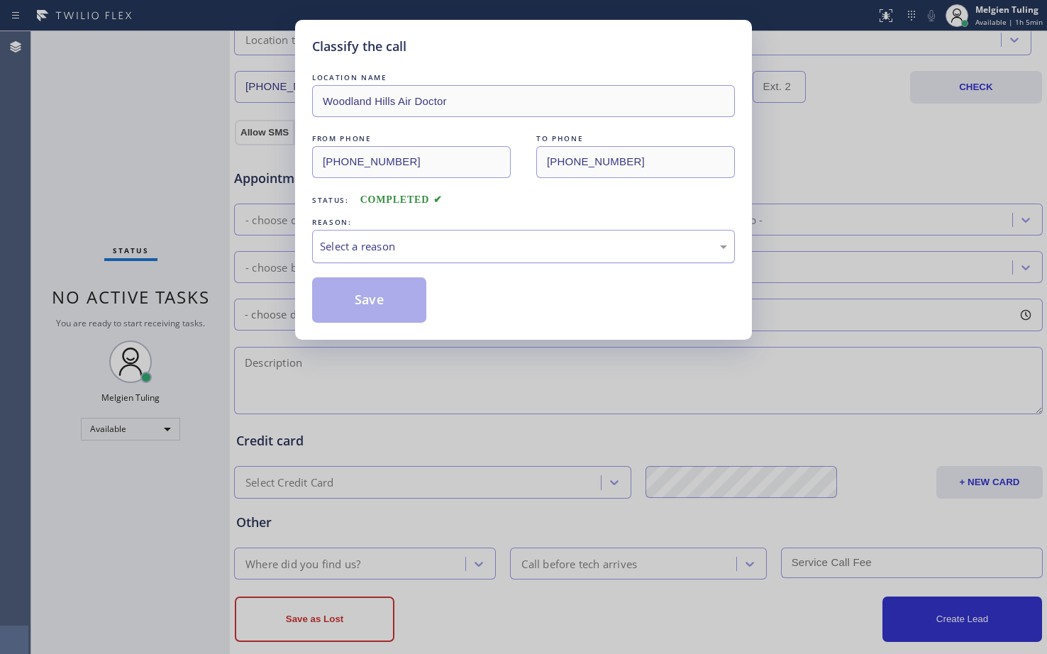
click at [389, 238] on div "Select a reason" at bounding box center [523, 246] width 407 height 16
click at [381, 302] on button "Save" at bounding box center [369, 299] width 114 height 45
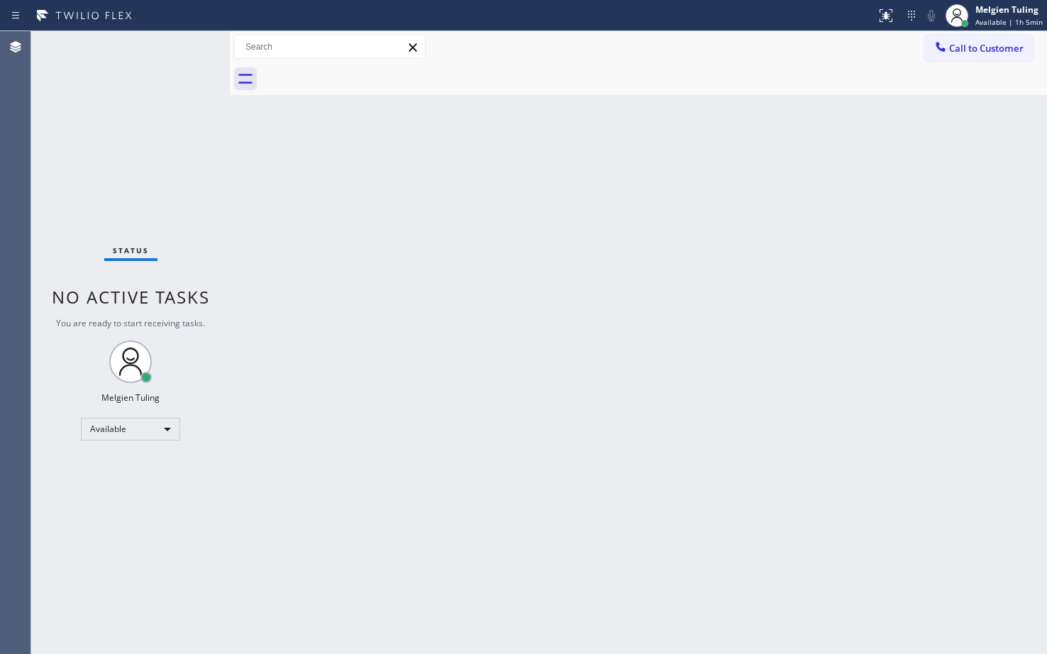
click at [163, 153] on div "Status No active tasks You are ready to start receiving tasks. Melgien Tuling A…" at bounding box center [130, 342] width 199 height 623
click at [666, 391] on div "Back to Dashboard Change Sender ID Customers Technicians Select a contact Outbo…" at bounding box center [638, 342] width 817 height 623
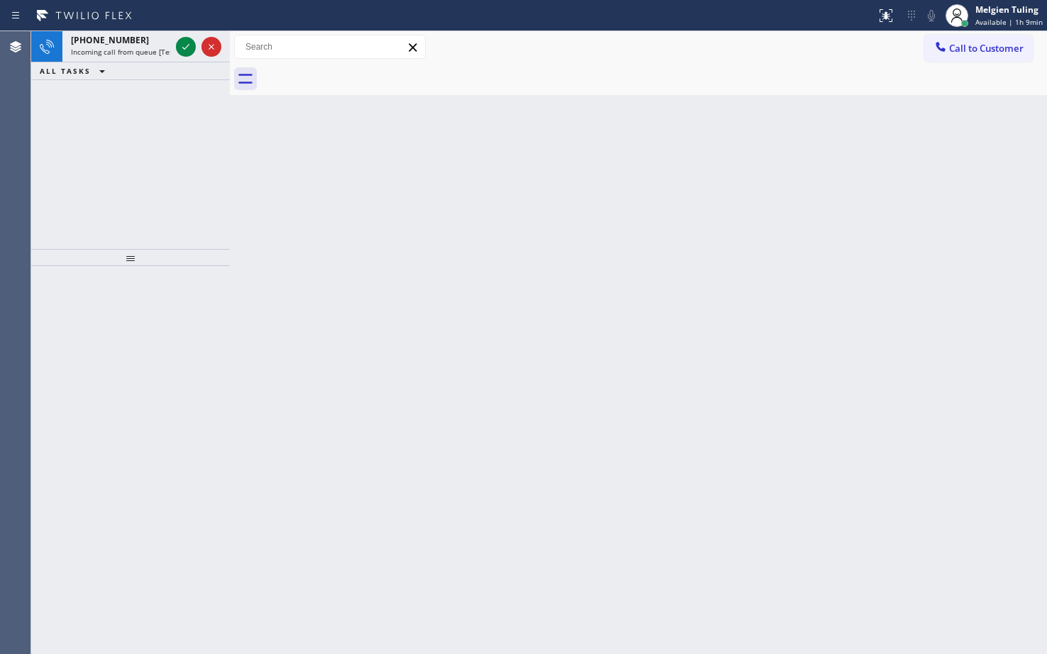
click at [118, 209] on div "[PHONE_NUMBER] Incoming call from queue [Test] All ALL TASKS ALL TASKS ACTIVE T…" at bounding box center [130, 140] width 199 height 218
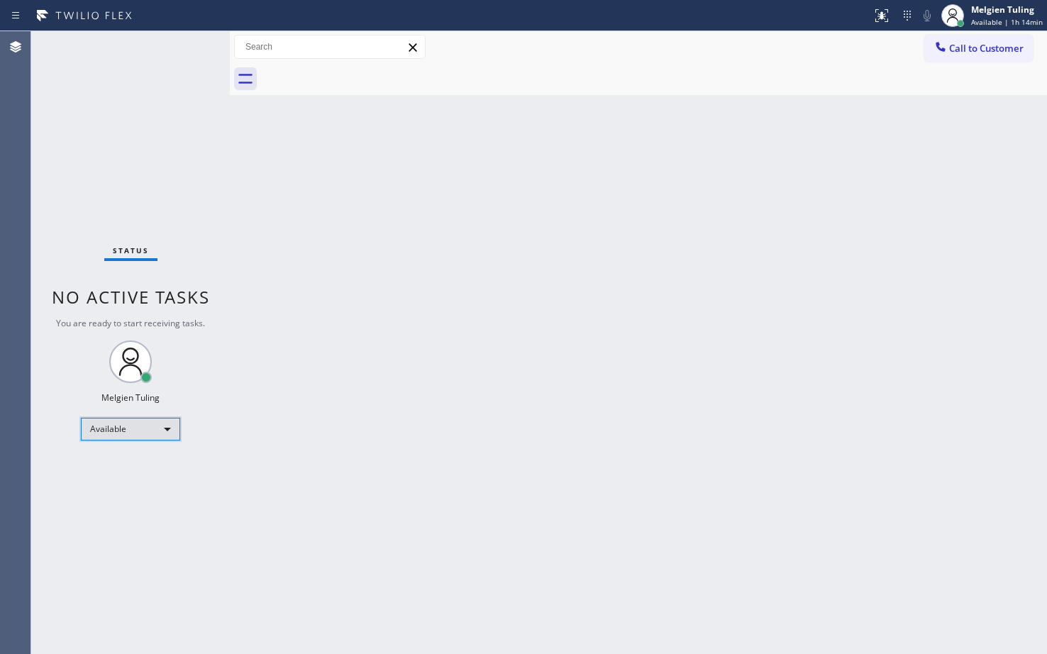
click at [157, 435] on div "Available" at bounding box center [130, 429] width 99 height 23
click at [148, 429] on div "Available" at bounding box center [130, 429] width 99 height 23
click at [114, 453] on li "Offline" at bounding box center [130, 449] width 96 height 17
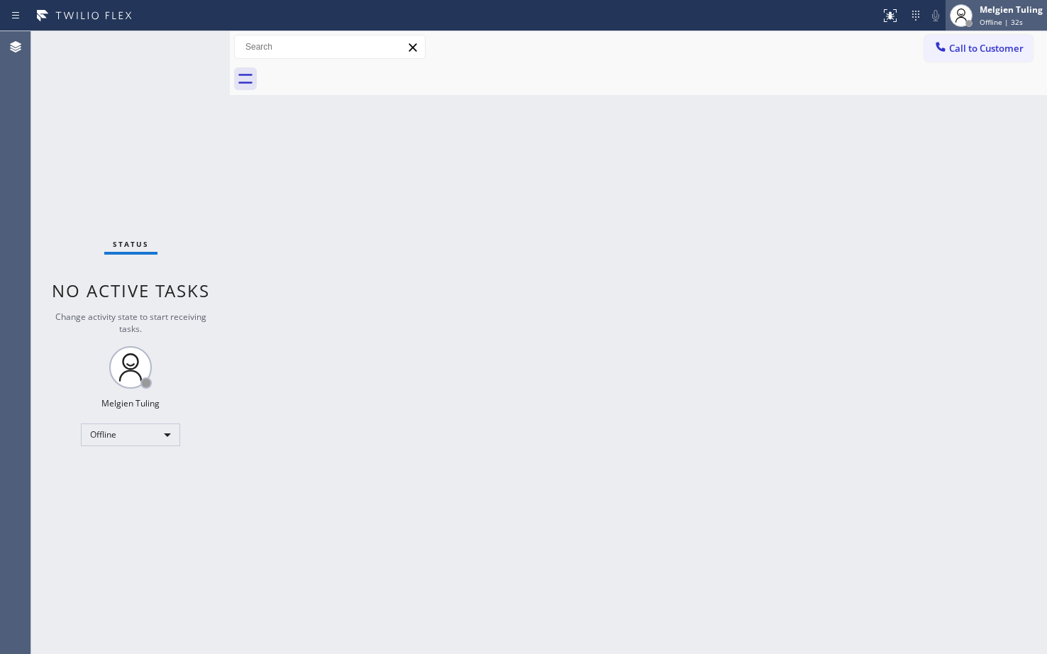
click at [997, 9] on div "Melgien Tuling" at bounding box center [1011, 10] width 63 height 12
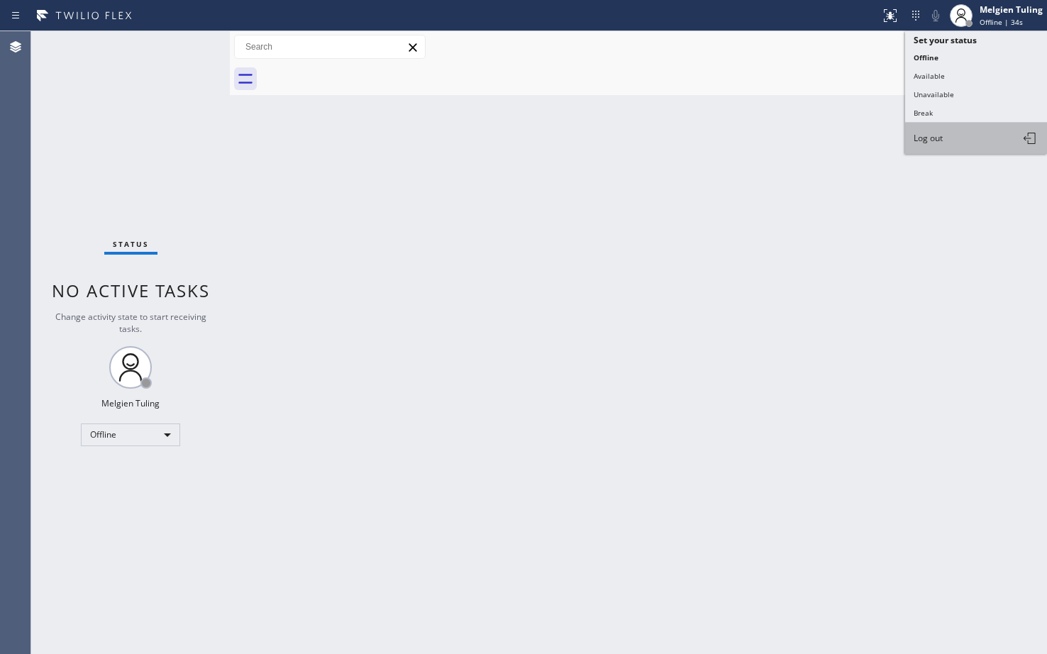
click at [929, 140] on span "Log out" at bounding box center [928, 138] width 29 height 12
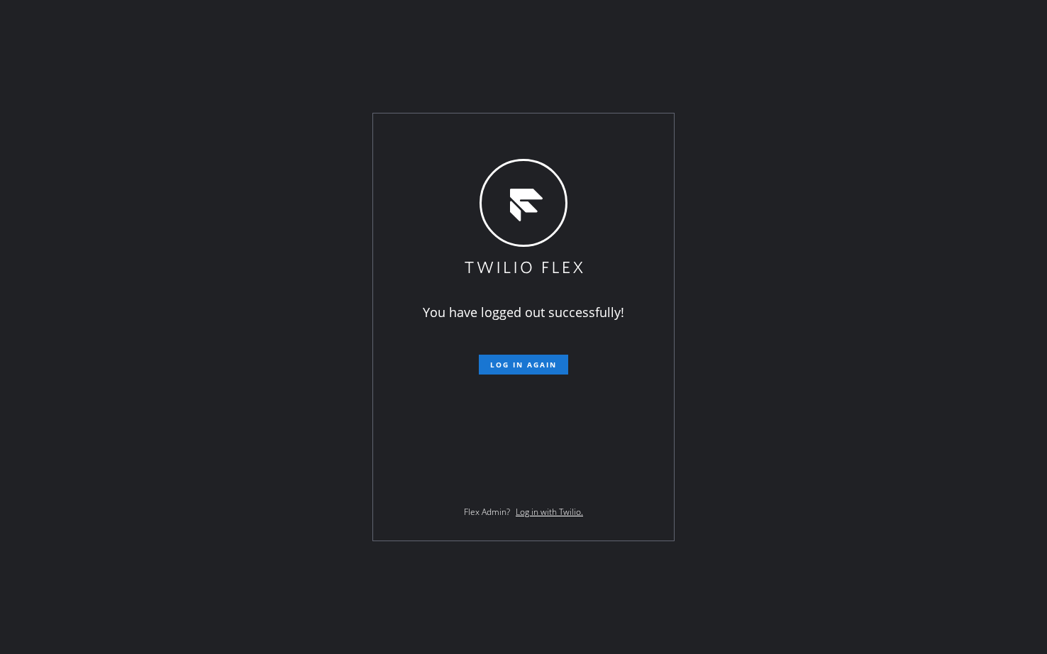
click at [912, 162] on div "You have logged out successfully! Log in again Flex Admin? Log in with Twilio." at bounding box center [523, 327] width 1047 height 654
